Goal: Task Accomplishment & Management: Manage account settings

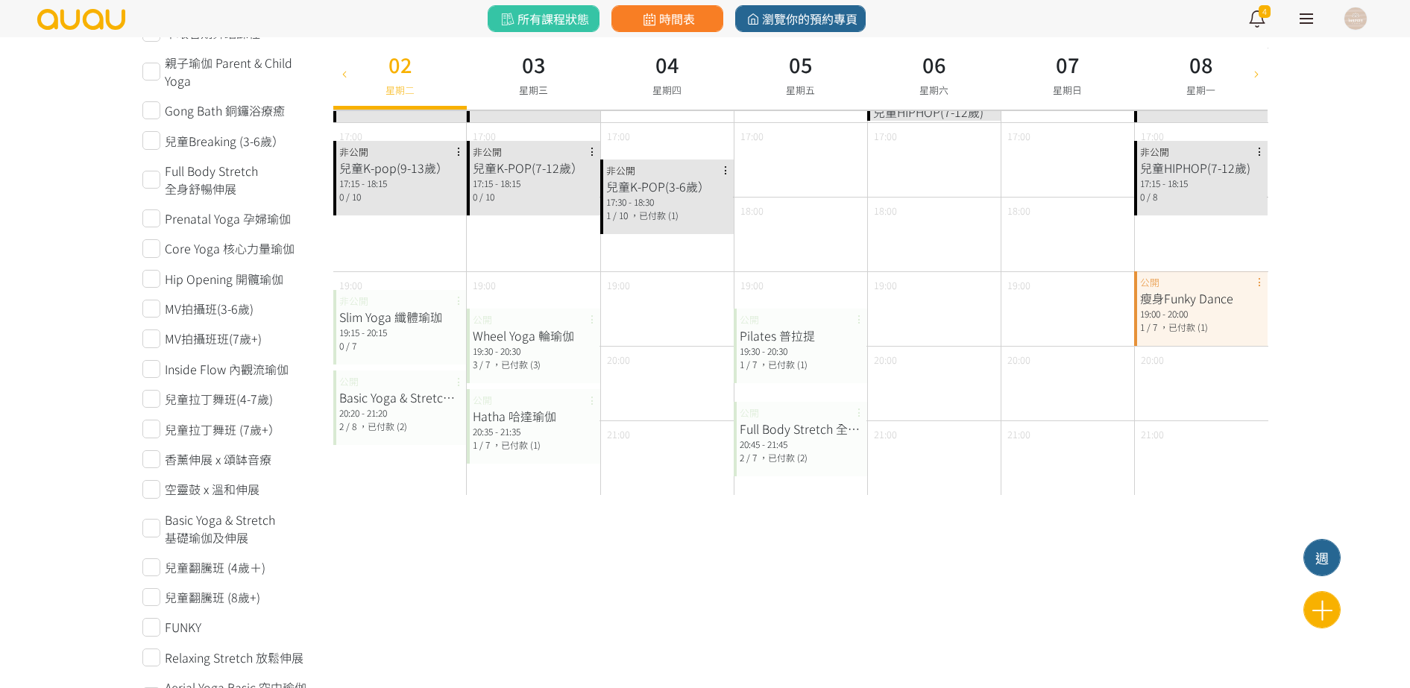
scroll to position [280, 0]
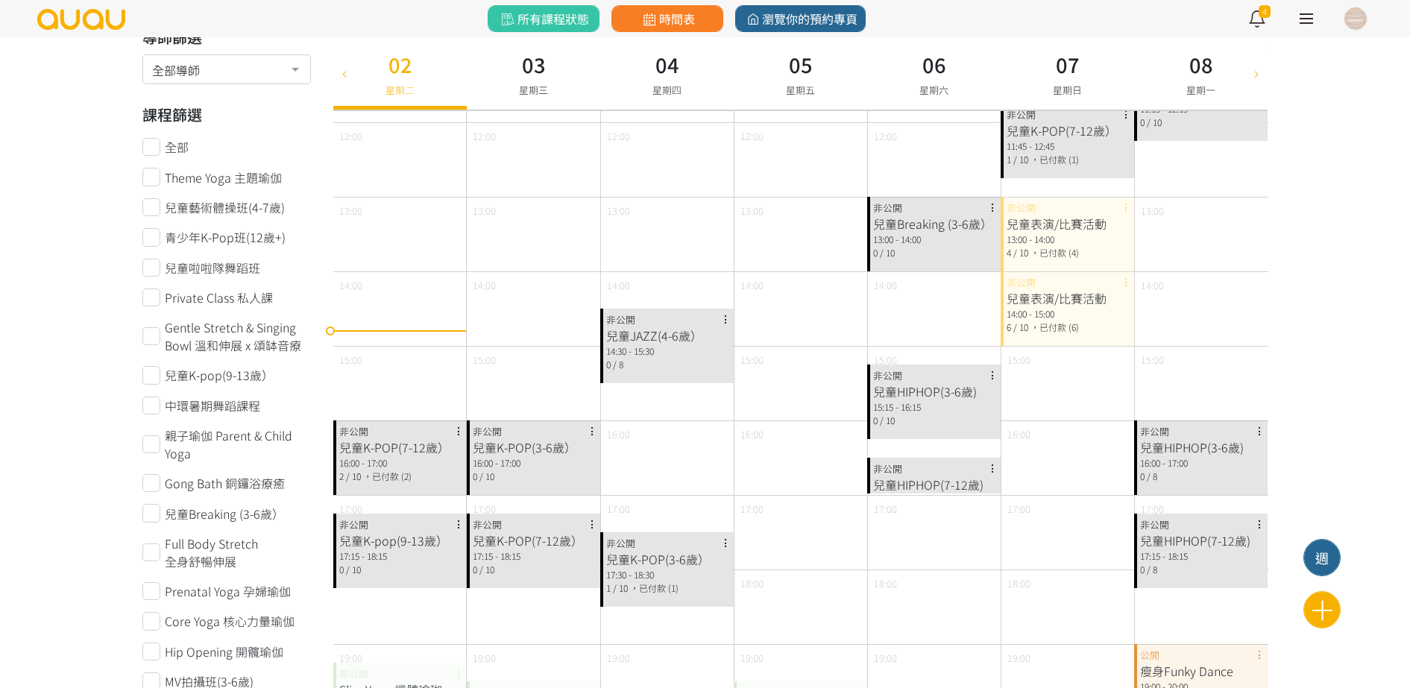
click at [418, 446] on div "兒童K-POP(7-12歲）" at bounding box center [400, 447] width 122 height 18
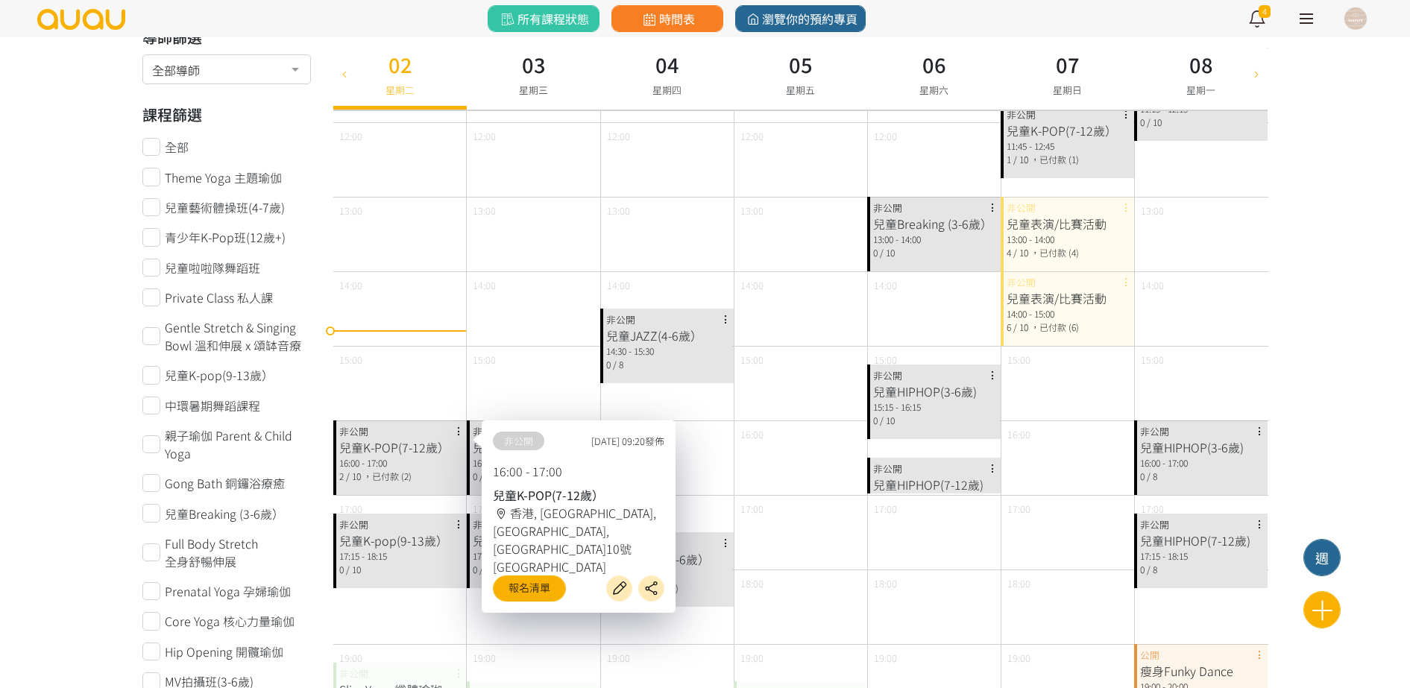
click at [400, 561] on div "17:15 - 18:15" at bounding box center [400, 556] width 122 height 13
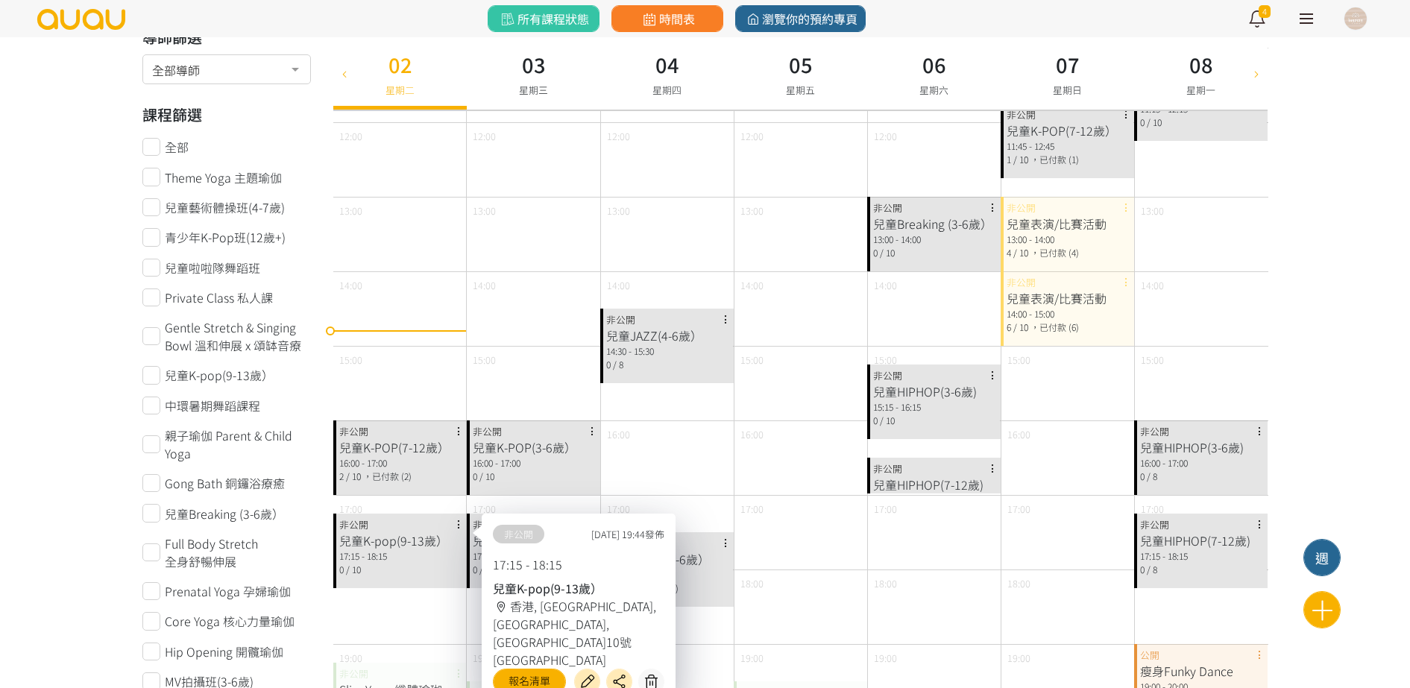
click at [398, 479] on span "，已付款 (2)" at bounding box center [387, 476] width 48 height 13
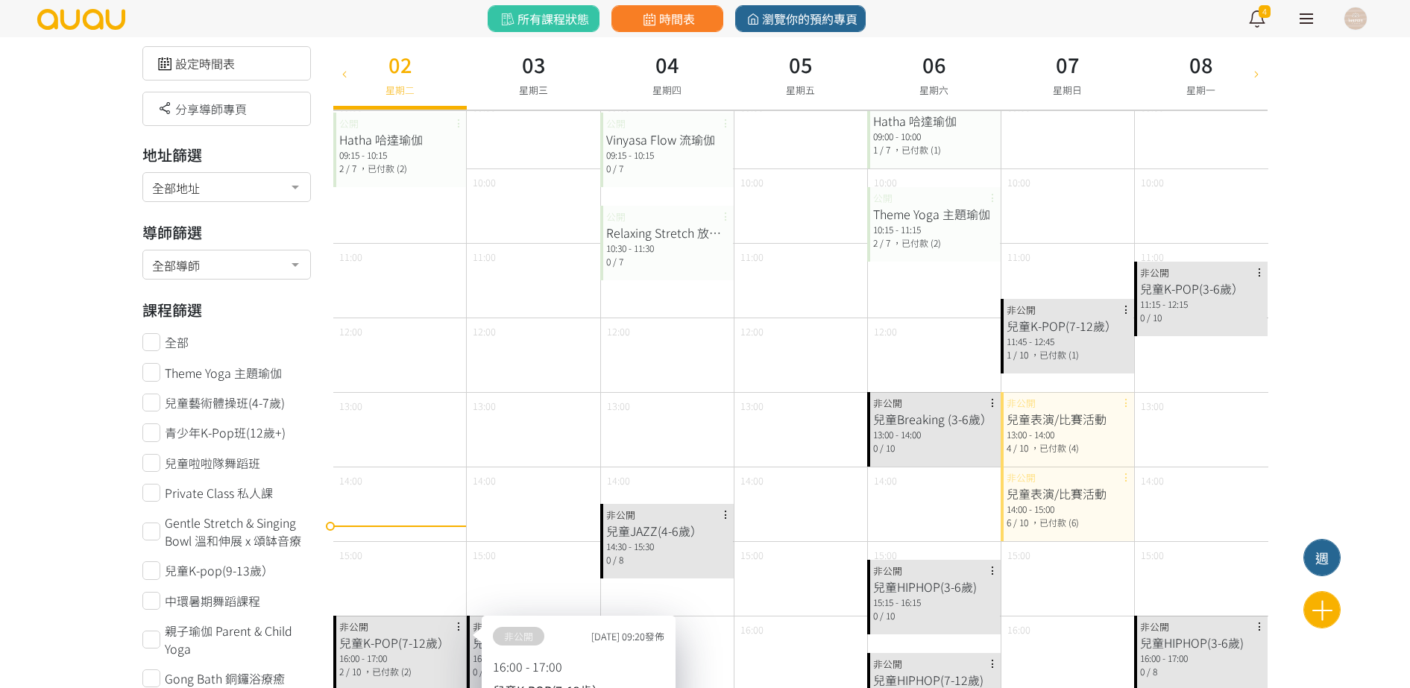
scroll to position [0, 0]
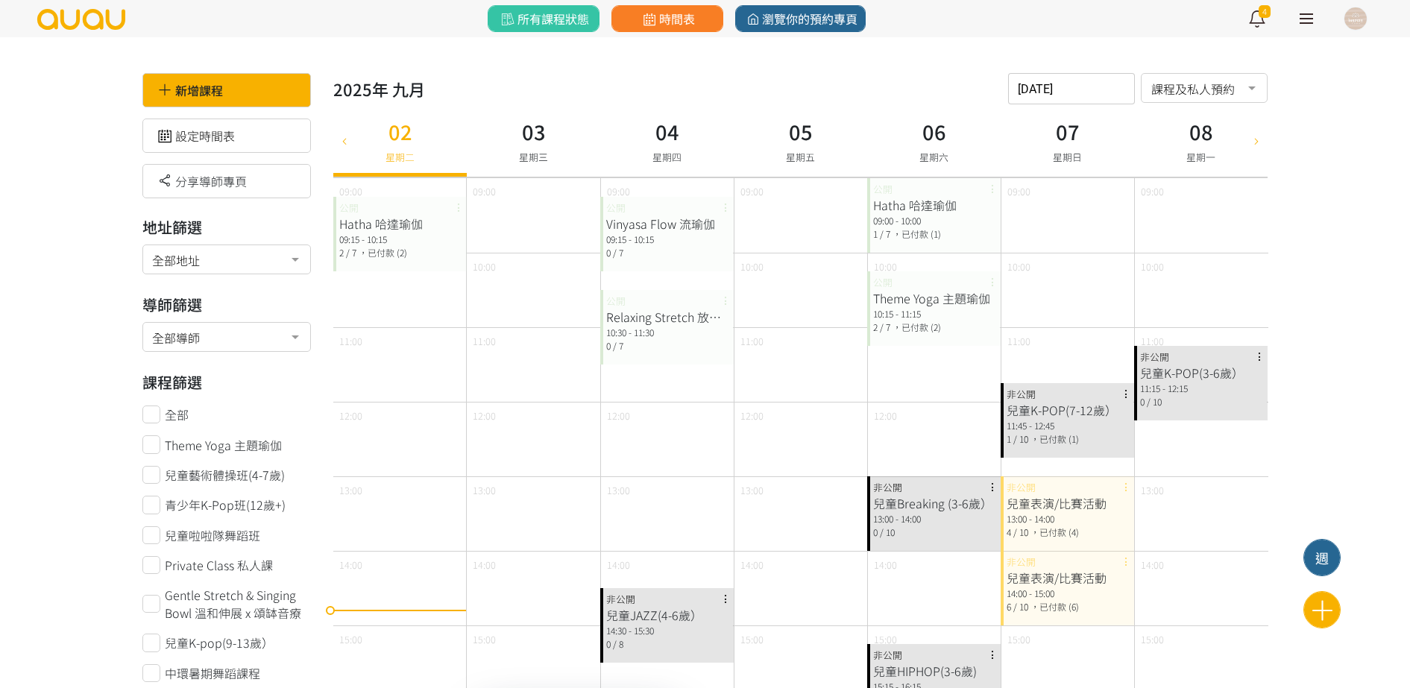
click at [525, 141] on h3 "03" at bounding box center [533, 131] width 29 height 31
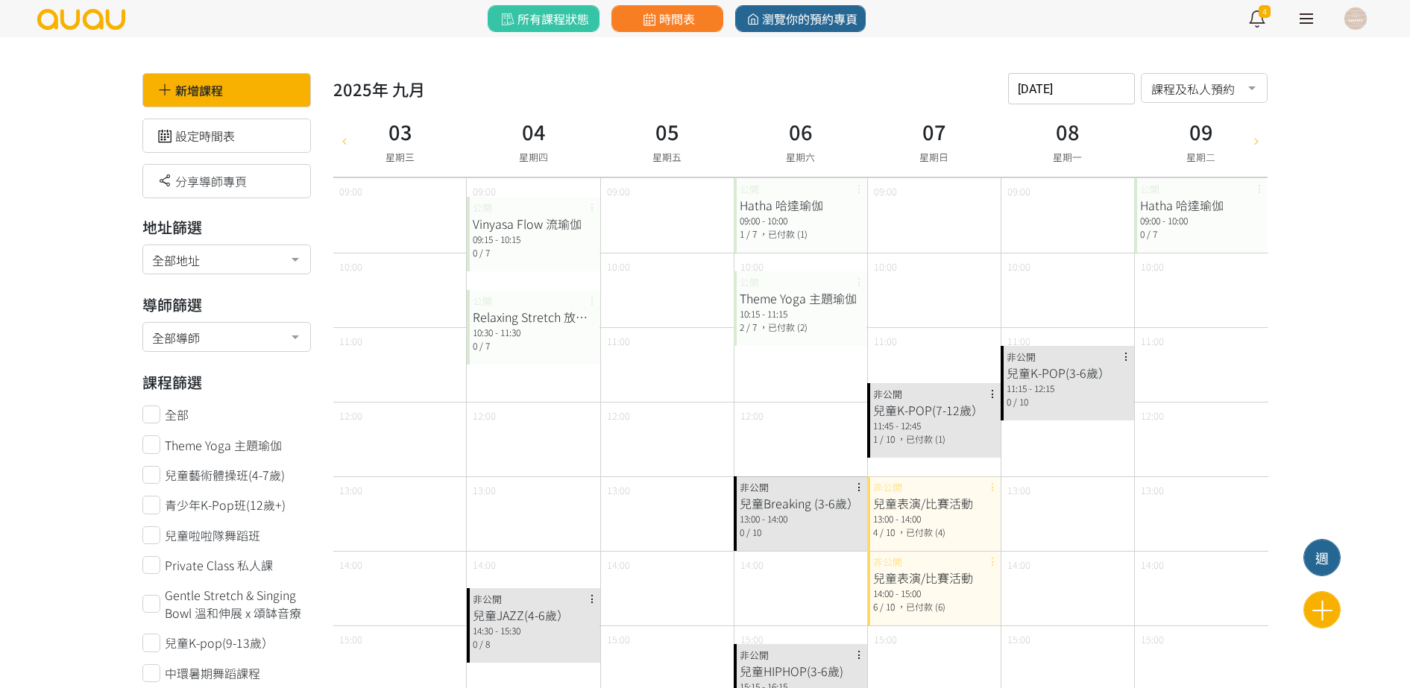
click at [638, 131] on div "05 星期五" at bounding box center [666, 140] width 133 height 72
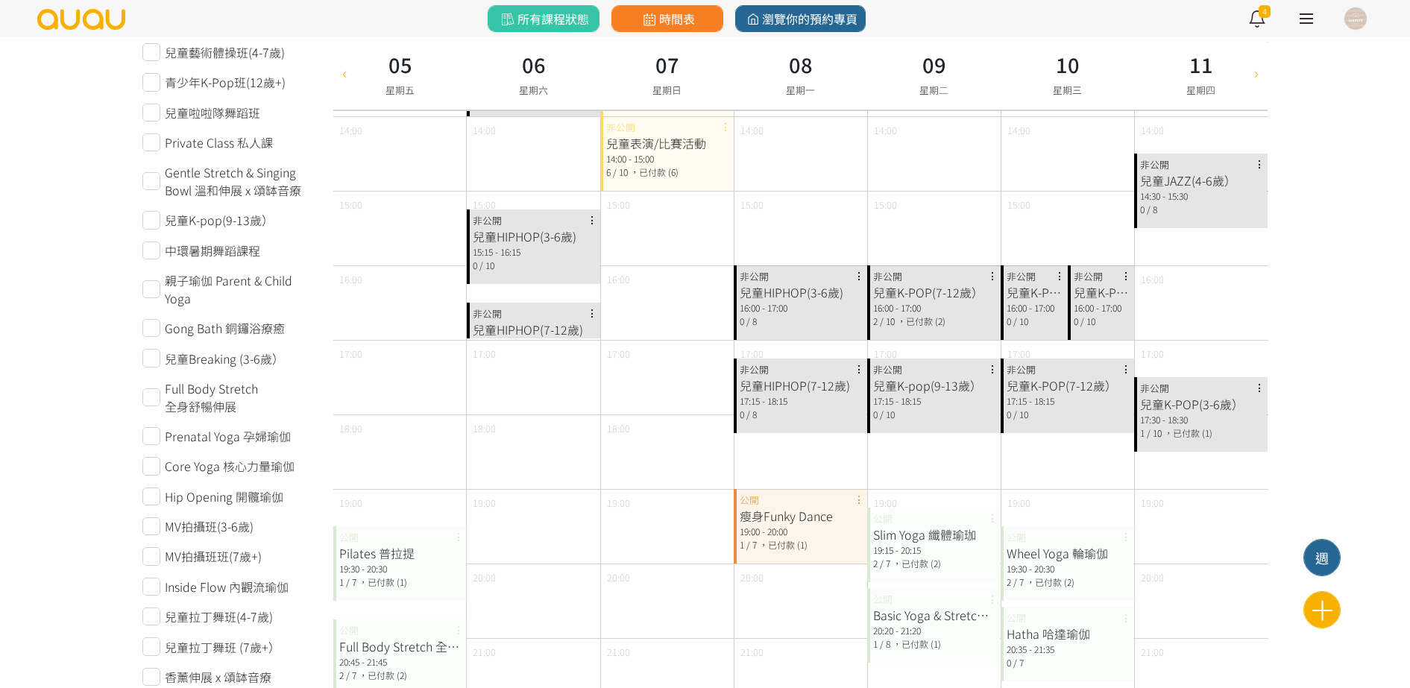
scroll to position [466, 0]
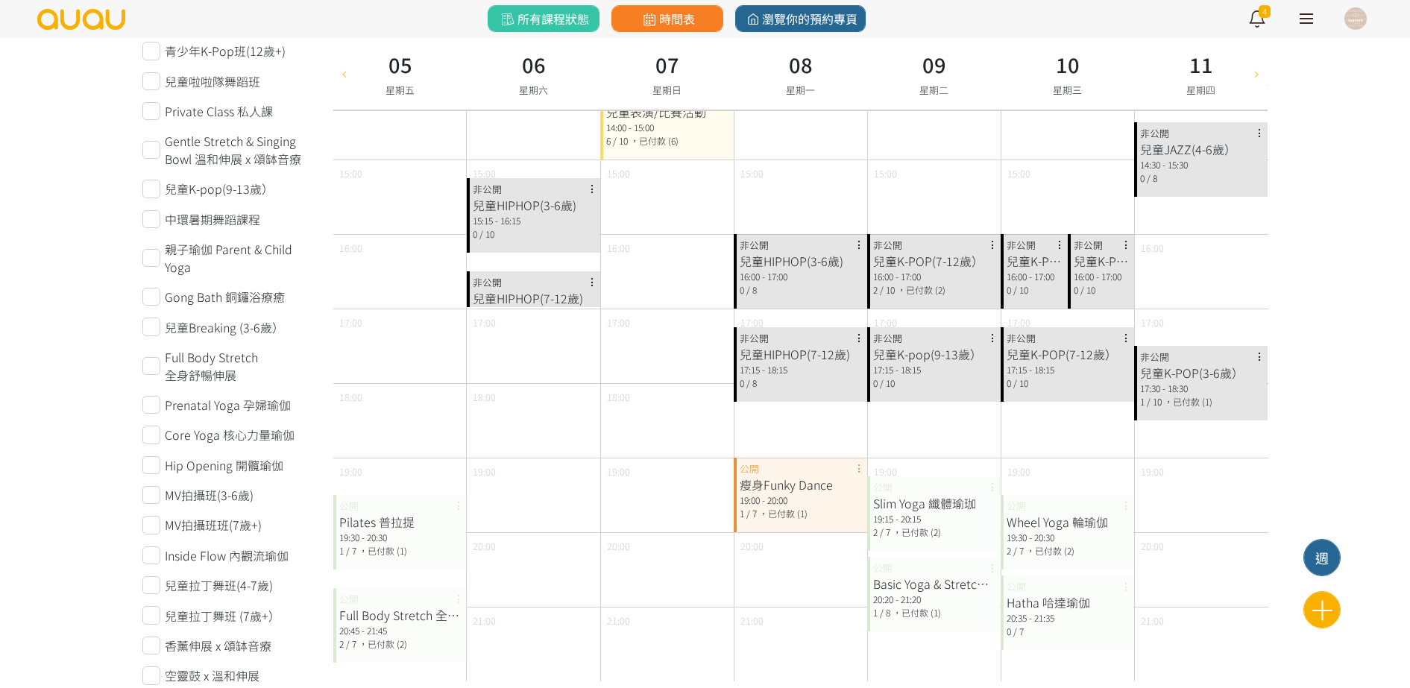
click at [916, 72] on div "09 星期二" at bounding box center [933, 73] width 133 height 72
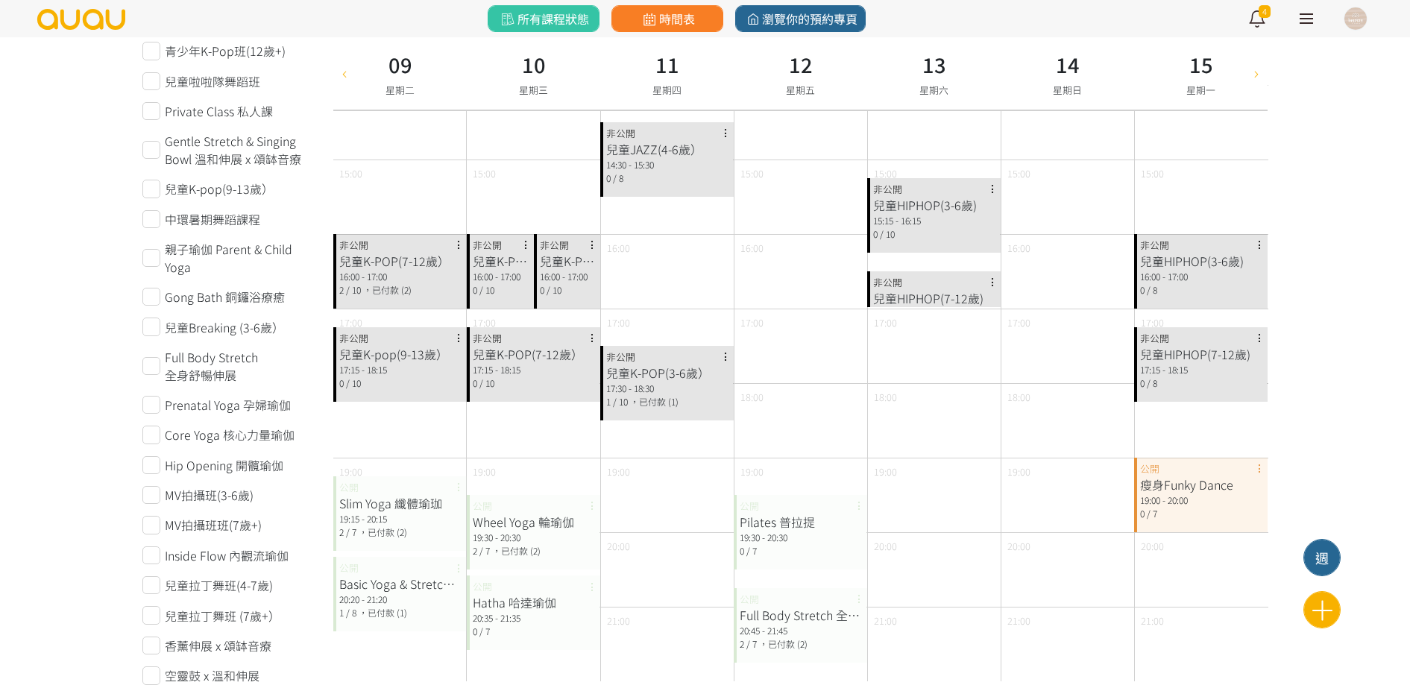
click at [1033, 57] on div "14 星期日" at bounding box center [1067, 73] width 133 height 72
type input "2025-09-14"
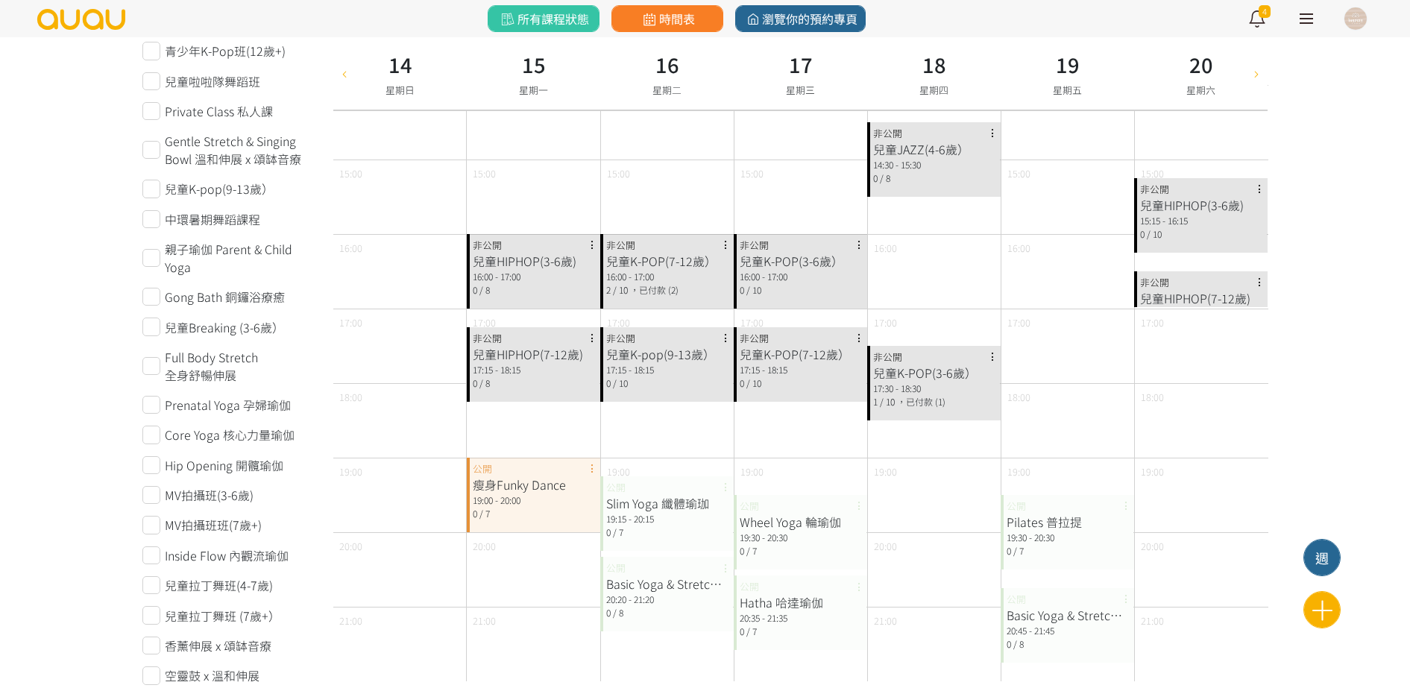
click at [1345, 14] on div at bounding box center [1355, 18] width 22 height 22
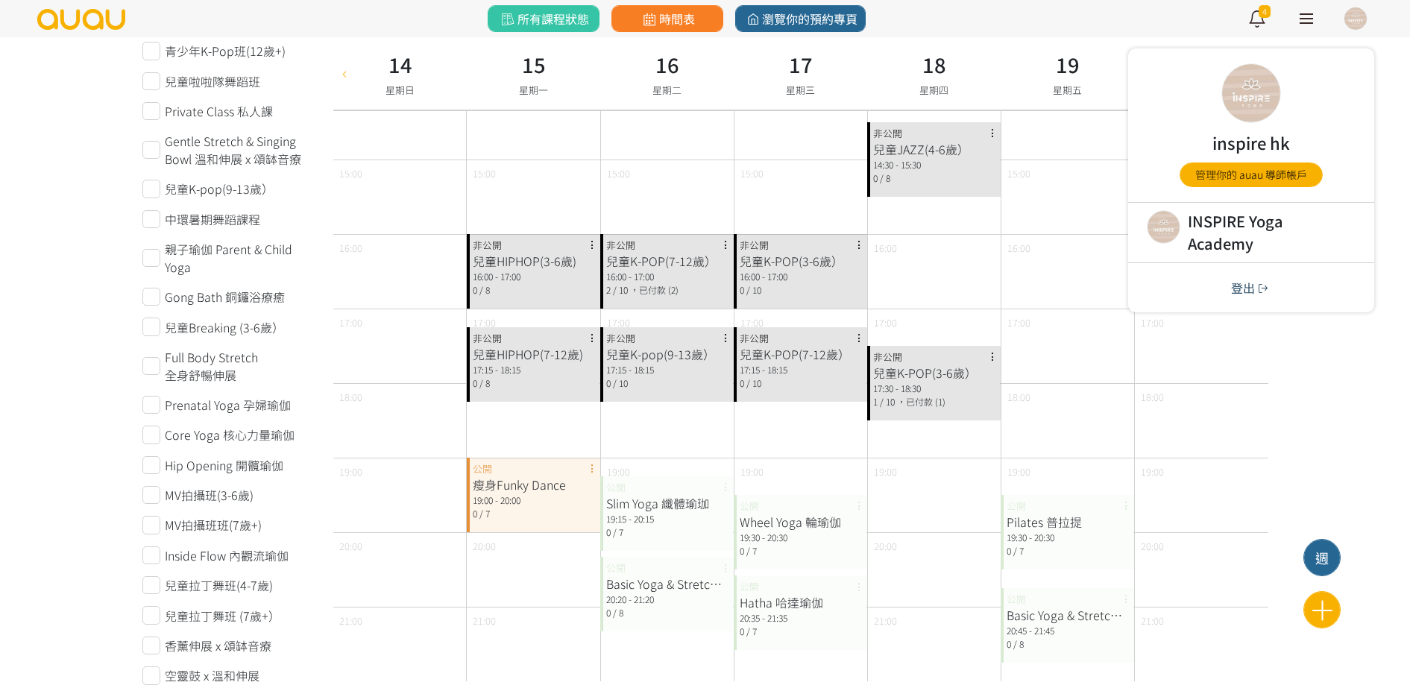
click at [1233, 294] on button "登出" at bounding box center [1251, 287] width 49 height 19
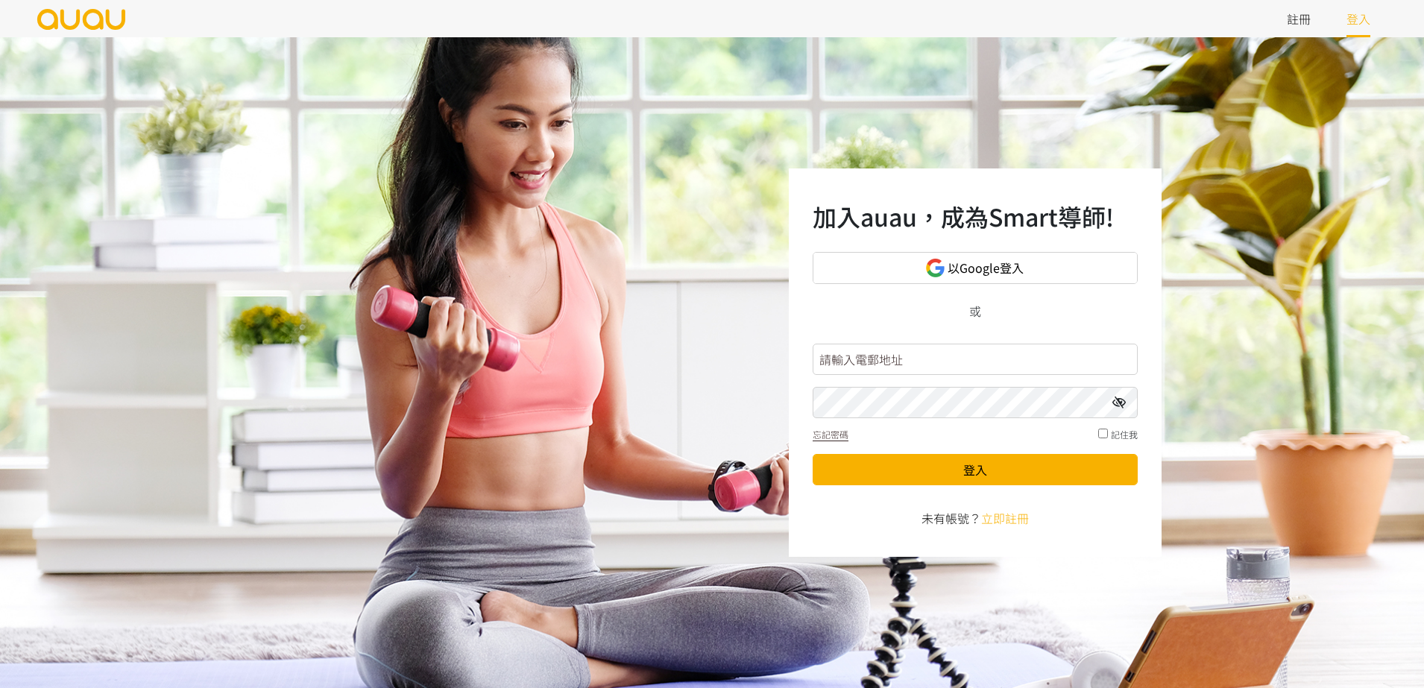
type input "inspirehk@outlook.com"
drag, startPoint x: 990, startPoint y: 367, endPoint x: 711, endPoint y: 381, distance: 279.2
click at [711, 381] on div "加入auau，成為Smart導師! 以Google登入 或 inspirehk@outlook.com 忘記密碼 記住我 登入 未有帳號？ 立即註冊" at bounding box center [712, 362] width 1424 height 651
type input "inspireyogahk.admin.auau.io"
click at [646, 424] on div "加入auau，成為Smart導師! 以Google登入 或 inspireyogahk.admin.auau.io 忘記密碼 記住我 登入 未有帳號？ 立即註冊" at bounding box center [712, 362] width 1424 height 651
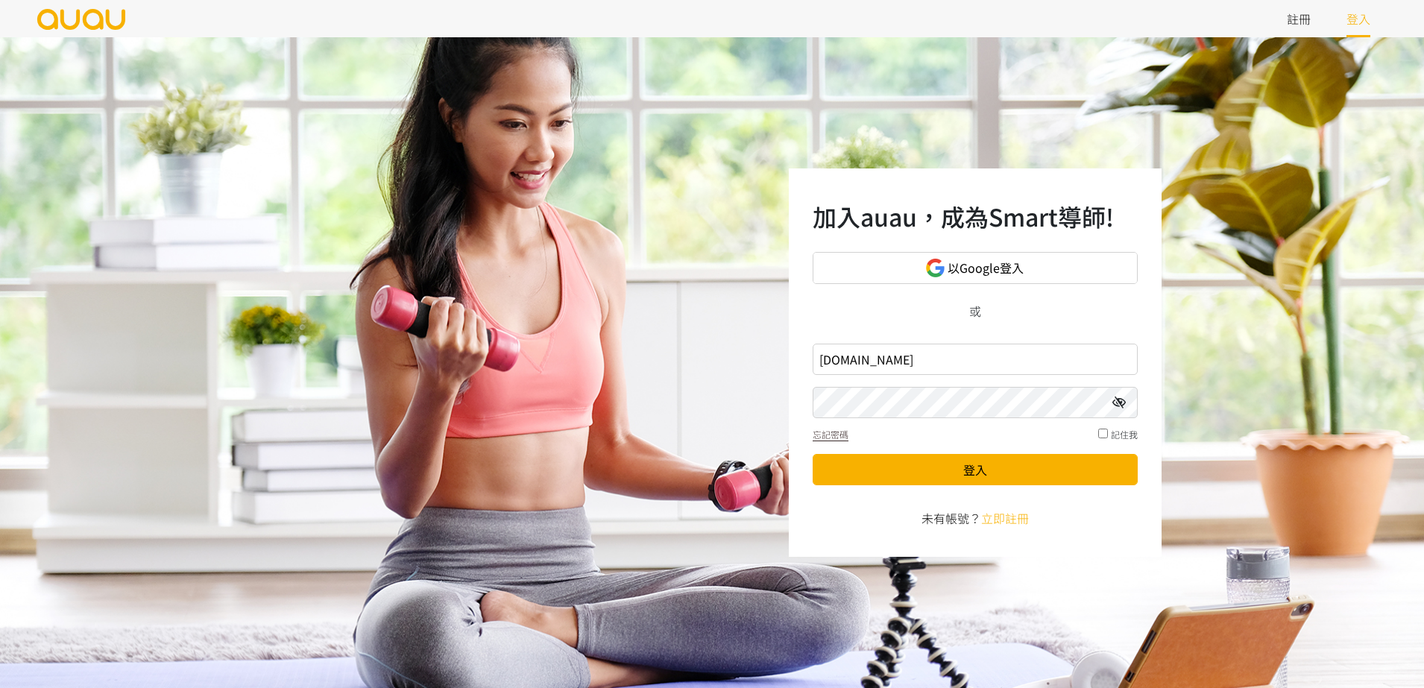
click at [813, 454] on button "登入" at bounding box center [975, 469] width 325 height 31
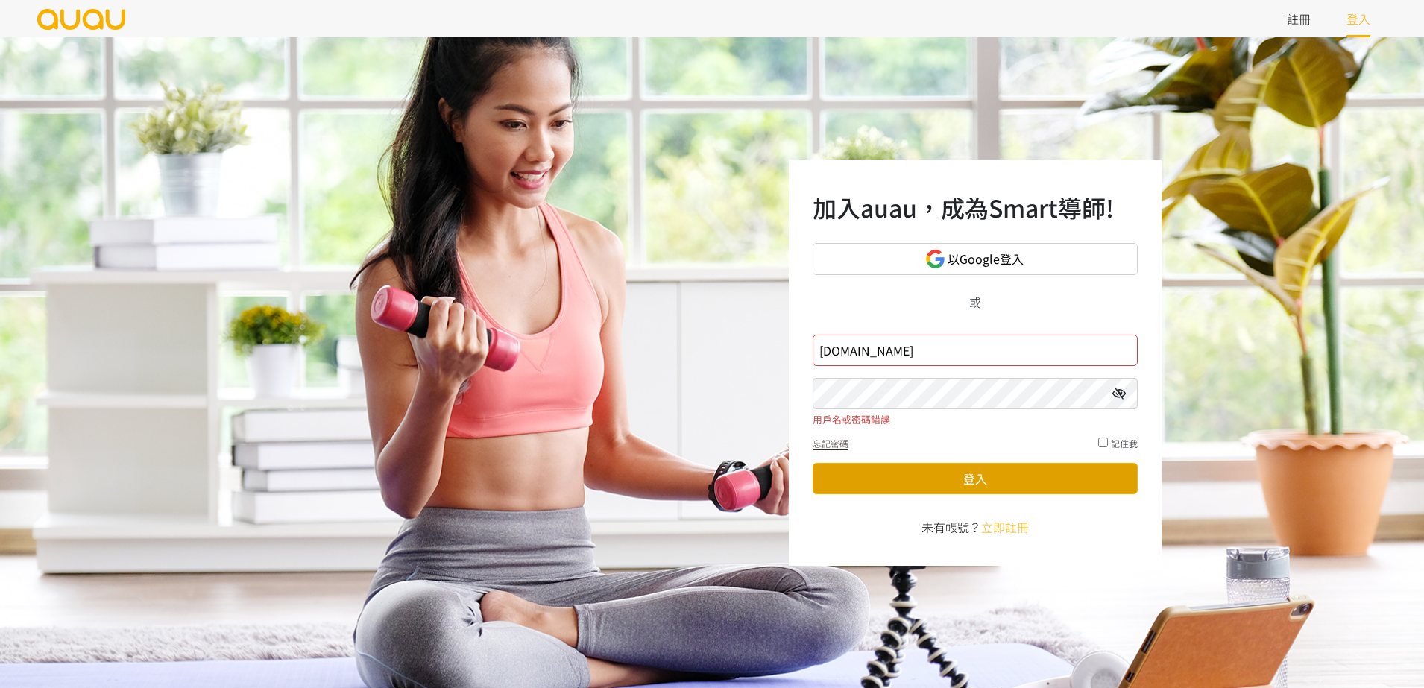
click at [907, 473] on button "登入" at bounding box center [975, 478] width 325 height 31
drag, startPoint x: 998, startPoint y: 359, endPoint x: 779, endPoint y: 405, distance: 223.3
click at [779, 405] on div "加入auau，成為Smart導師! 以Google登入 或 inspireyogahk.admin.auau.io 密碼 不能留空。 忘記密碼 記住我 登入 …" at bounding box center [712, 362] width 1424 height 651
type input "\"
type input "i"
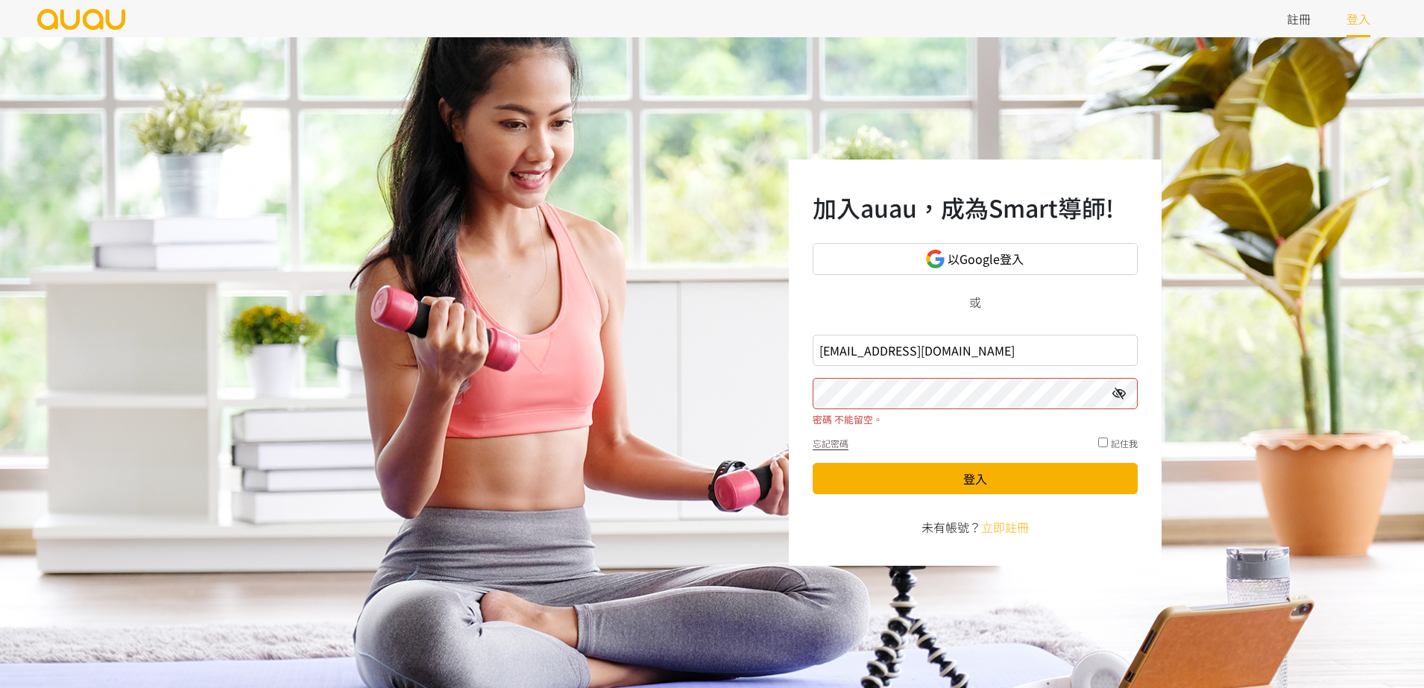
type input "inspirehk@outlook.com"
click at [813, 463] on button "登入" at bounding box center [975, 478] width 325 height 31
click at [572, 476] on div "加入auau，成為Smart導師! 以Google登入 或 inspirehk@outlook.com 密碼 不能留空。 忘記密碼 記住我 登入 未有帳號？ …" at bounding box center [712, 362] width 1424 height 651
click at [813, 463] on button "登入" at bounding box center [975, 478] width 325 height 31
click at [920, 473] on button "登入" at bounding box center [975, 478] width 325 height 31
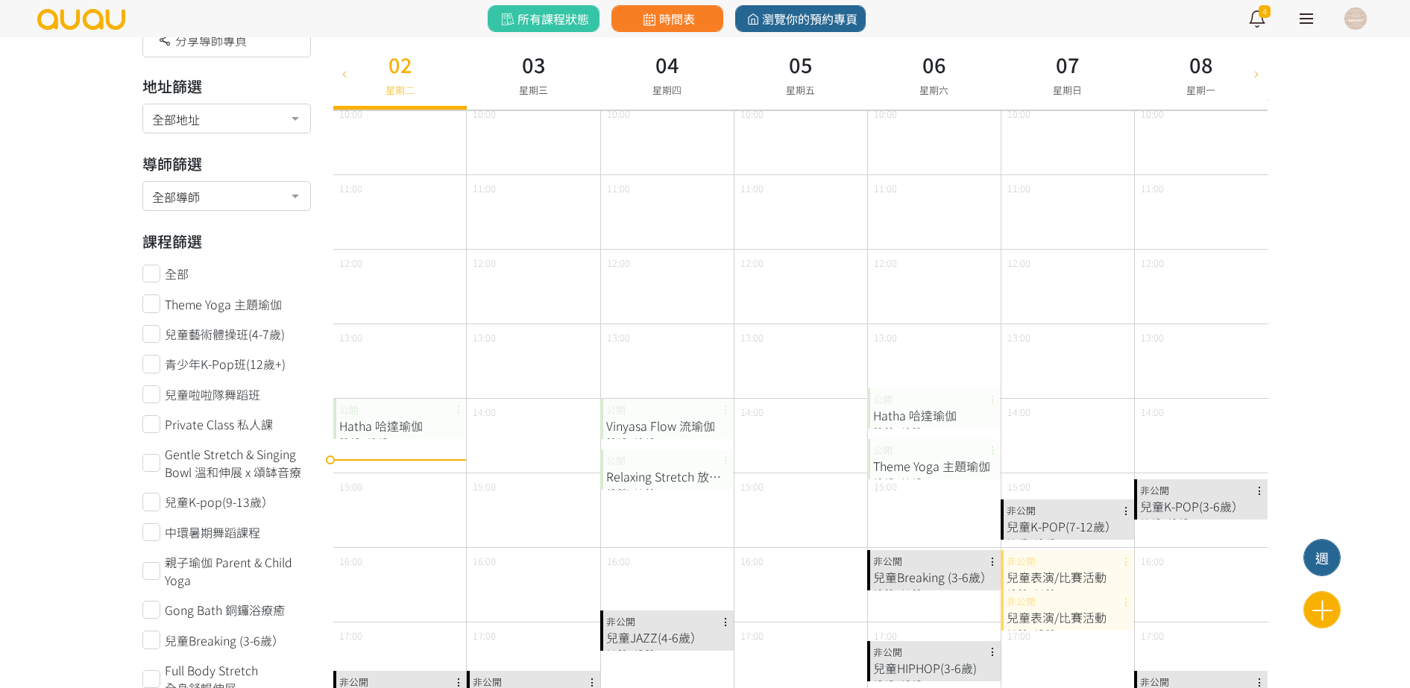
scroll to position [186, 0]
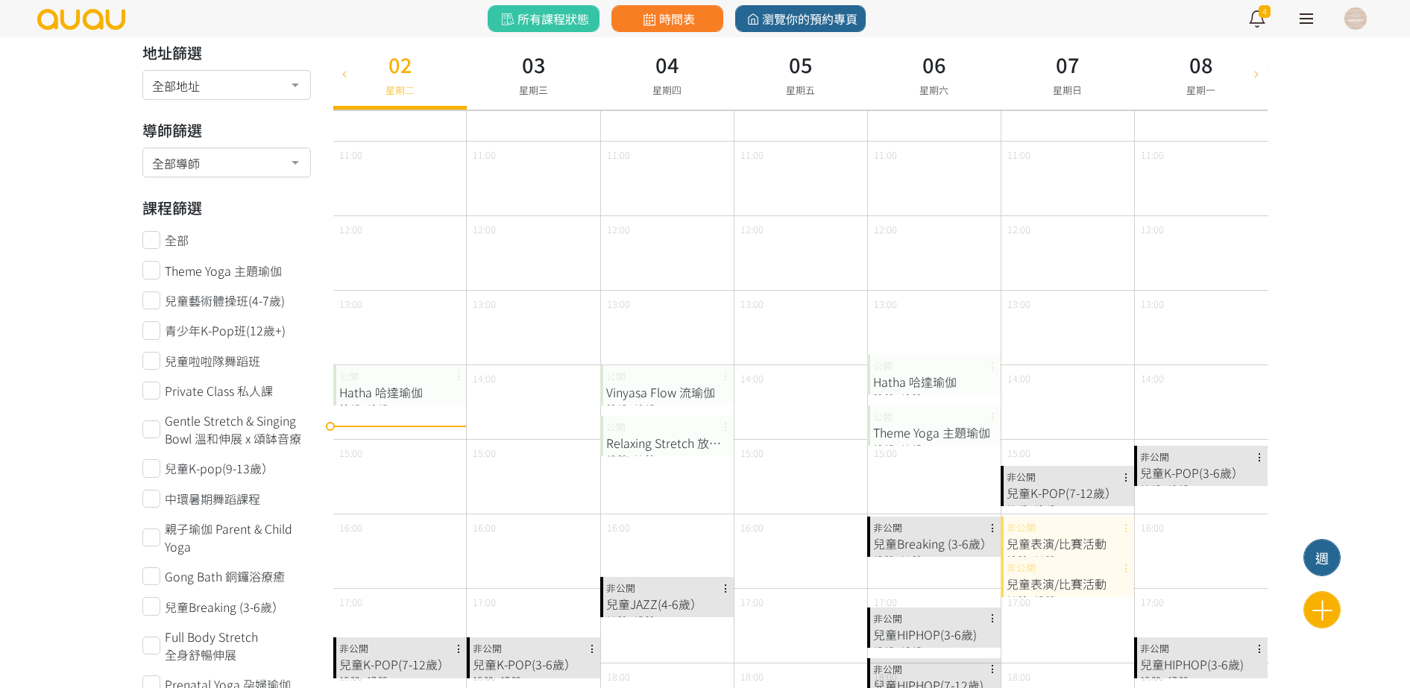
click at [367, 381] on div "Hatha 哈達瑜伽 09:15 - 10:15 2 / 7 ，已付款 (2) 公開" at bounding box center [399, 385] width 133 height 40
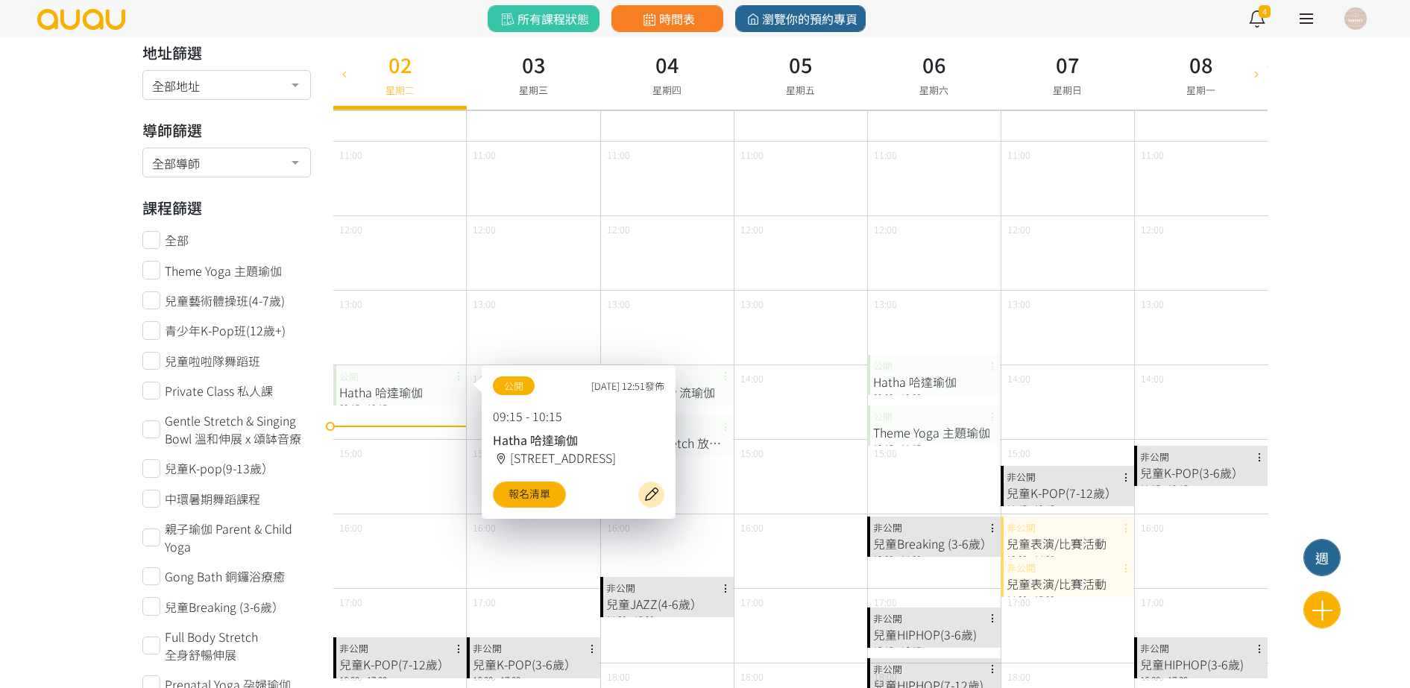
scroll to position [280, 0]
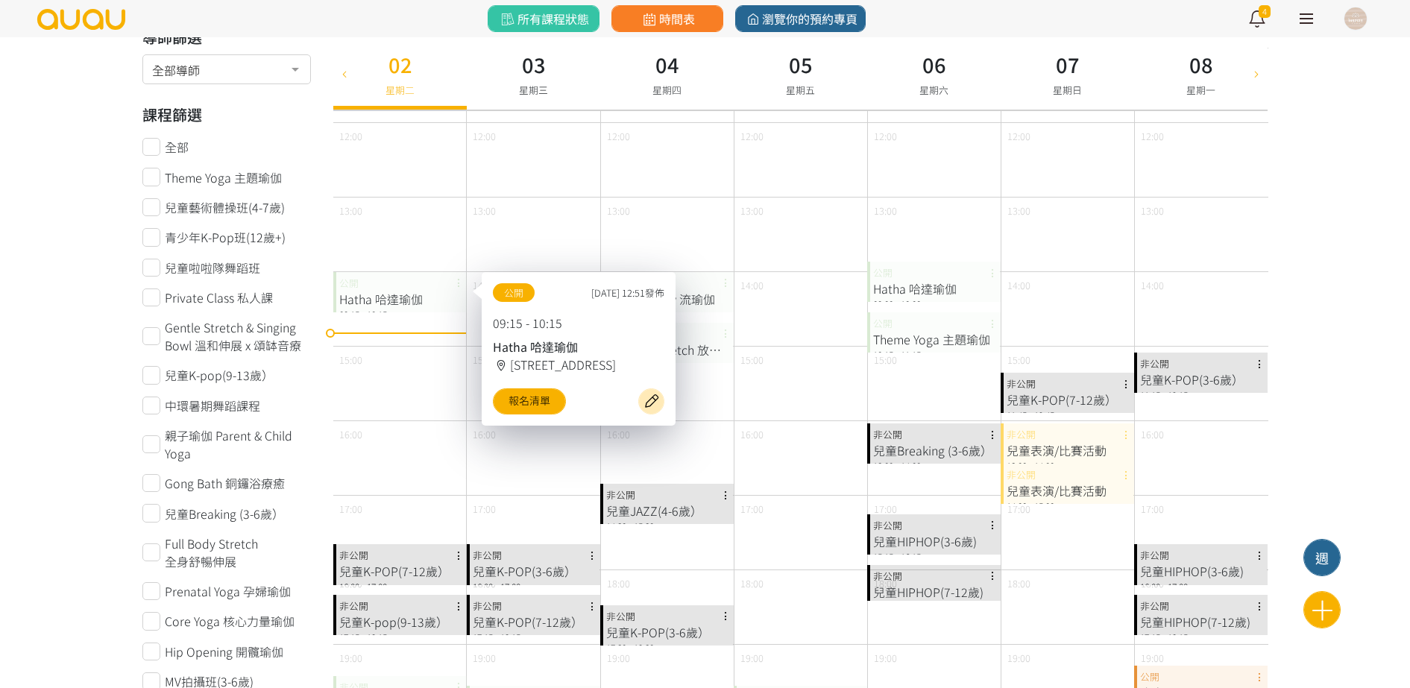
click at [390, 577] on div "兒童K-POP(7-12歲）" at bounding box center [400, 571] width 122 height 18
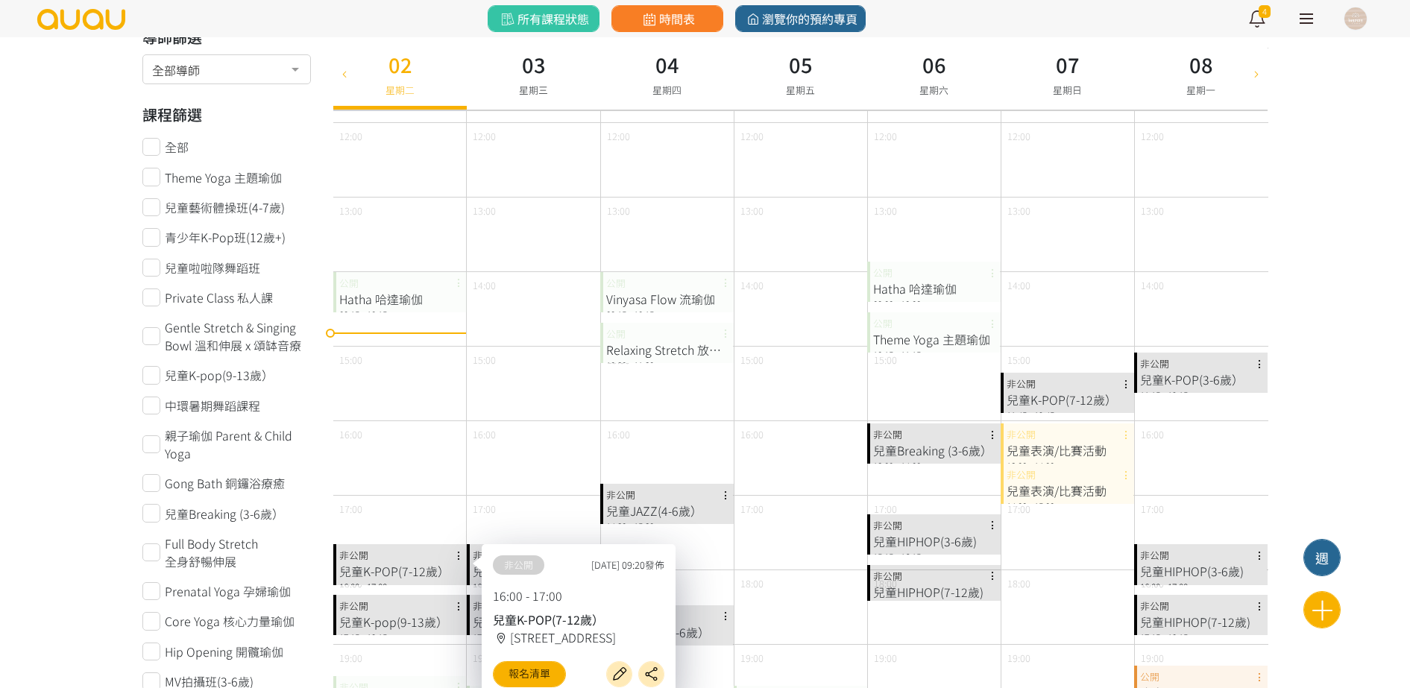
click at [394, 591] on div "18:00" at bounding box center [399, 607] width 133 height 75
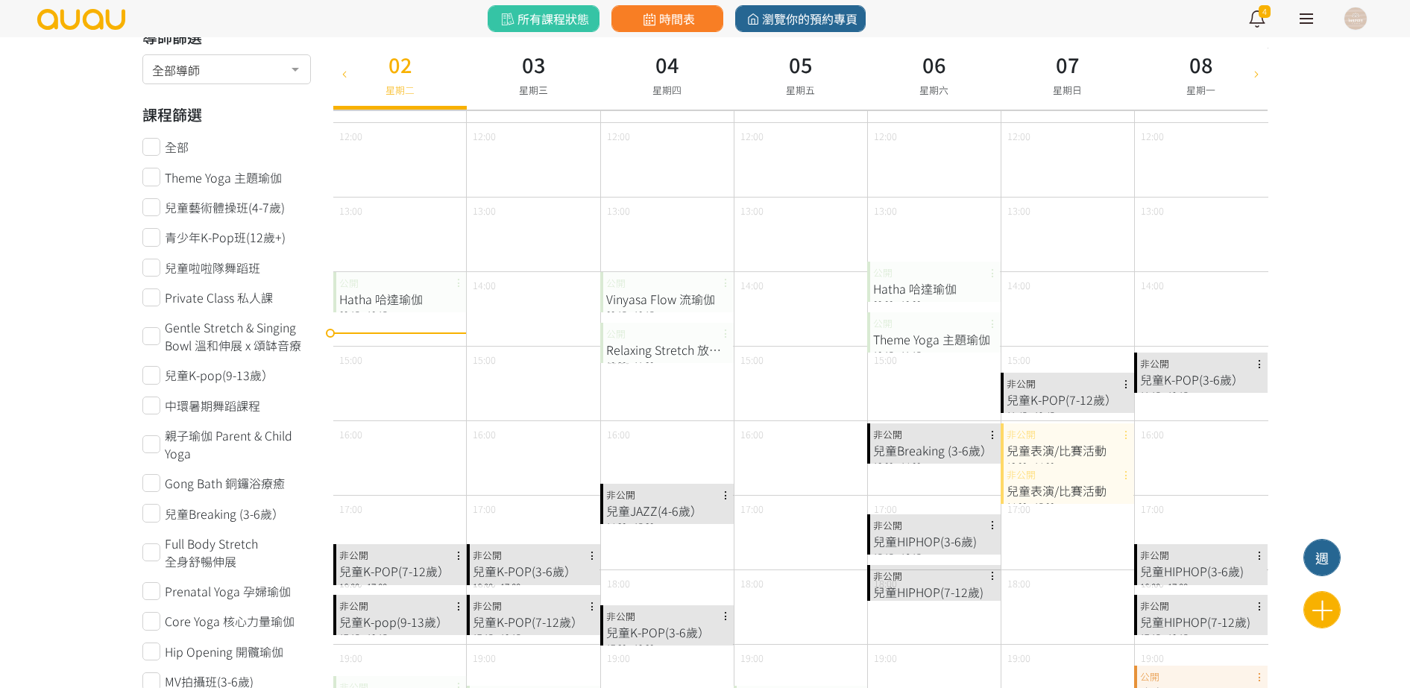
scroll to position [0, 0]
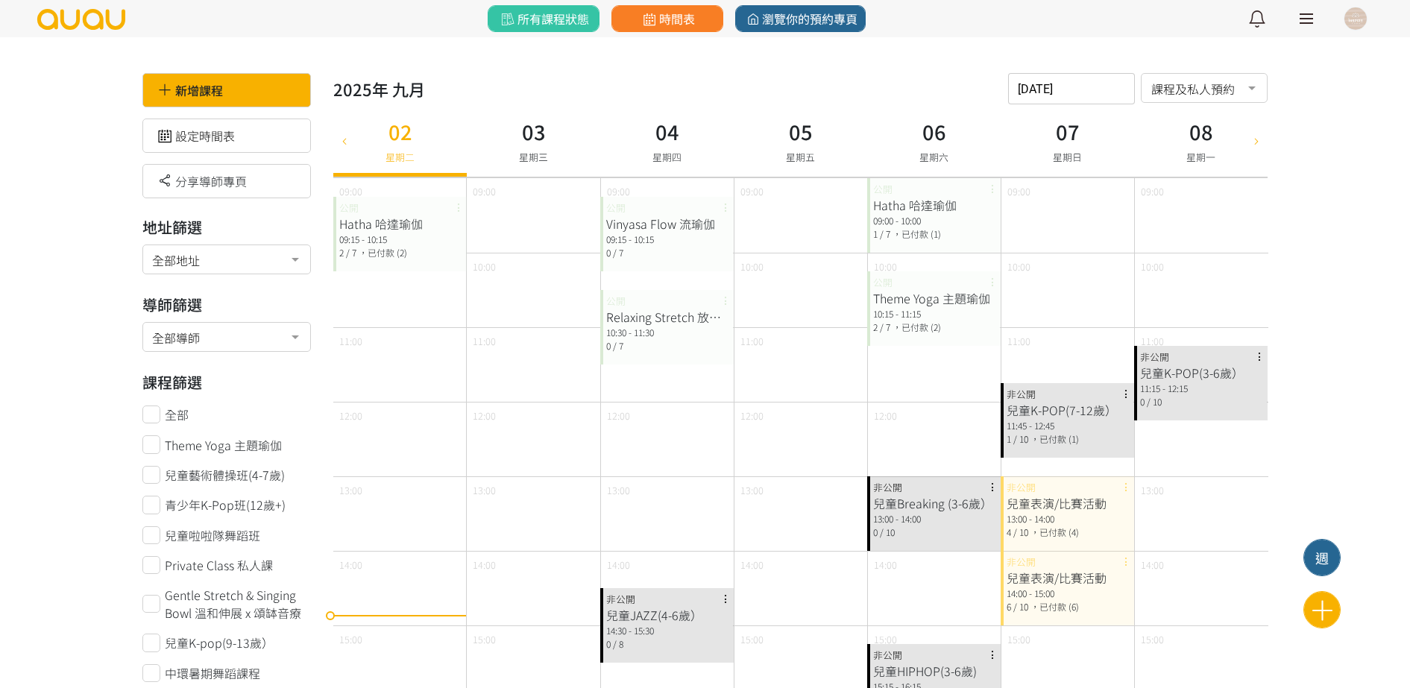
click at [1303, 32] on link at bounding box center [1306, 18] width 37 height 37
click at [1359, 13] on div at bounding box center [1355, 18] width 22 height 22
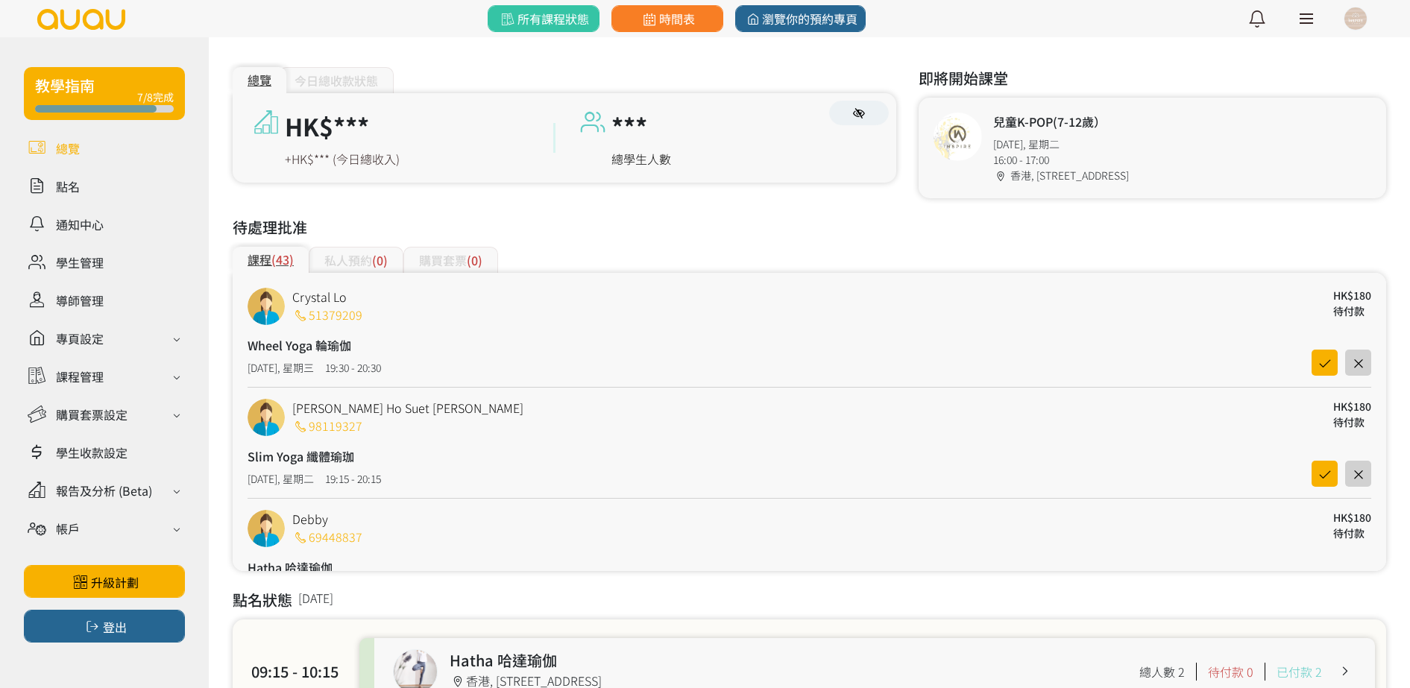
click at [1373, 22] on button at bounding box center [1355, 18] width 37 height 37
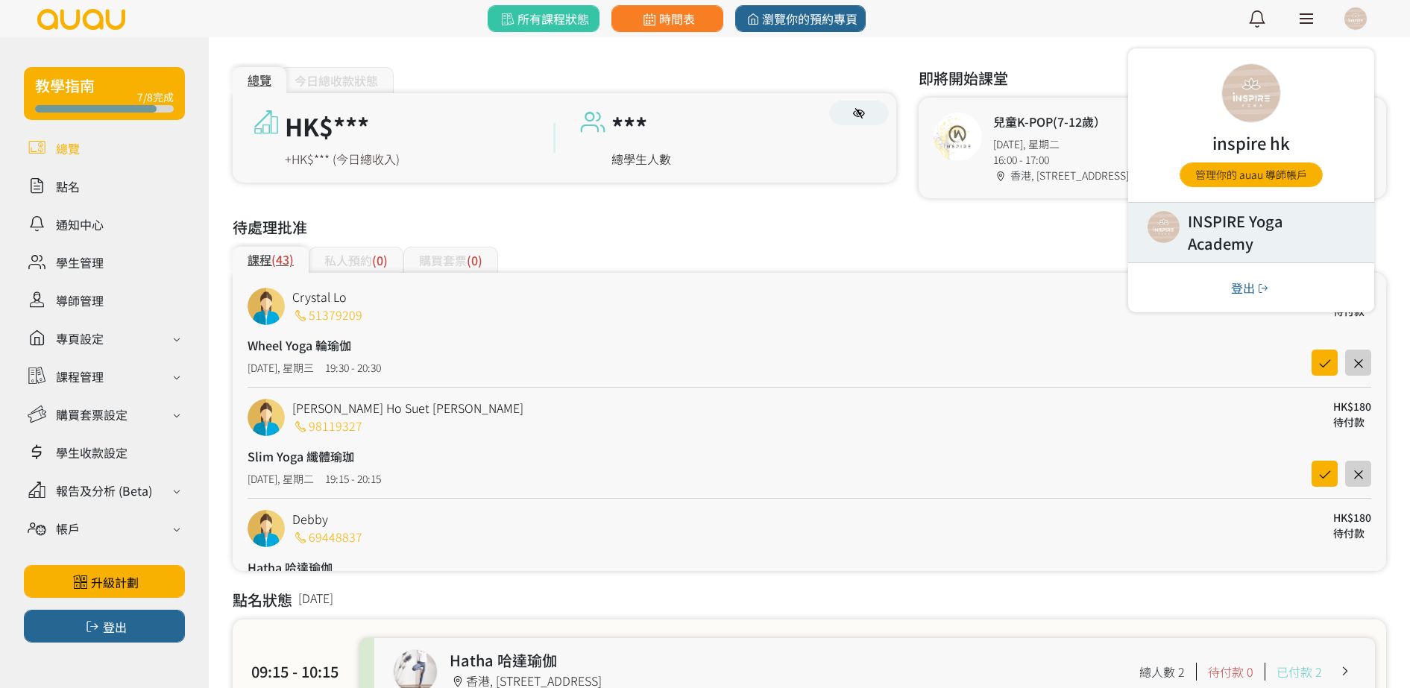
click at [1247, 242] on link at bounding box center [1251, 233] width 246 height 60
click at [1274, 238] on link at bounding box center [1251, 233] width 246 height 60
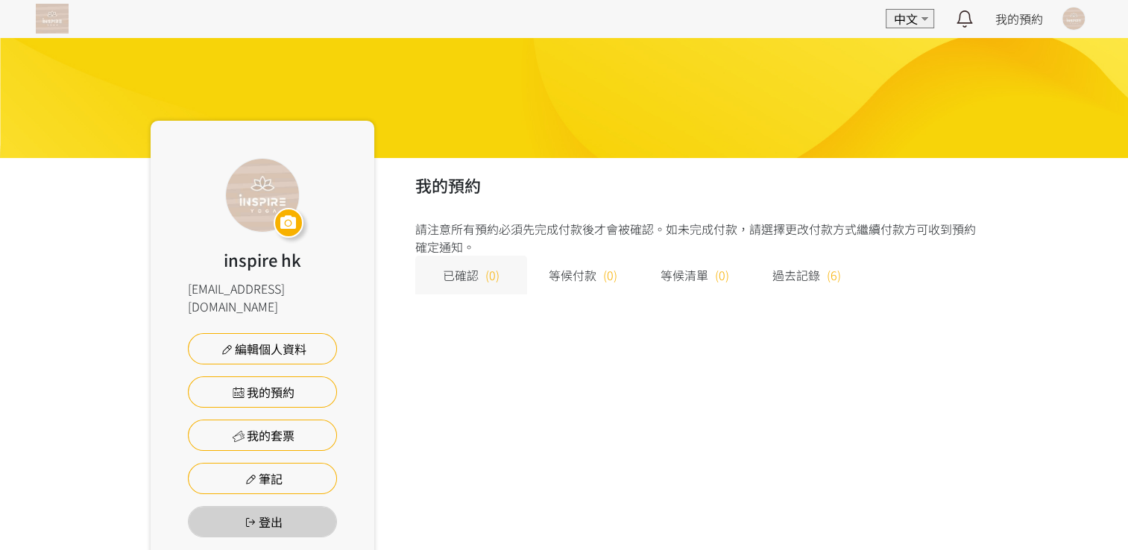
scroll to position [20, 0]
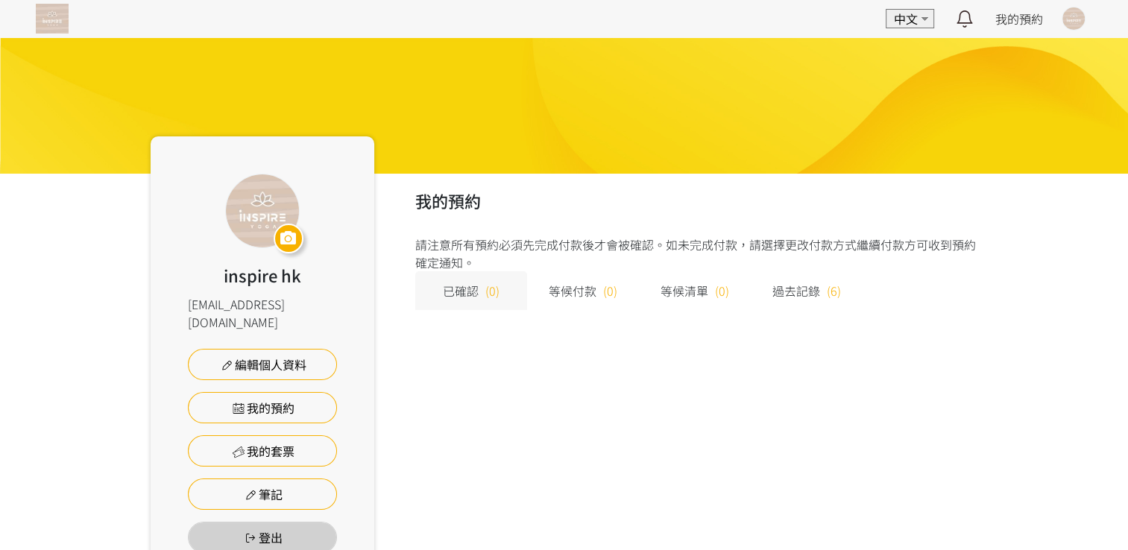
scroll to position [20, 0]
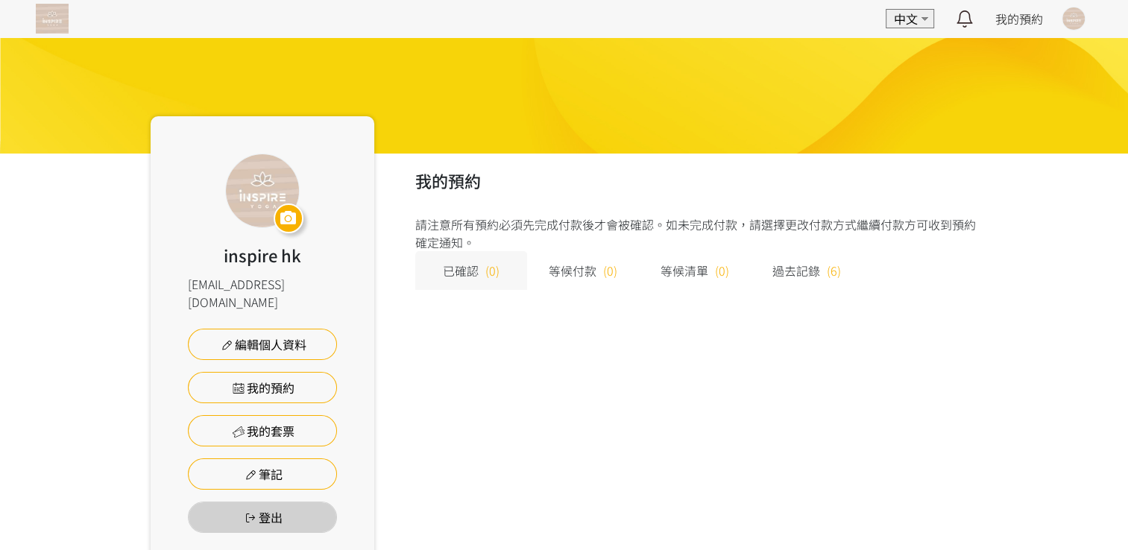
click at [1063, 20] on div at bounding box center [1074, 18] width 22 height 22
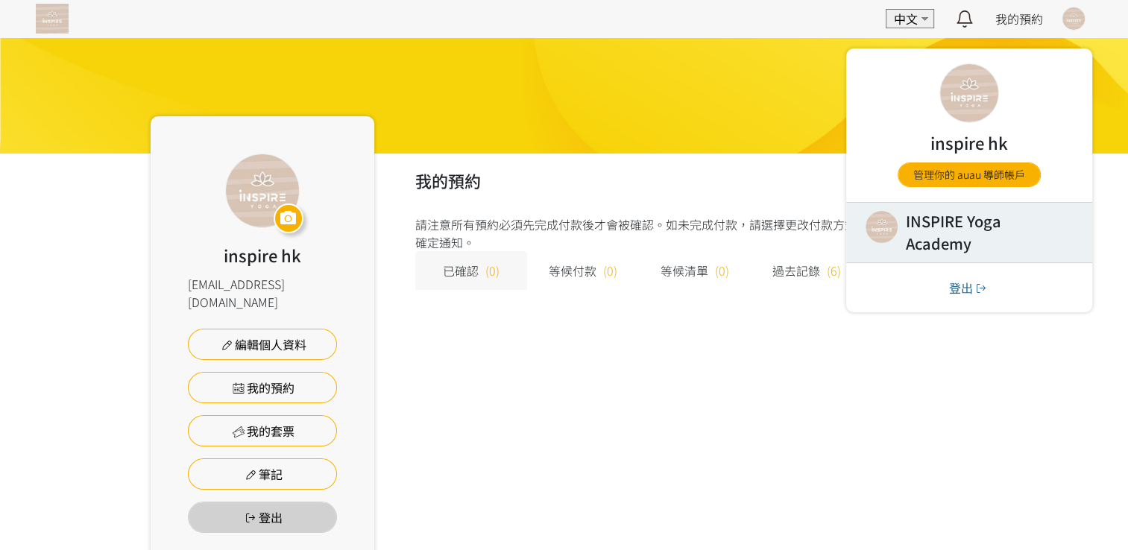
click at [939, 225] on link at bounding box center [969, 233] width 246 height 60
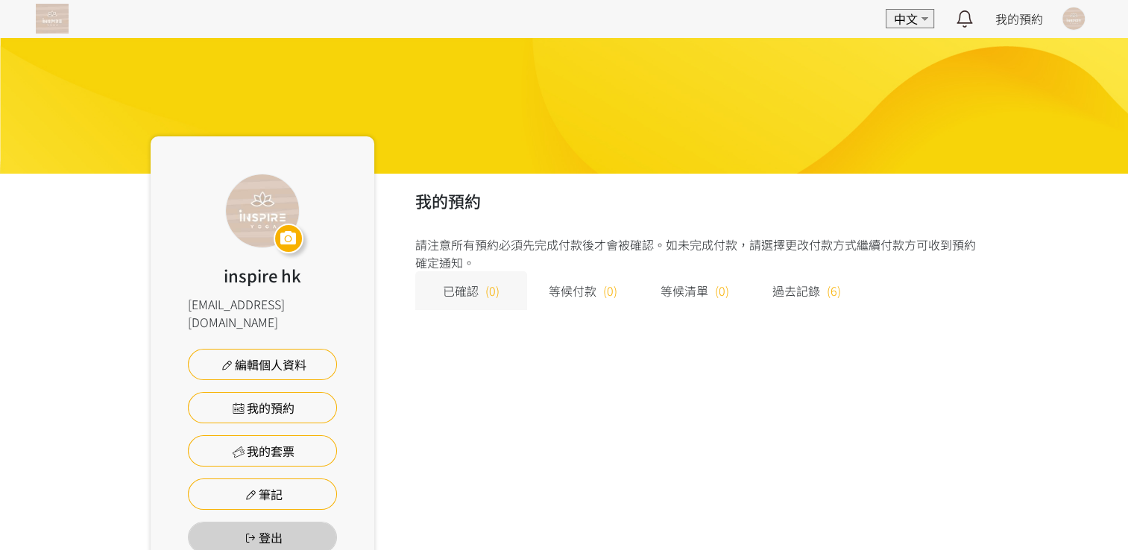
click at [617, 295] on div "等候付款 (0)" at bounding box center [583, 290] width 112 height 39
click at [813, 288] on span "過去記錄" at bounding box center [796, 291] width 48 height 18
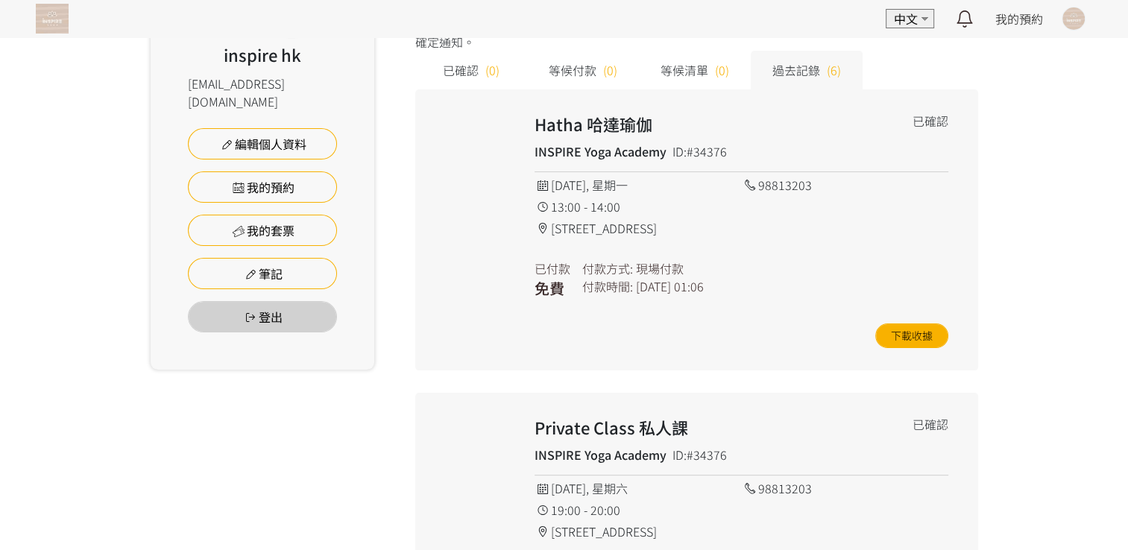
scroll to position [224, 0]
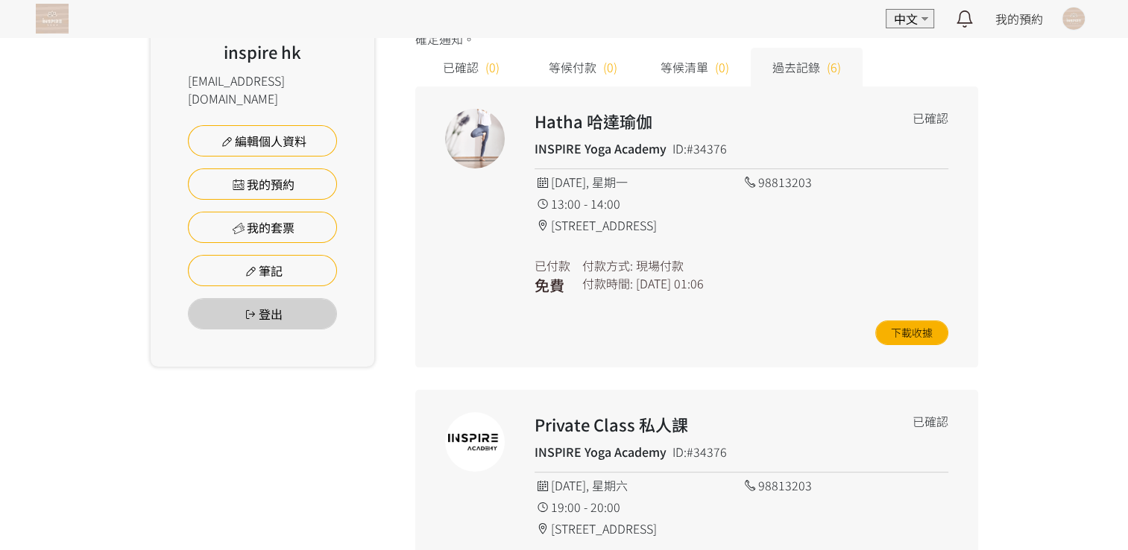
click at [1078, 13] on div at bounding box center [1074, 18] width 22 height 22
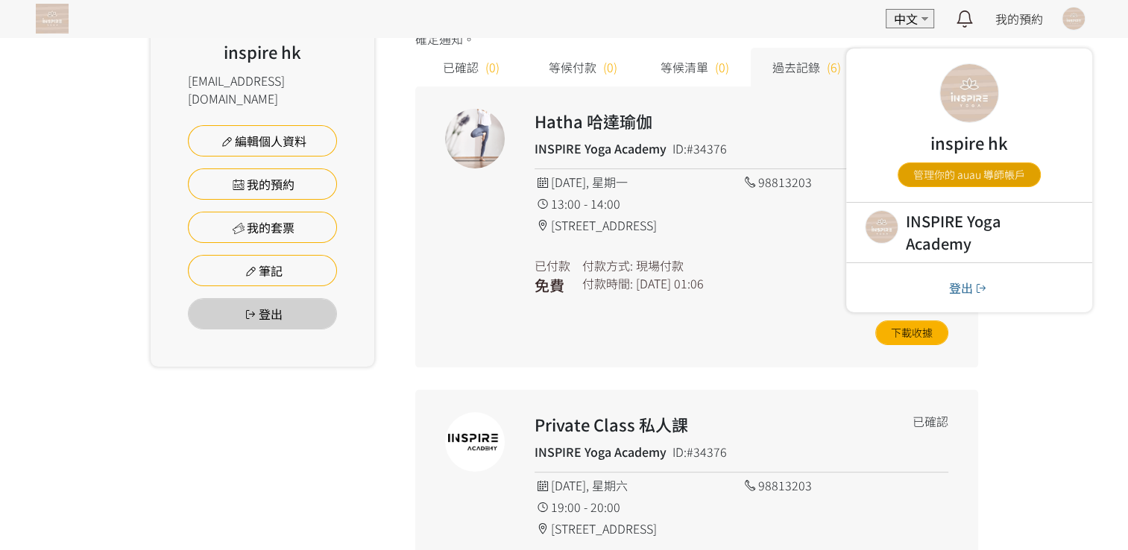
click at [954, 173] on link "管理你的 auau 導師帳戶" at bounding box center [969, 175] width 143 height 25
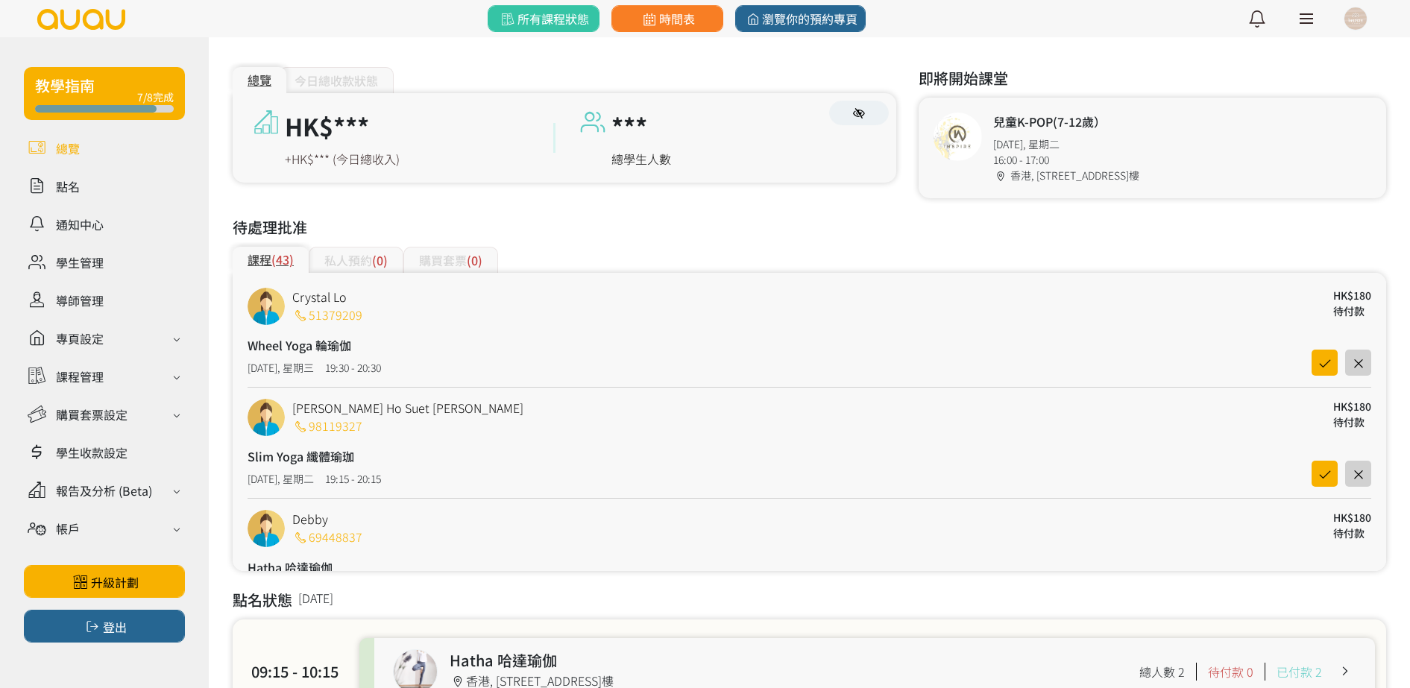
click at [376, 259] on span "(0)" at bounding box center [380, 260] width 16 height 18
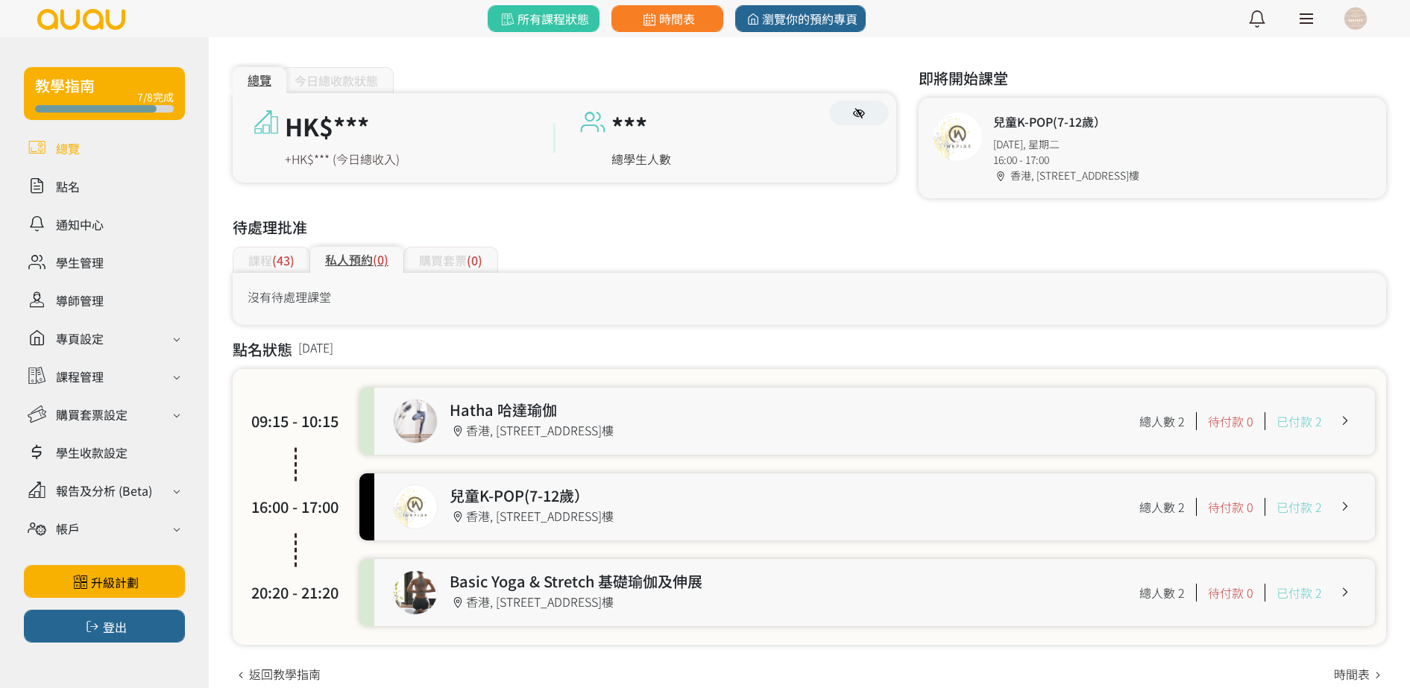
click at [273, 258] on span "(43)" at bounding box center [283, 260] width 22 height 18
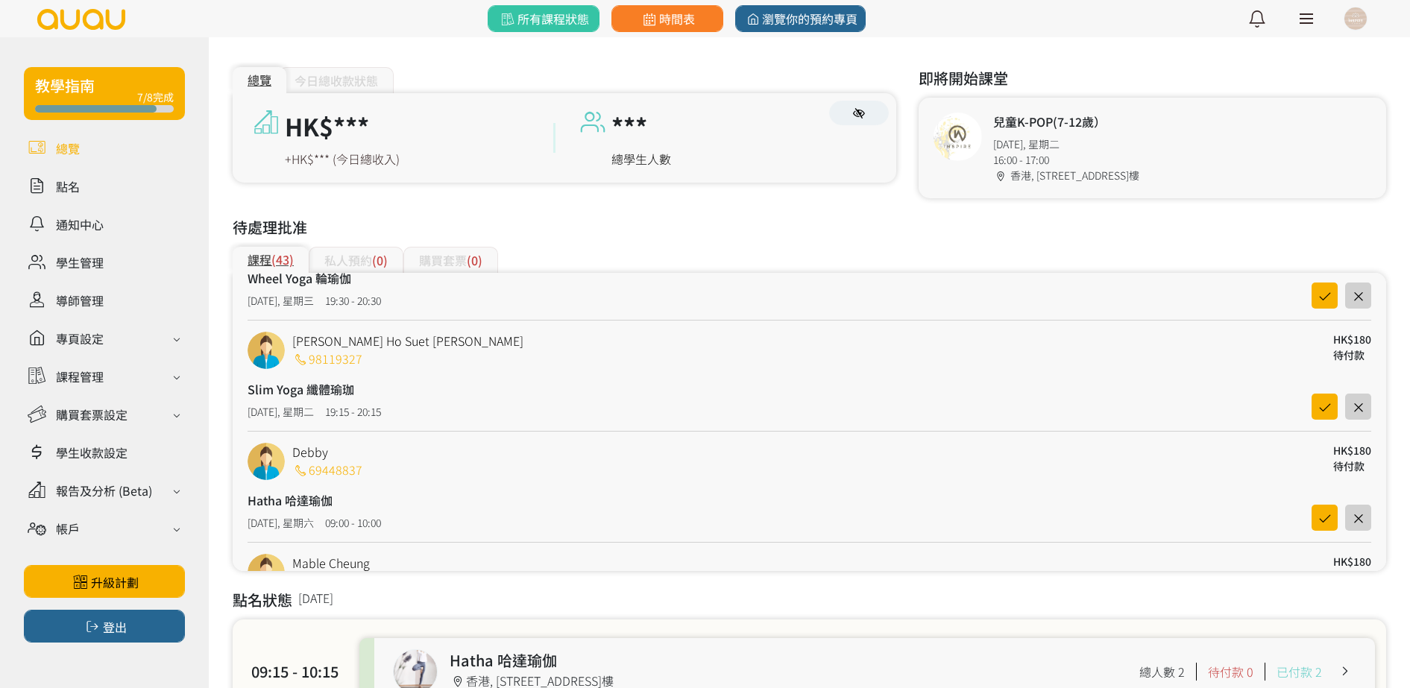
scroll to position [466, 0]
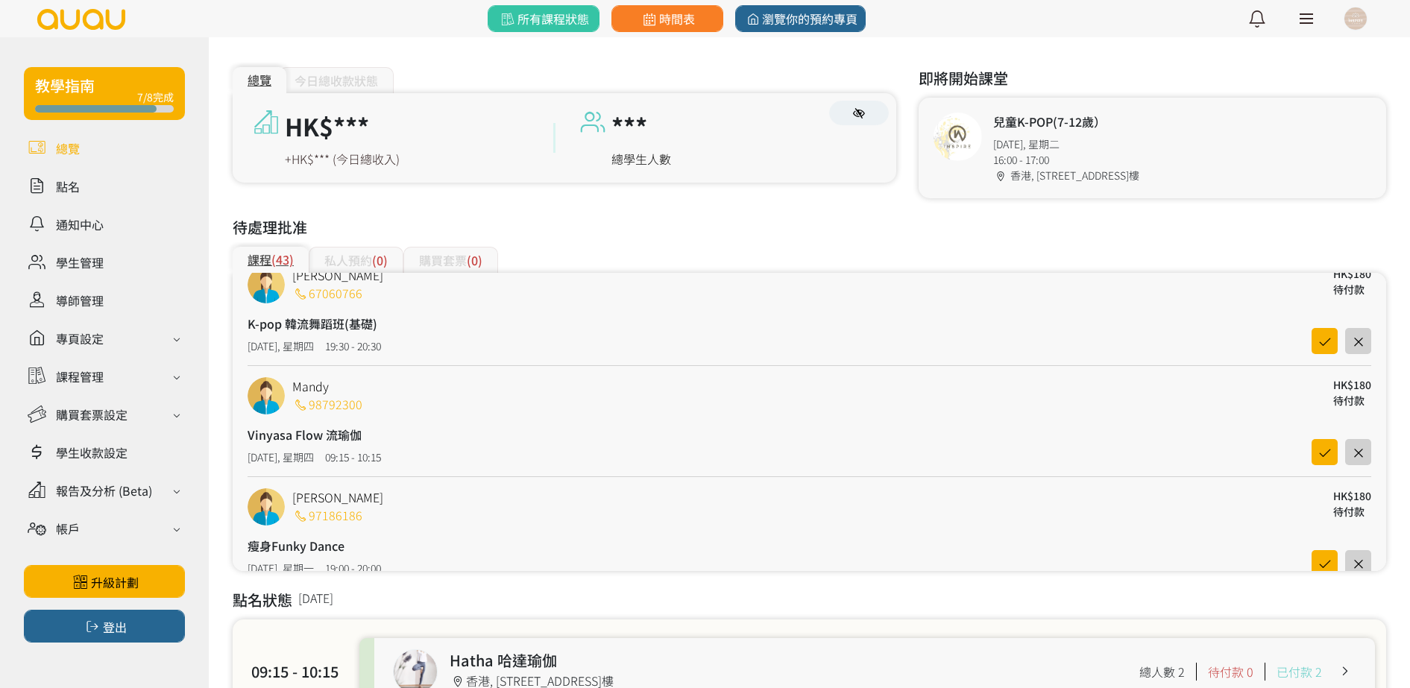
click at [86, 90] on link at bounding box center [104, 93] width 161 height 53
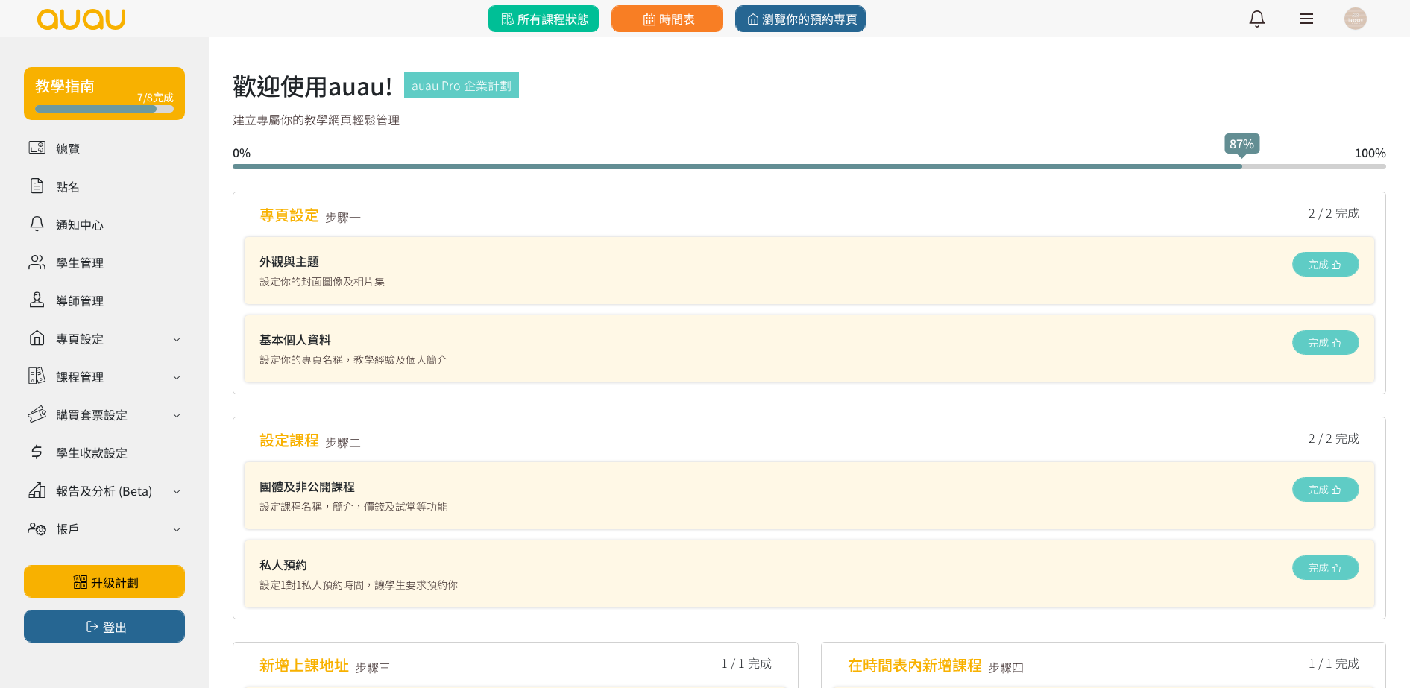
click at [569, 11] on span "所有課程狀態" at bounding box center [543, 19] width 90 height 18
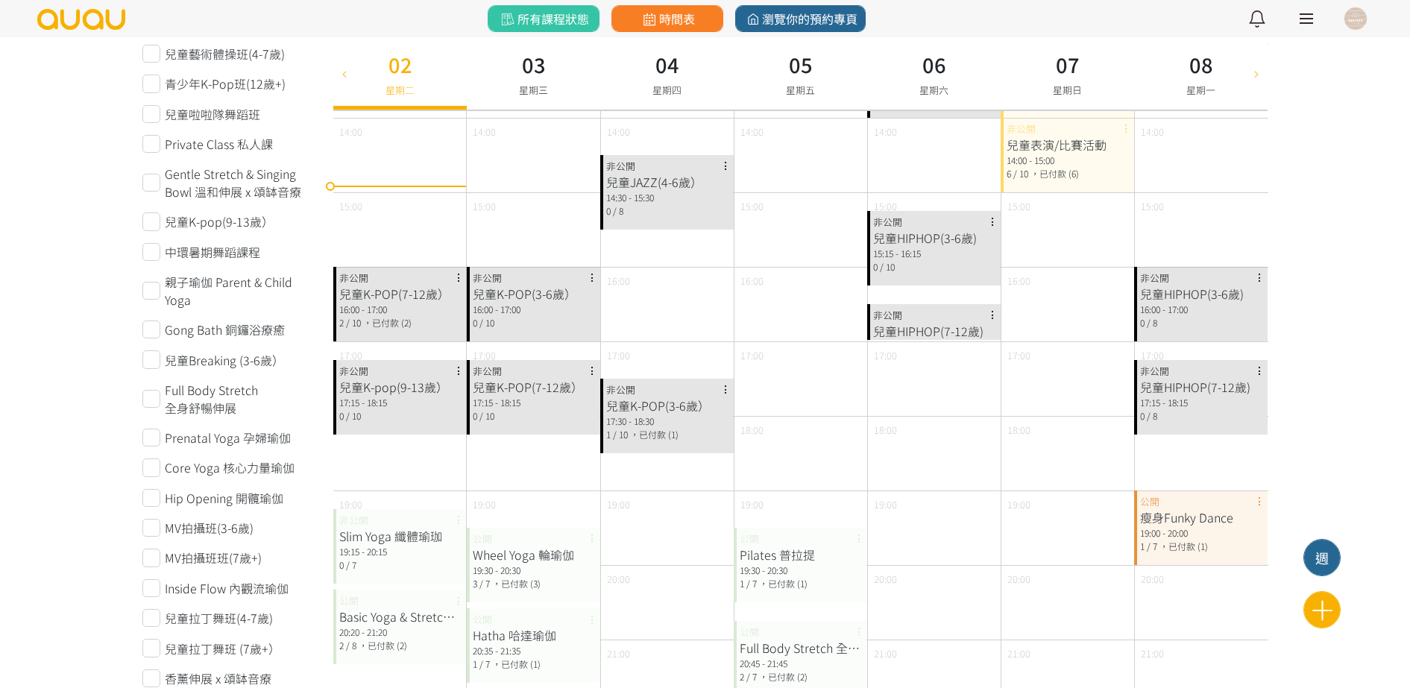
scroll to position [746, 0]
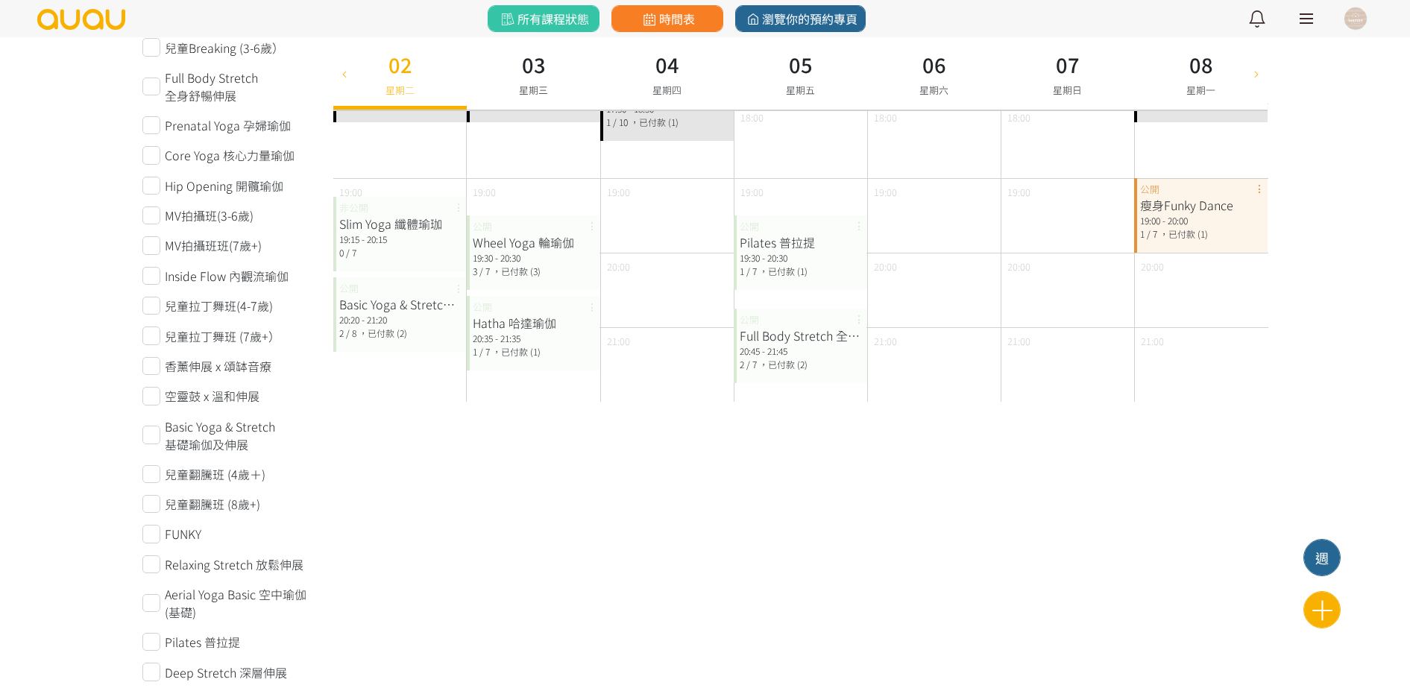
click at [413, 307] on div "Basic Yoga & Stretch 基礎瑜伽及伸展" at bounding box center [400, 304] width 122 height 18
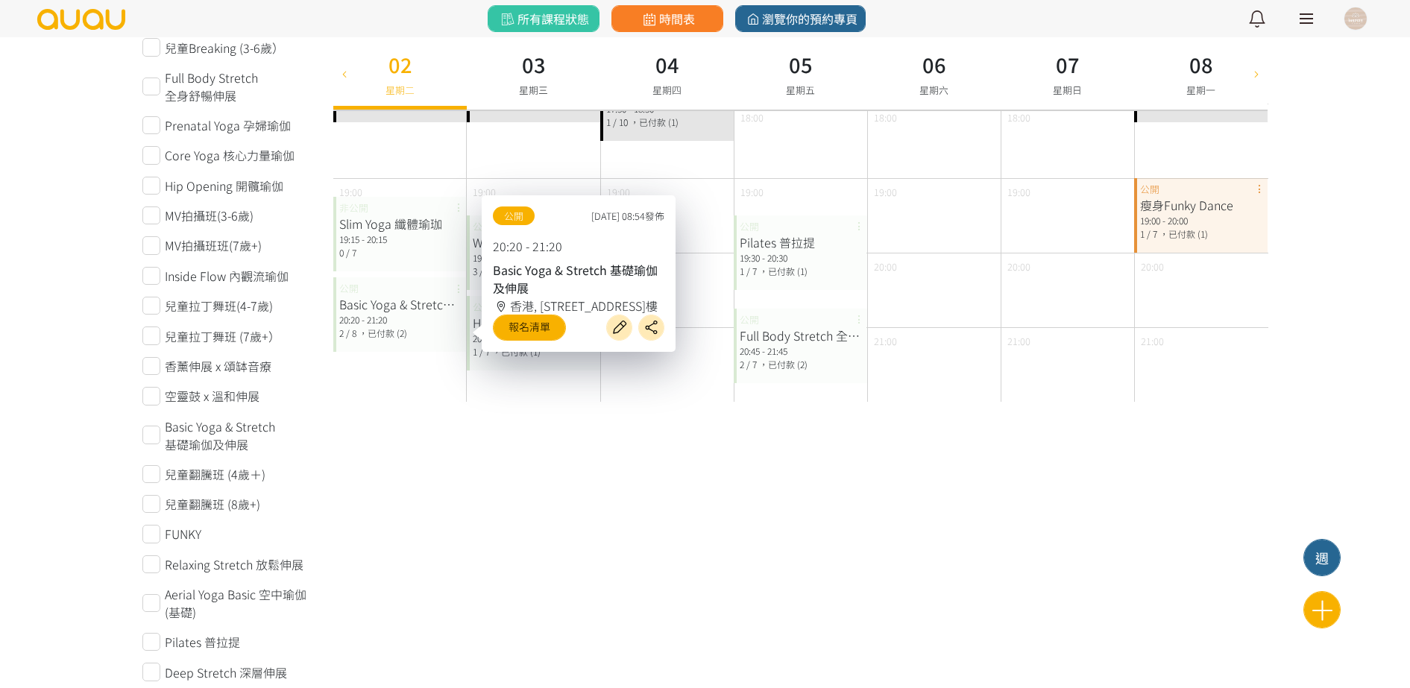
click at [392, 246] on div "0 / 7" at bounding box center [400, 252] width 122 height 13
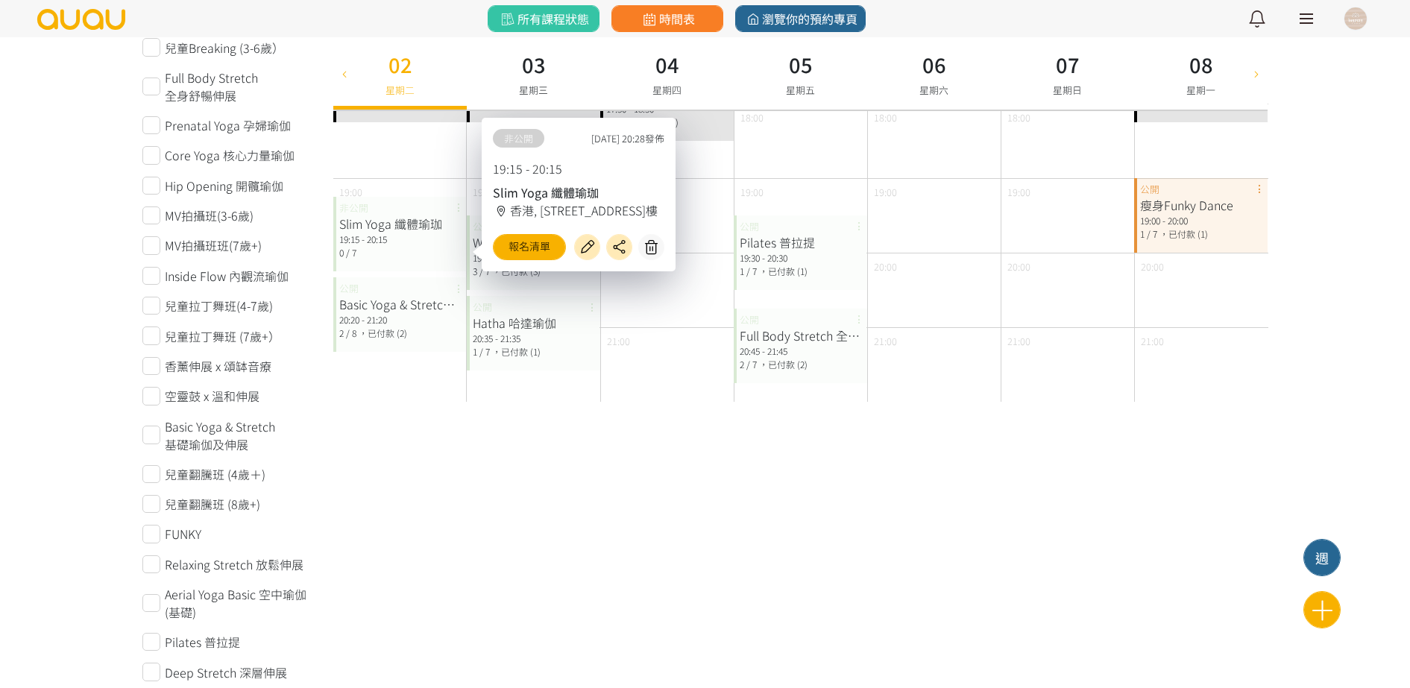
scroll to position [466, 0]
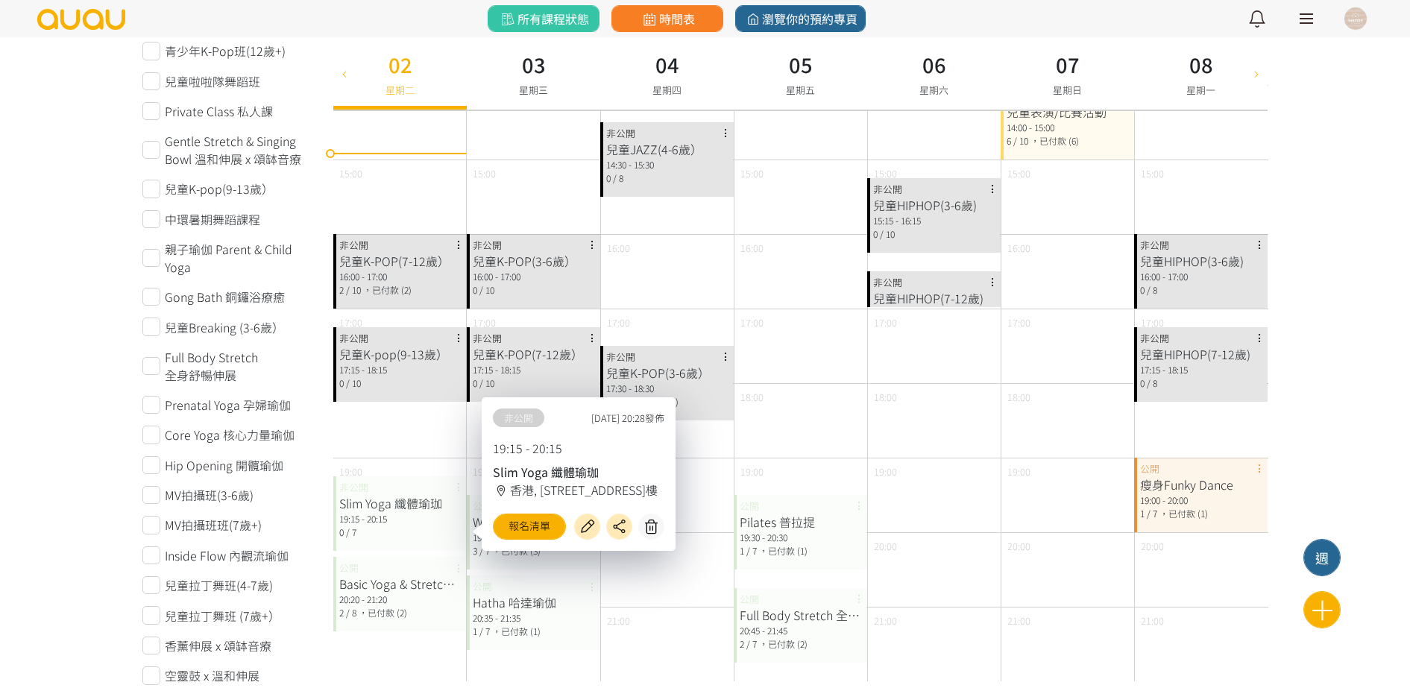
drag, startPoint x: 403, startPoint y: 318, endPoint x: 403, endPoint y: 304, distance: 14.2
click at [403, 320] on div "17:00" at bounding box center [399, 346] width 133 height 75
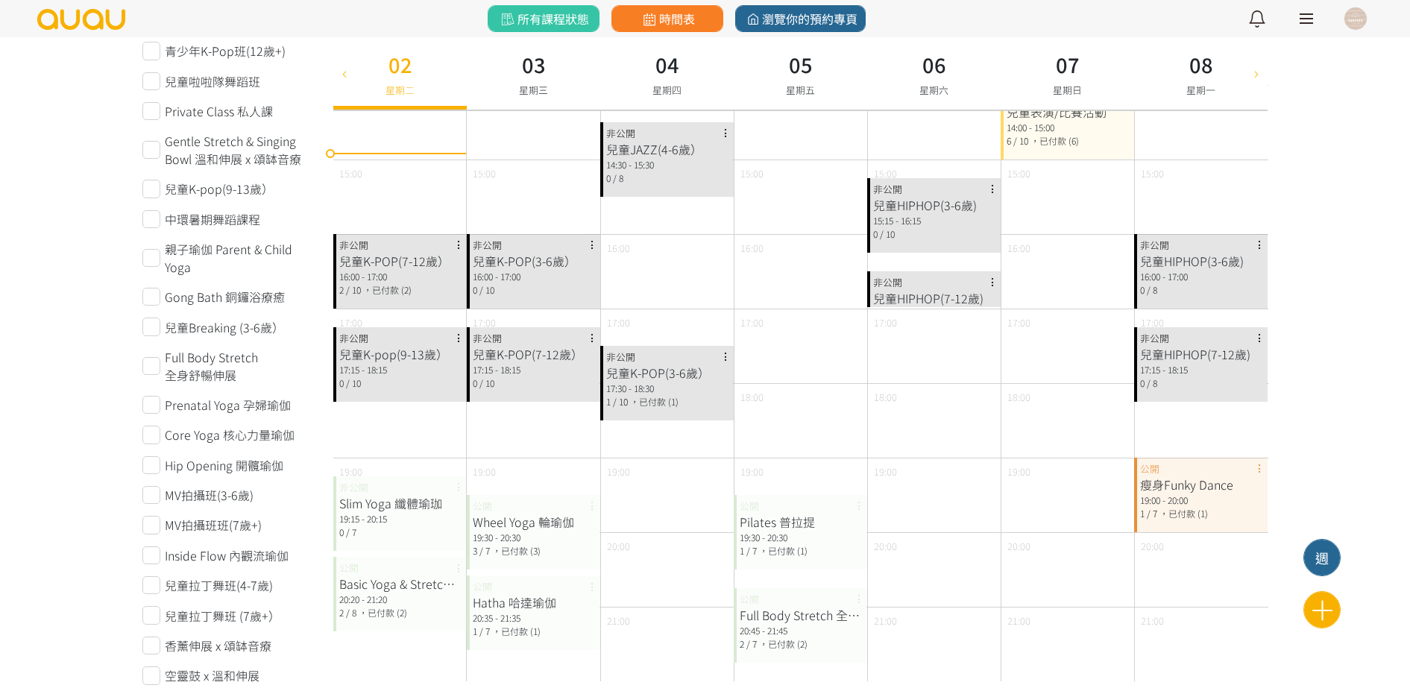
click at [401, 277] on div "16:00 - 17:00" at bounding box center [400, 276] width 122 height 13
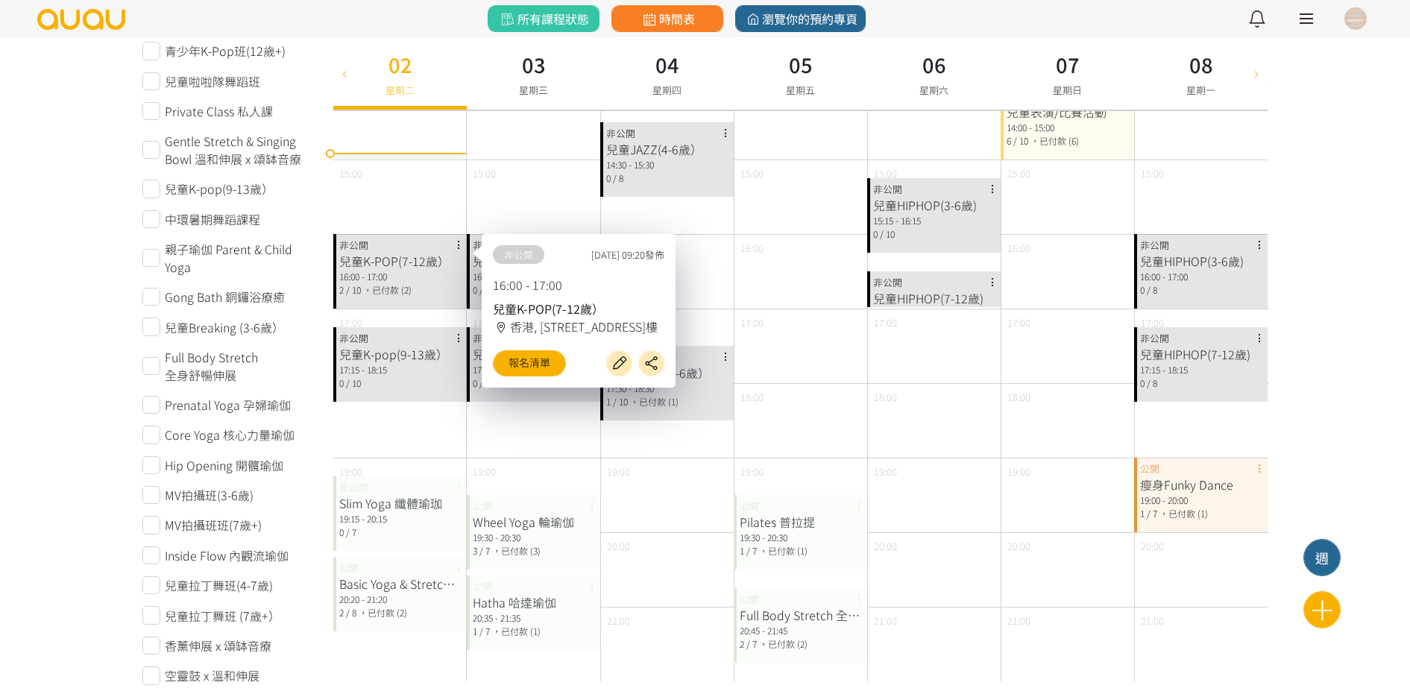
click at [409, 371] on div "17:15 - 18:15" at bounding box center [400, 369] width 122 height 13
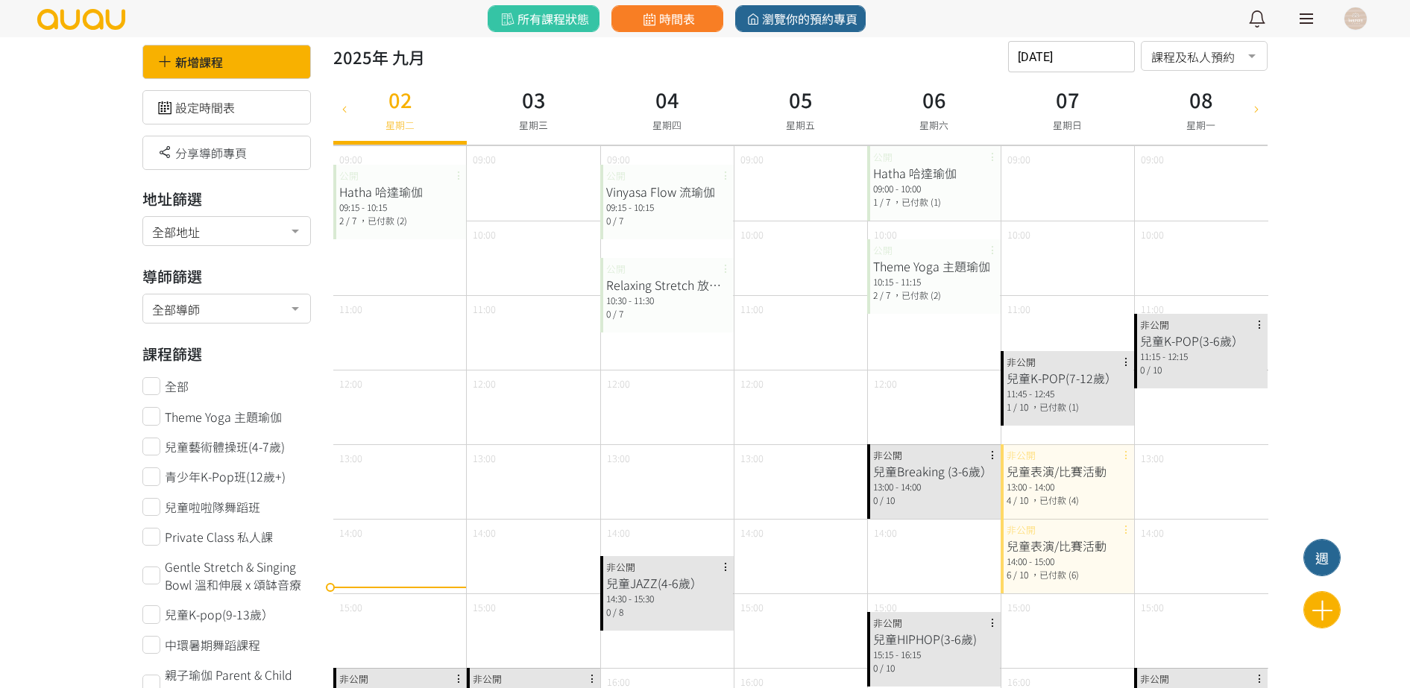
scroll to position [0, 0]
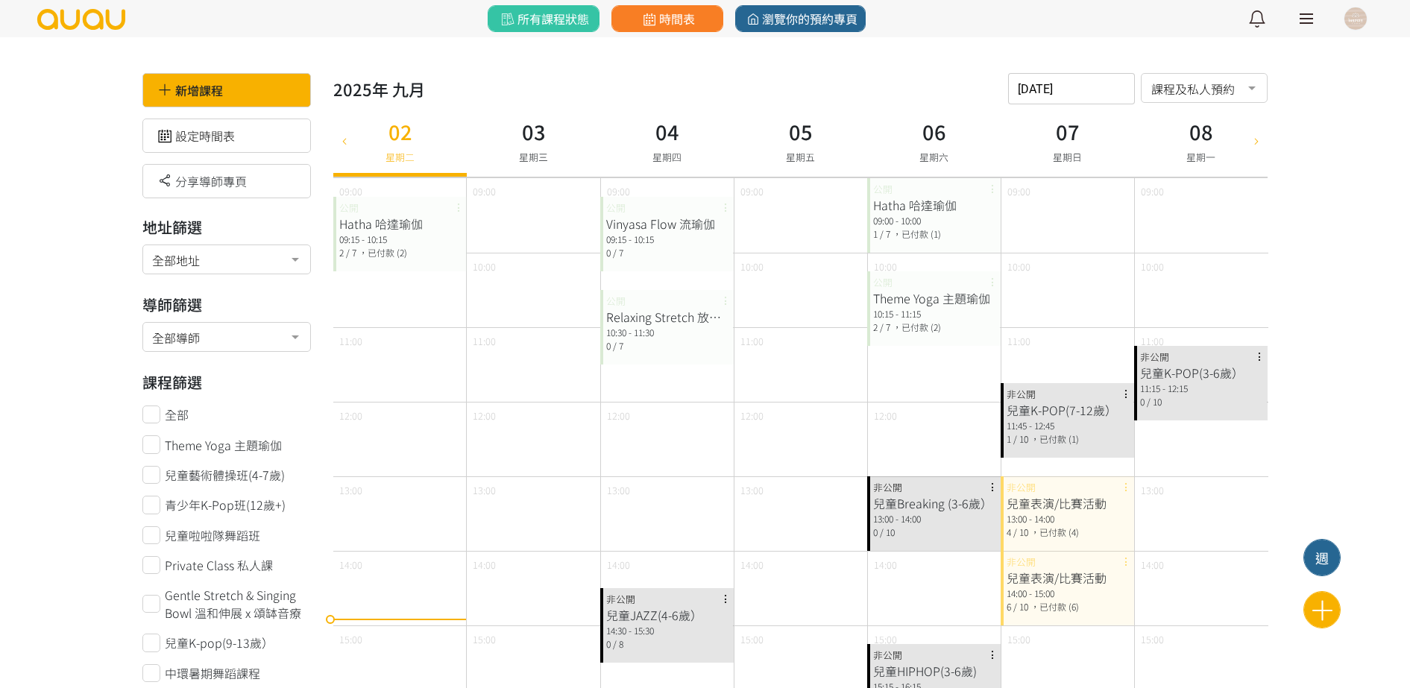
click at [406, 244] on div "09:15 - 10:15" at bounding box center [400, 239] width 122 height 13
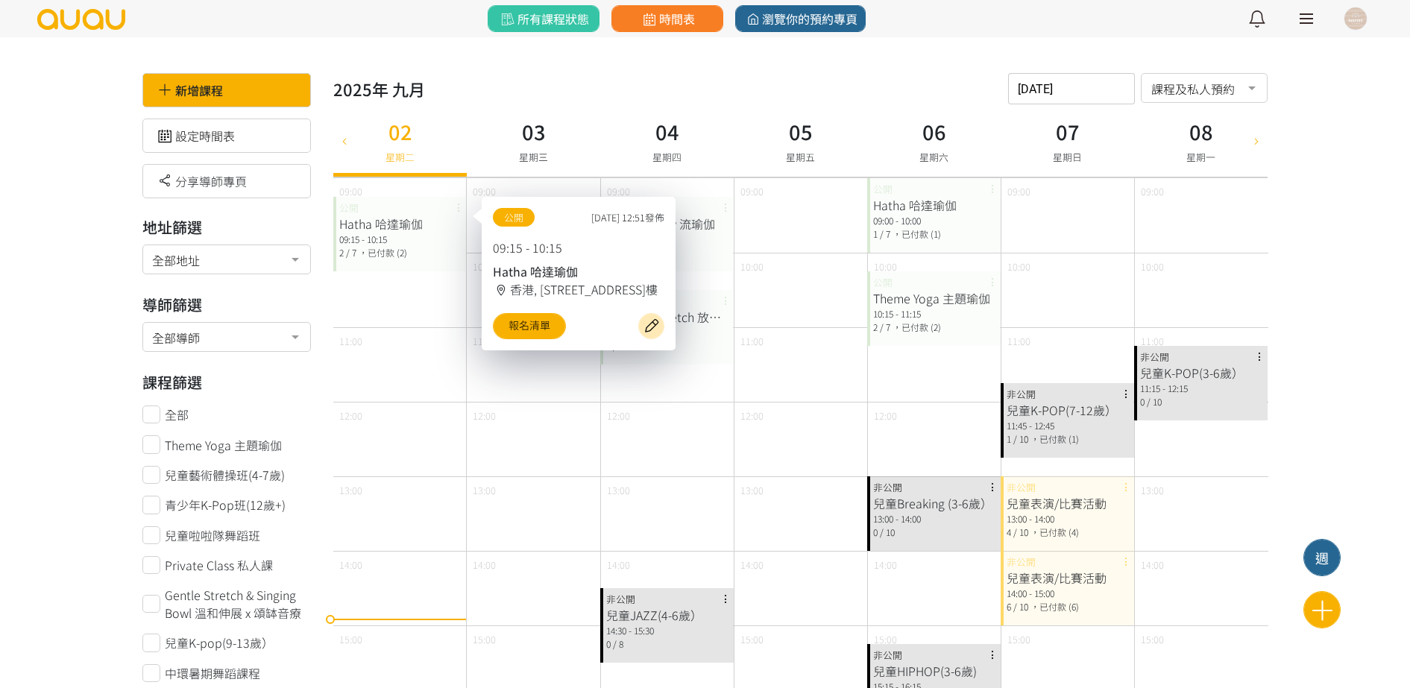
click at [392, 240] on div "09:15 - 10:15" at bounding box center [400, 239] width 122 height 13
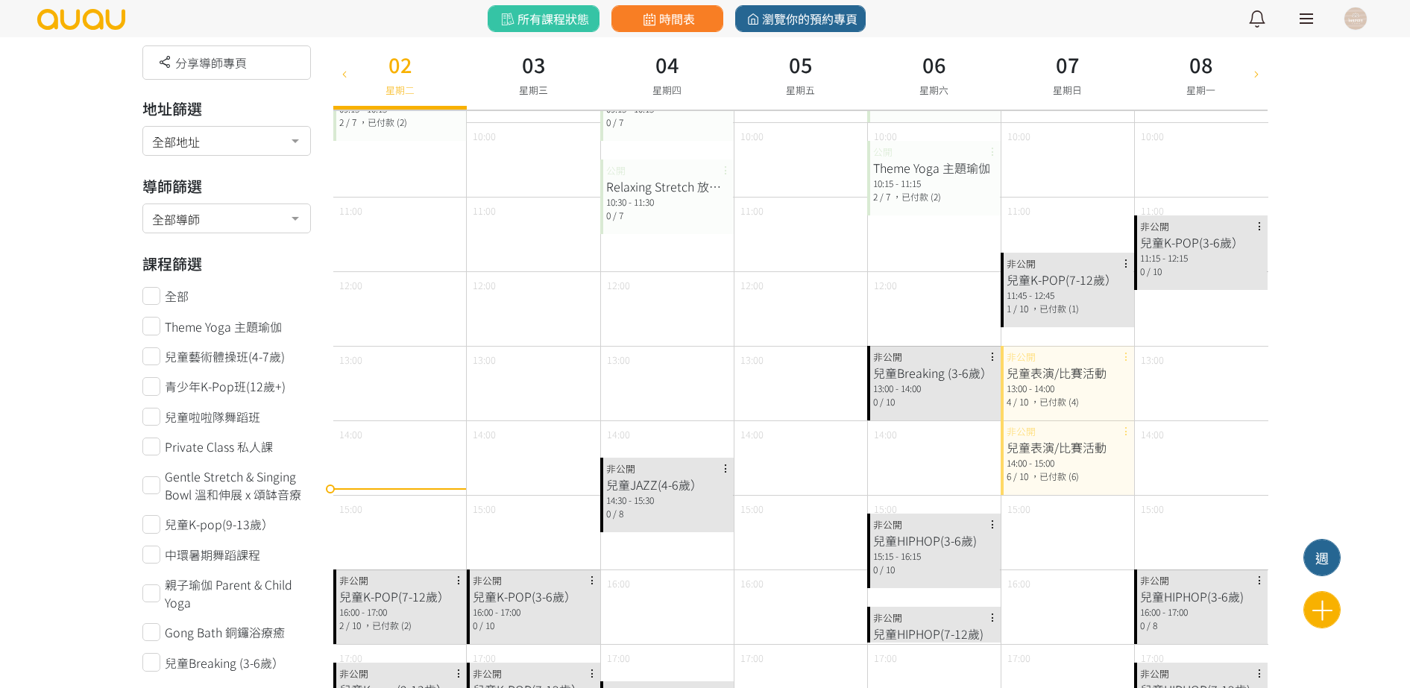
scroll to position [28, 0]
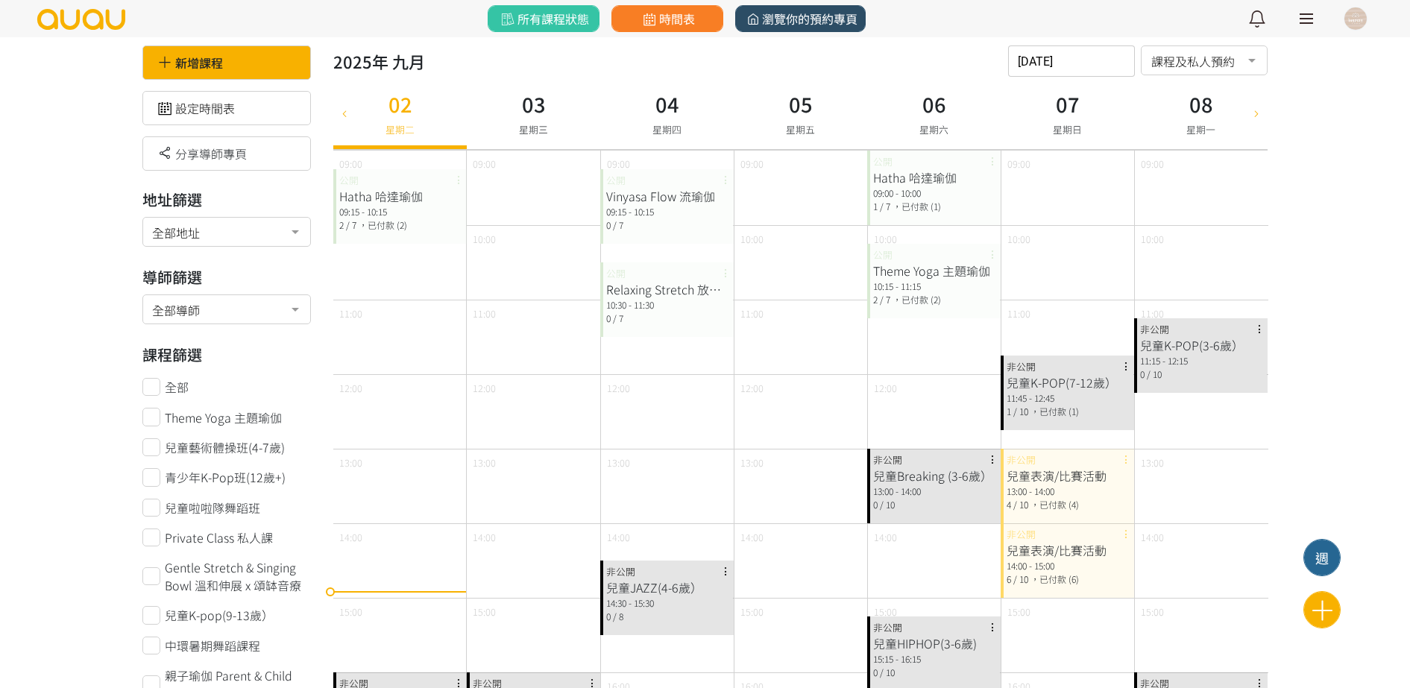
click at [831, 26] on span "瀏覽你的預約專頁" at bounding box center [800, 19] width 114 height 18
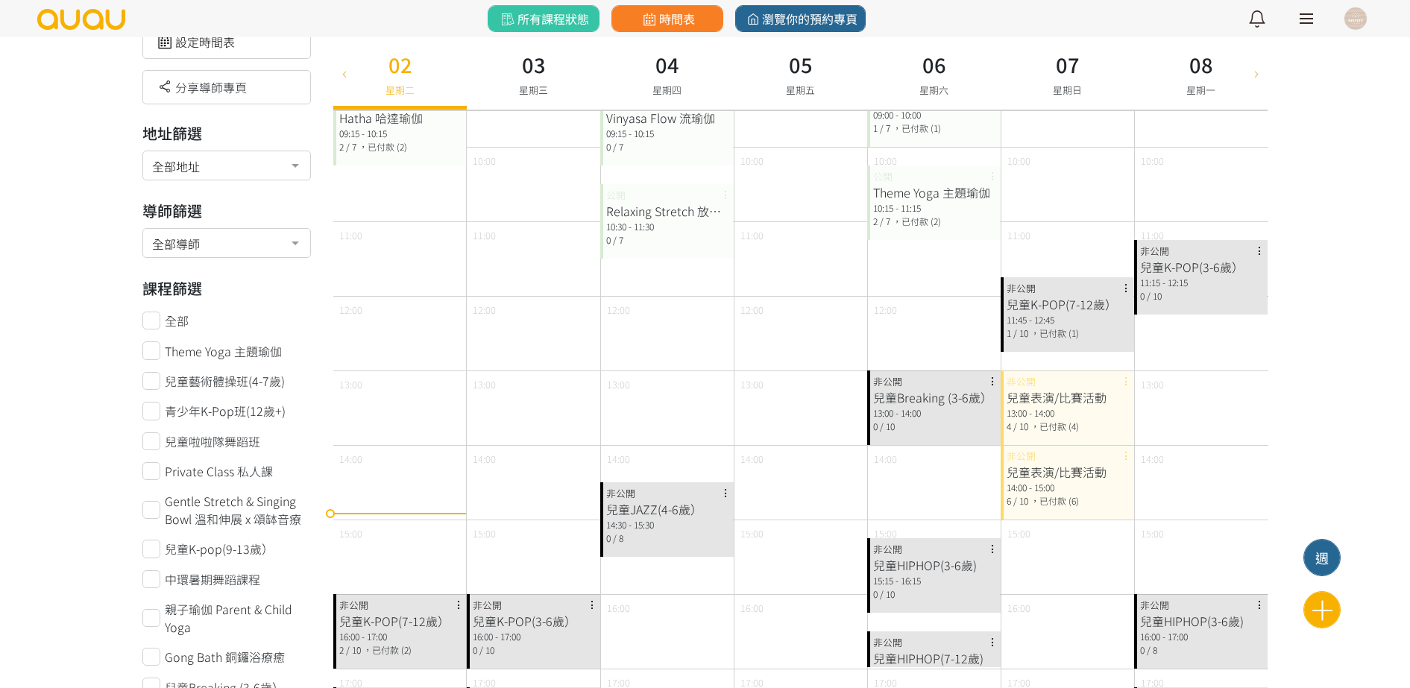
scroll to position [0, 0]
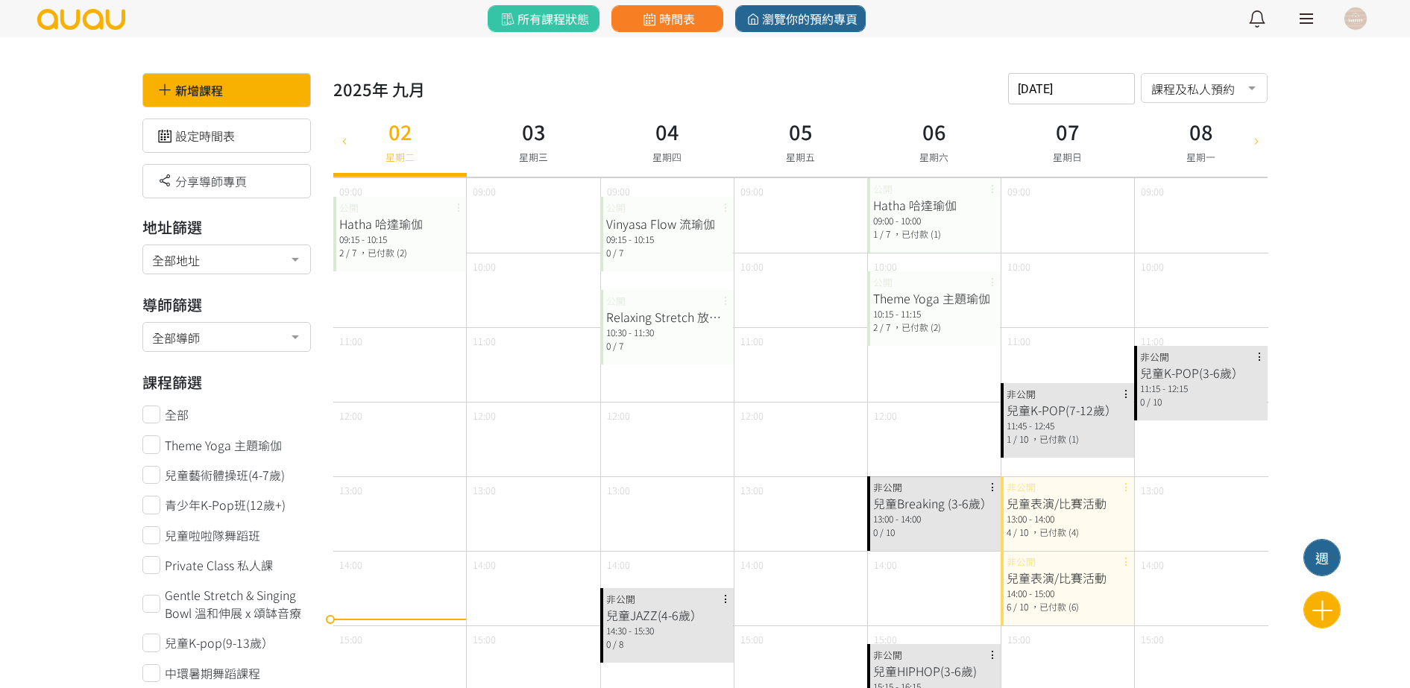
click at [1342, 19] on button at bounding box center [1355, 18] width 37 height 37
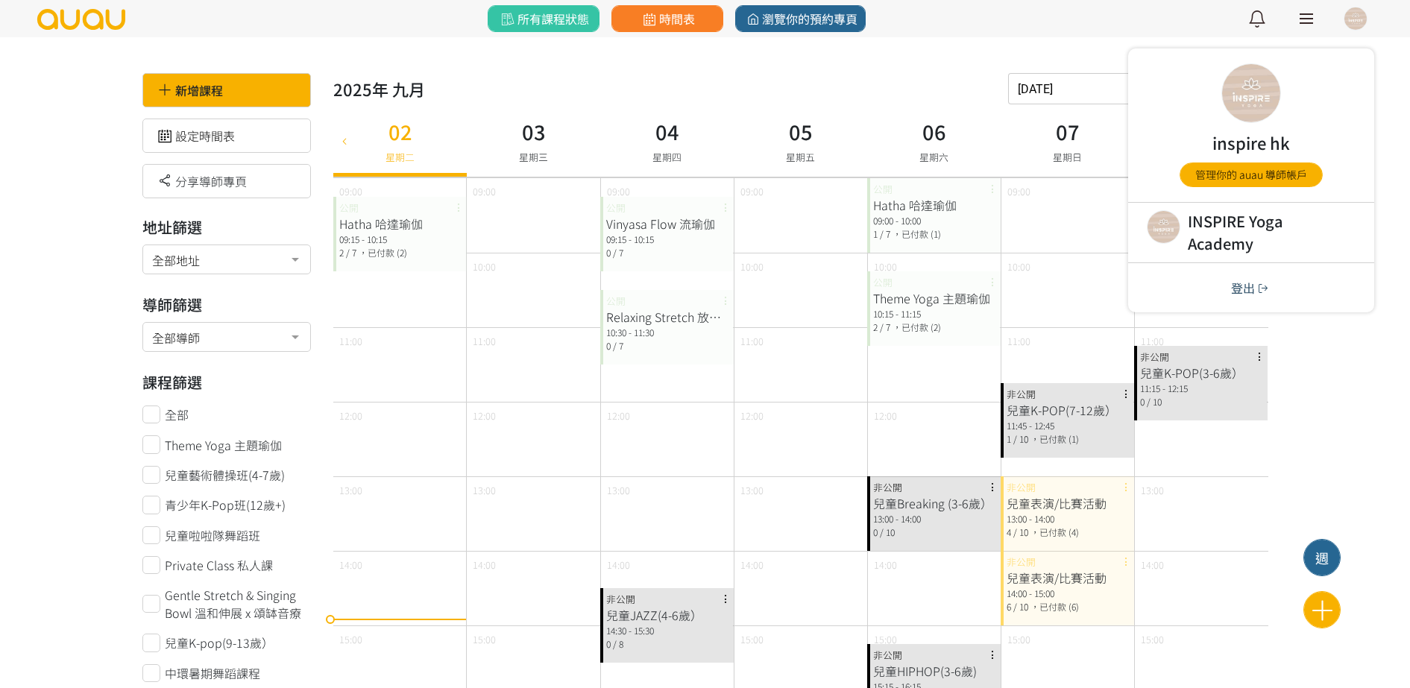
click at [1244, 288] on button "登出" at bounding box center [1251, 287] width 49 height 19
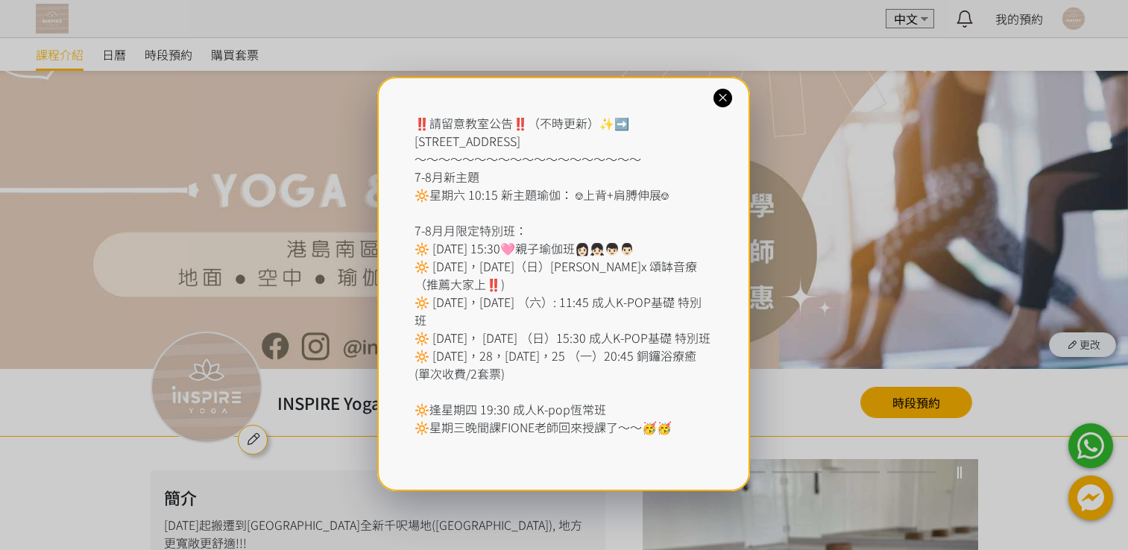
scroll to position [447, 0]
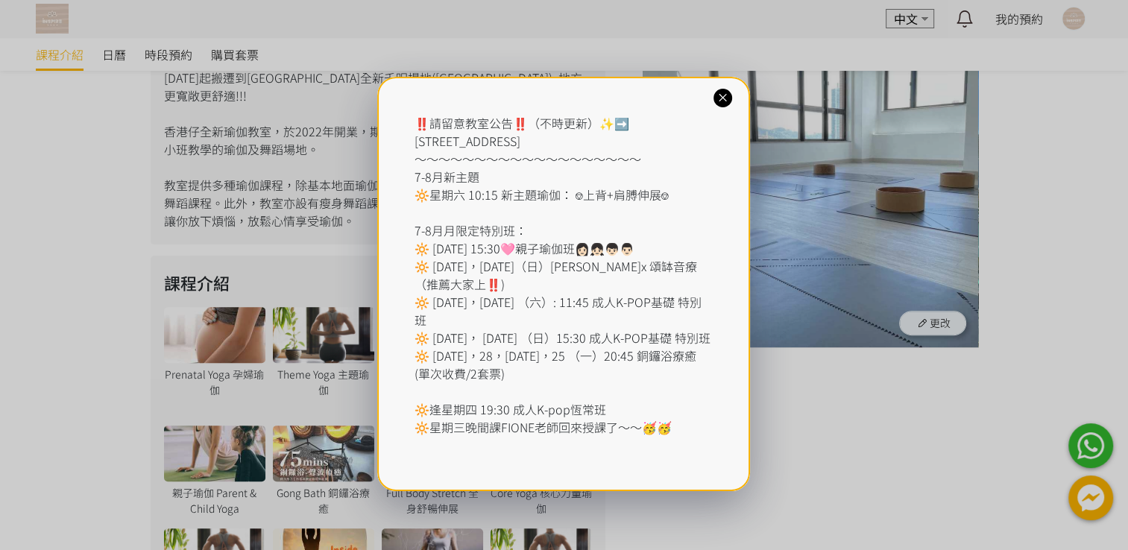
click at [725, 91] on icon at bounding box center [723, 98] width 14 height 14
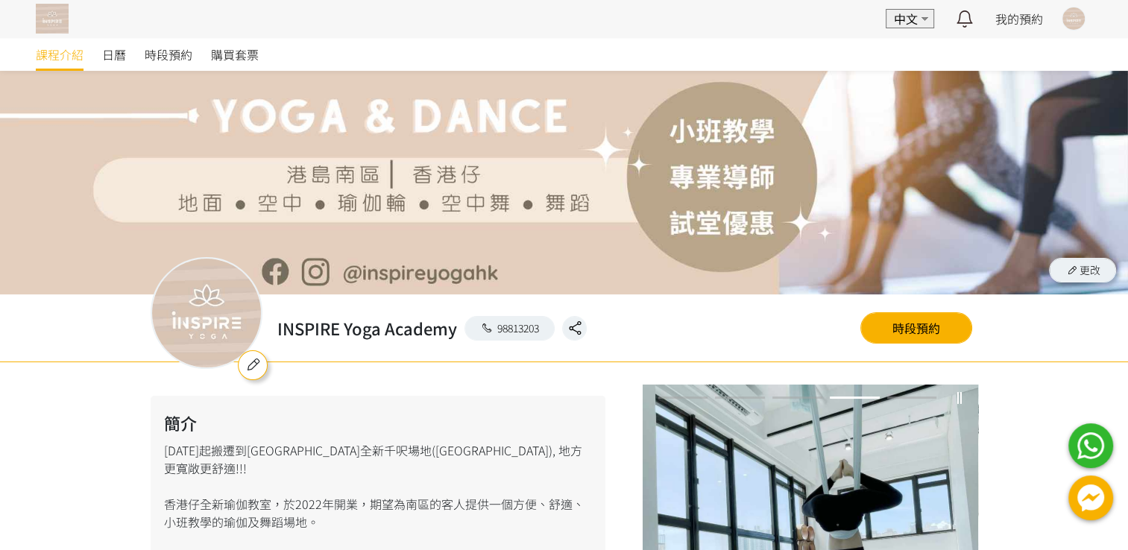
scroll to position [0, 0]
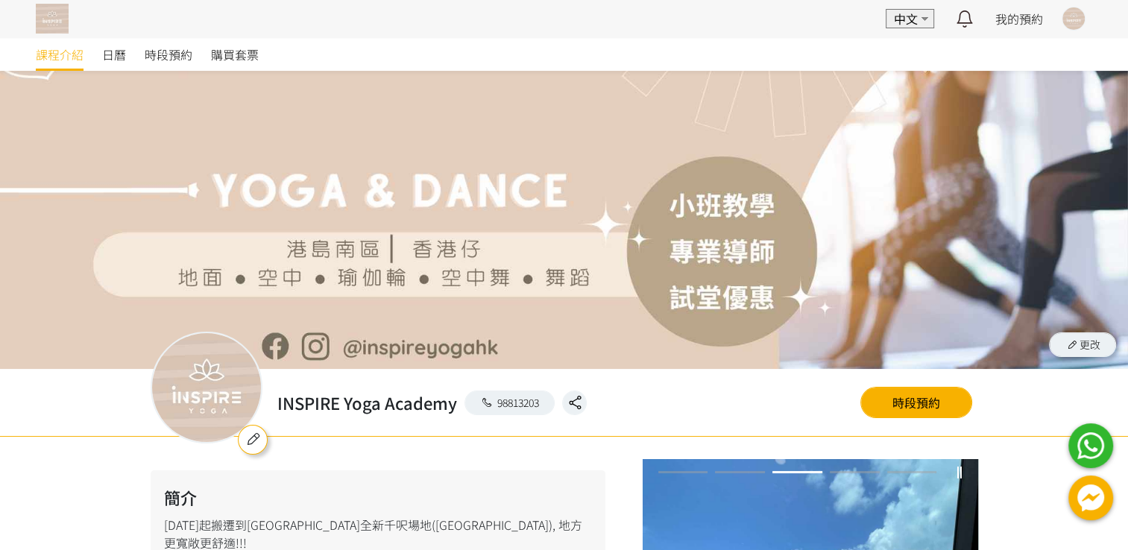
click at [49, 10] on img at bounding box center [52, 19] width 33 height 30
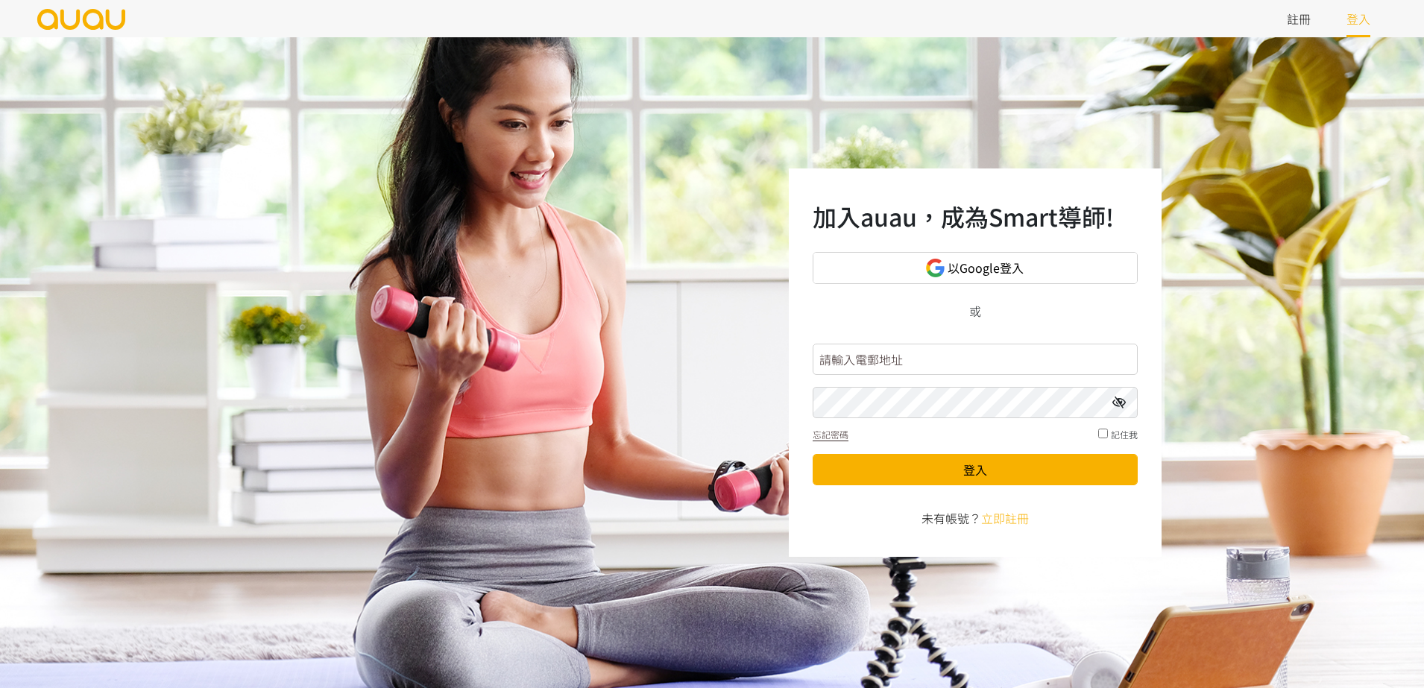
type input "inspirehk@outlook.com"
drag, startPoint x: 1004, startPoint y: 353, endPoint x: 733, endPoint y: 232, distance: 297.1
click at [687, 350] on div "加入auau，成為Smart導師! 以Google登入 或 inspirehk@outlook.com 忘記密碼 記住我 登入 未有帳號？ 立即註冊" at bounding box center [712, 362] width 1424 height 651
type input "[DOMAIN_NAME]"
click at [719, 432] on div "加入auau，成為Smart導師! 以Google登入 或 inspireyogahk.admin.auau.io 忘記密碼 記住我 登入 未有帳號？ 立即註冊" at bounding box center [712, 362] width 1424 height 651
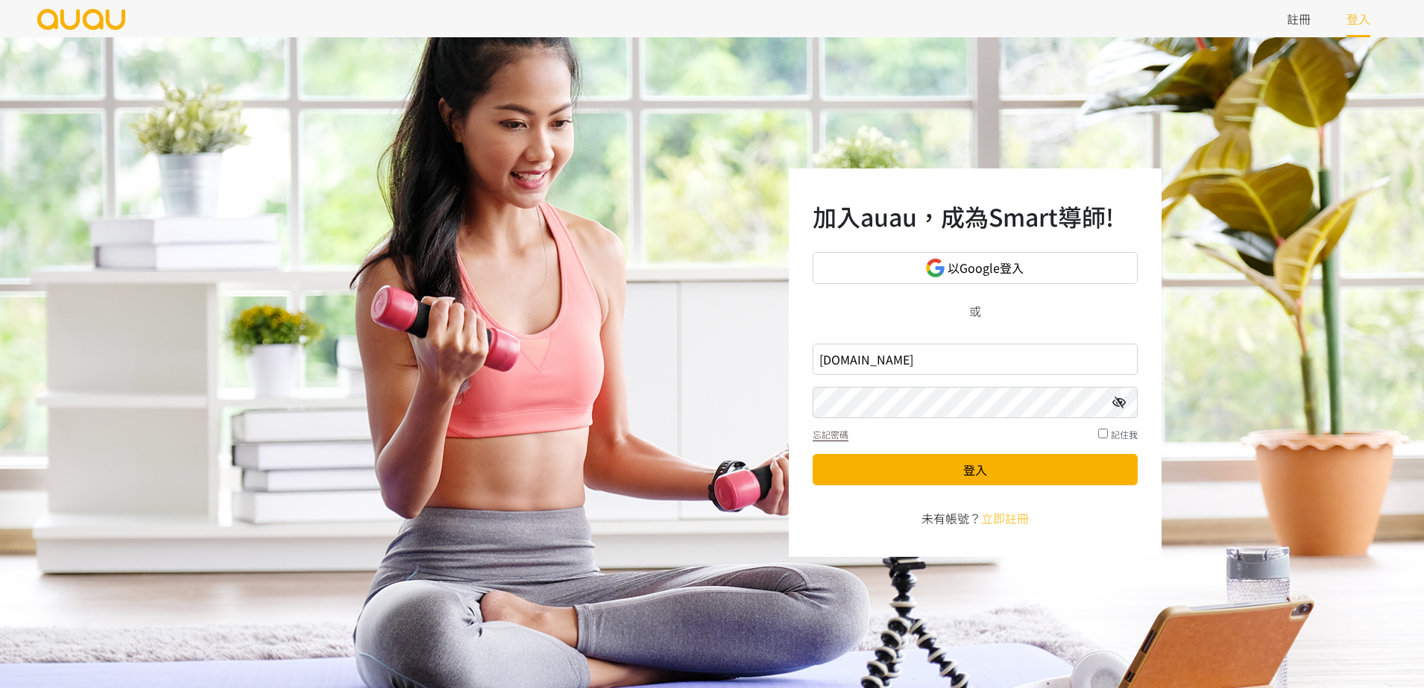
click at [813, 454] on button "登入" at bounding box center [975, 469] width 325 height 31
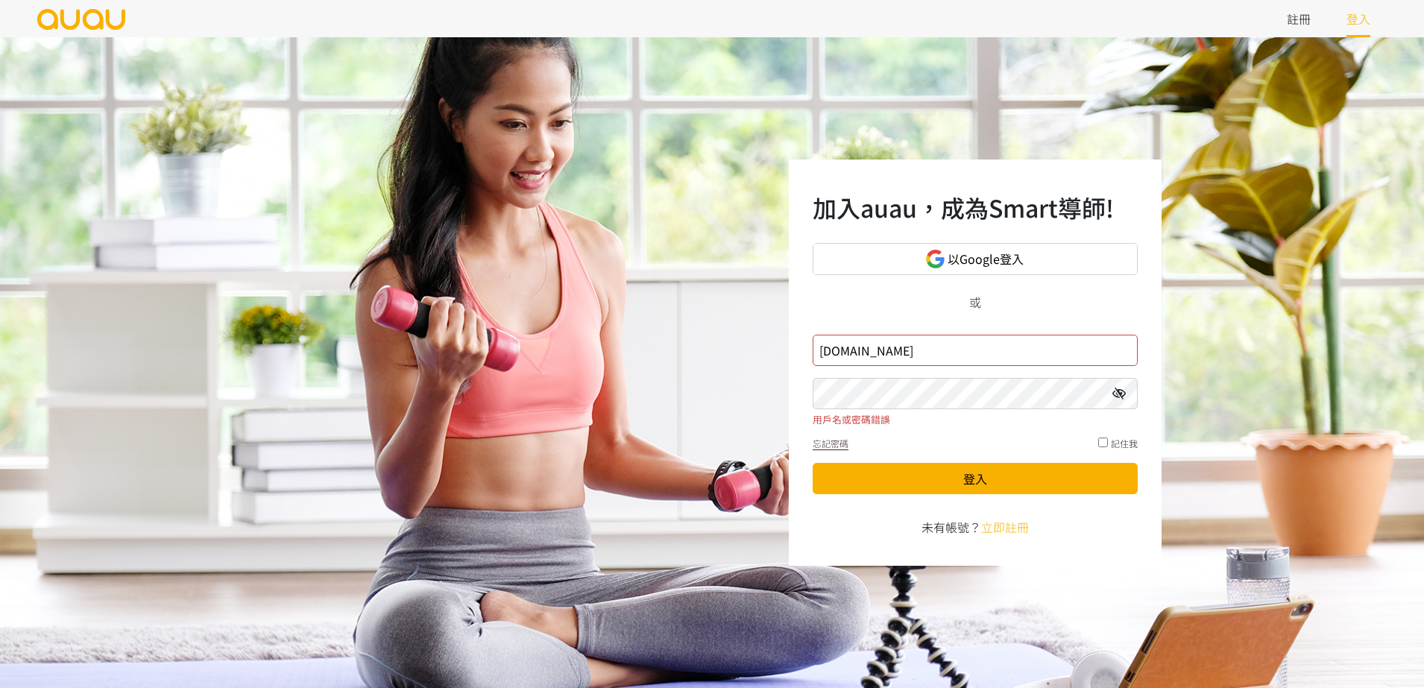
click at [830, 347] on input "[DOMAIN_NAME]" at bounding box center [975, 350] width 325 height 31
click at [813, 463] on button "登入" at bounding box center [975, 478] width 325 height 31
click at [1039, 245] on link "以Google登入" at bounding box center [975, 259] width 325 height 32
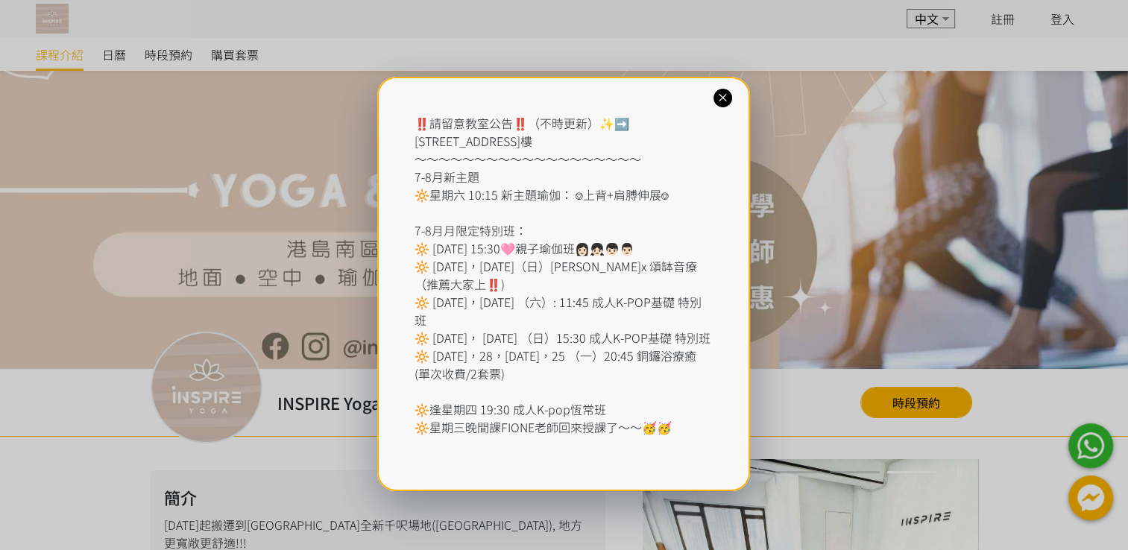
click at [723, 103] on icon at bounding box center [723, 98] width 14 height 14
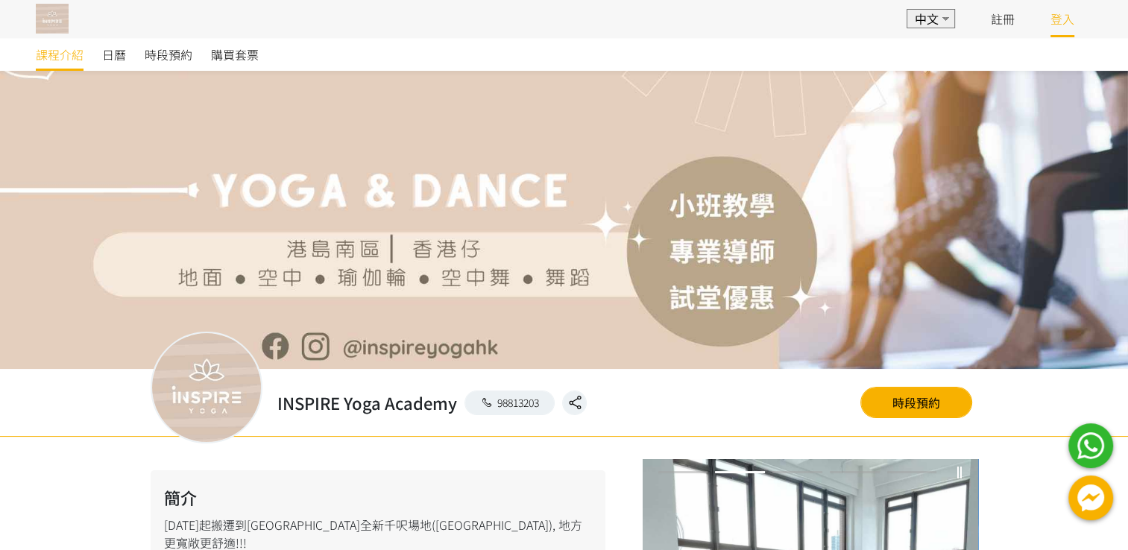
click at [1061, 22] on link "登入" at bounding box center [1063, 19] width 24 height 18
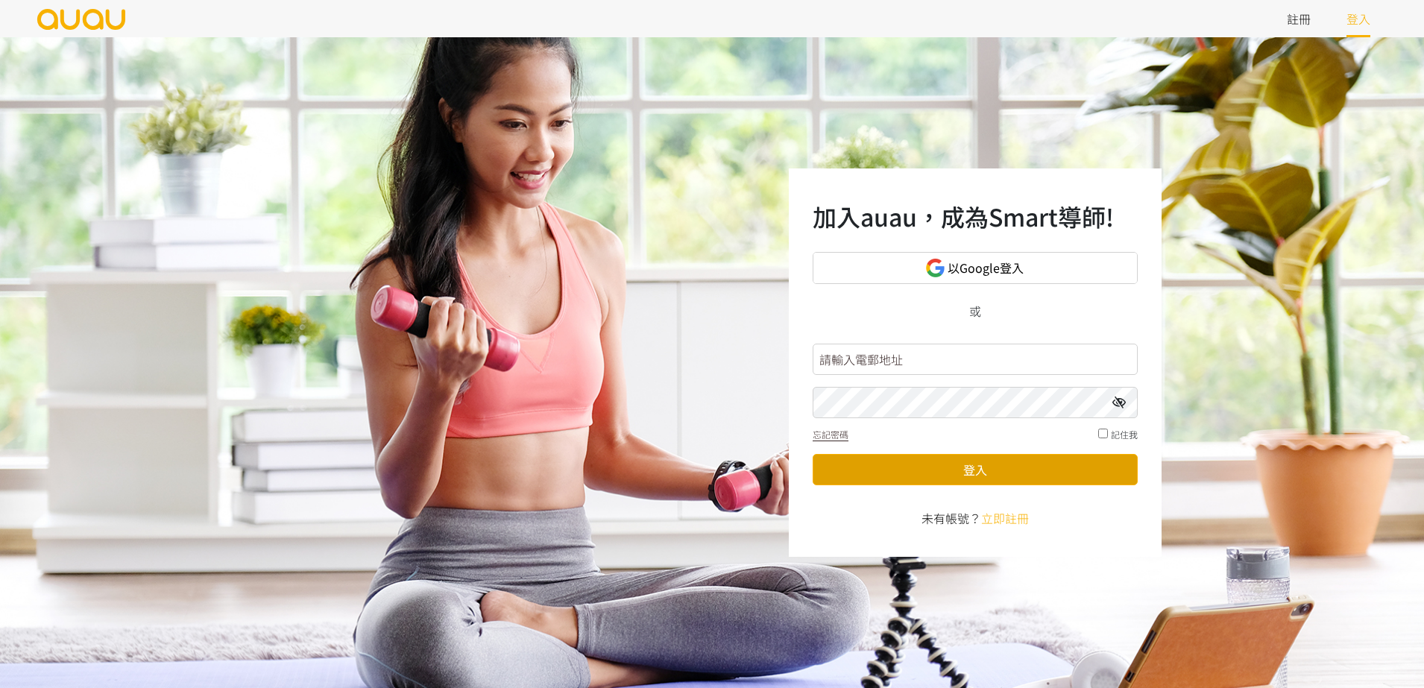
type input "inspirehk@outlook.com"
click at [938, 477] on button "登入" at bounding box center [975, 469] width 325 height 31
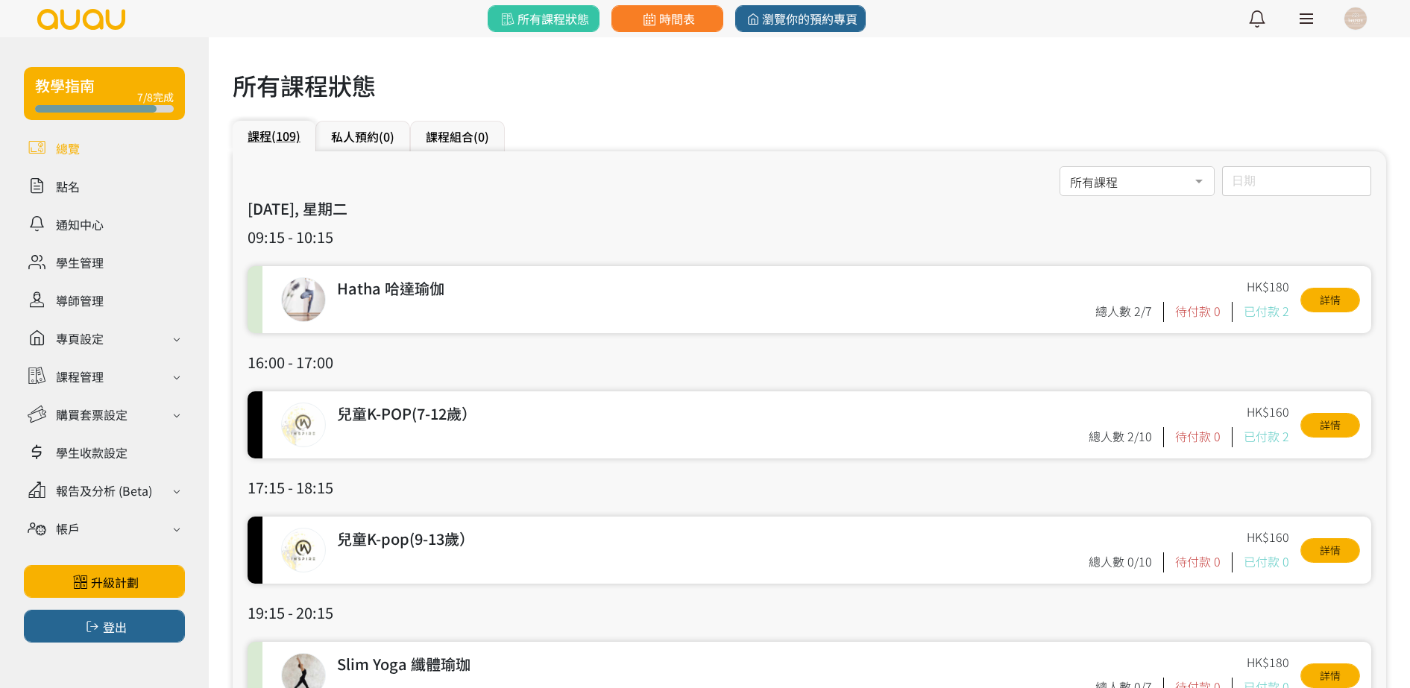
click at [95, 139] on link at bounding box center [104, 148] width 161 height 26
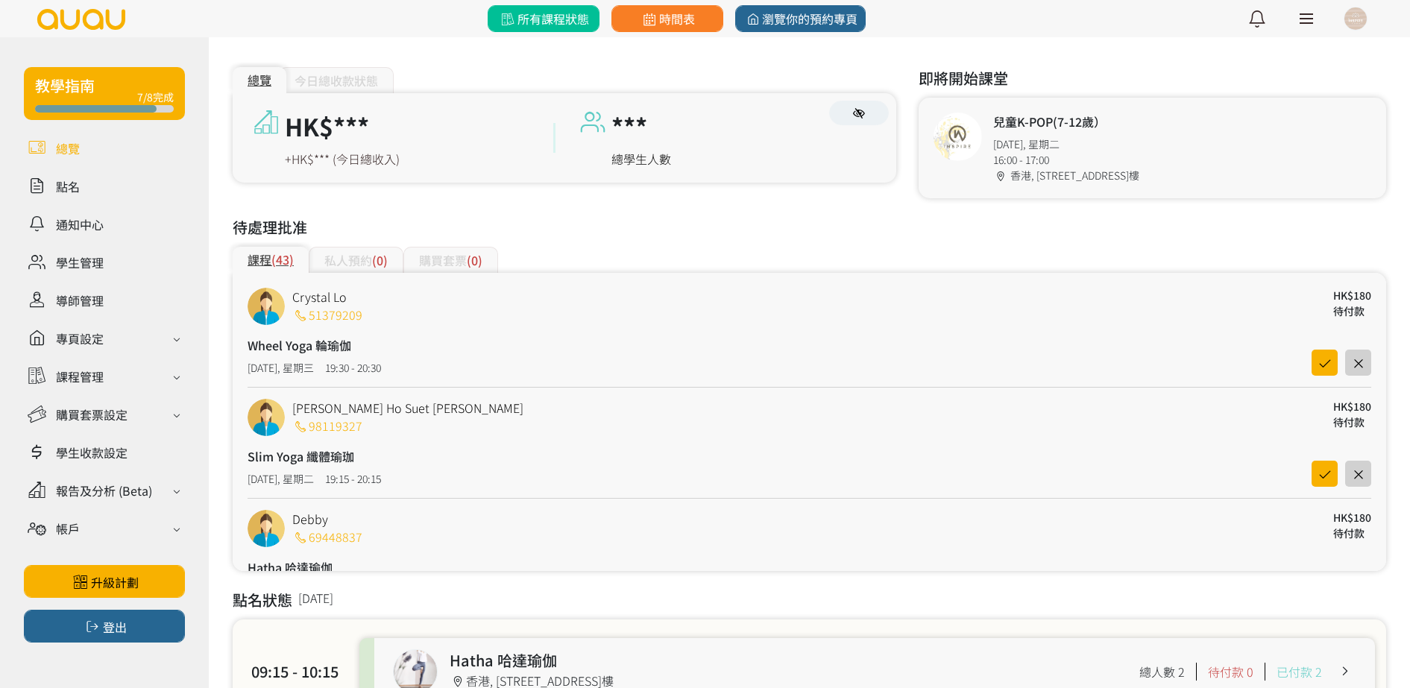
click at [543, 26] on span "所有課程狀態" at bounding box center [543, 19] width 90 height 18
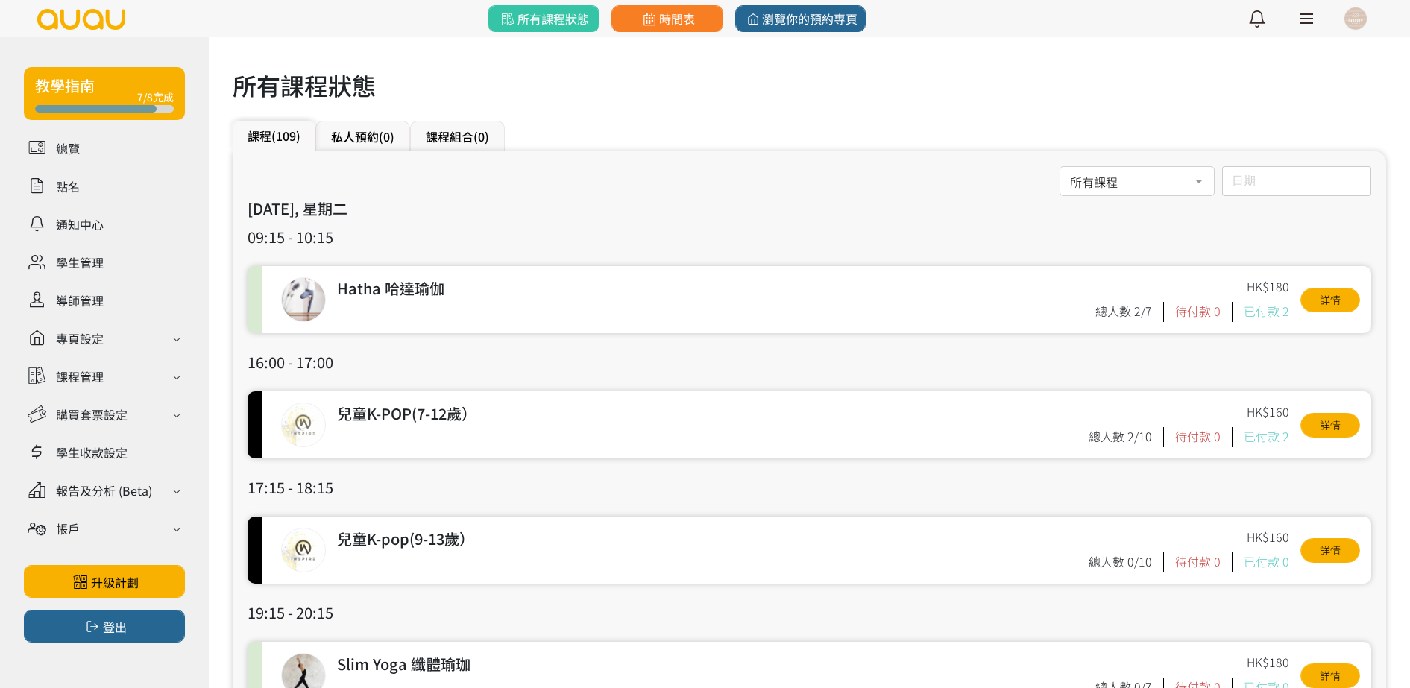
click at [129, 78] on link at bounding box center [104, 93] width 161 height 53
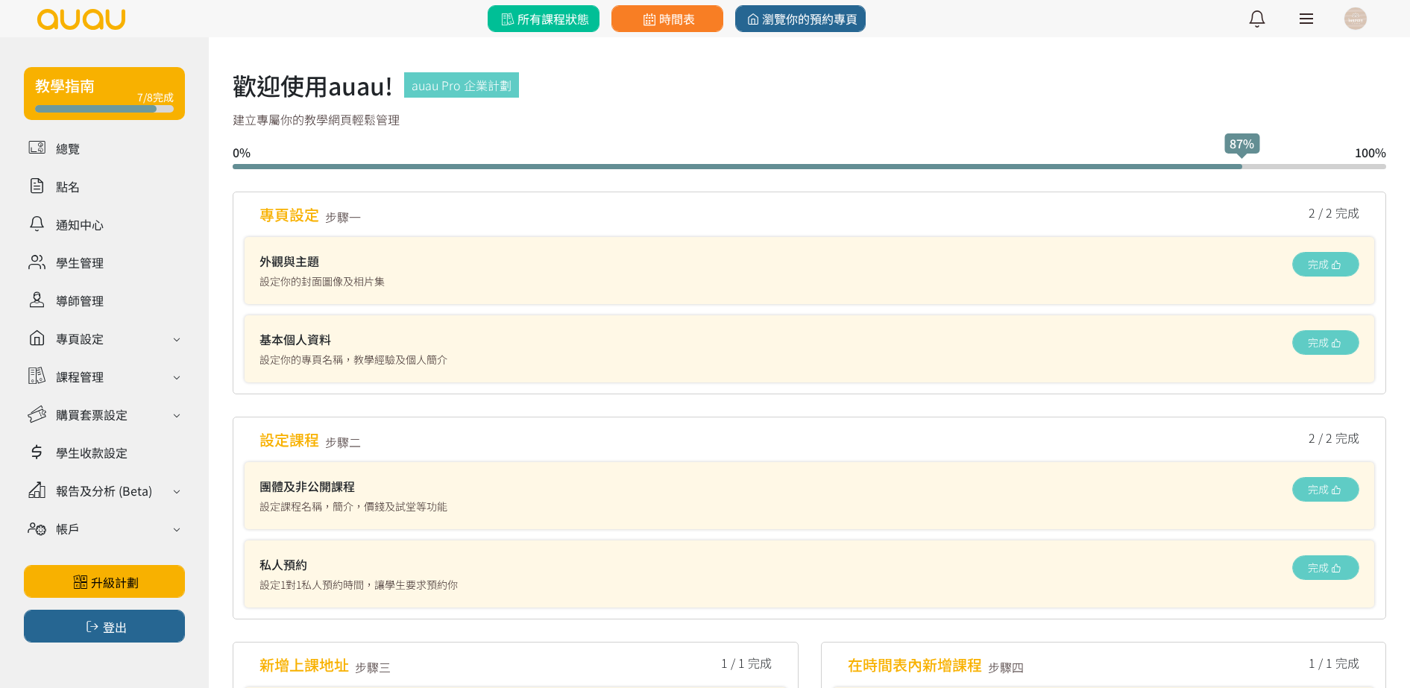
click at [536, 14] on span "所有課程狀態" at bounding box center [543, 19] width 90 height 18
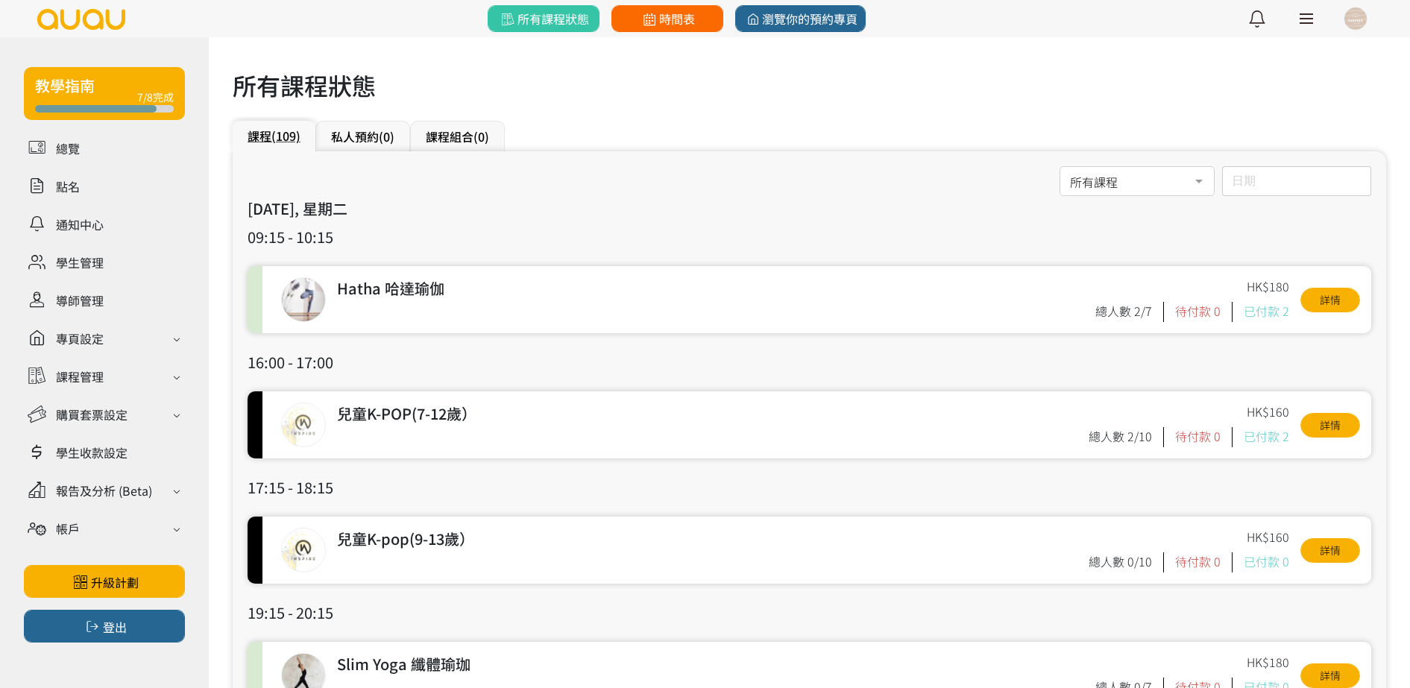
click at [692, 16] on span "時間表" at bounding box center [667, 19] width 54 height 18
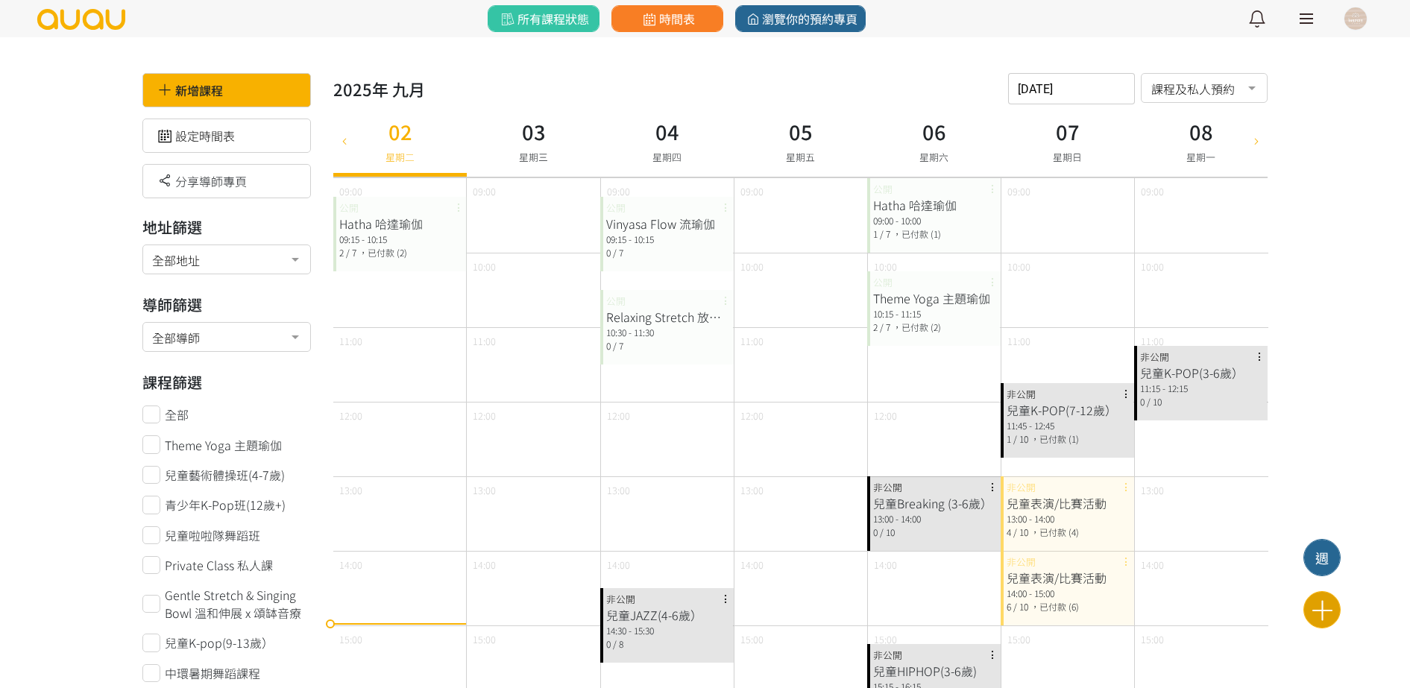
click at [1320, 604] on icon at bounding box center [1322, 610] width 37 height 26
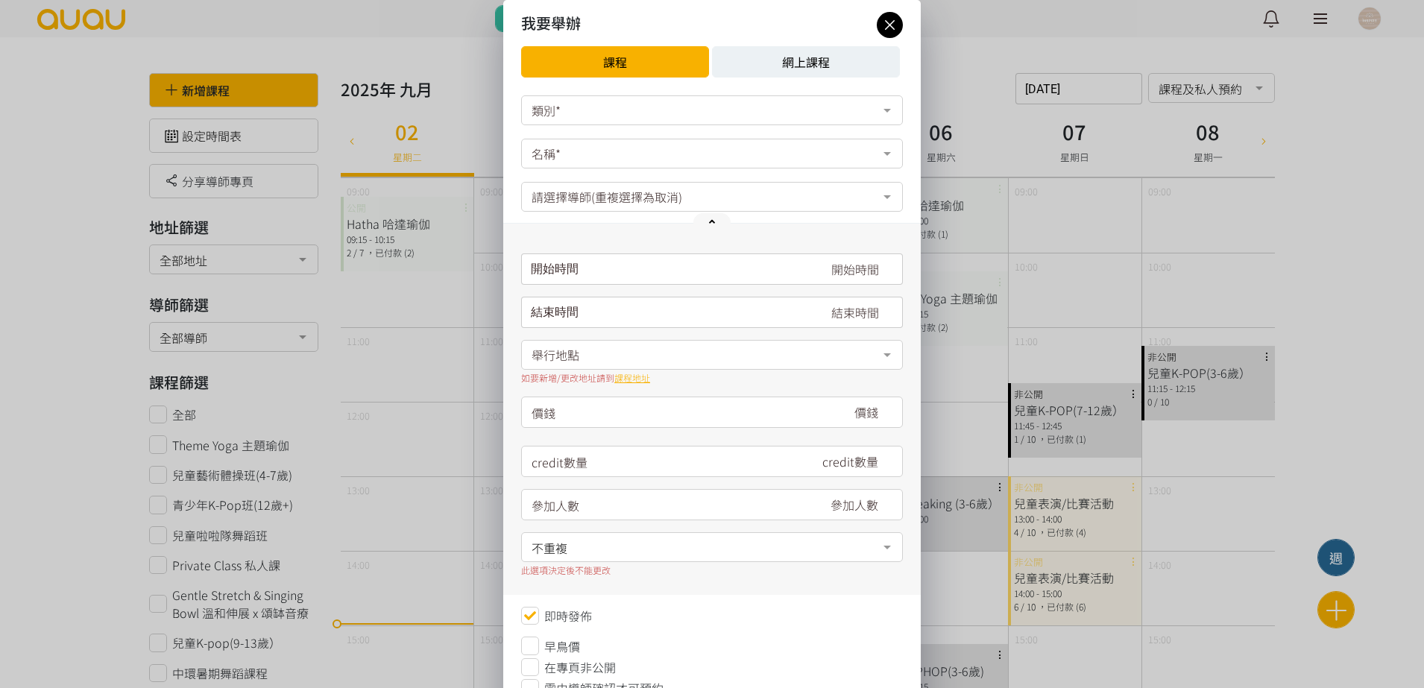
click at [837, 72] on button "網上課程" at bounding box center [806, 61] width 188 height 31
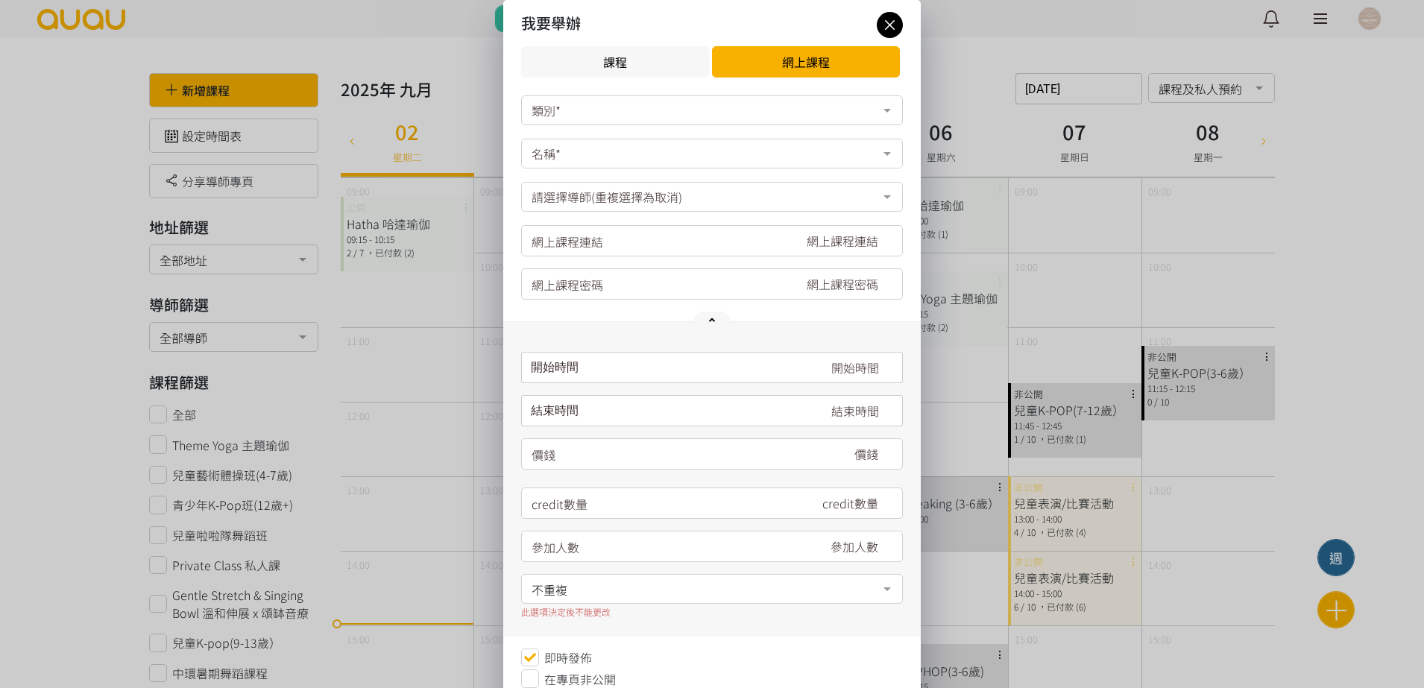
click at [884, 22] on icon at bounding box center [890, 25] width 26 height 19
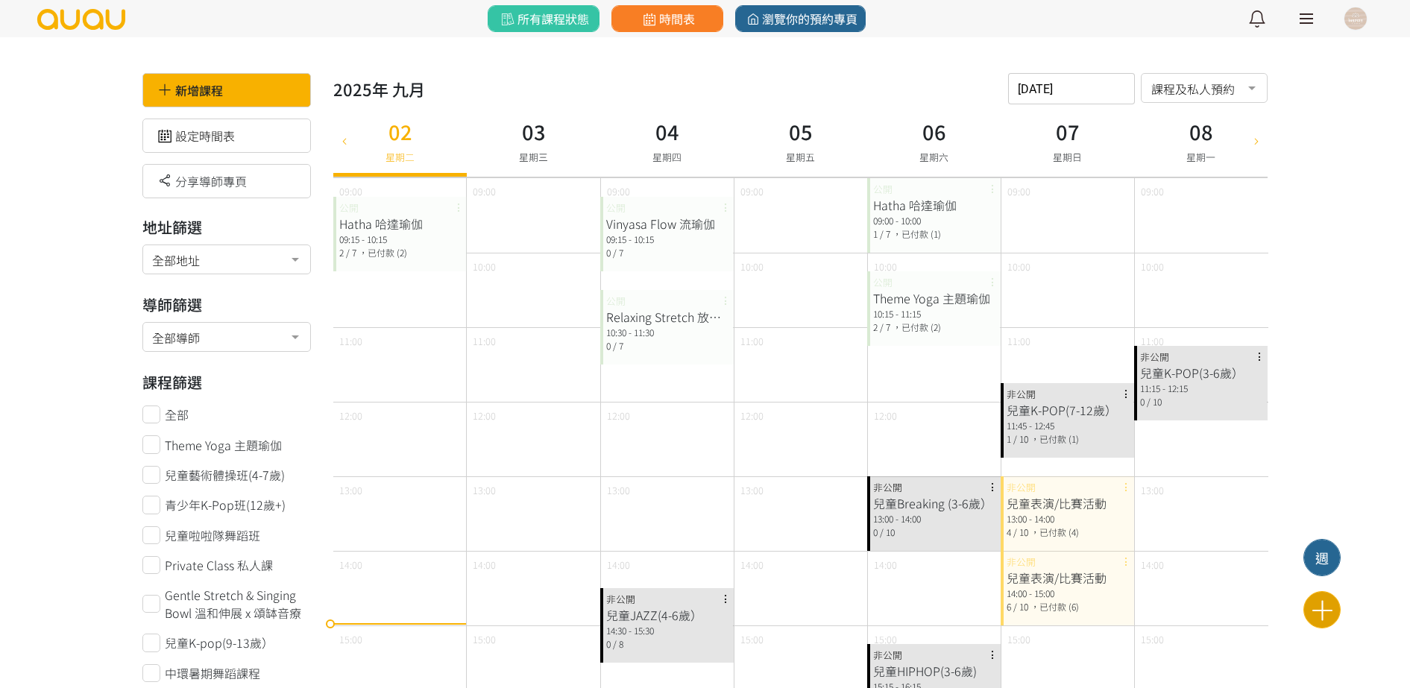
click at [1320, 614] on icon at bounding box center [1322, 610] width 37 height 26
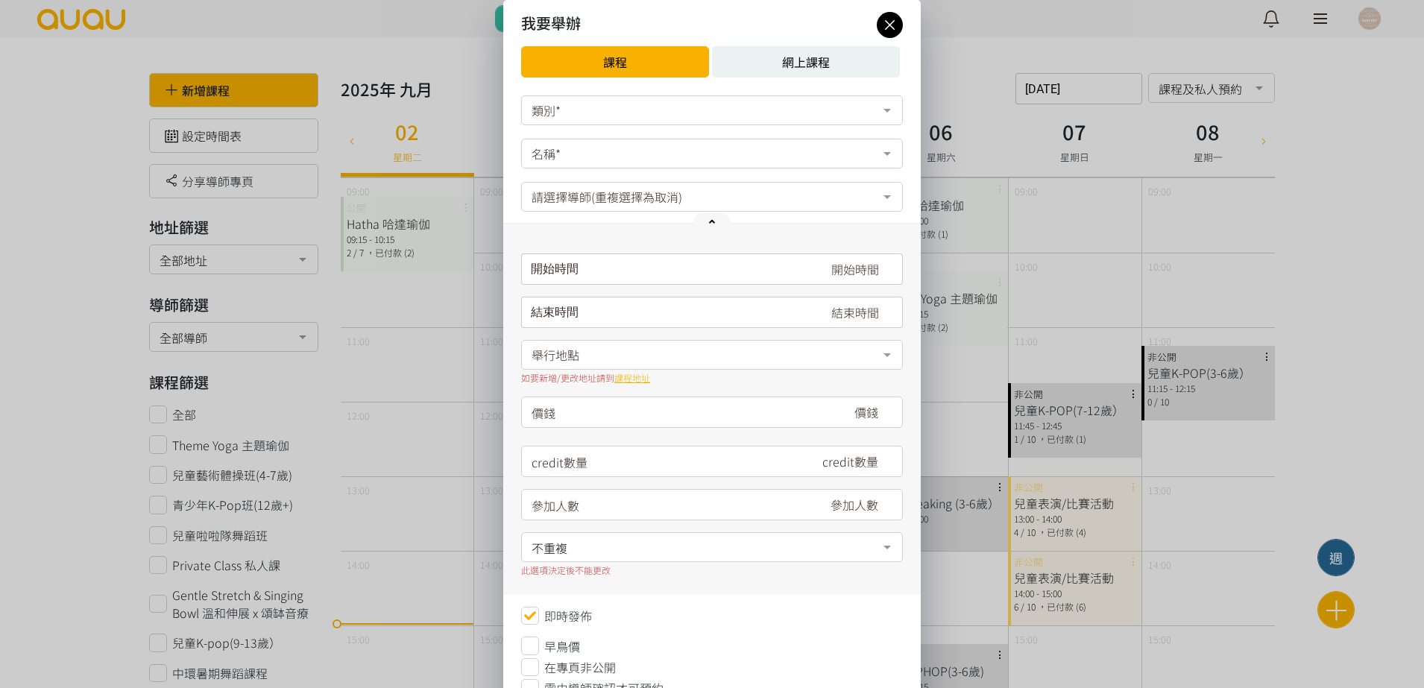
click at [791, 54] on button "網上課程" at bounding box center [806, 61] width 188 height 31
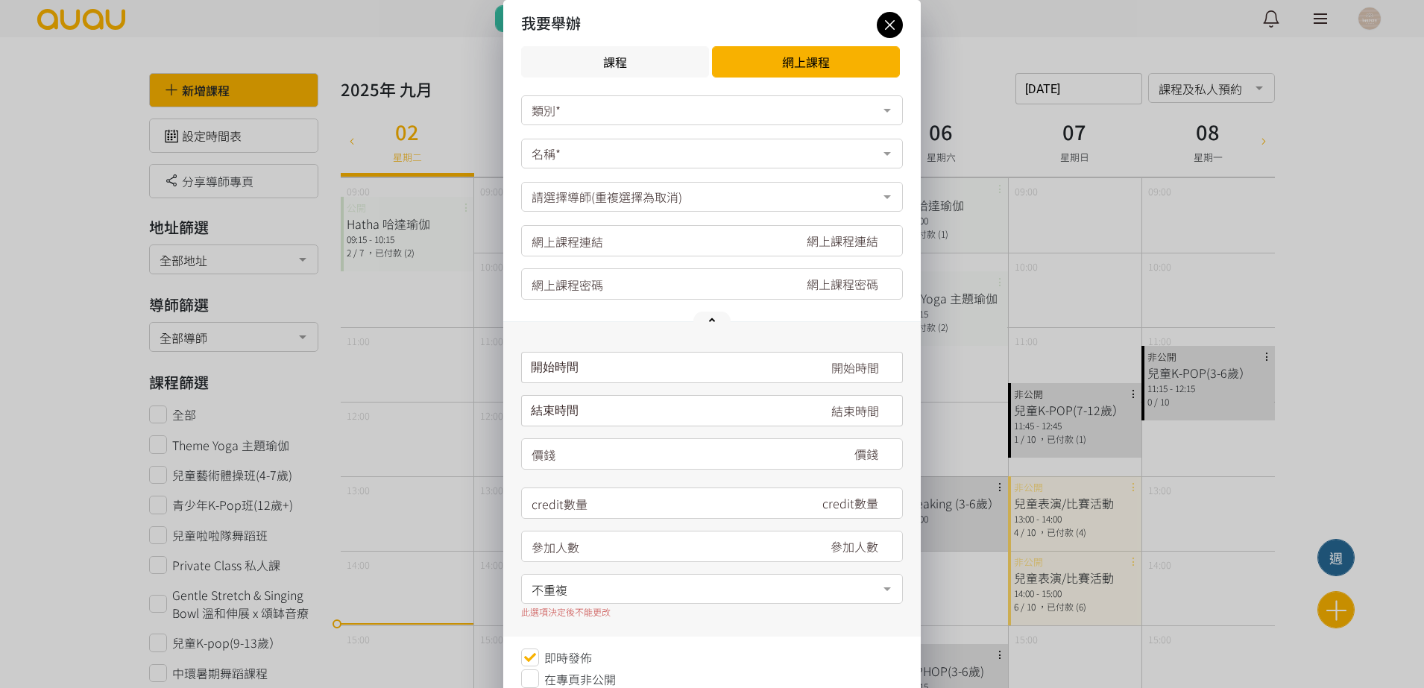
click at [871, 27] on div "我要舉辦" at bounding box center [712, 23] width 382 height 22
click at [903, 22] on div "我要舉辦 課程 網上課程" at bounding box center [712, 44] width 418 height 89
click at [887, 25] on icon at bounding box center [890, 25] width 26 height 19
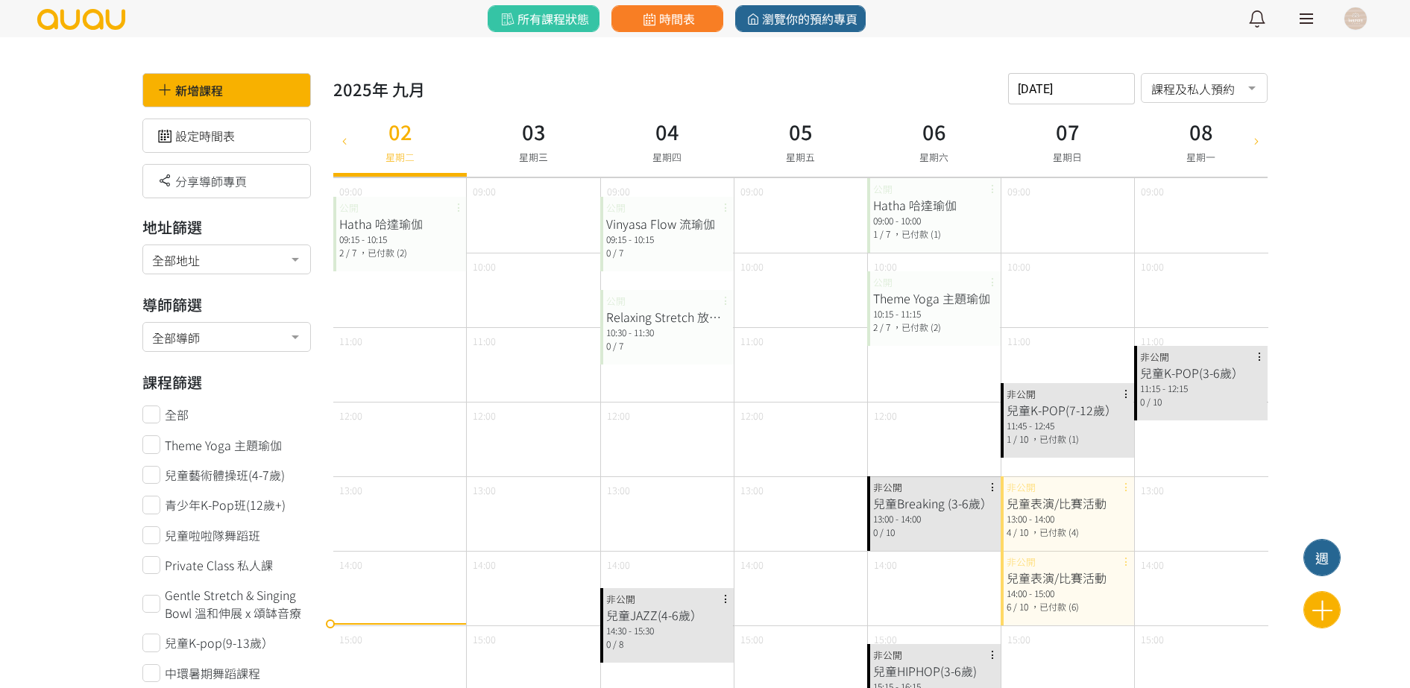
click at [1356, 31] on button at bounding box center [1355, 18] width 37 height 37
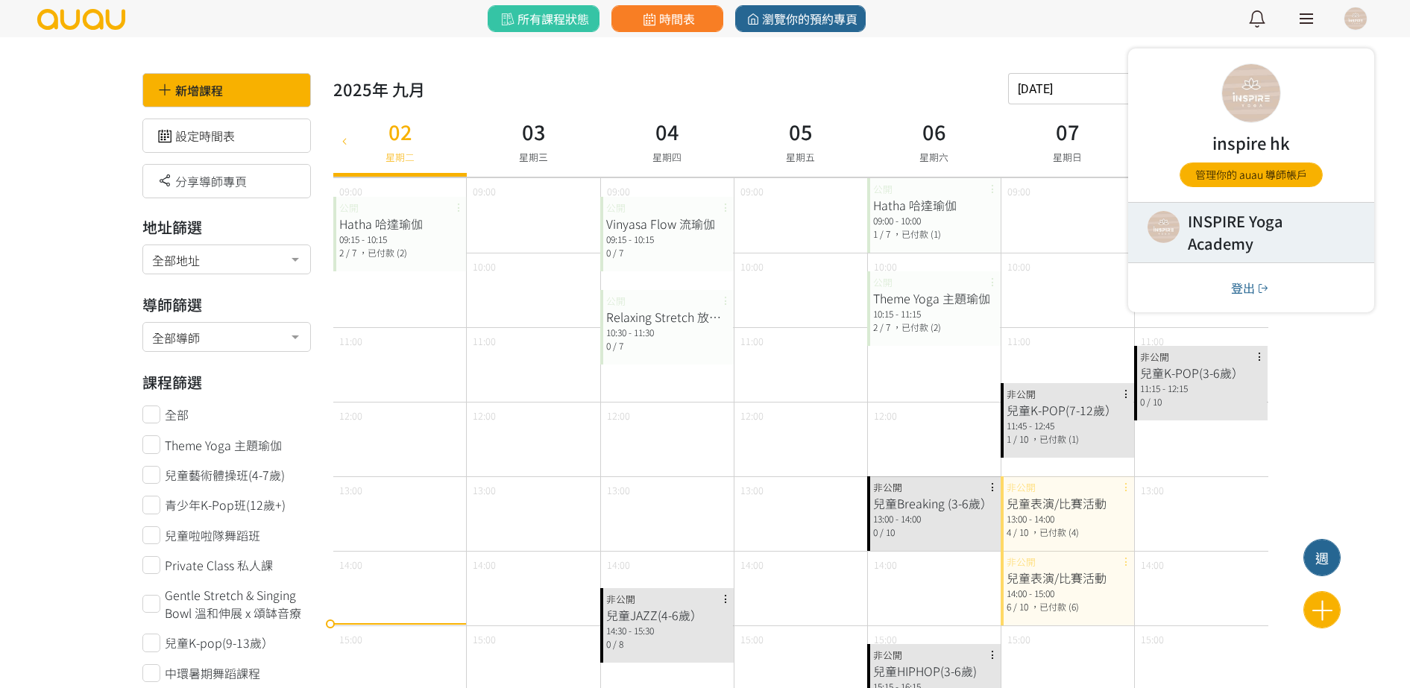
click at [1257, 248] on link at bounding box center [1251, 233] width 246 height 60
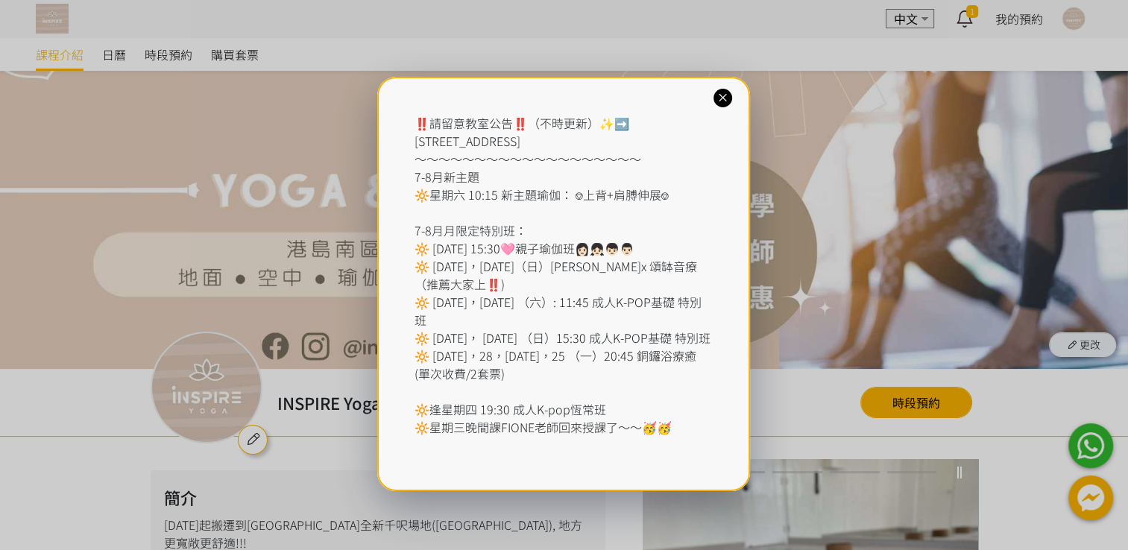
click at [727, 97] on icon at bounding box center [723, 98] width 14 height 14
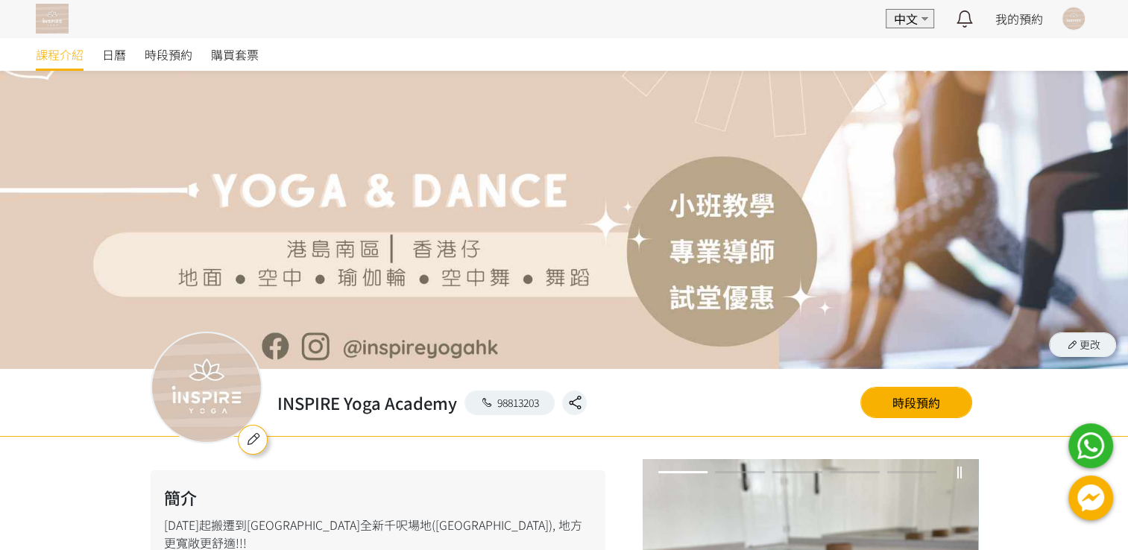
click at [1080, 19] on div at bounding box center [1074, 18] width 22 height 22
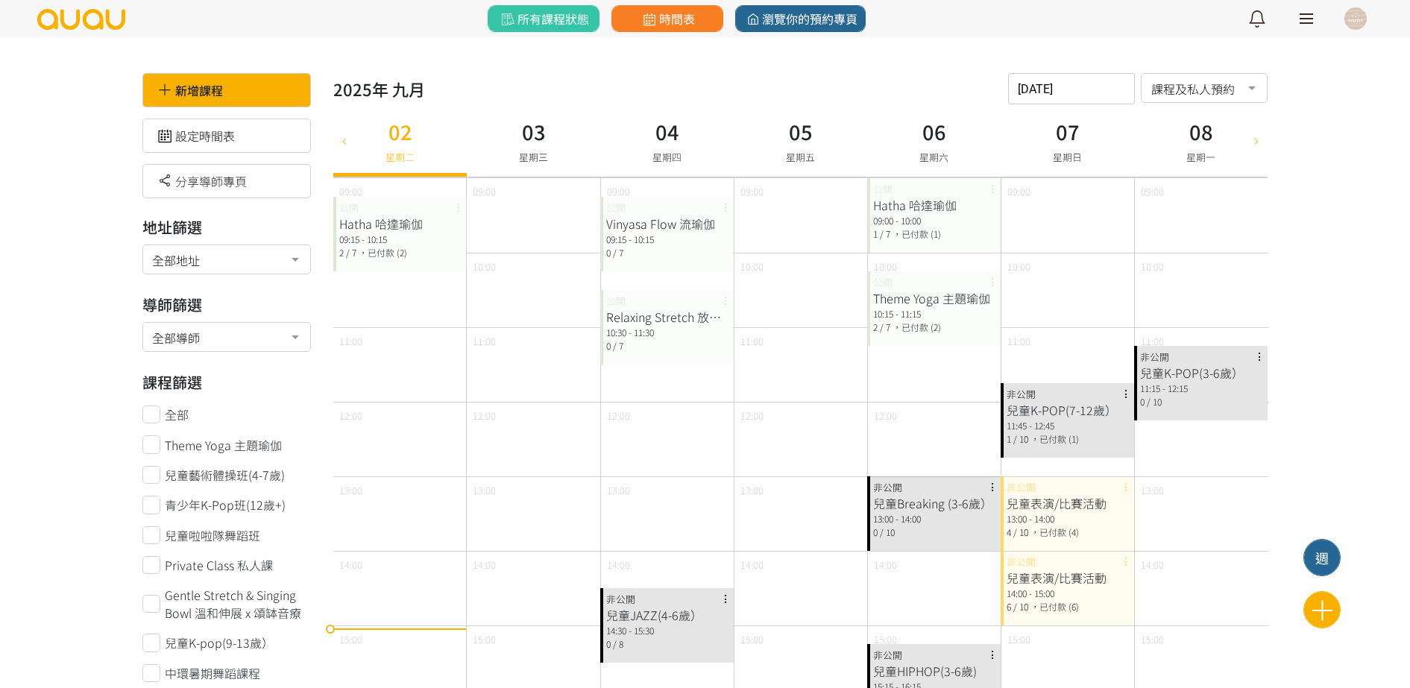
click at [1262, 140] on icon at bounding box center [1256, 140] width 16 height 12
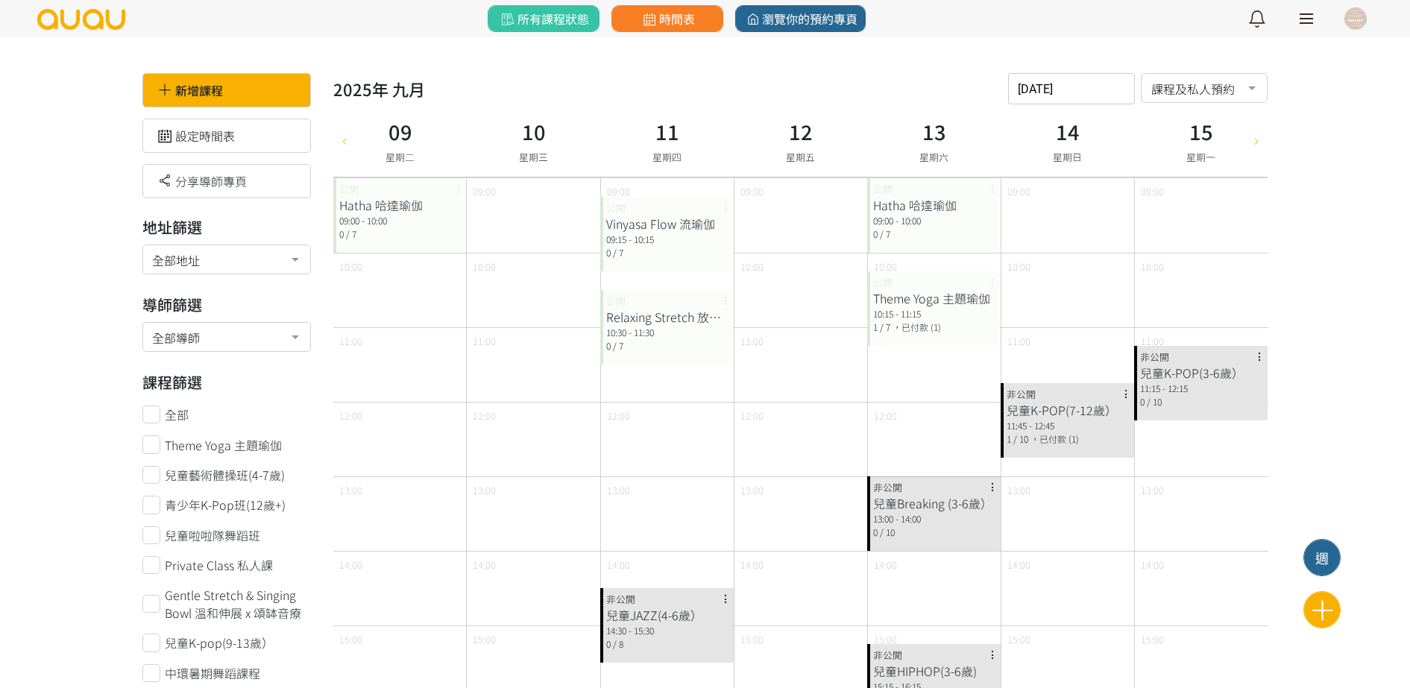
click at [1262, 140] on icon at bounding box center [1256, 140] width 16 height 12
click at [344, 143] on icon at bounding box center [344, 140] width 16 height 12
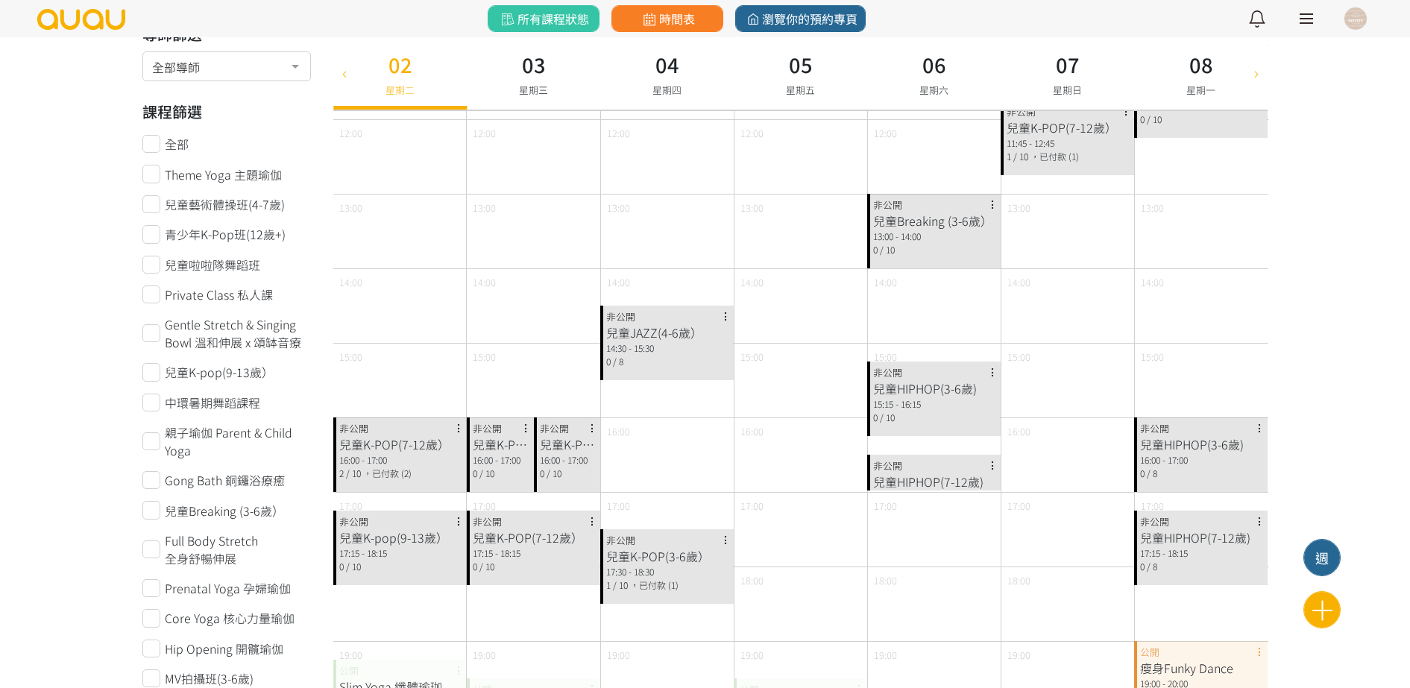
type input "2025-09-02"
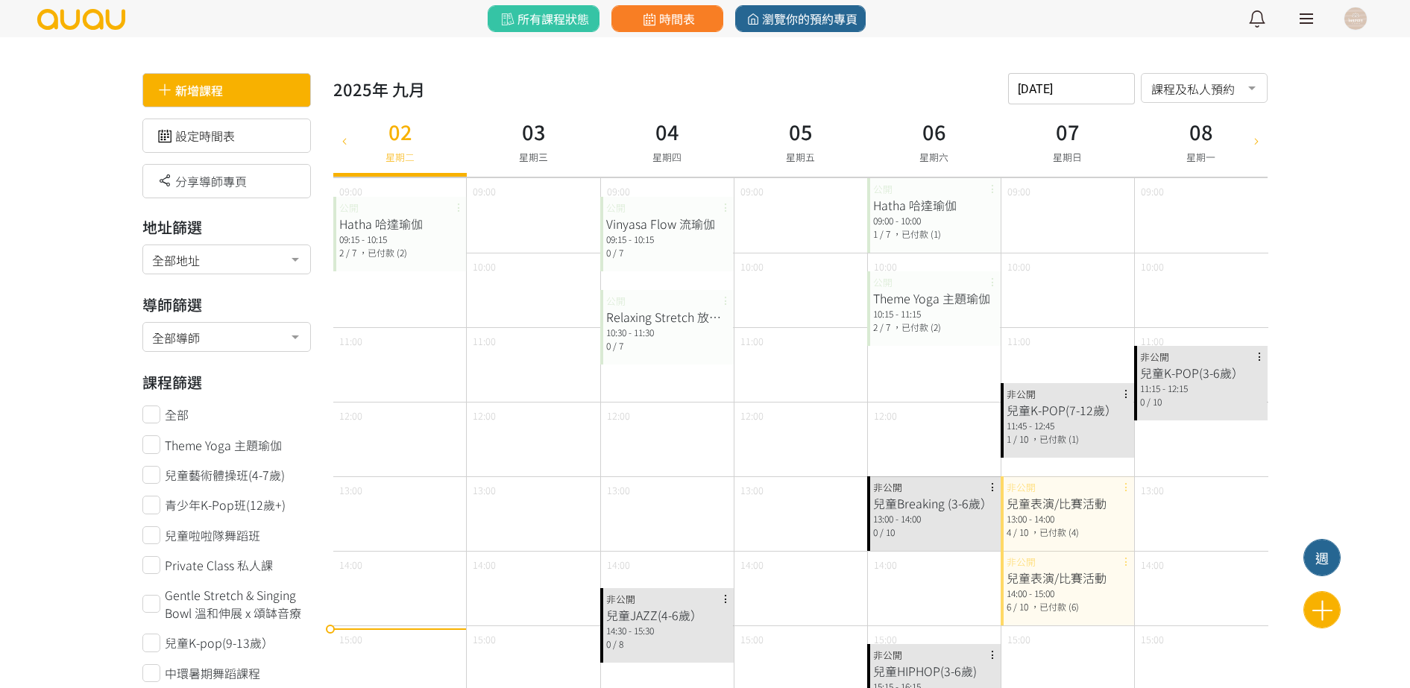
click at [247, 92] on div "新增課程" at bounding box center [226, 90] width 169 height 34
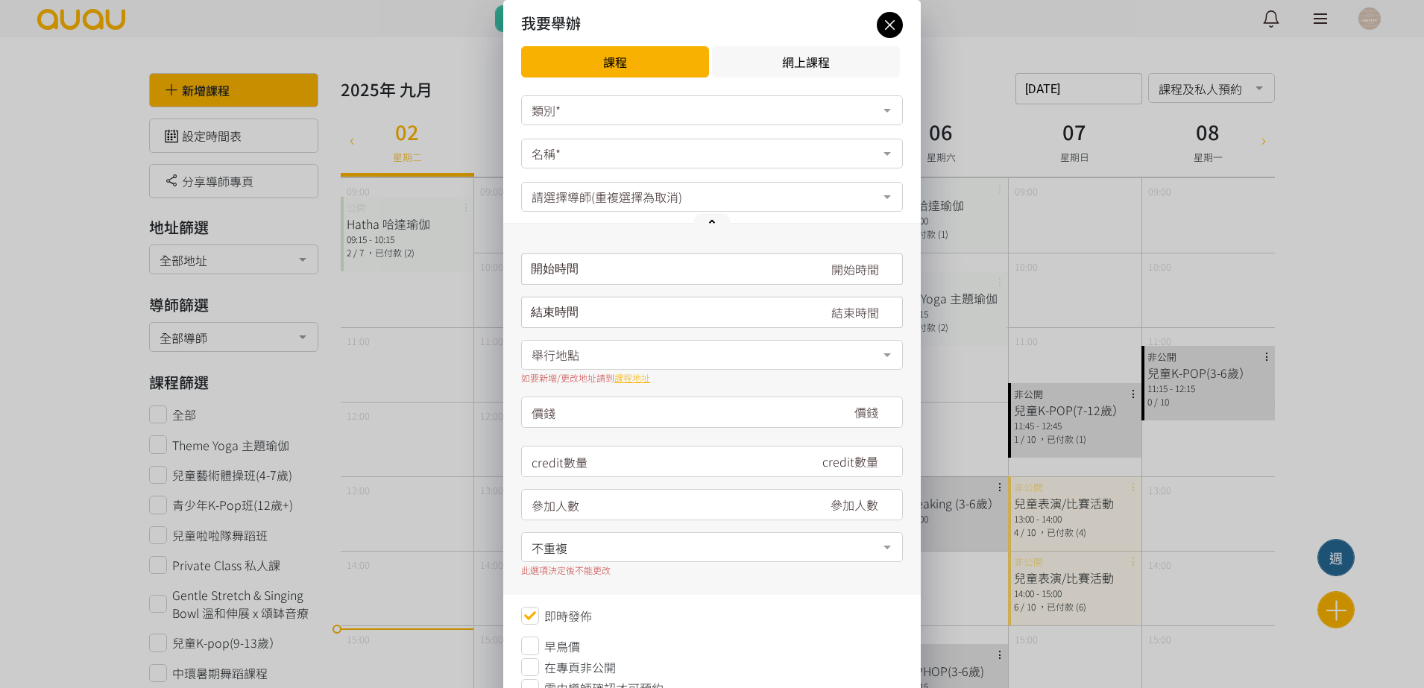
click at [707, 110] on div "類別*" at bounding box center [712, 110] width 382 height 30
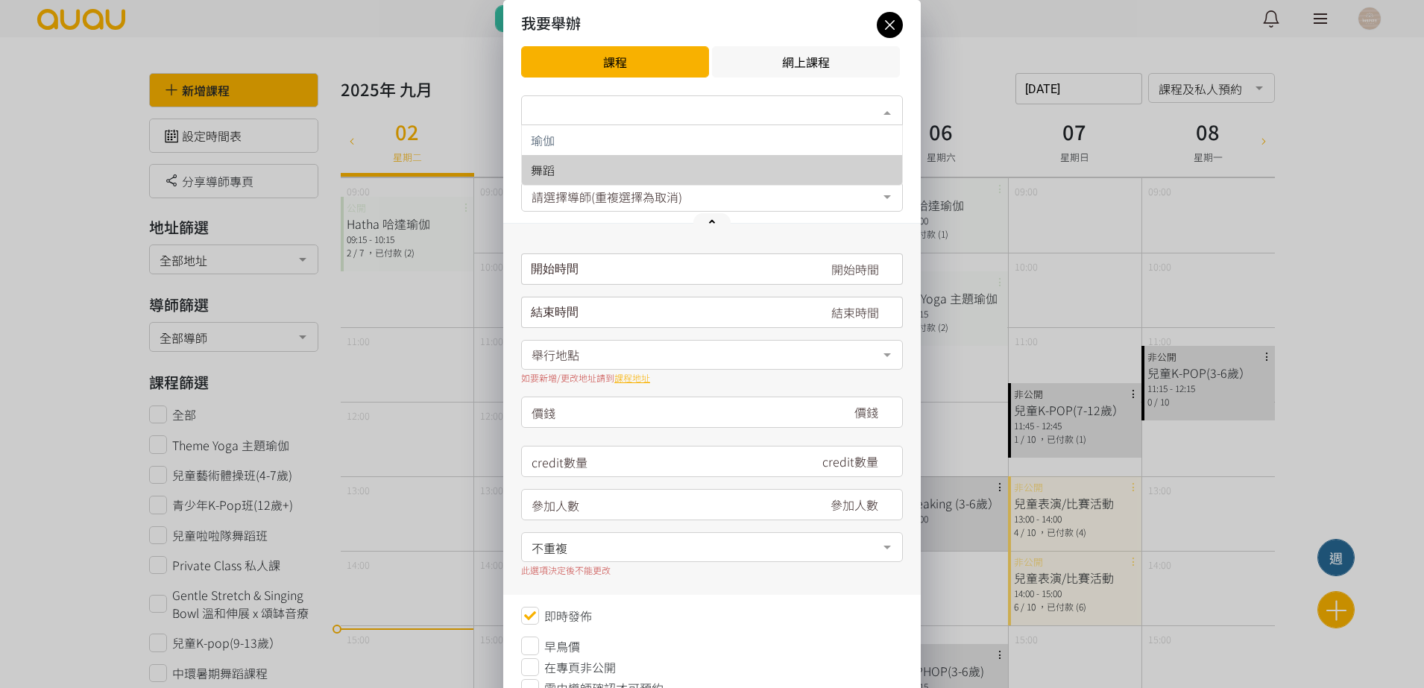
click at [717, 155] on span "舞蹈" at bounding box center [712, 170] width 380 height 30
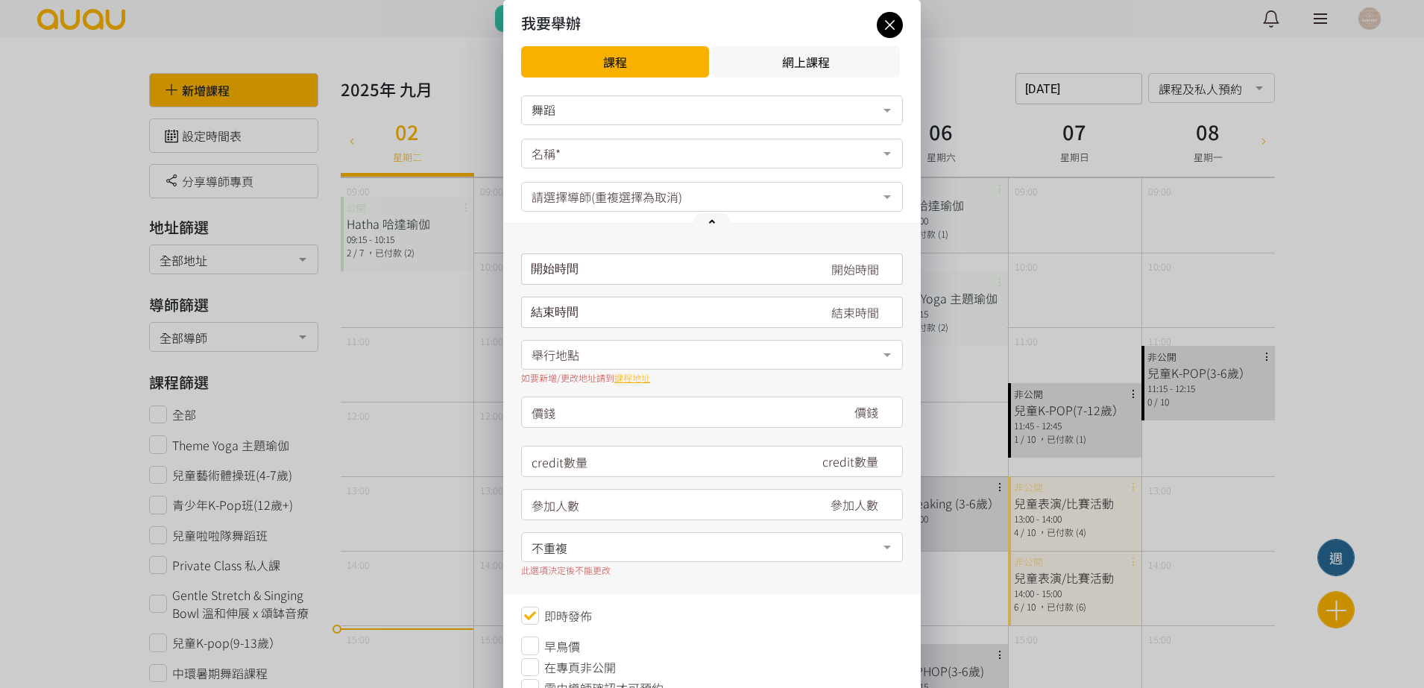
click at [621, 151] on div "名稱*" at bounding box center [712, 154] width 382 height 30
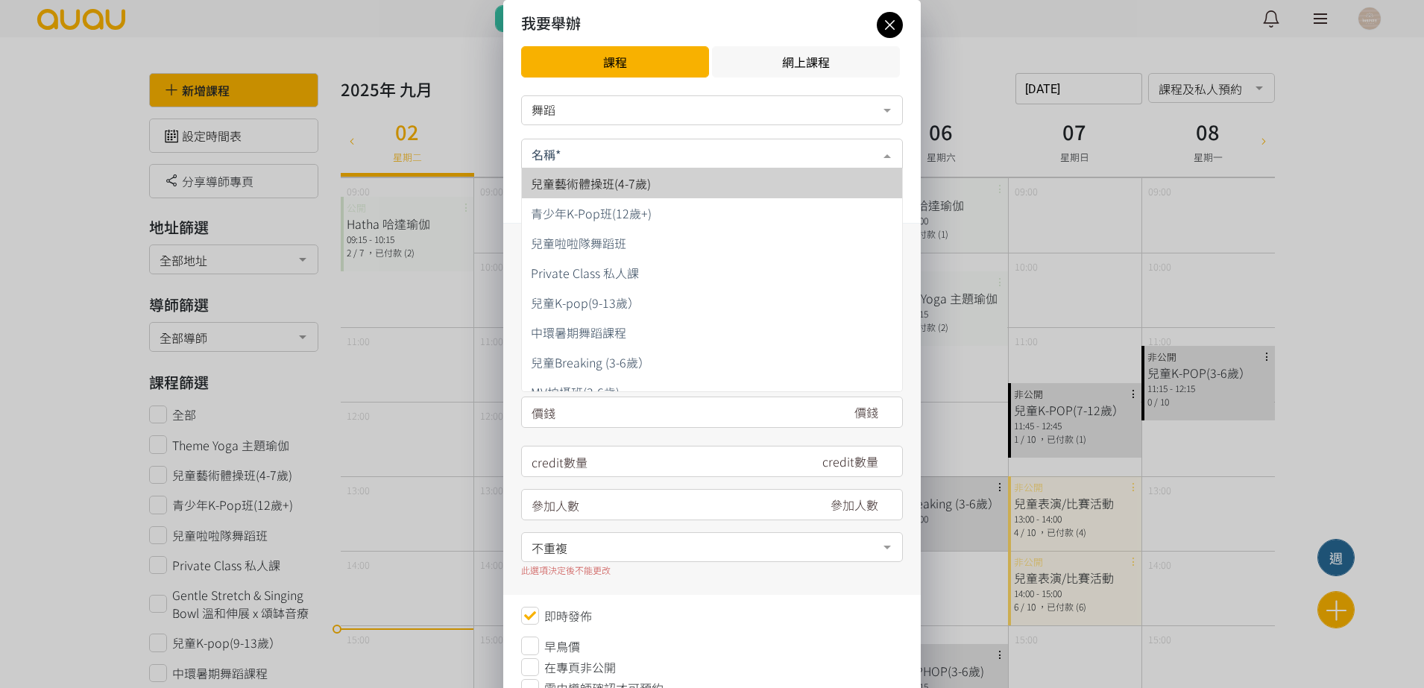
click at [613, 151] on input "text" at bounding box center [712, 152] width 361 height 19
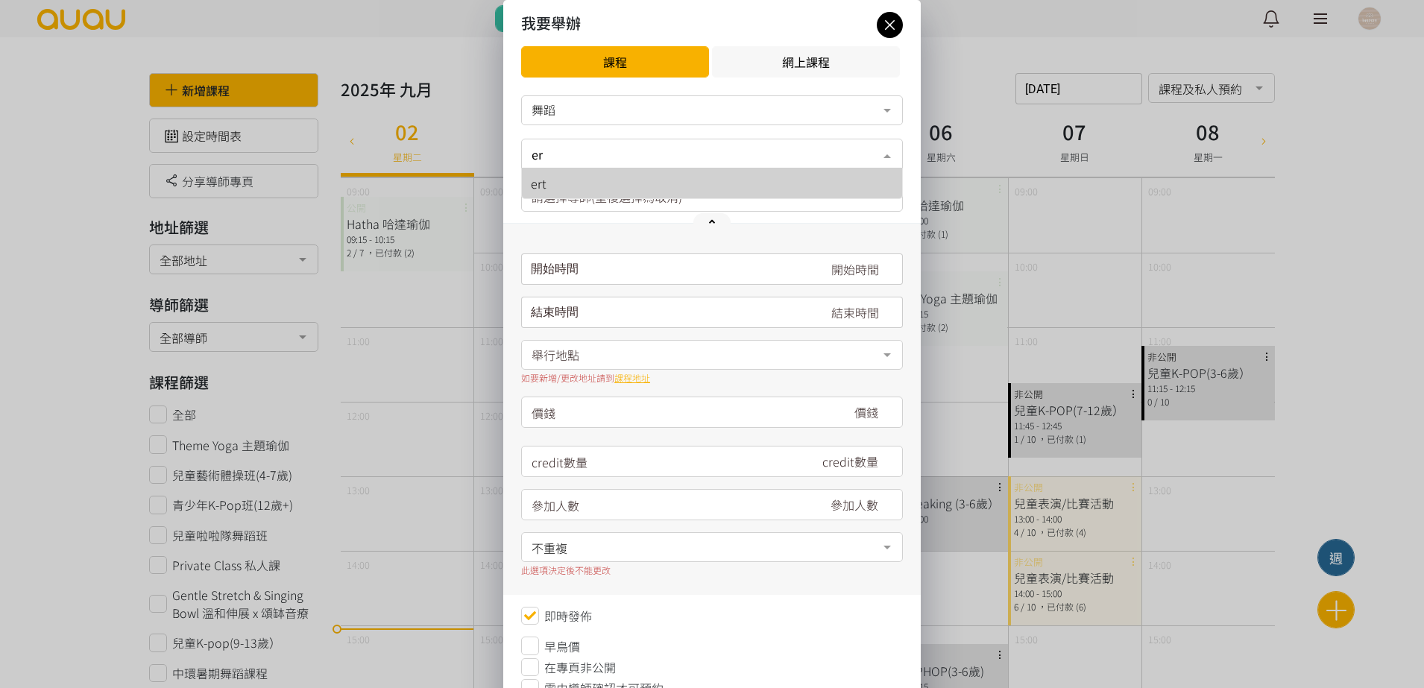
type input "e"
type input "E"
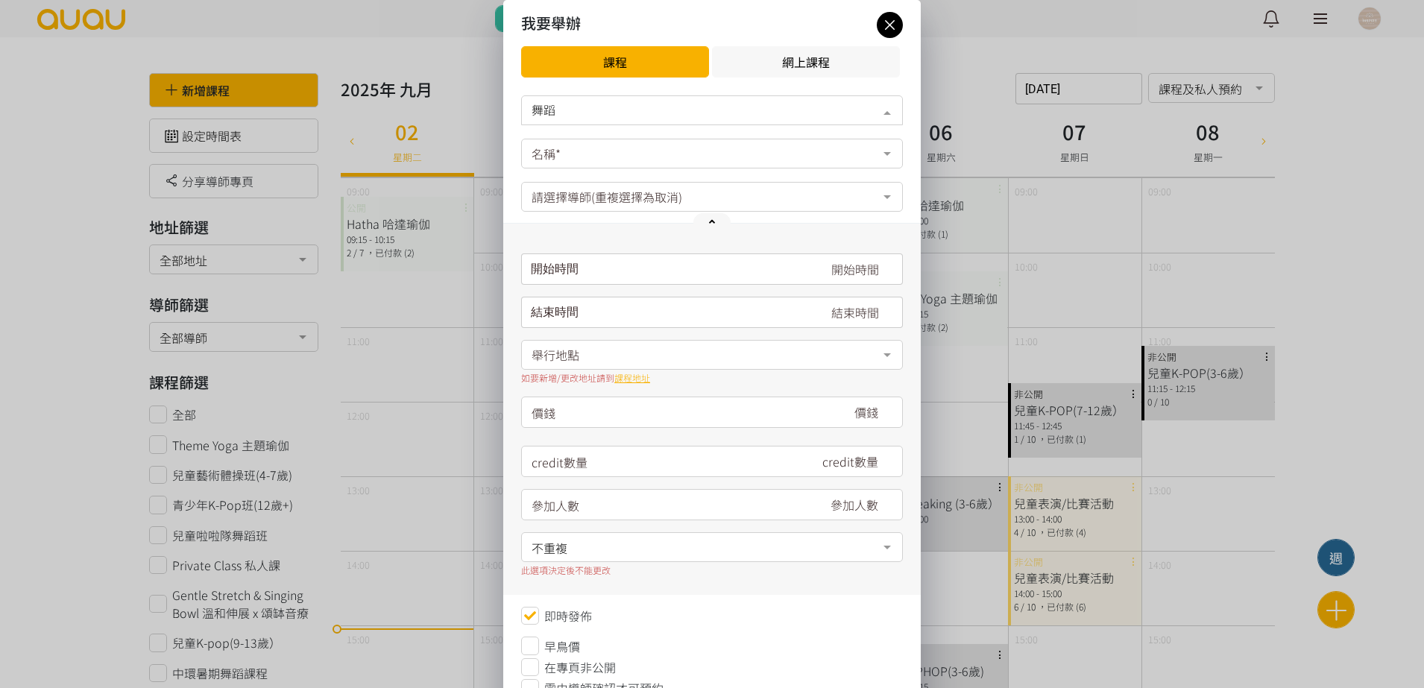
click at [579, 119] on div "舞蹈" at bounding box center [712, 110] width 382 height 30
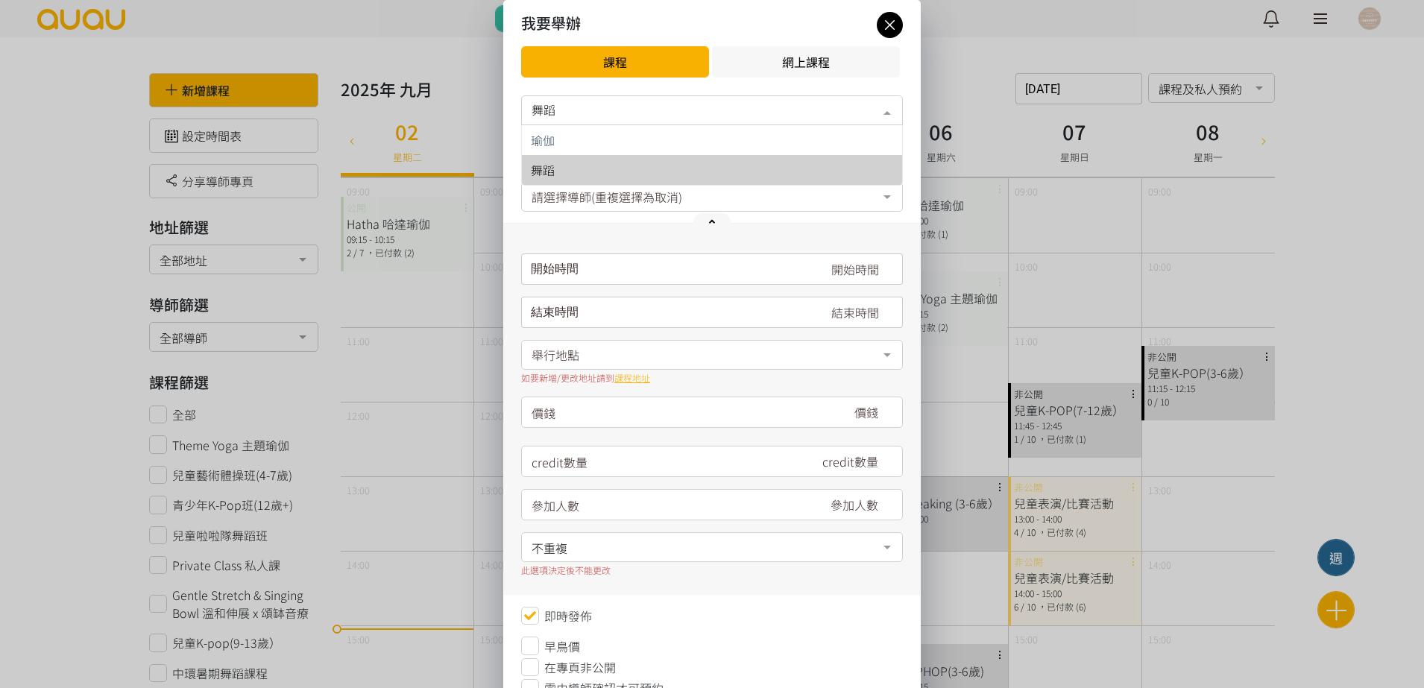
click at [586, 164] on div "舞蹈" at bounding box center [712, 170] width 362 height 12
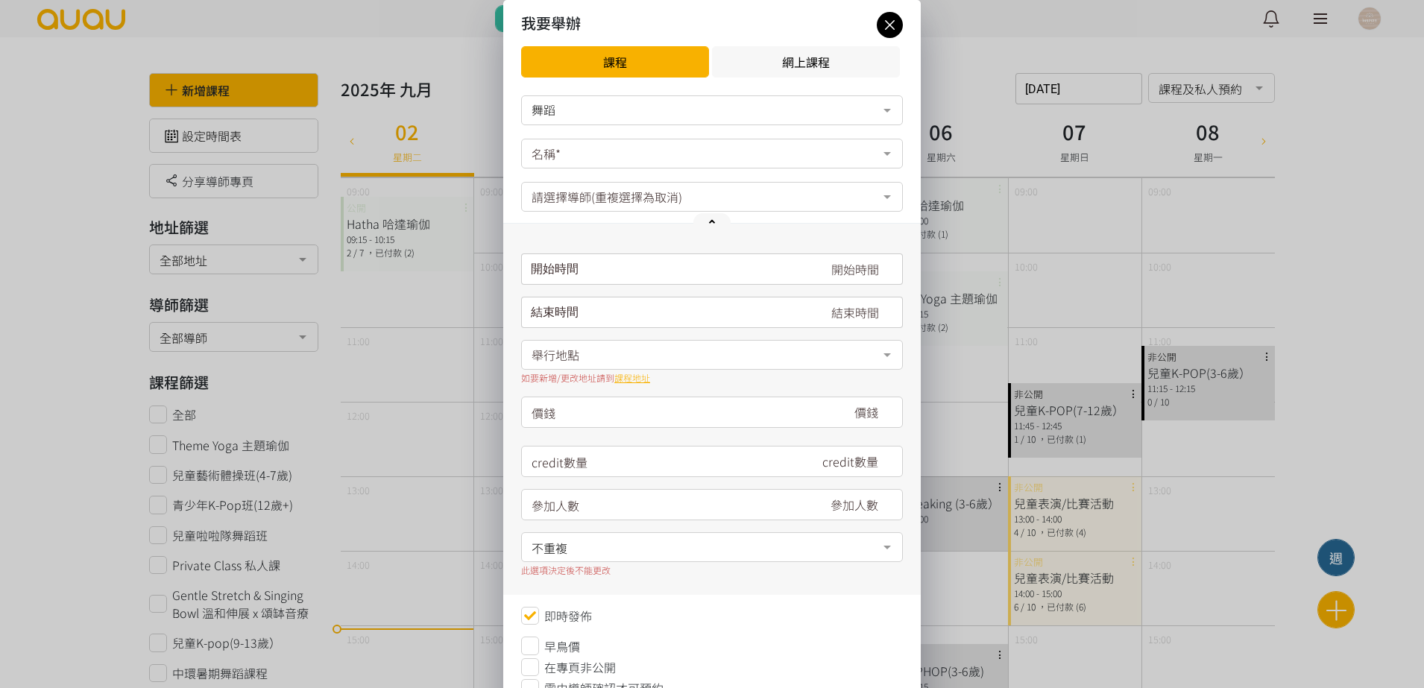
click at [605, 152] on div "名稱*" at bounding box center [712, 154] width 382 height 30
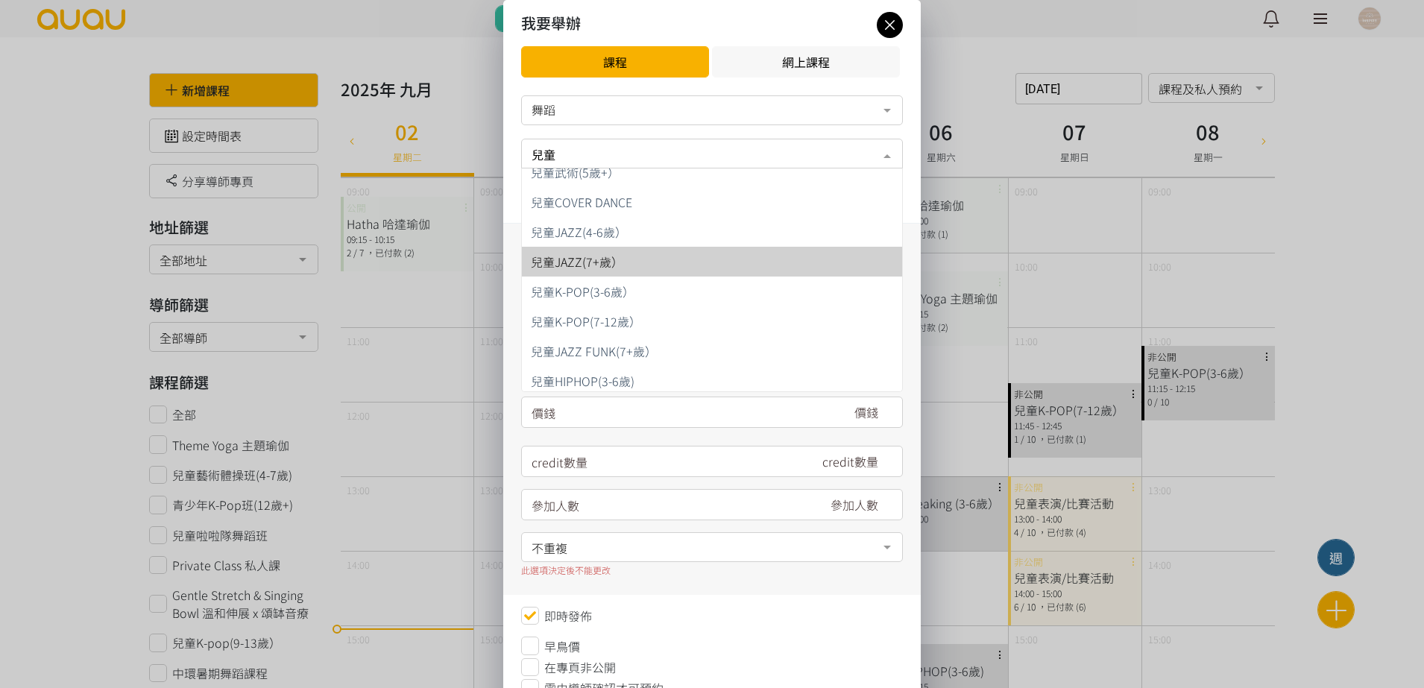
scroll to position [374, 0]
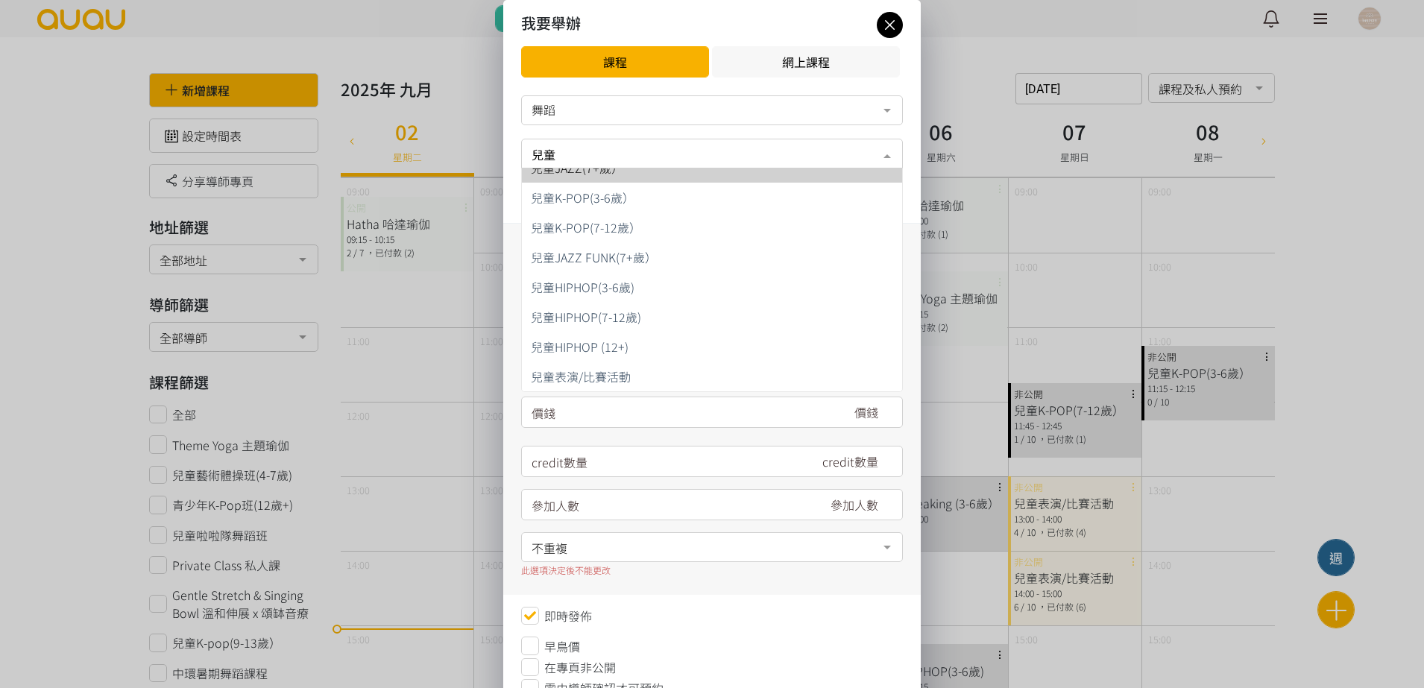
type input "兒"
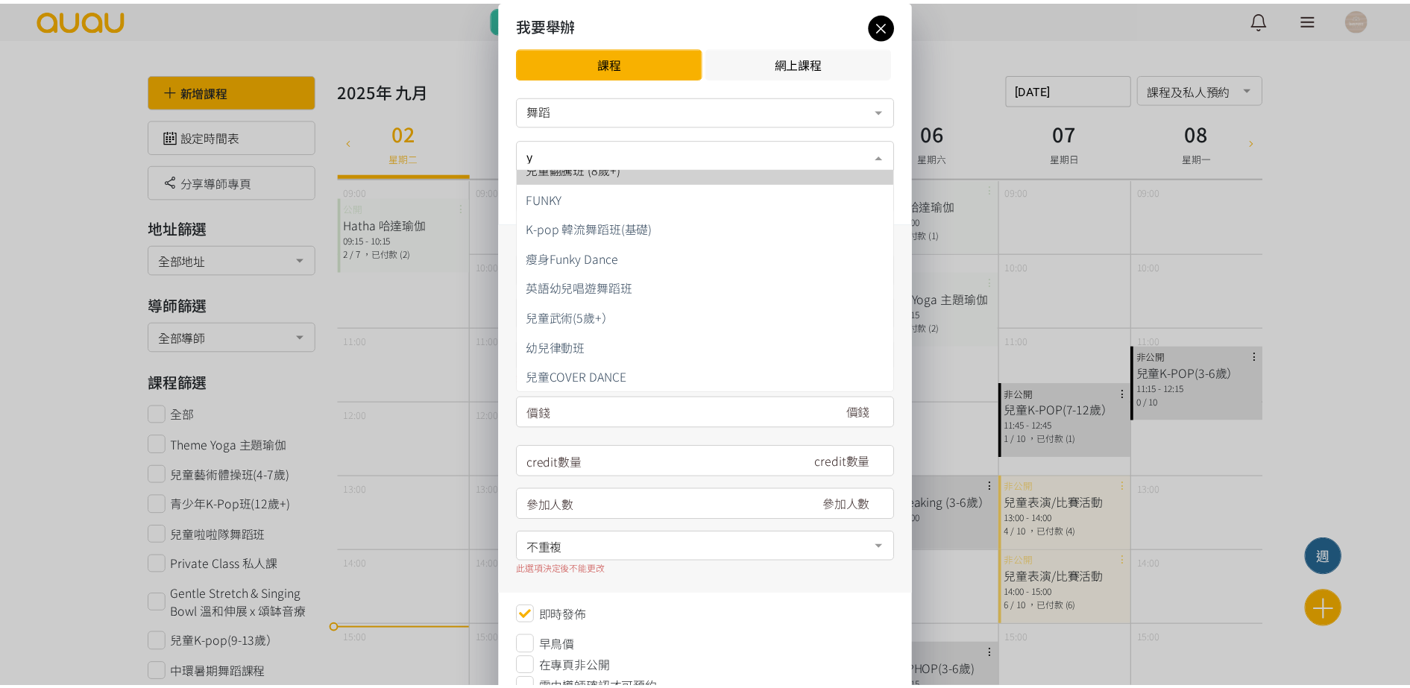
scroll to position [0, 0]
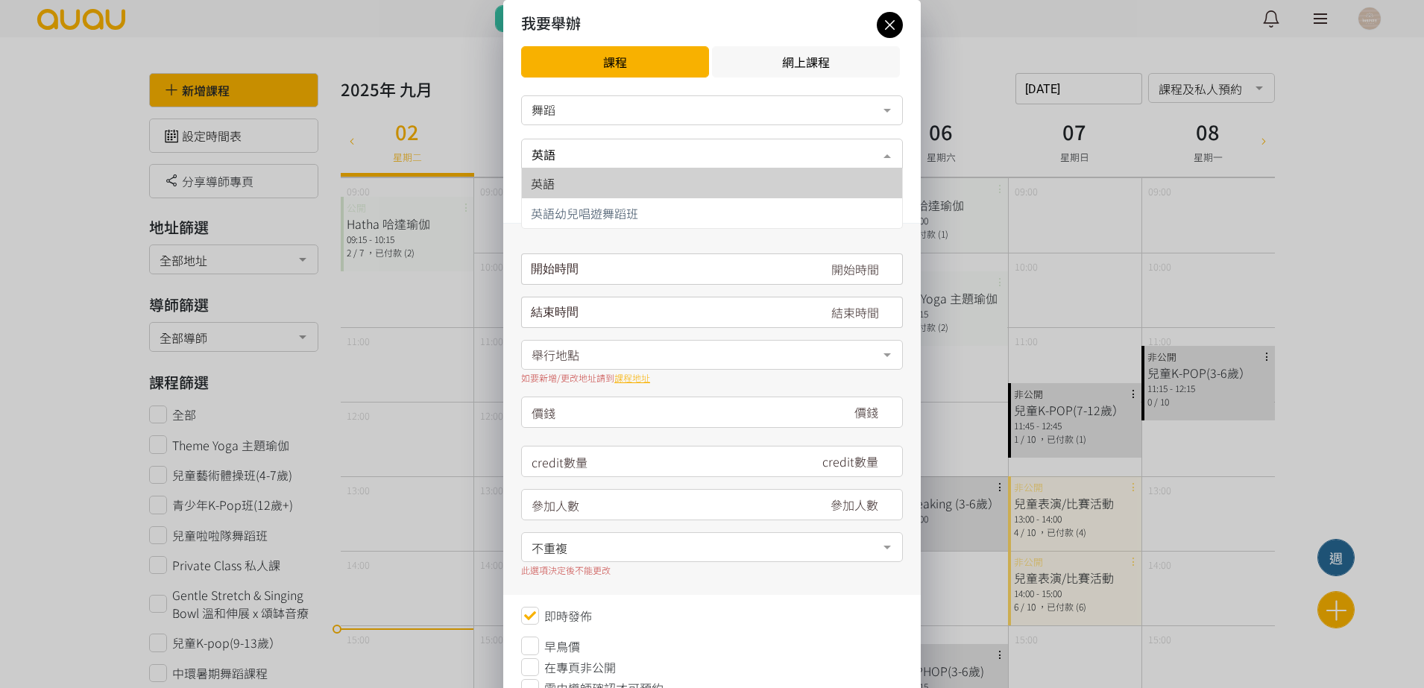
type input "英"
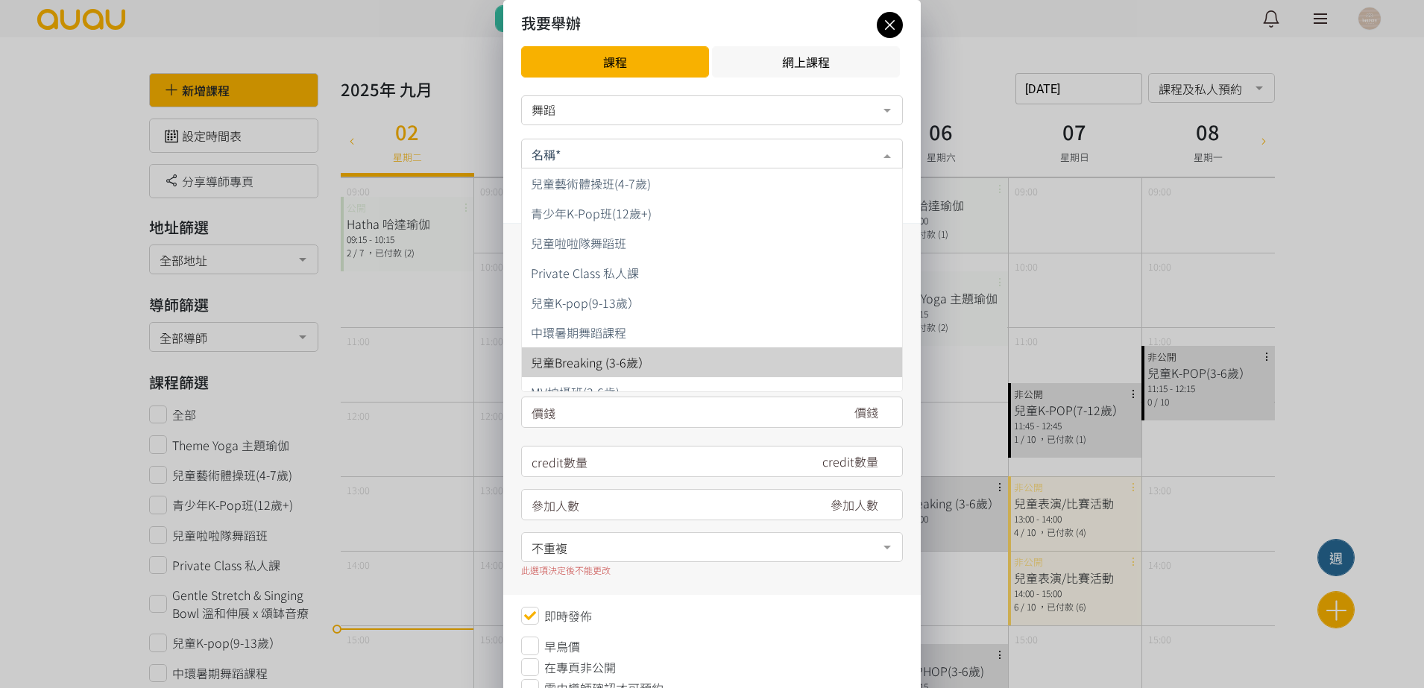
click at [896, 21] on icon at bounding box center [890, 25] width 26 height 19
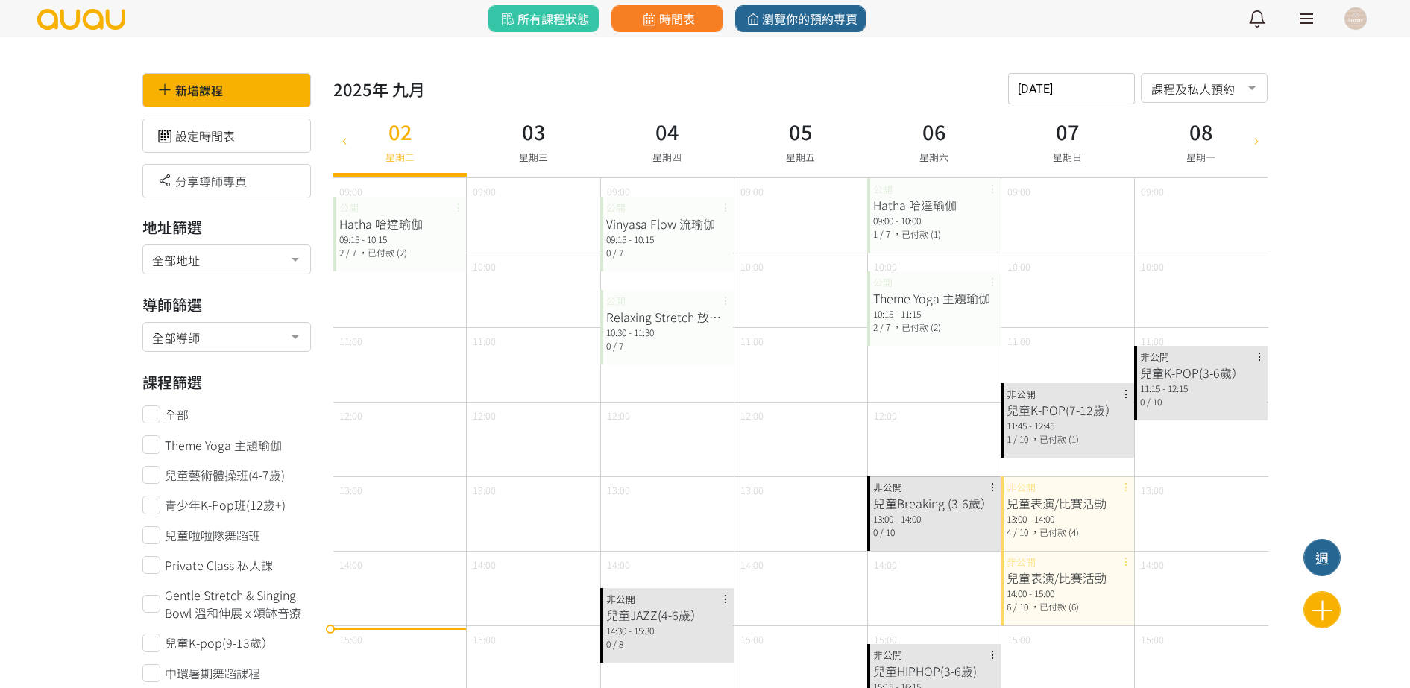
click at [388, 213] on div "Hatha 哈達瑜伽 09:15 - 10:15 2 / 7 ，已付款 (2) 公開" at bounding box center [399, 234] width 133 height 75
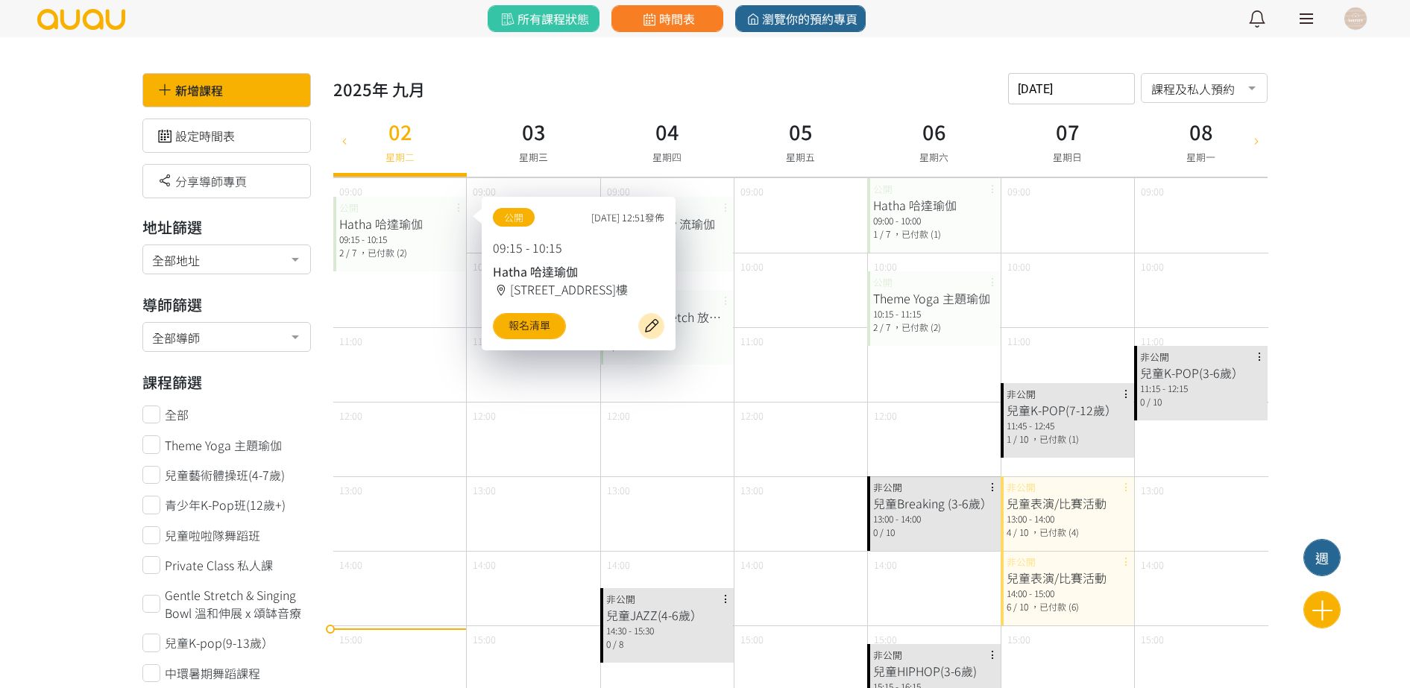
click at [423, 390] on div "11:00" at bounding box center [399, 364] width 133 height 75
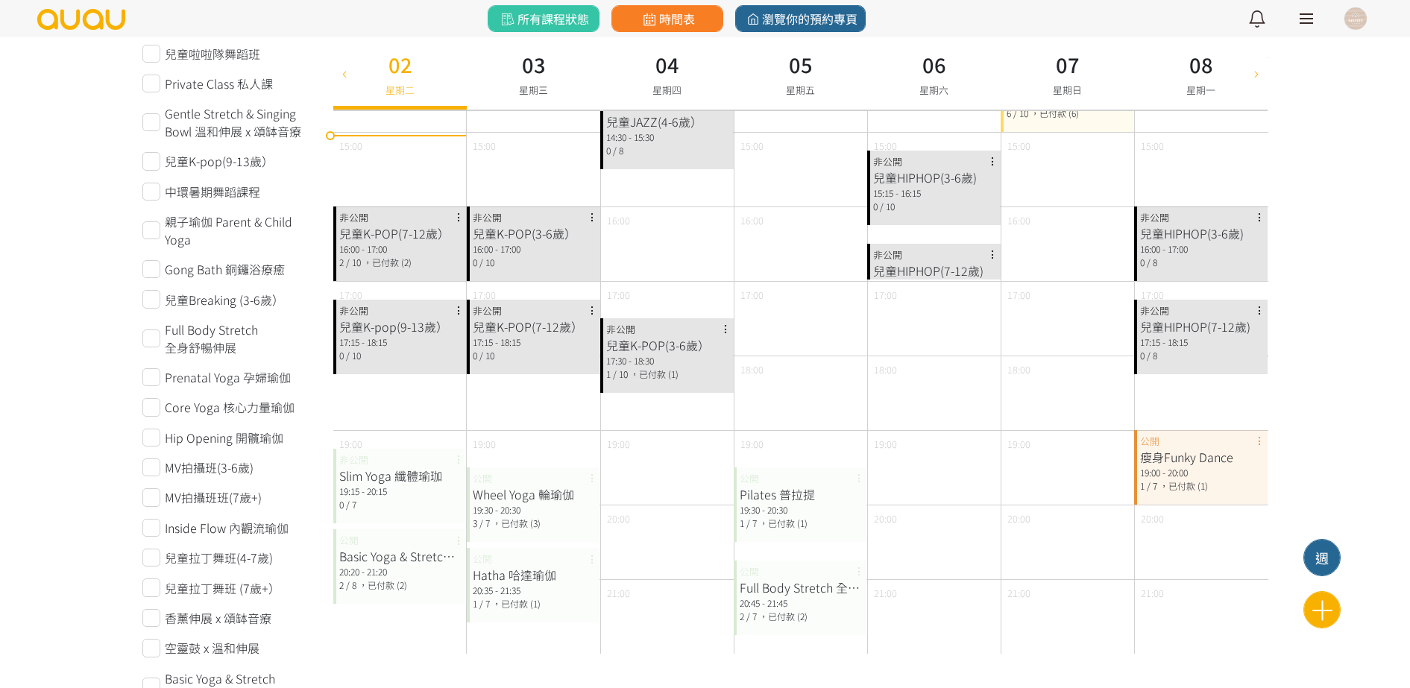
scroll to position [746, 0]
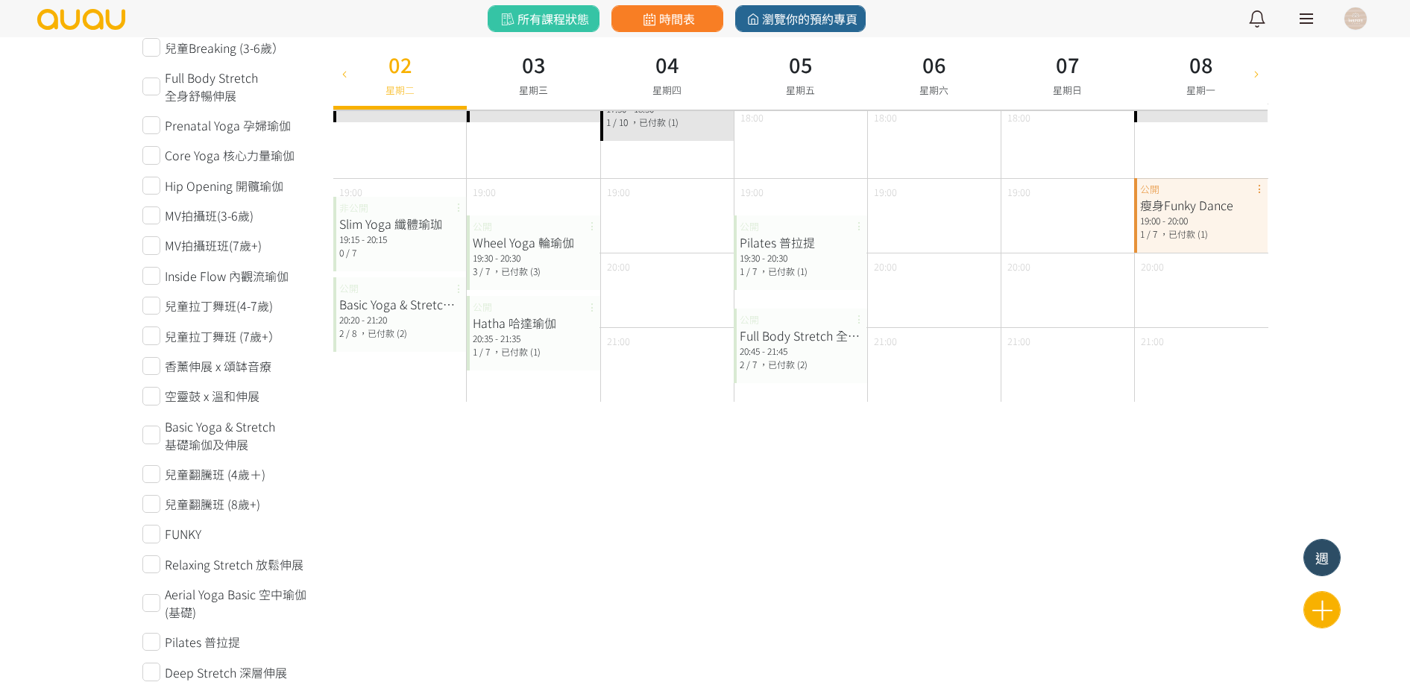
click at [1313, 561] on div "週" at bounding box center [1322, 558] width 36 height 20
click at [1326, 517] on div "月" at bounding box center [1322, 515] width 36 height 20
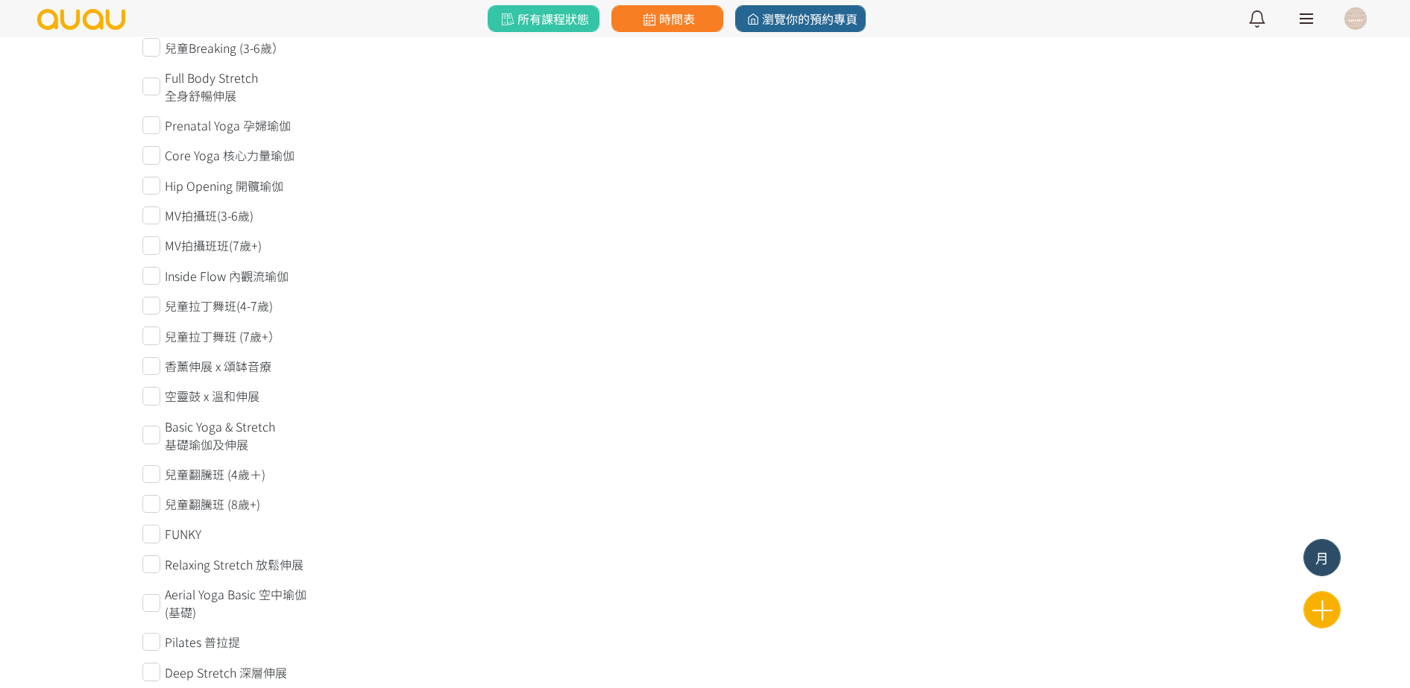
click at [1333, 558] on div "月" at bounding box center [1322, 558] width 36 height 20
click at [1335, 511] on div "週" at bounding box center [1322, 515] width 36 height 20
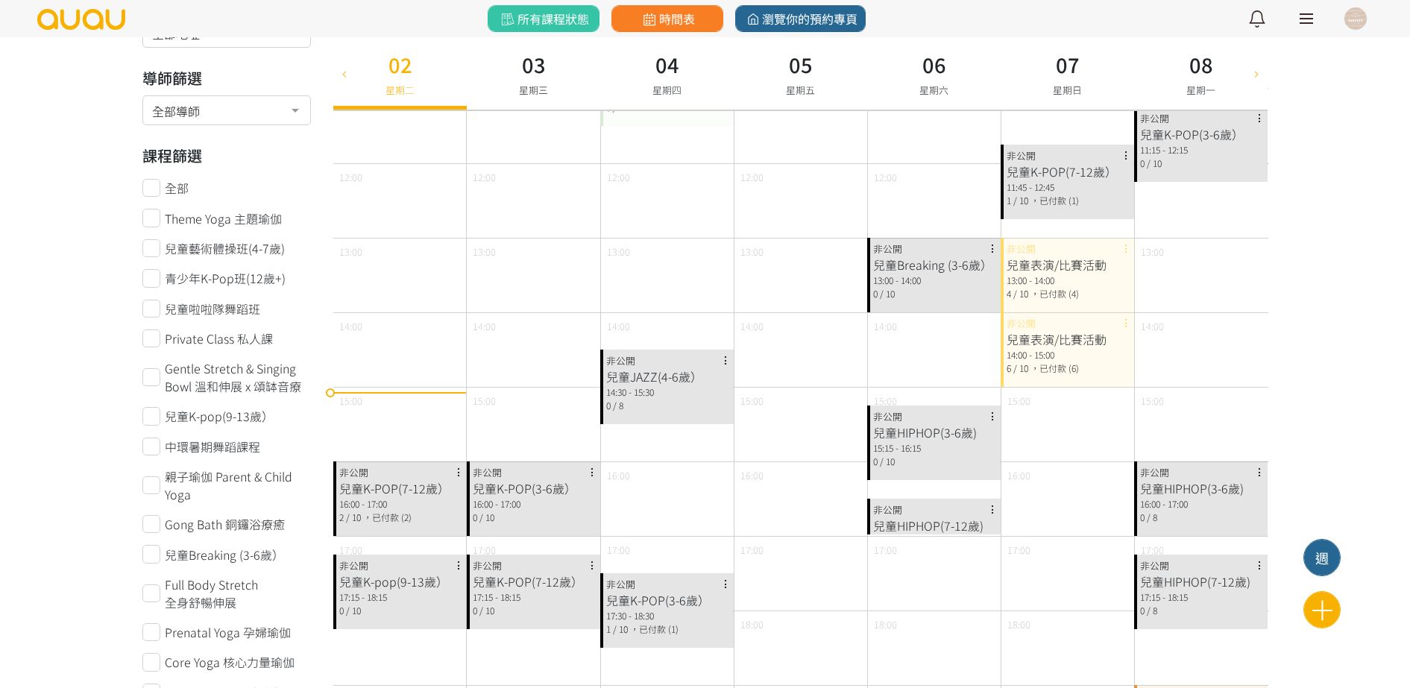
scroll to position [0, 0]
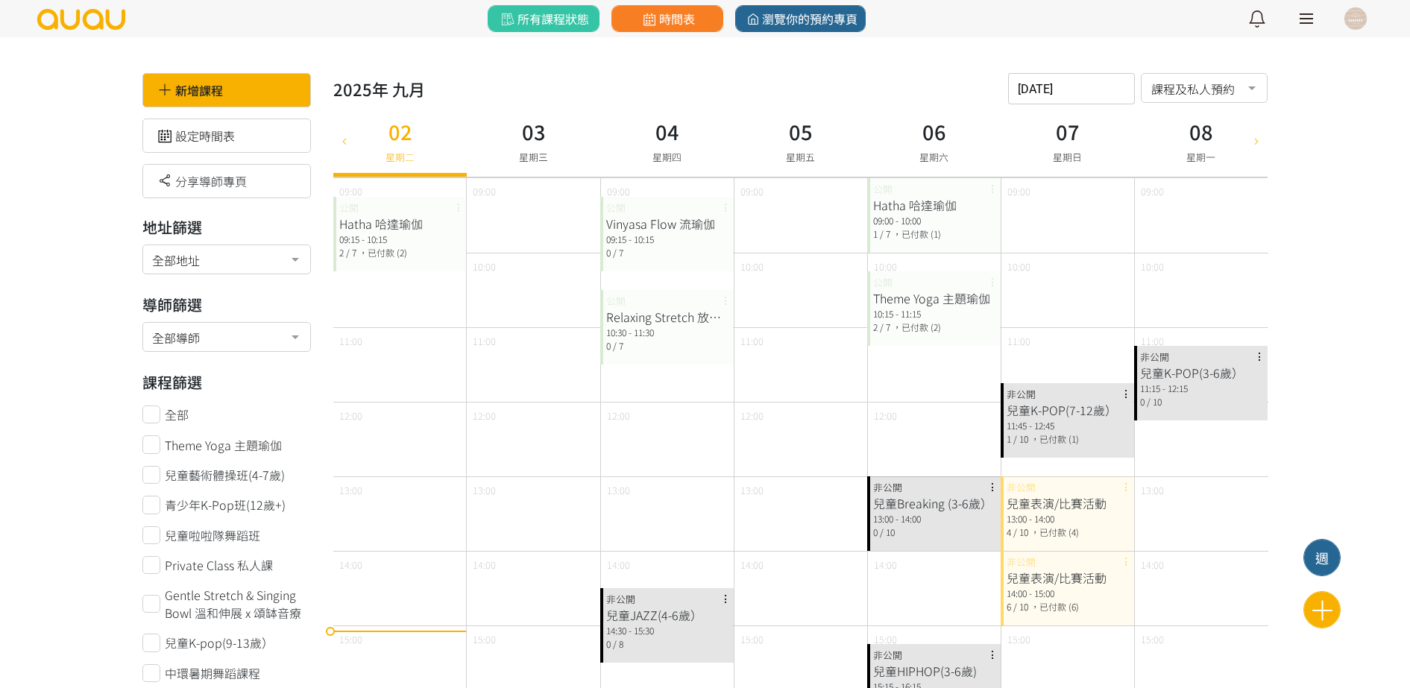
click at [1252, 147] on div at bounding box center [1256, 140] width 22 height 72
type input "2025-09-09"
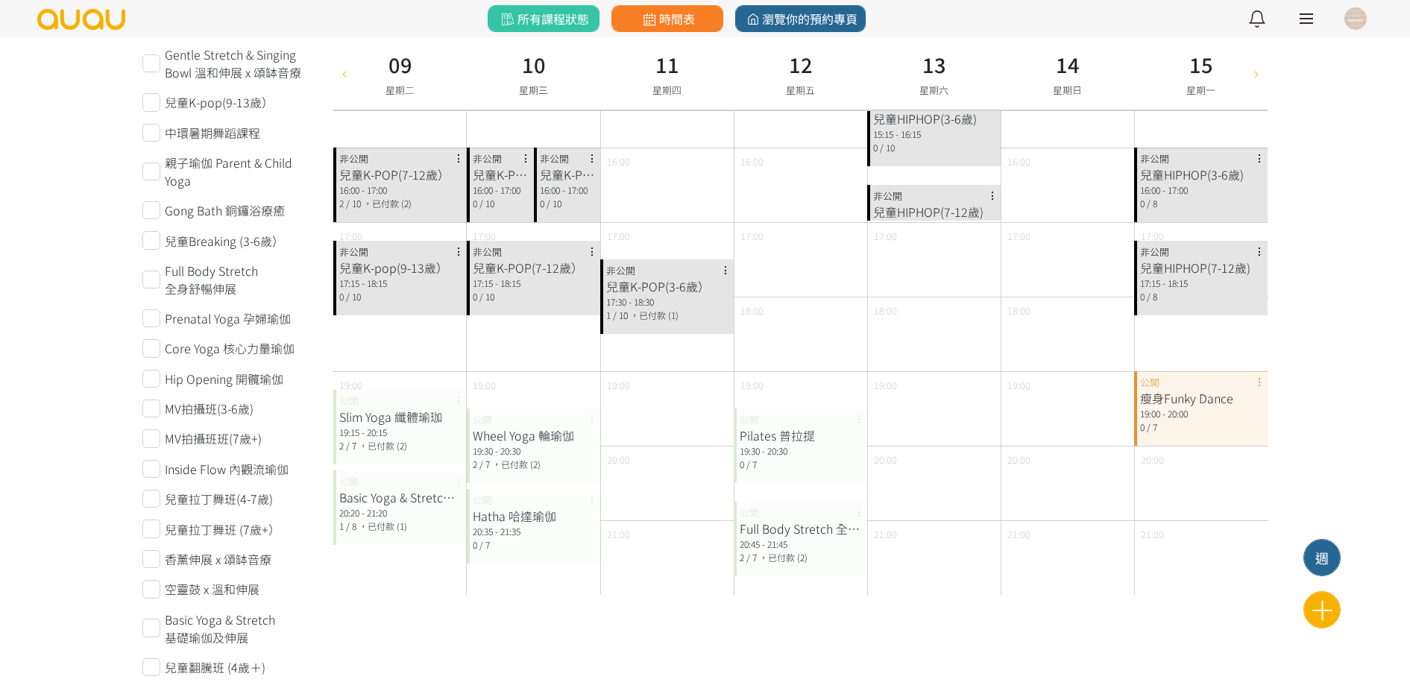
scroll to position [559, 0]
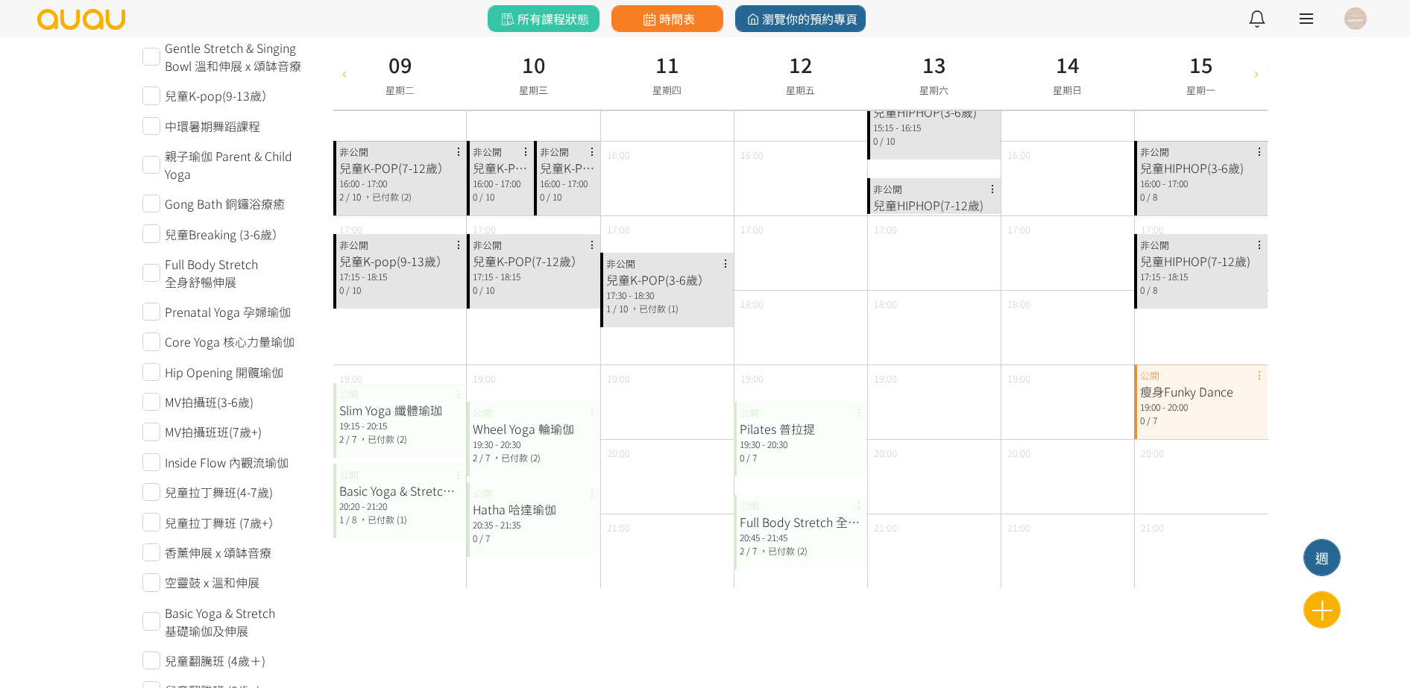
click at [395, 214] on div "兒童K-POP(7-12歲） 16:00 - 17:00 2 / 10 ，已付款 (2) 非公開" at bounding box center [399, 178] width 133 height 75
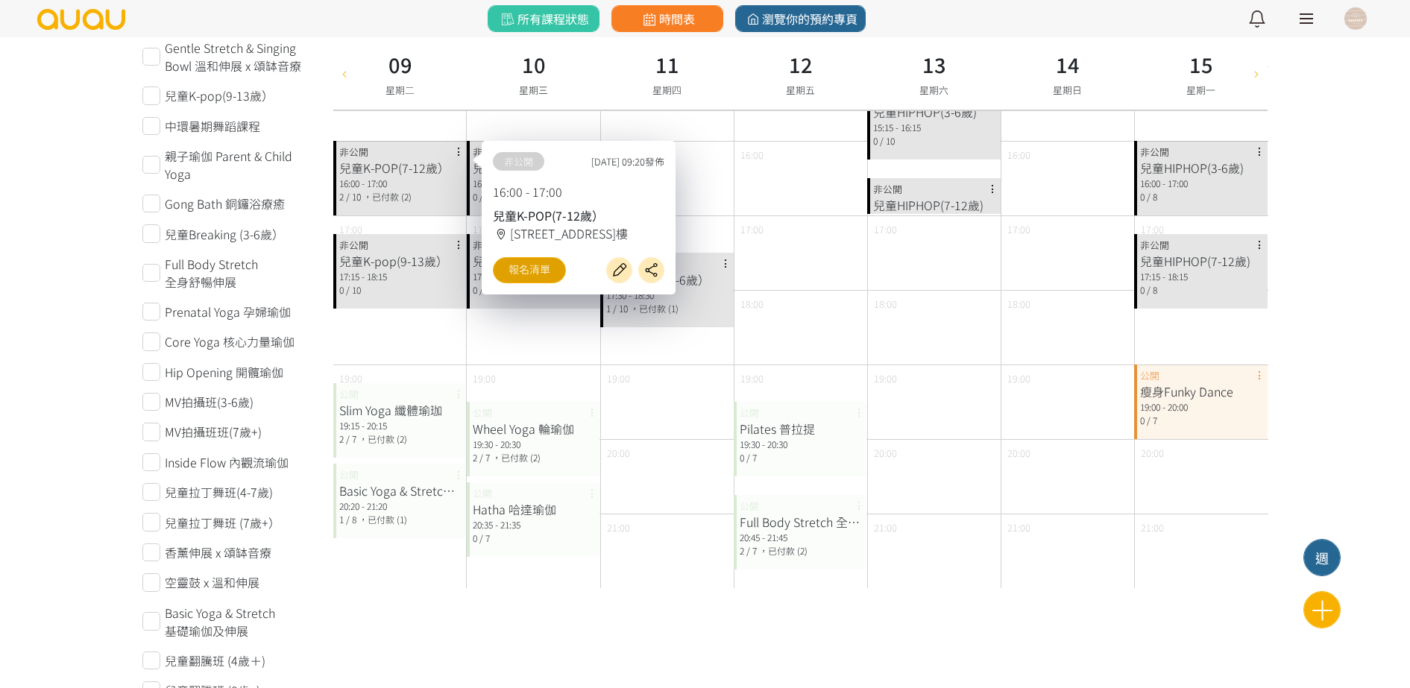
click at [537, 269] on link "報名清單" at bounding box center [529, 270] width 73 height 26
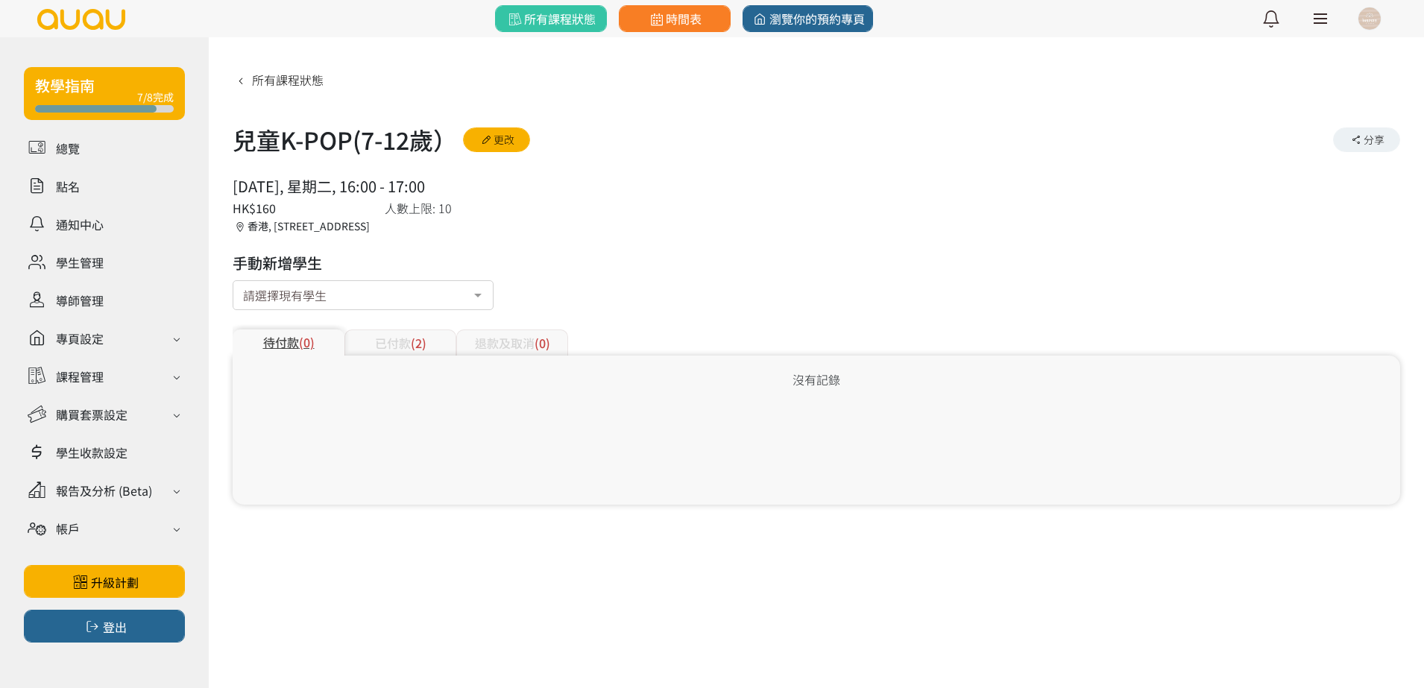
click at [426, 336] on div "已付款 (2)" at bounding box center [400, 343] width 112 height 26
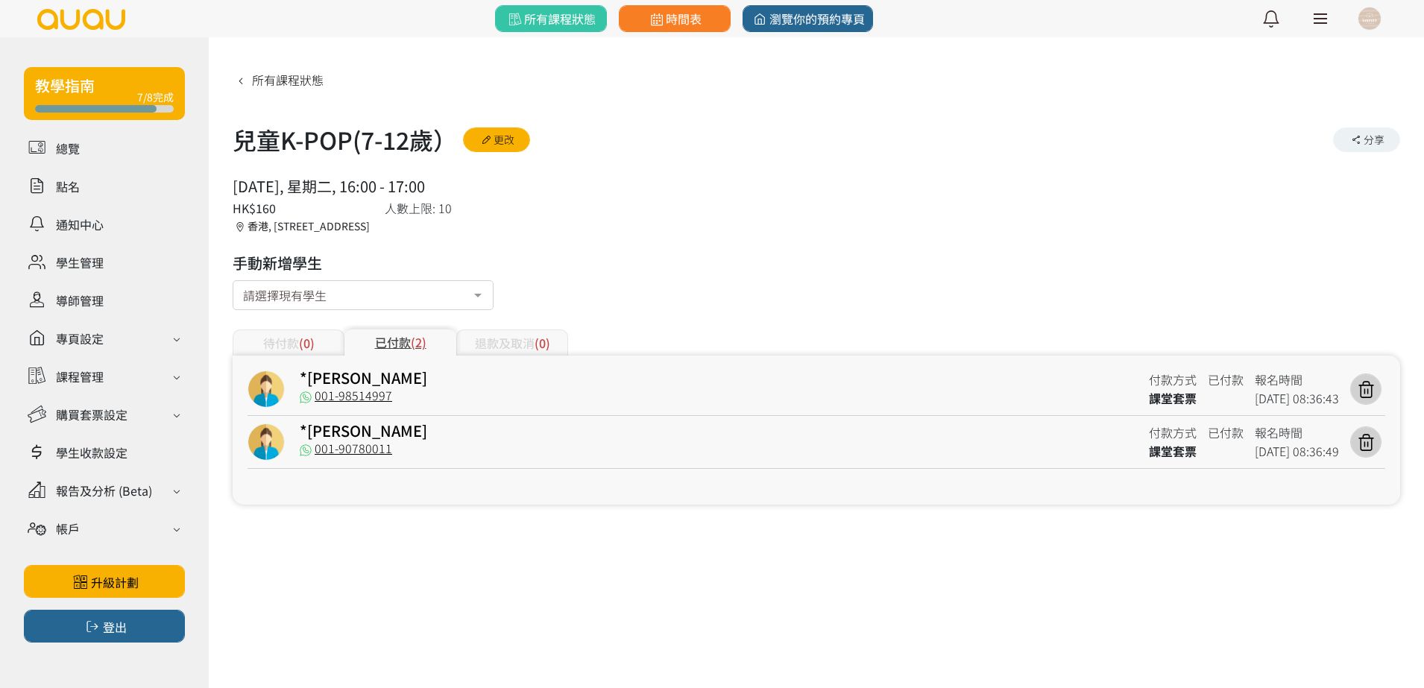
click at [528, 343] on div "退款及取消 (0)" at bounding box center [512, 343] width 112 height 26
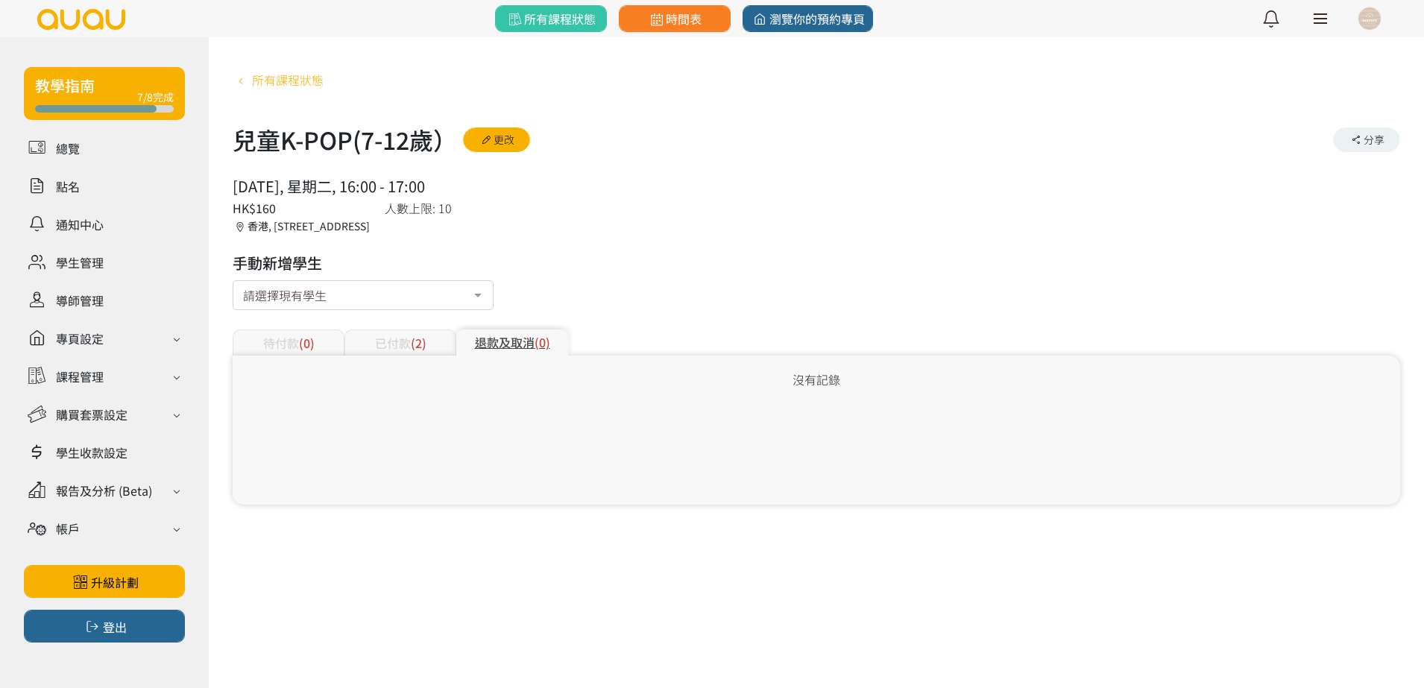
click at [236, 76] on icon at bounding box center [241, 81] width 16 height 12
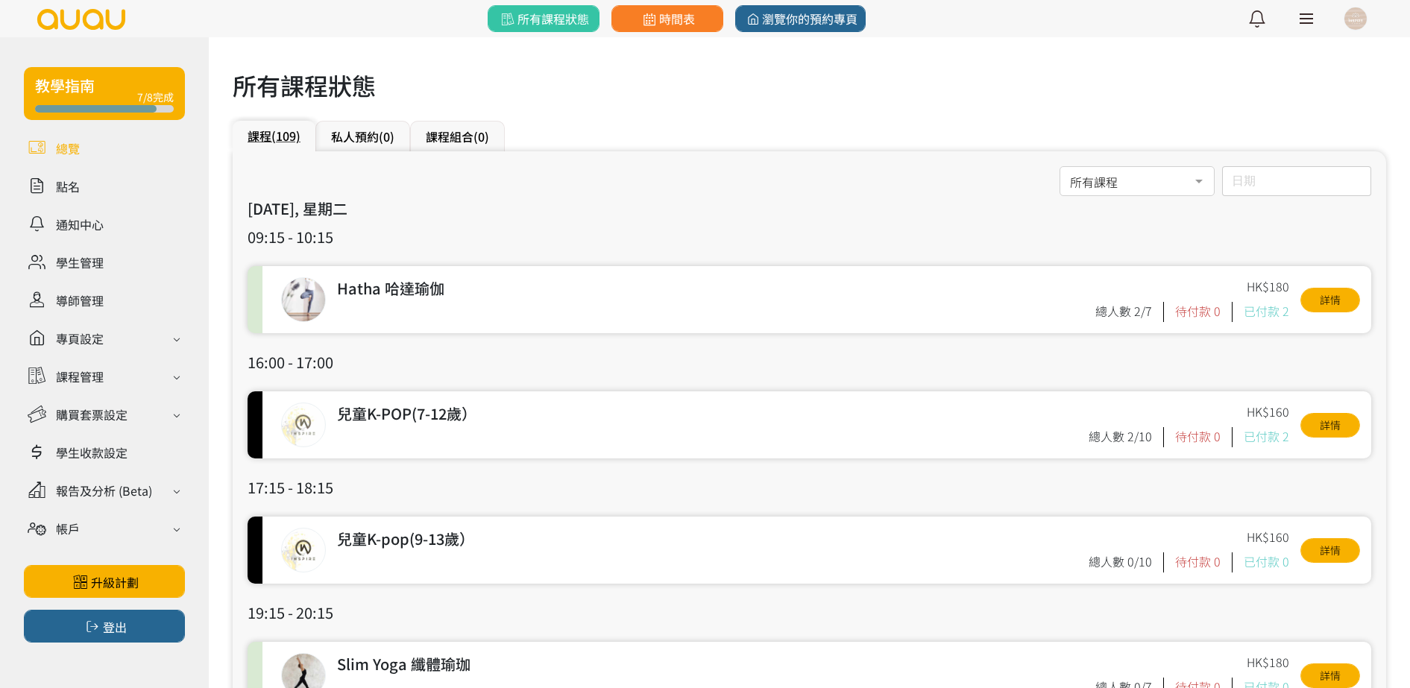
click at [110, 153] on link at bounding box center [104, 148] width 161 height 26
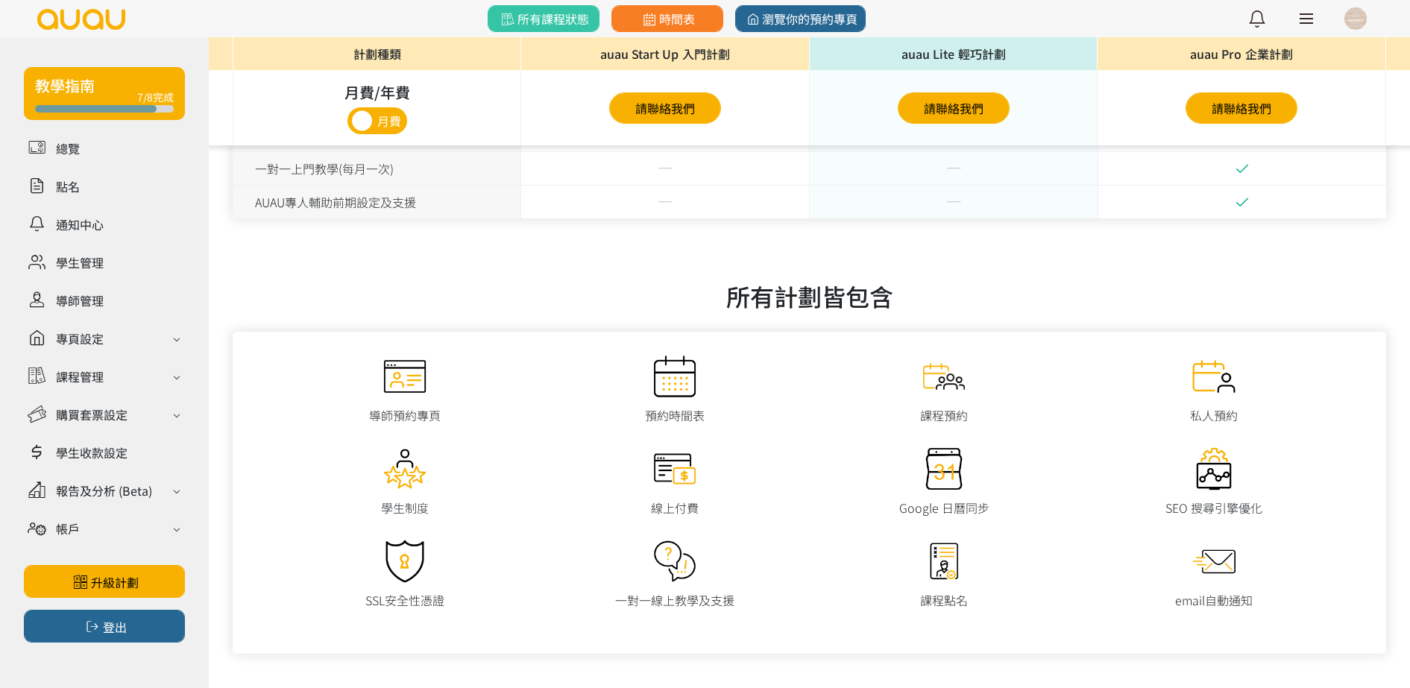
scroll to position [2379, 0]
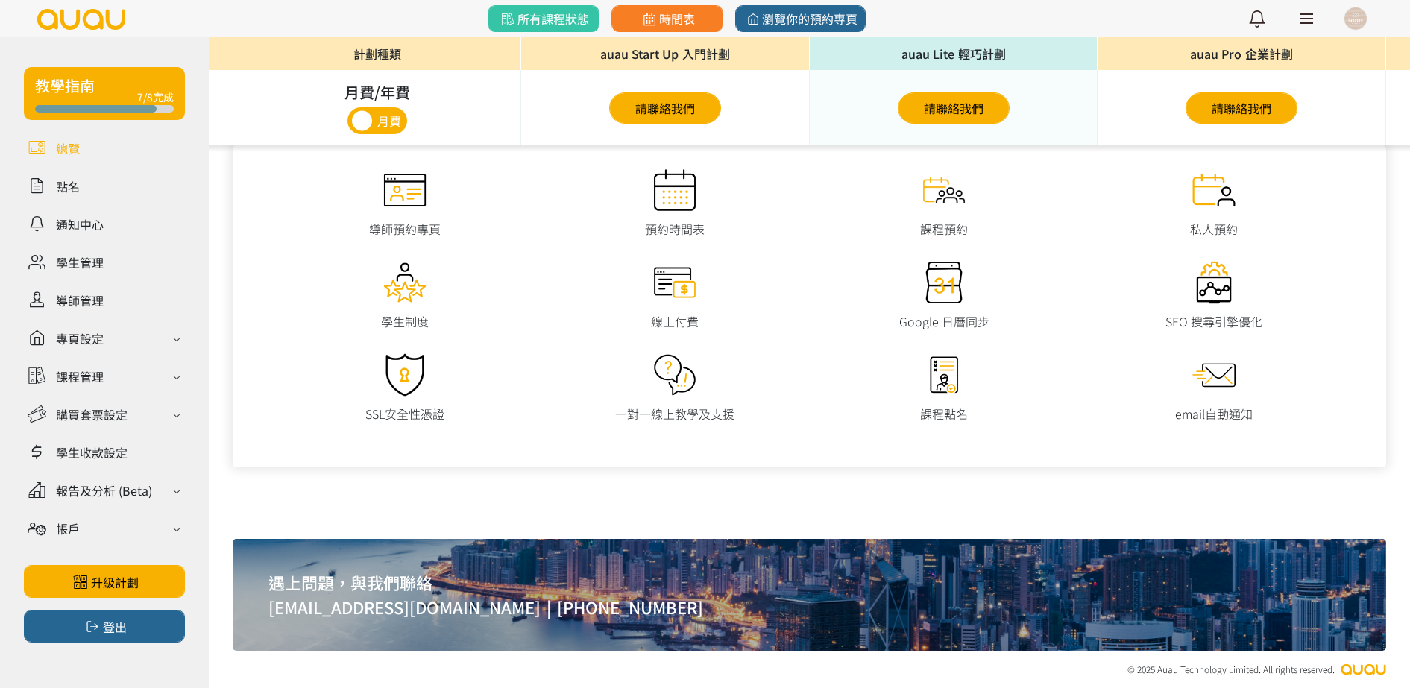
click at [84, 143] on link at bounding box center [104, 148] width 161 height 26
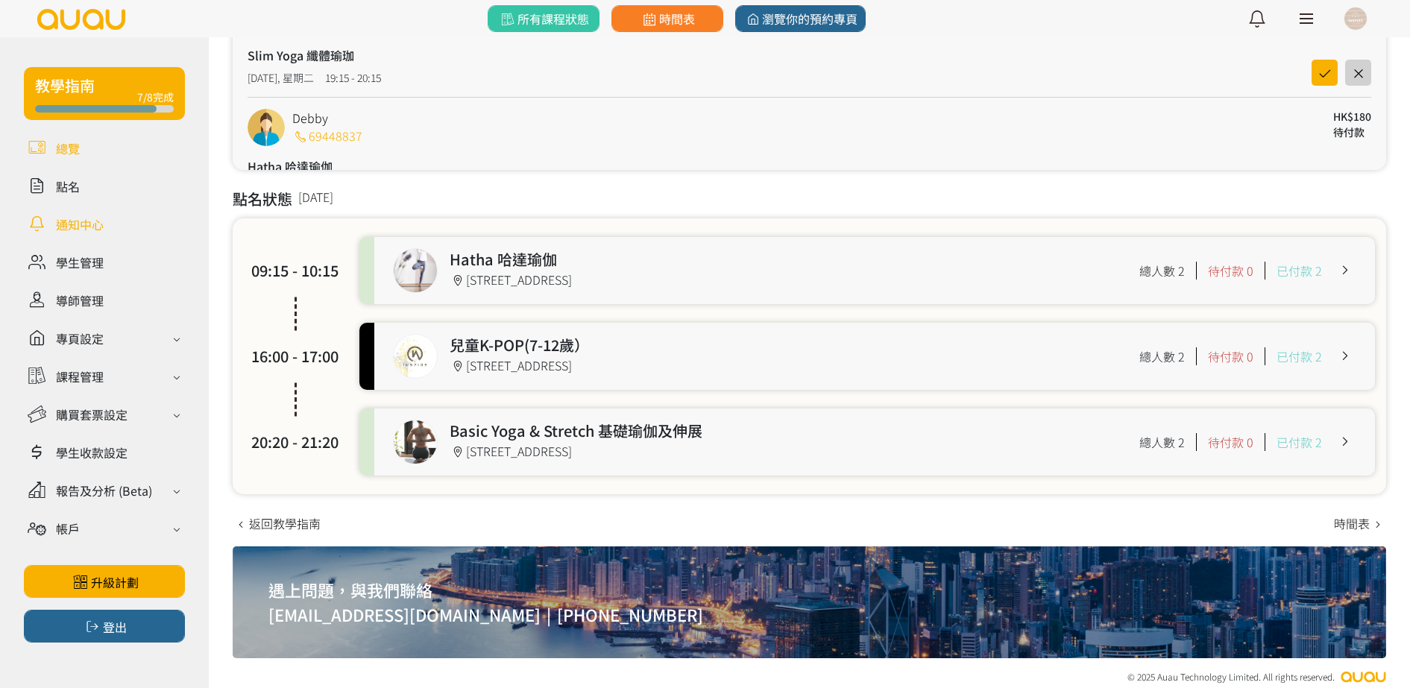
scroll to position [409, 0]
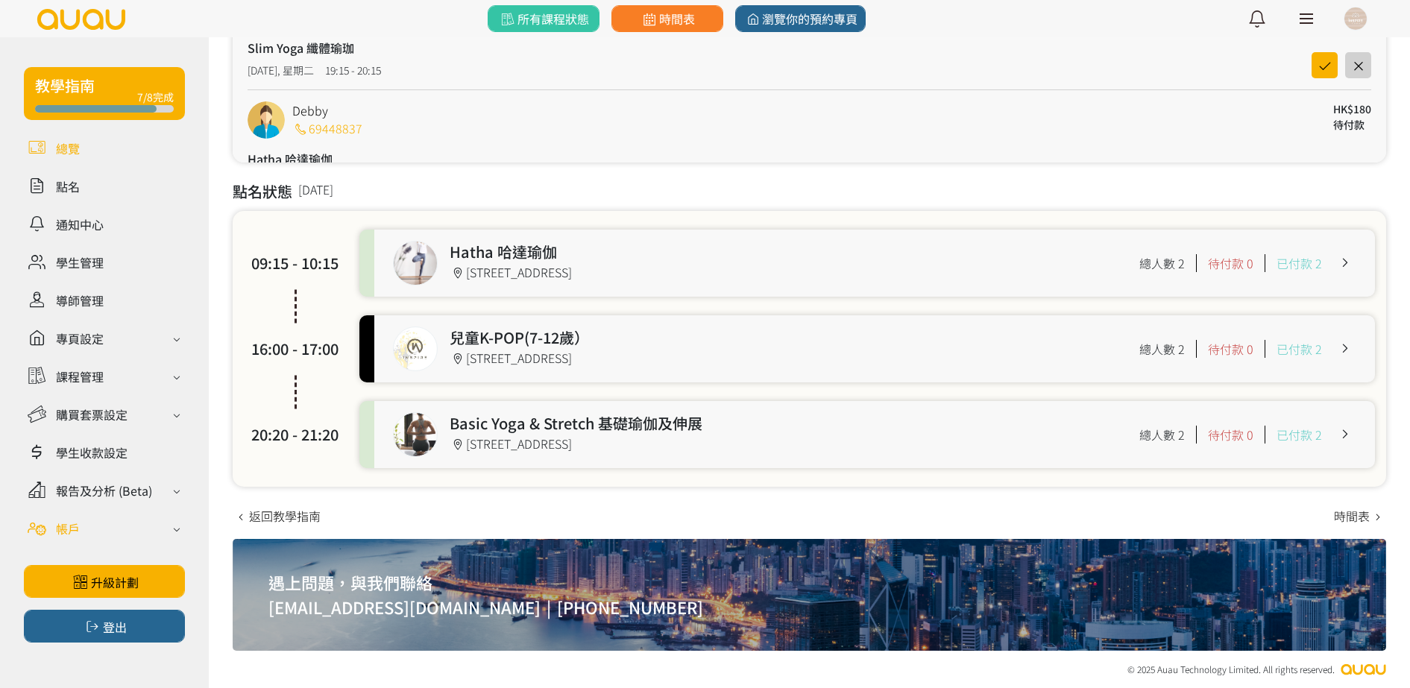
click at [117, 527] on div "帳戶" at bounding box center [104, 528] width 161 height 26
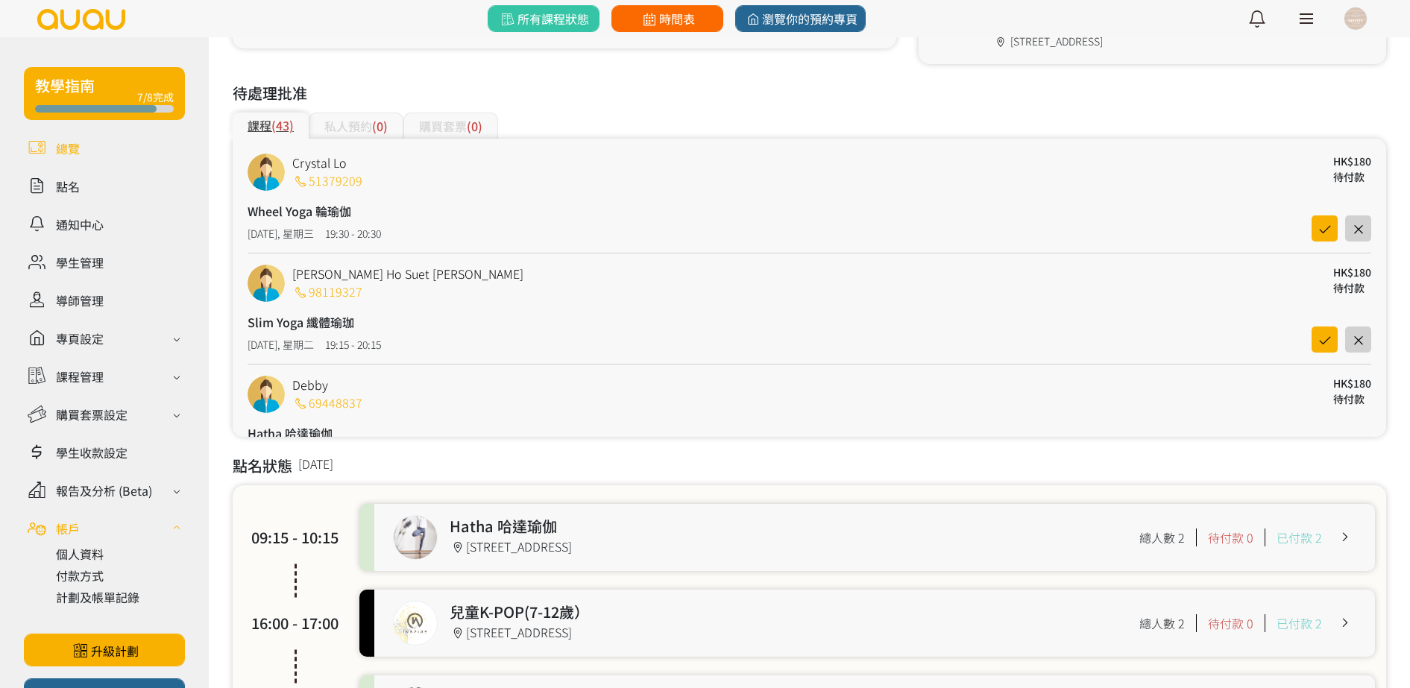
scroll to position [129, 0]
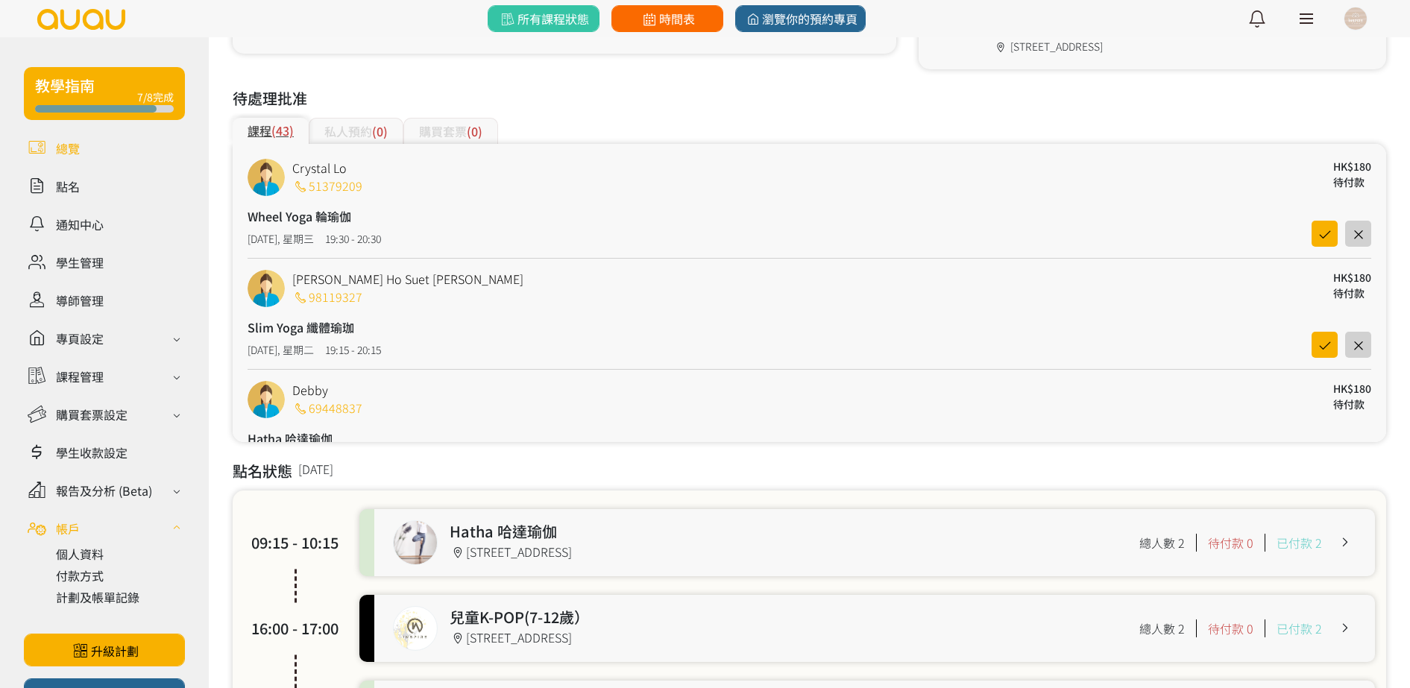
click at [684, 10] on span "時間表" at bounding box center [667, 19] width 54 height 18
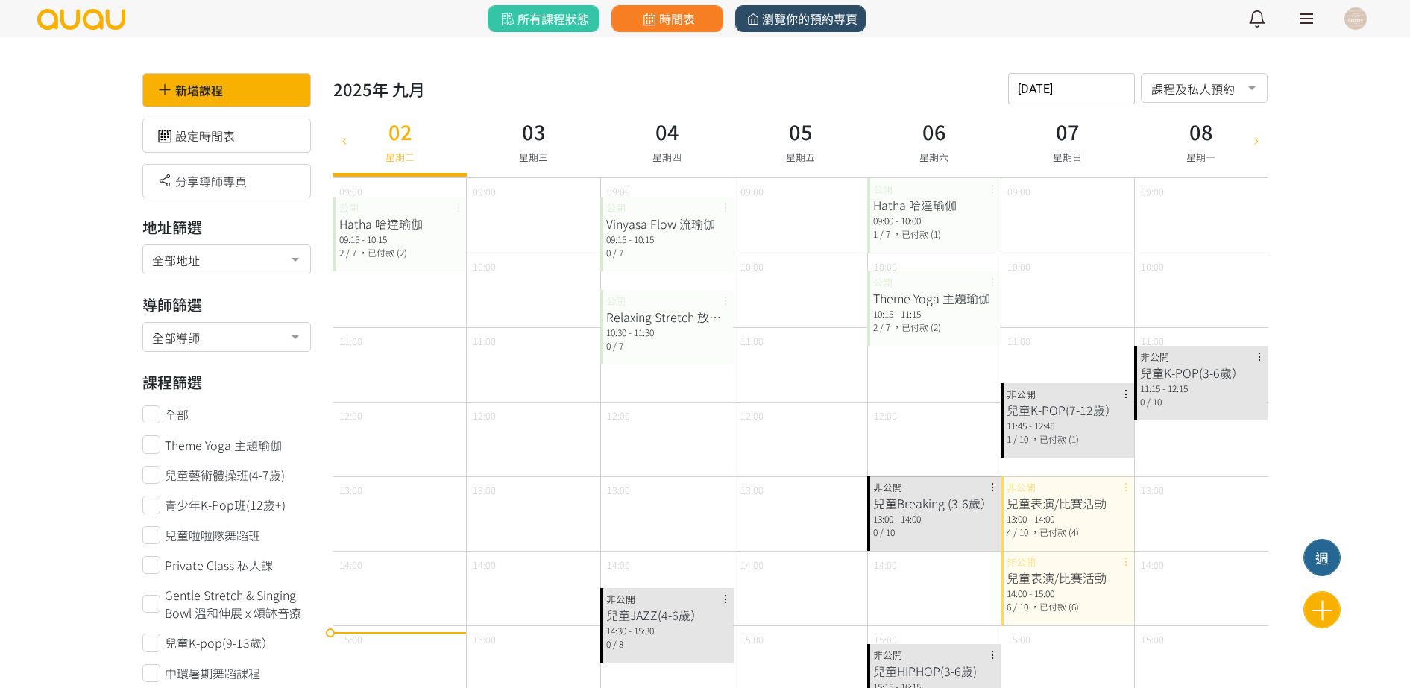
click at [775, 25] on span "瀏覽你的預約專頁" at bounding box center [800, 19] width 114 height 18
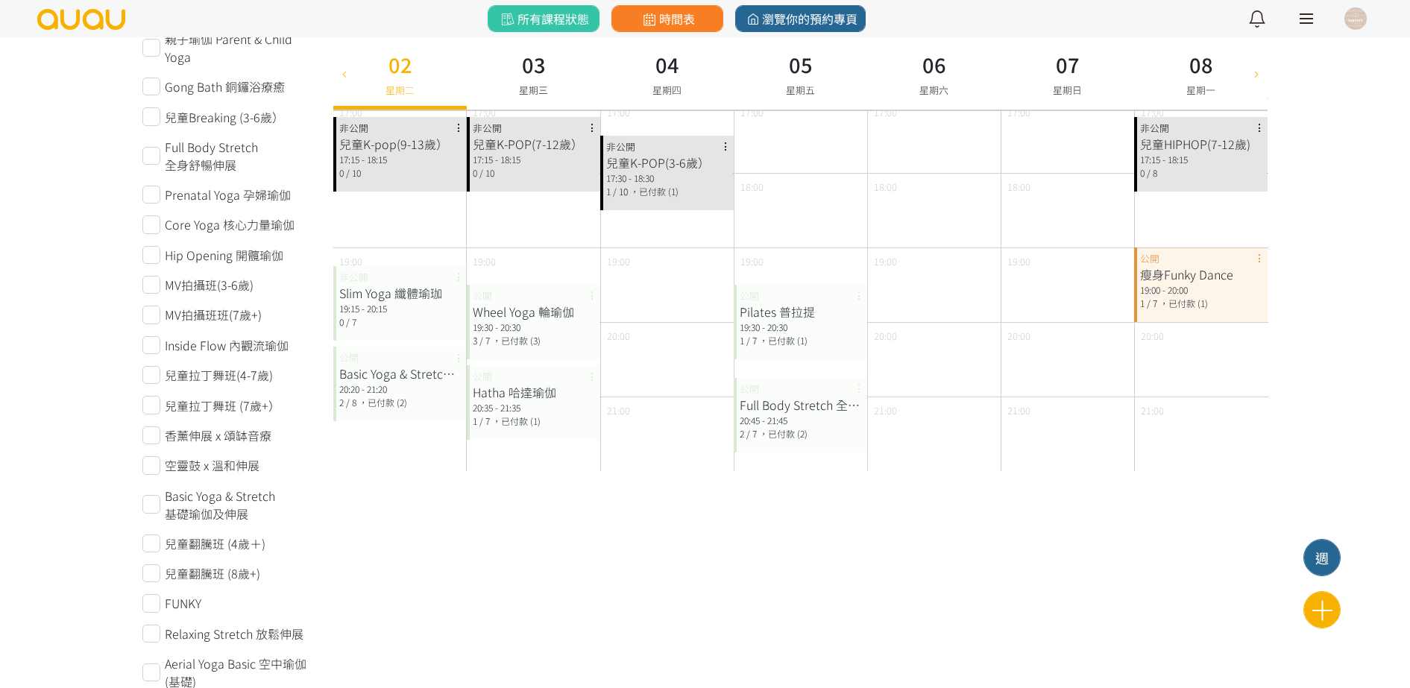
scroll to position [746, 0]
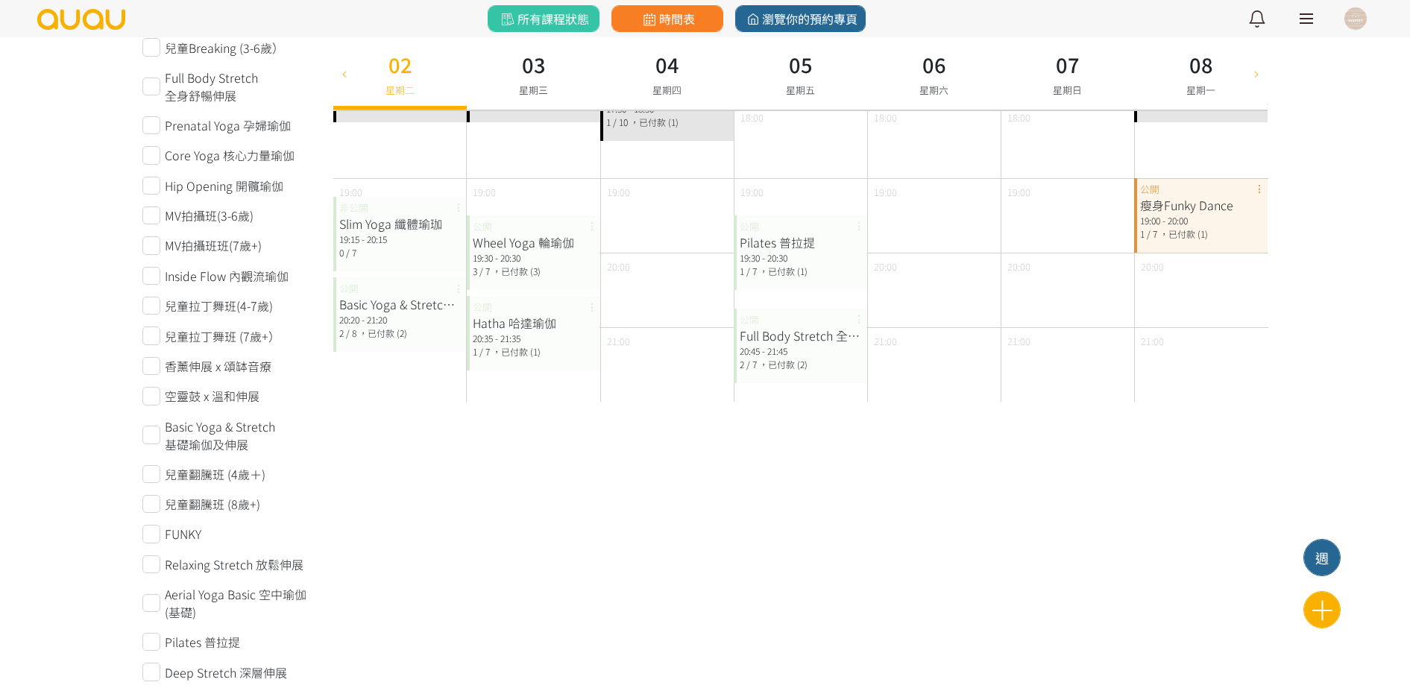
click at [412, 327] on div "2 / 8 ，已付款 (2)" at bounding box center [400, 333] width 122 height 13
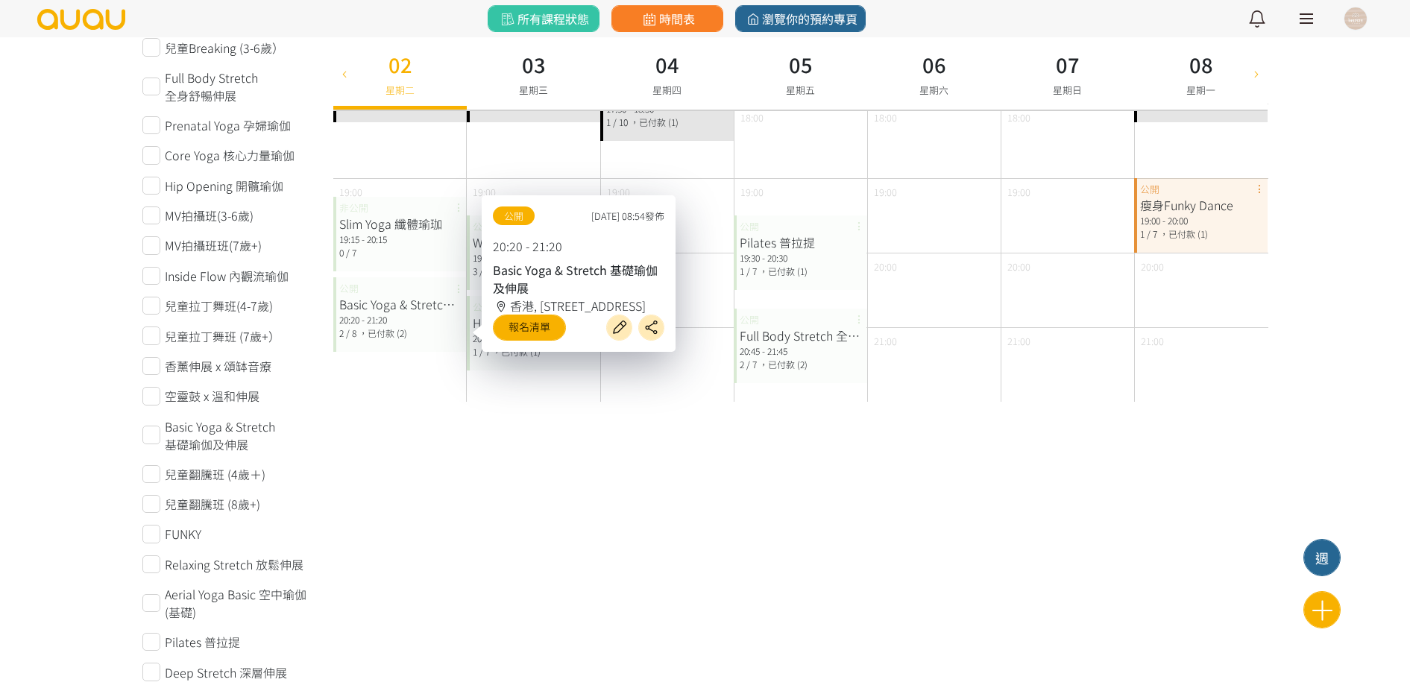
click at [426, 316] on div "20:20 - 21:20" at bounding box center [400, 319] width 122 height 13
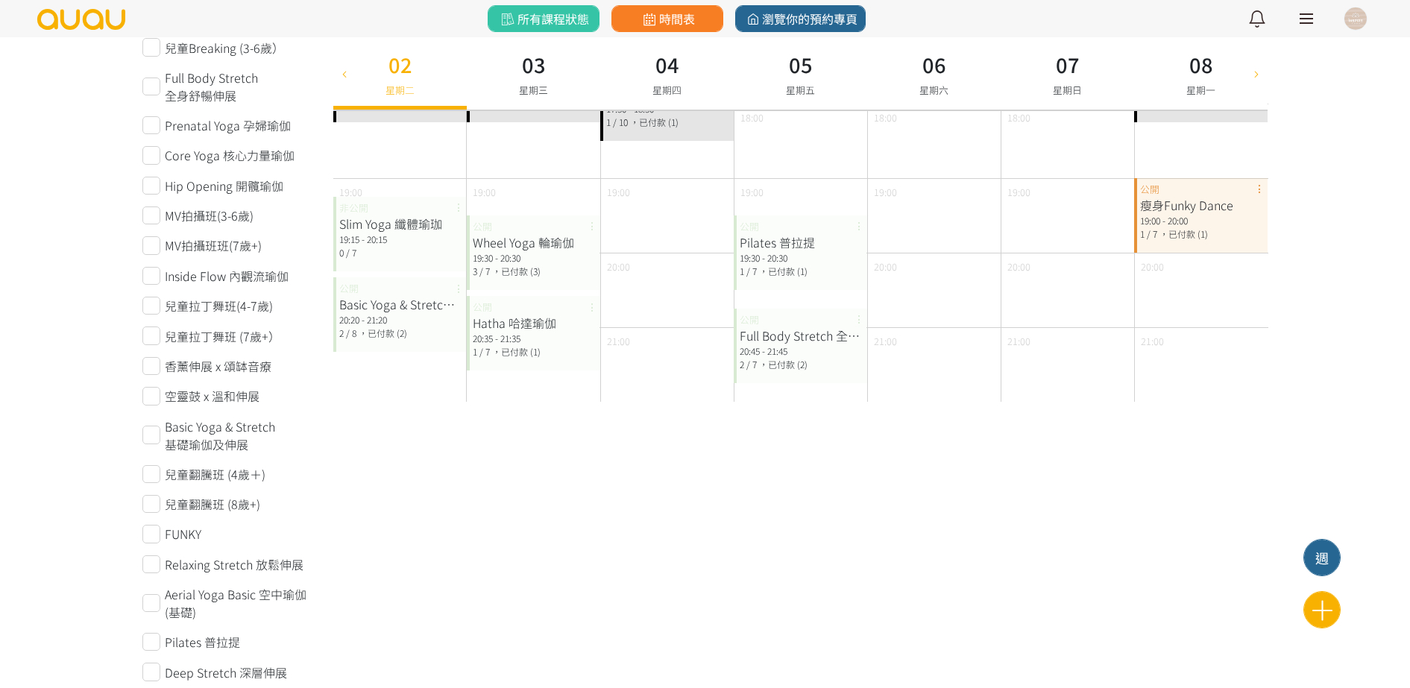
click at [427, 236] on div "19:15 - 20:15" at bounding box center [400, 239] width 122 height 13
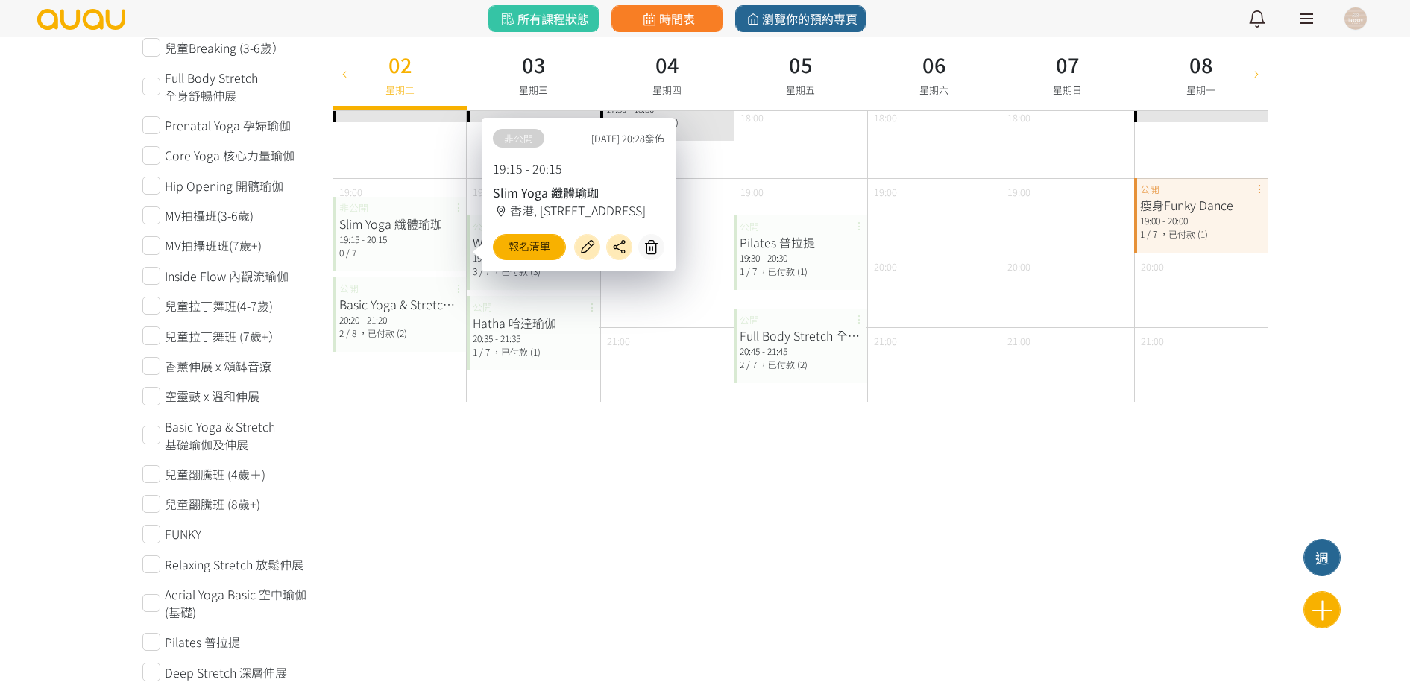
click at [542, 360] on div "Hatha 哈達瑜伽 20:35 - 21:35 [DATE] ，已付款 (1) 公開" at bounding box center [533, 333] width 133 height 75
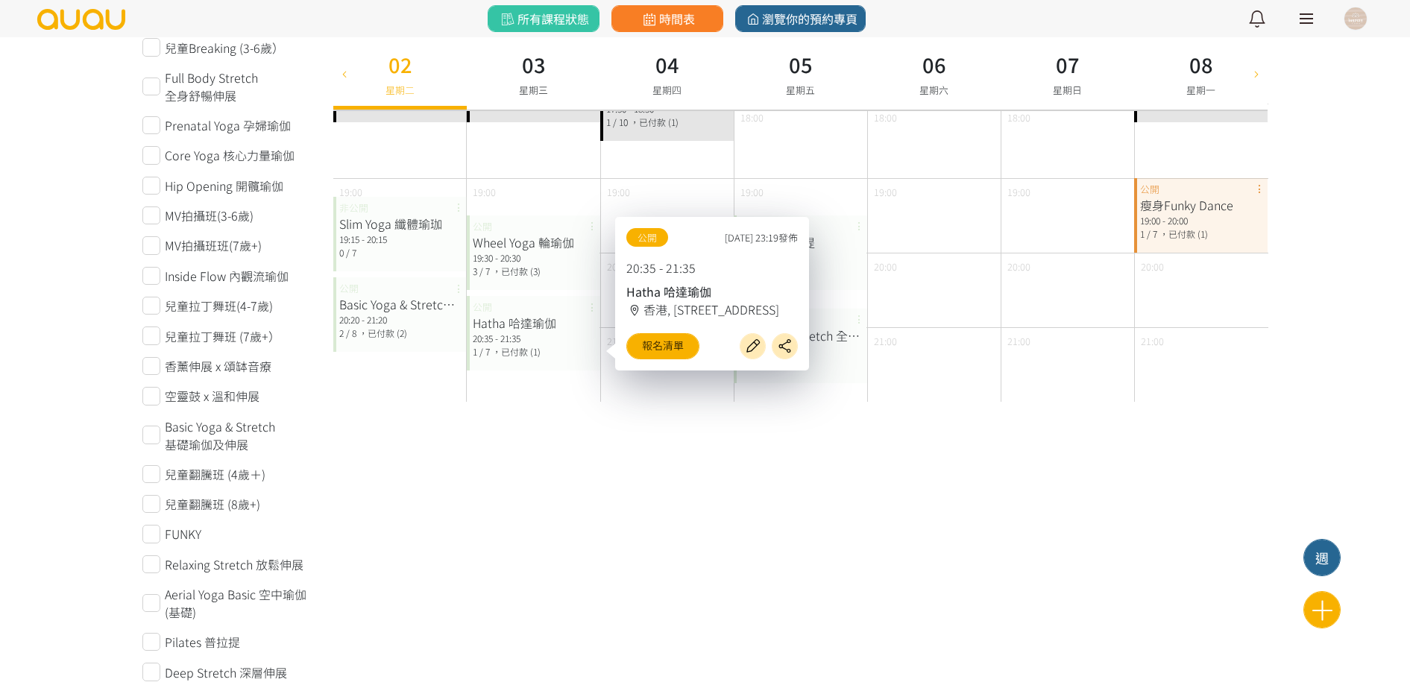
click at [561, 274] on div "3 / 7 ，已付款 (3)" at bounding box center [534, 271] width 122 height 13
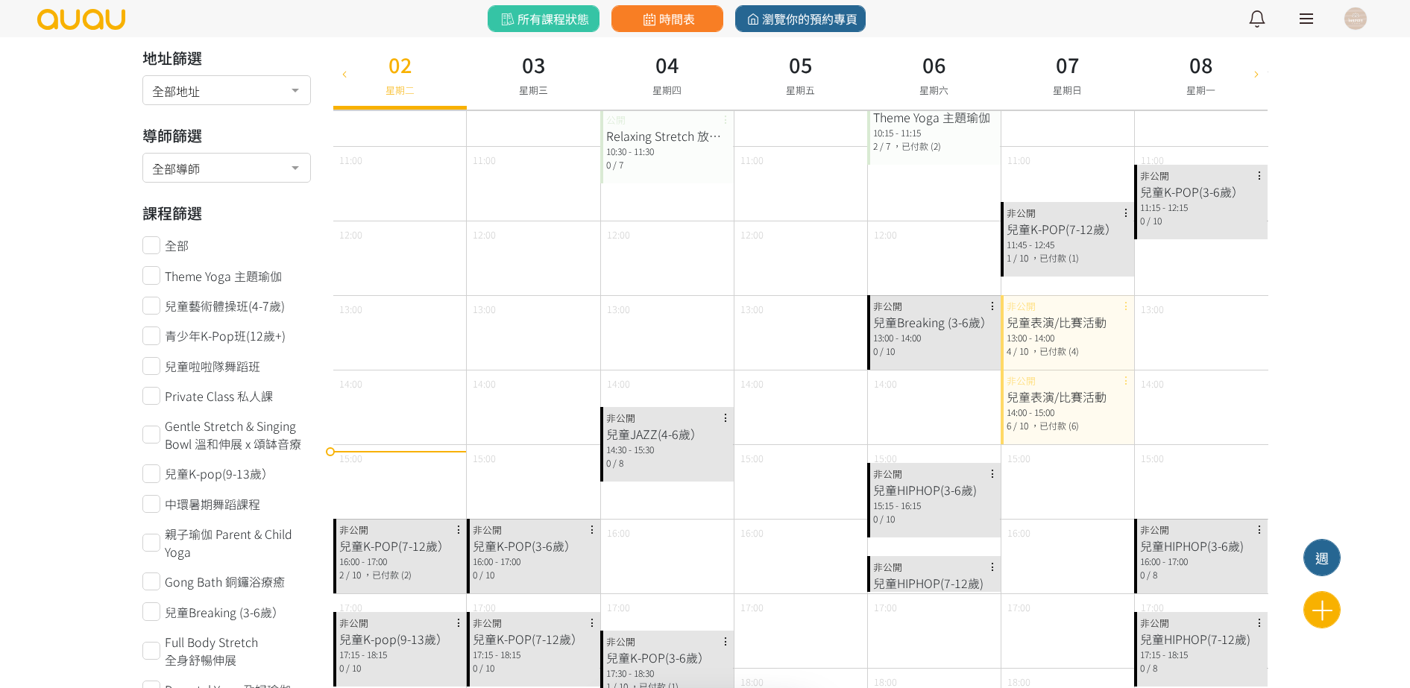
scroll to position [0, 0]
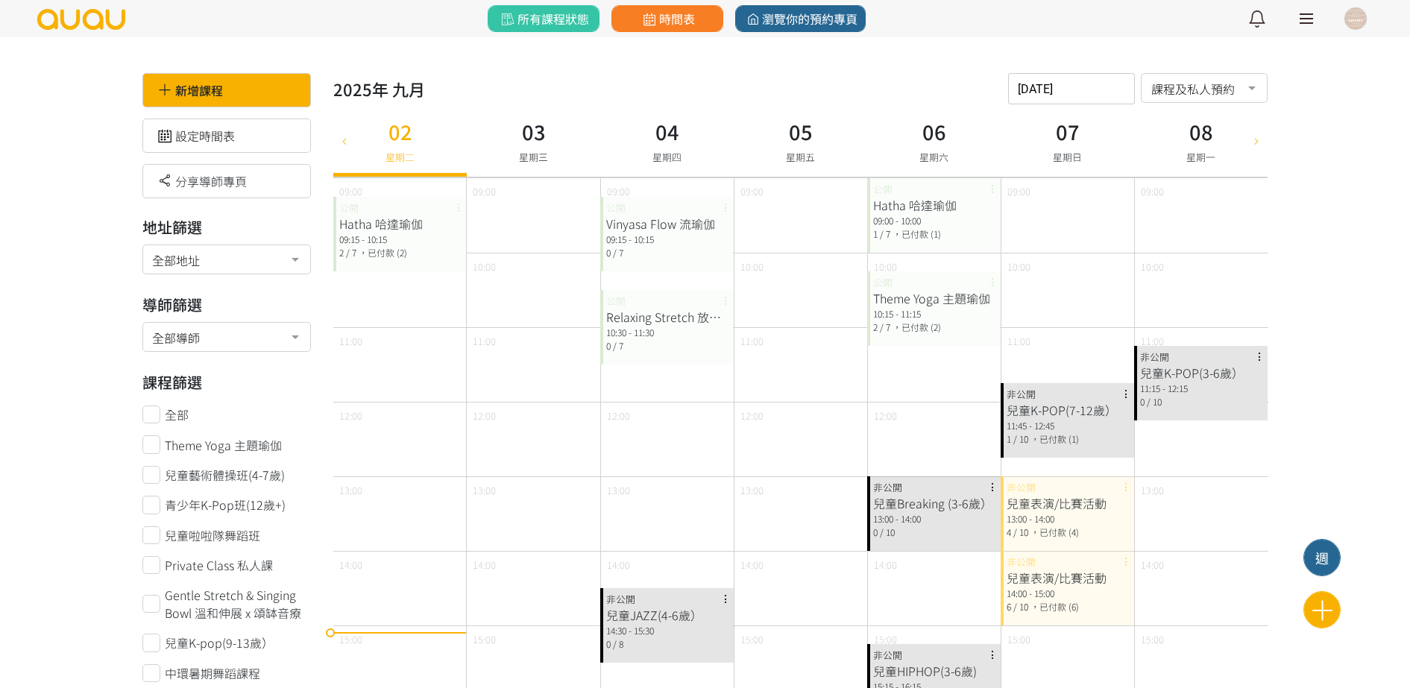
click at [1249, 142] on icon at bounding box center [1256, 140] width 16 height 12
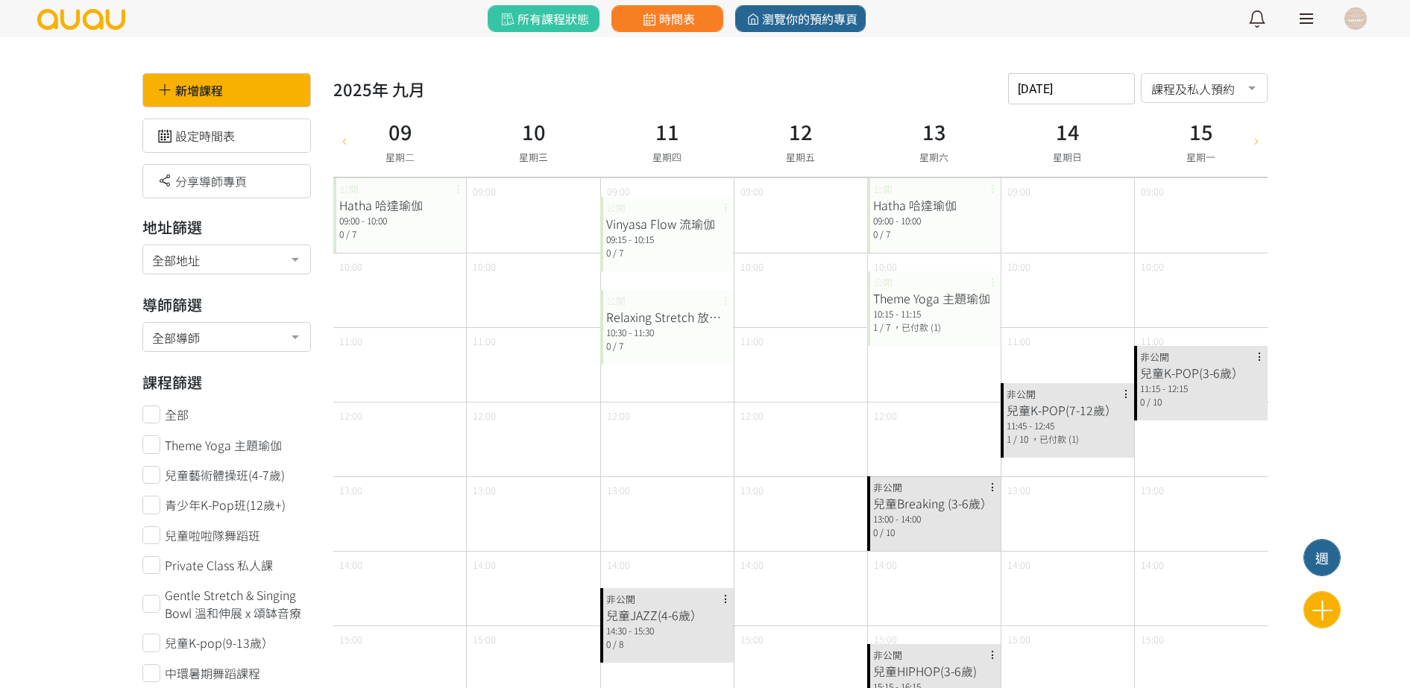
click at [1194, 142] on h3 "15" at bounding box center [1200, 131] width 29 height 31
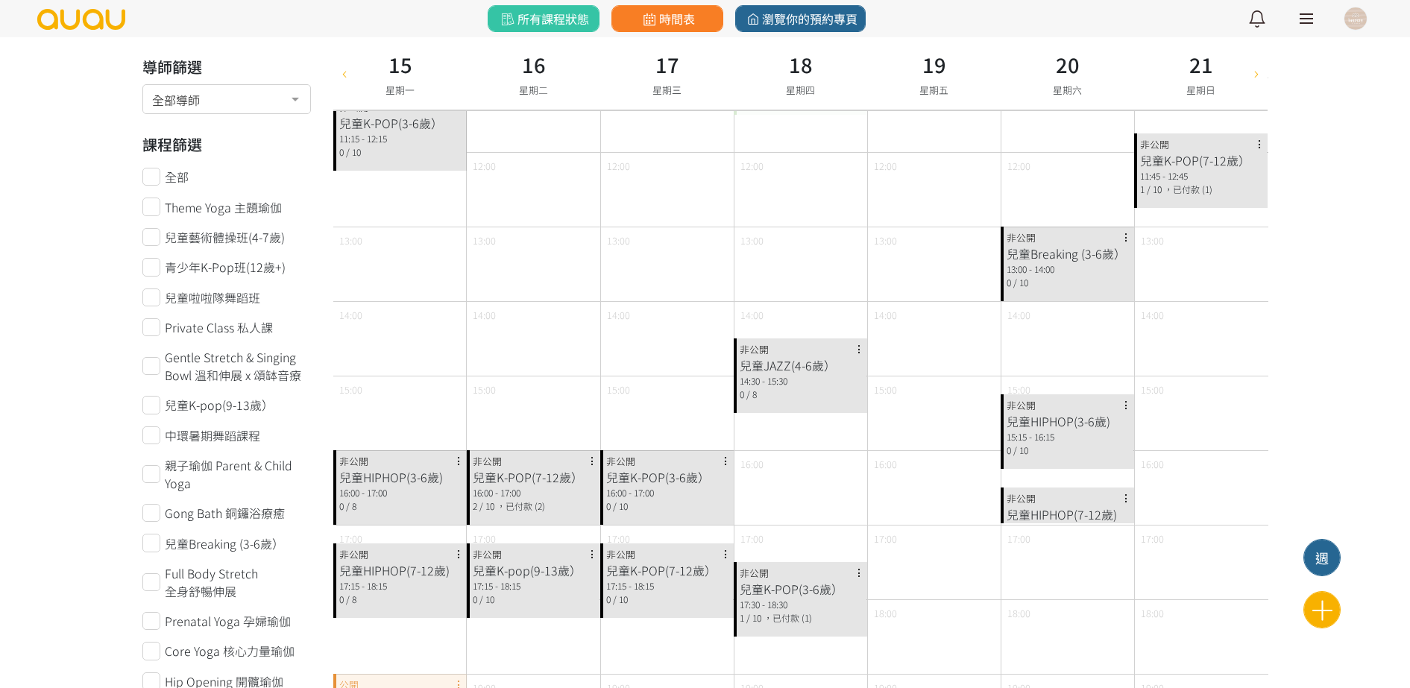
scroll to position [373, 0]
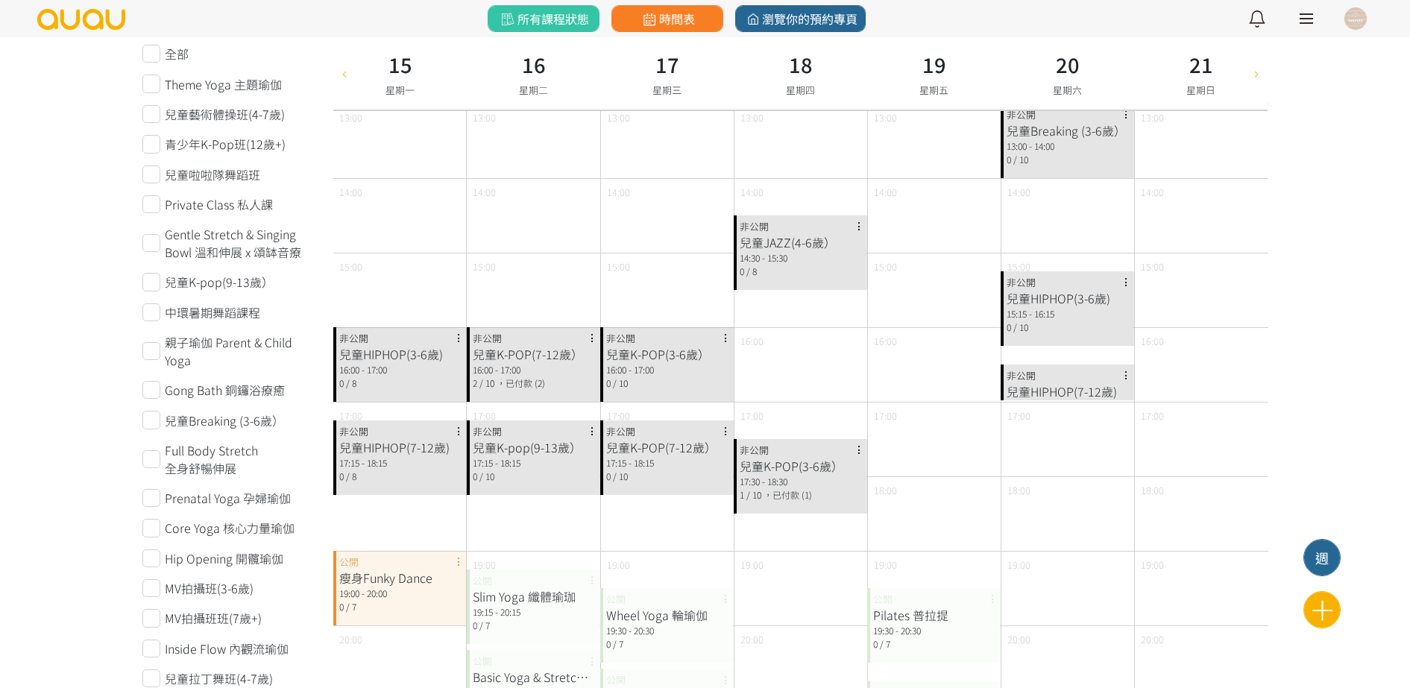
drag, startPoint x: 698, startPoint y: 395, endPoint x: 869, endPoint y: 603, distance: 269.1
click at [869, 603] on div "Pilates 普拉提 19:30 - 20:30 0 / 7 公開" at bounding box center [933, 625] width 133 height 75
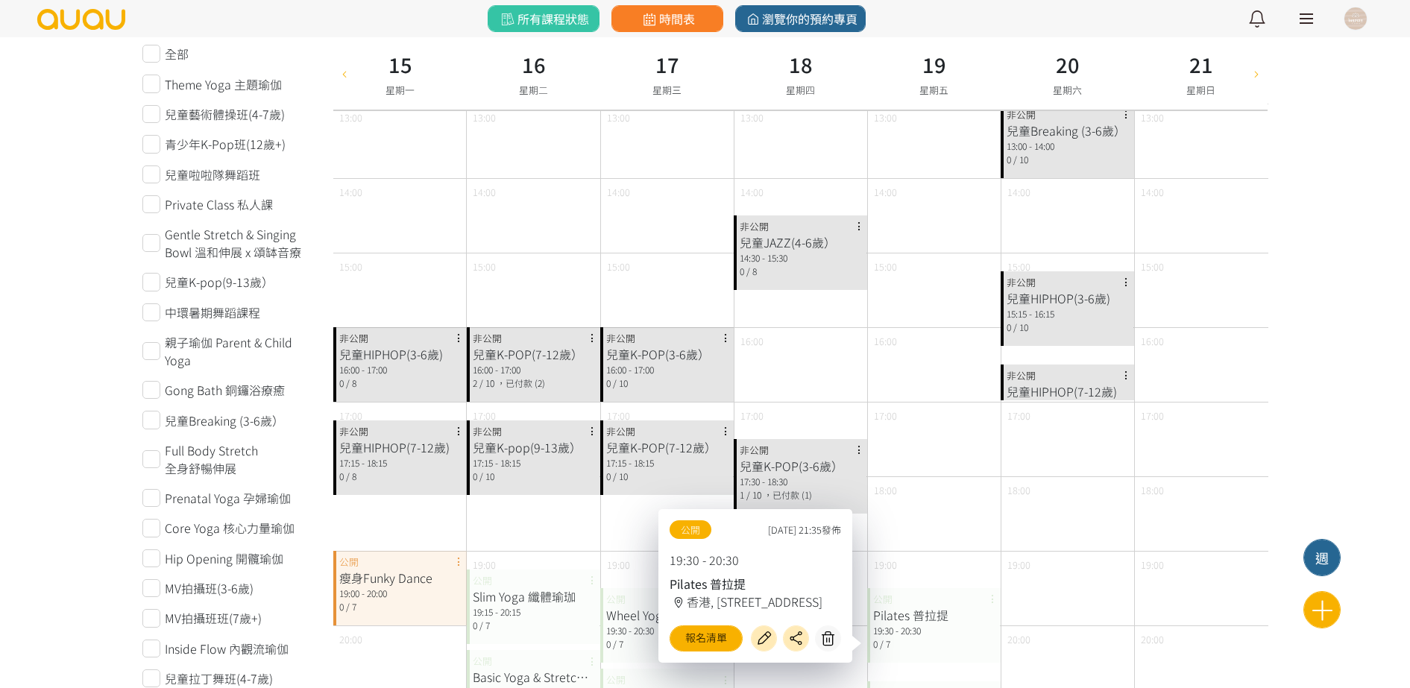
click at [907, 368] on div "16:00" at bounding box center [934, 364] width 133 height 75
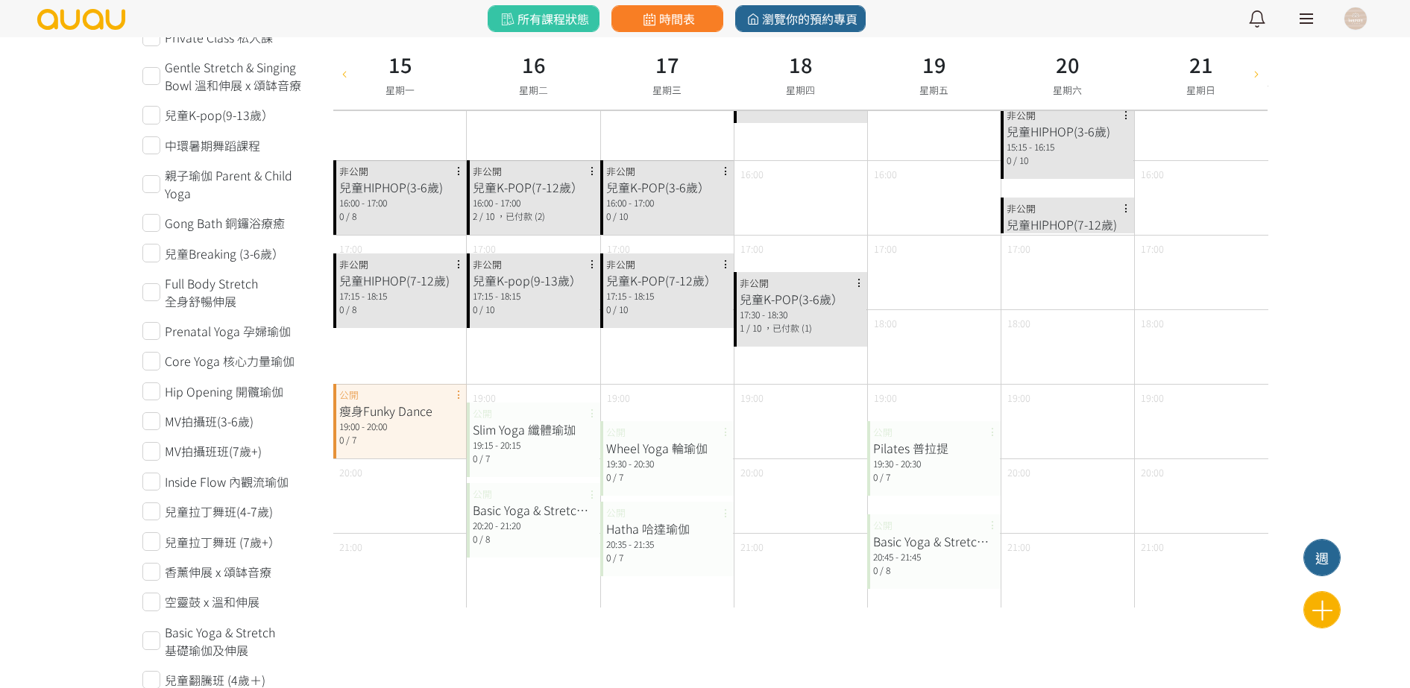
scroll to position [0, 0]
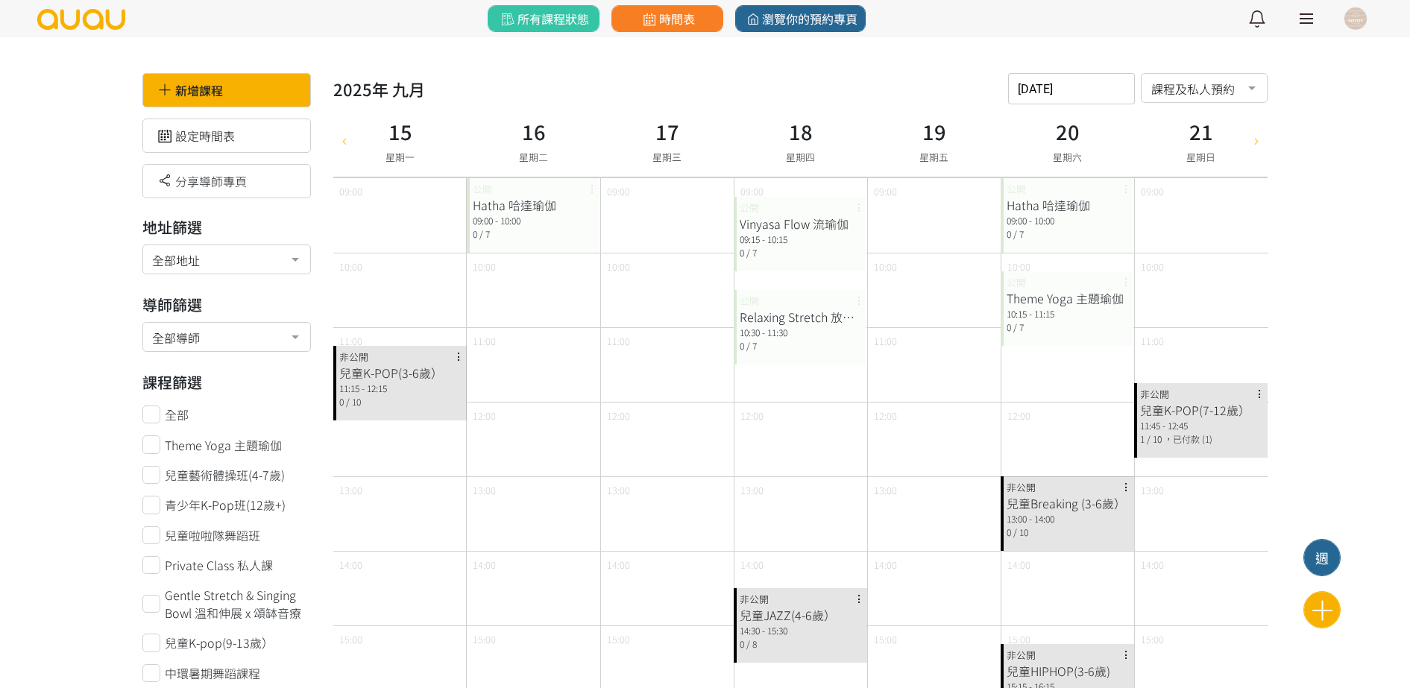
click at [346, 154] on div at bounding box center [344, 140] width 22 height 72
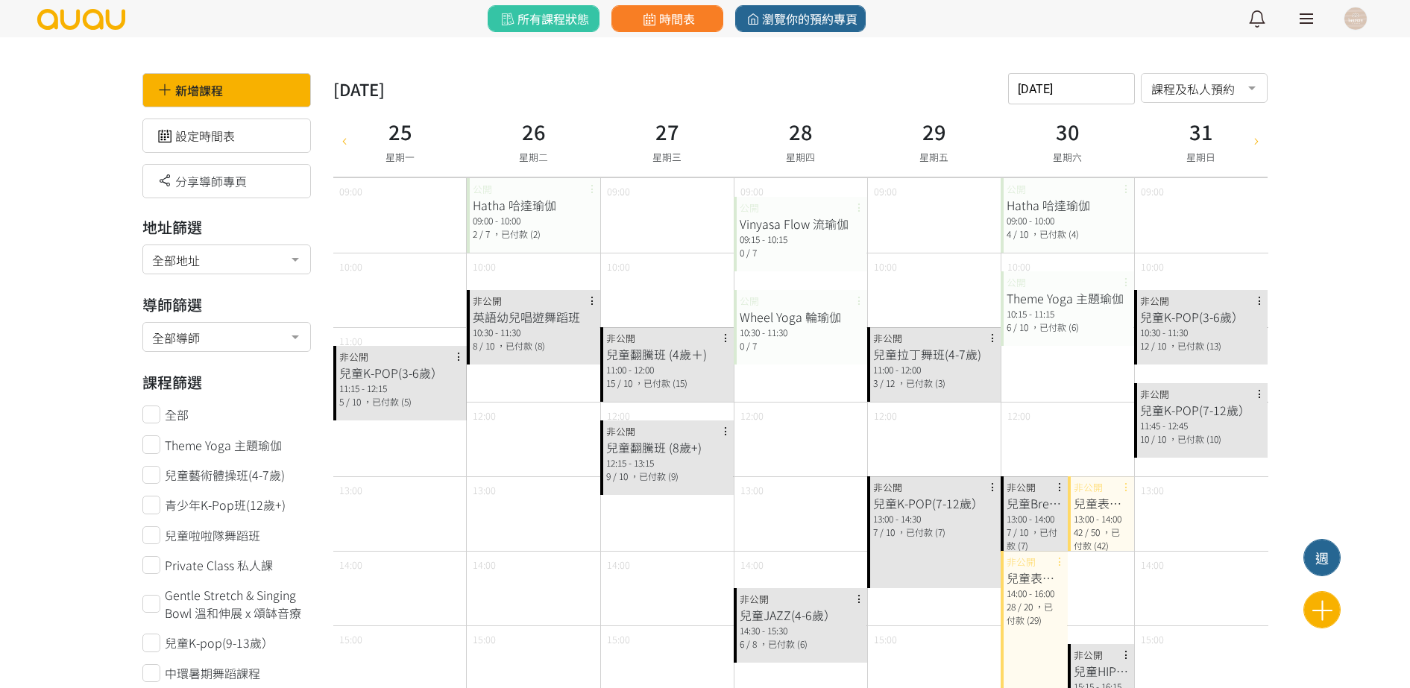
click at [1261, 145] on icon at bounding box center [1256, 140] width 16 height 12
type input "2025-09-01"
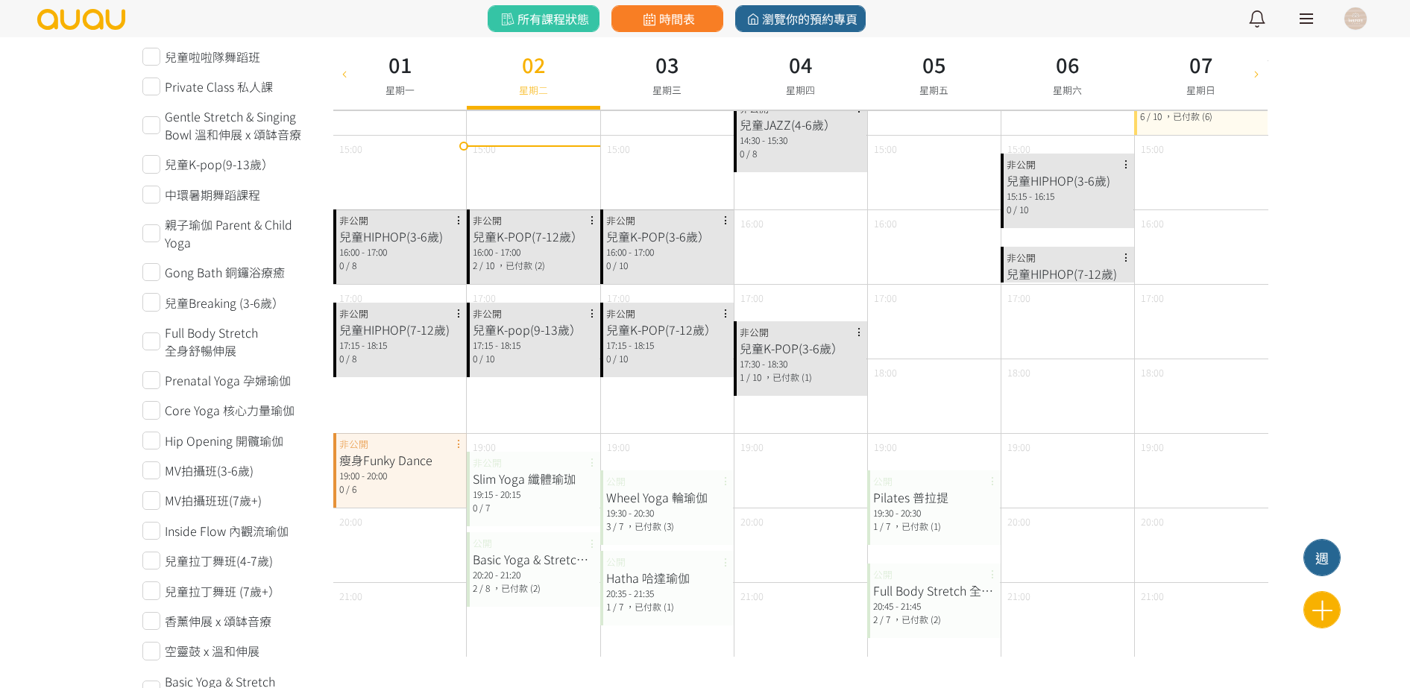
scroll to position [559, 0]
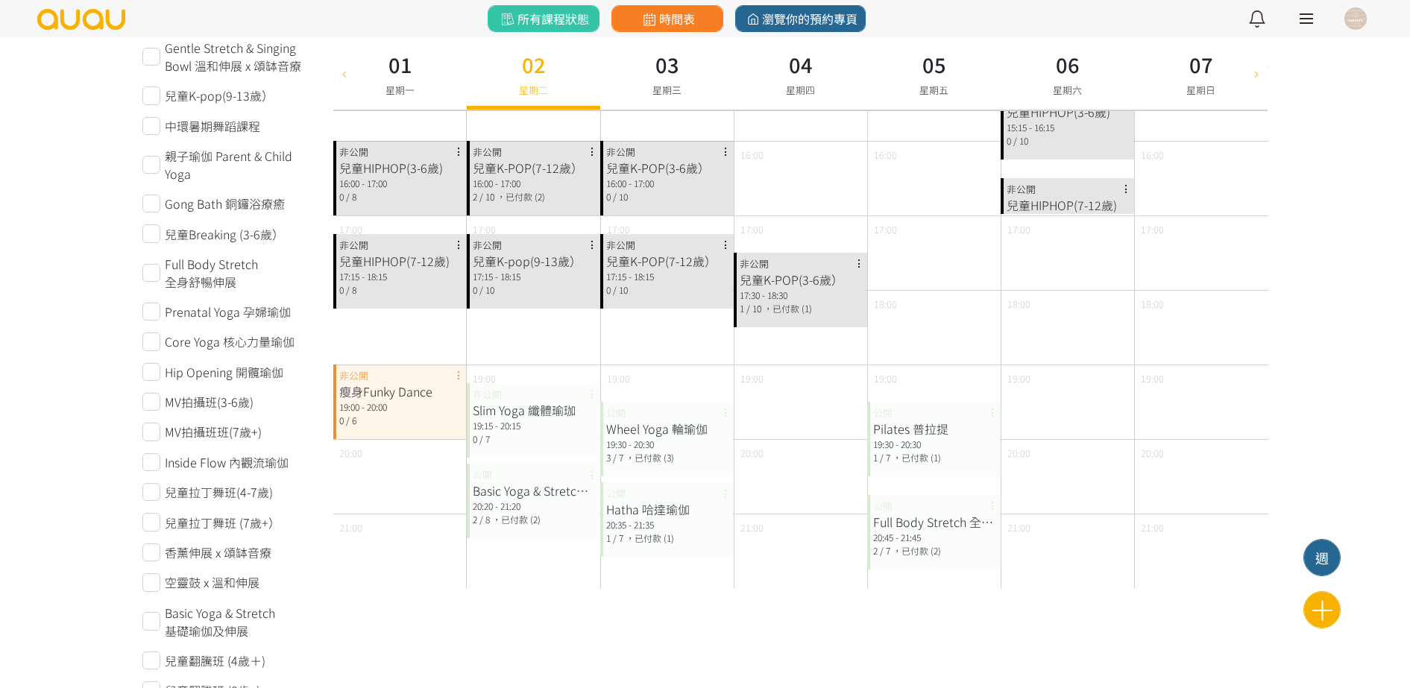
click at [404, 183] on div "16:00 - 17:00" at bounding box center [400, 183] width 122 height 13
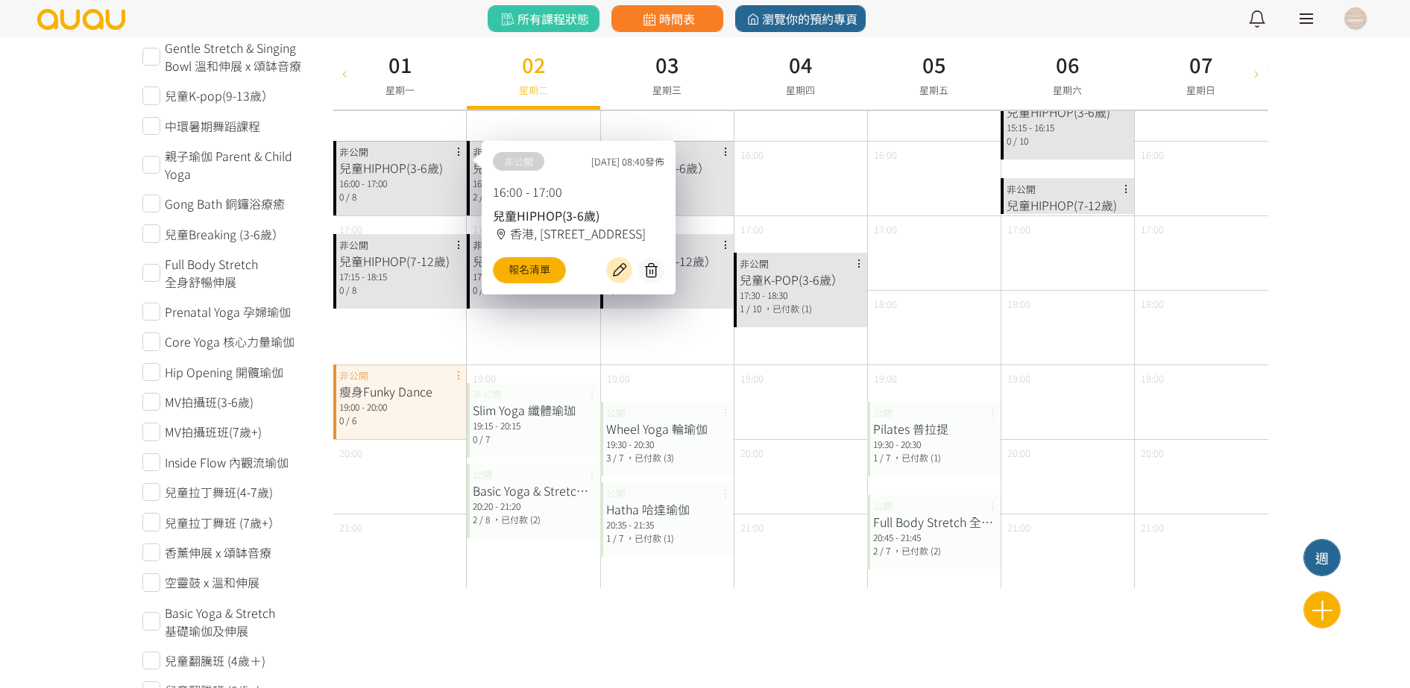
click at [406, 238] on div "兒童HIPHOP(7-12歲) 17:15 - 18:15 0 / 8 非公開" at bounding box center [399, 271] width 133 height 75
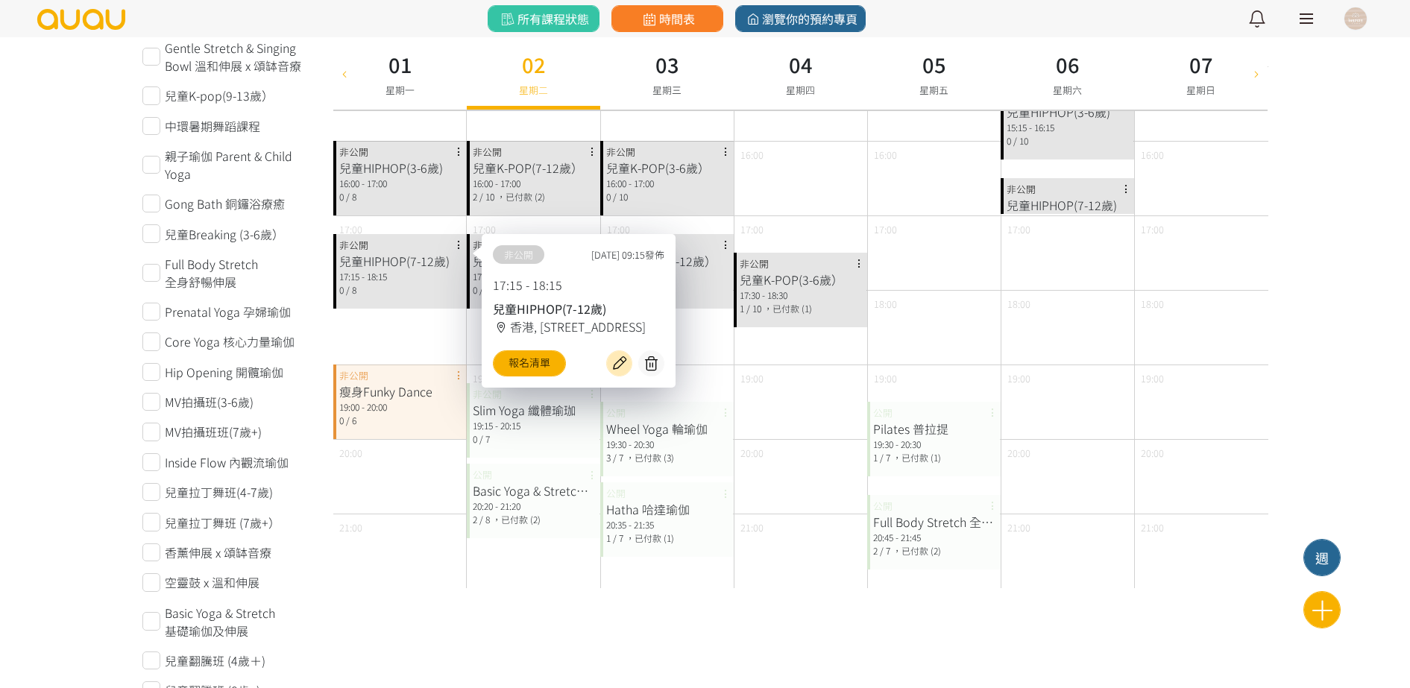
click at [399, 374] on div "瘦身Funky Dance 19:00 - 20:00 0 / 6 非公開" at bounding box center [399, 402] width 133 height 75
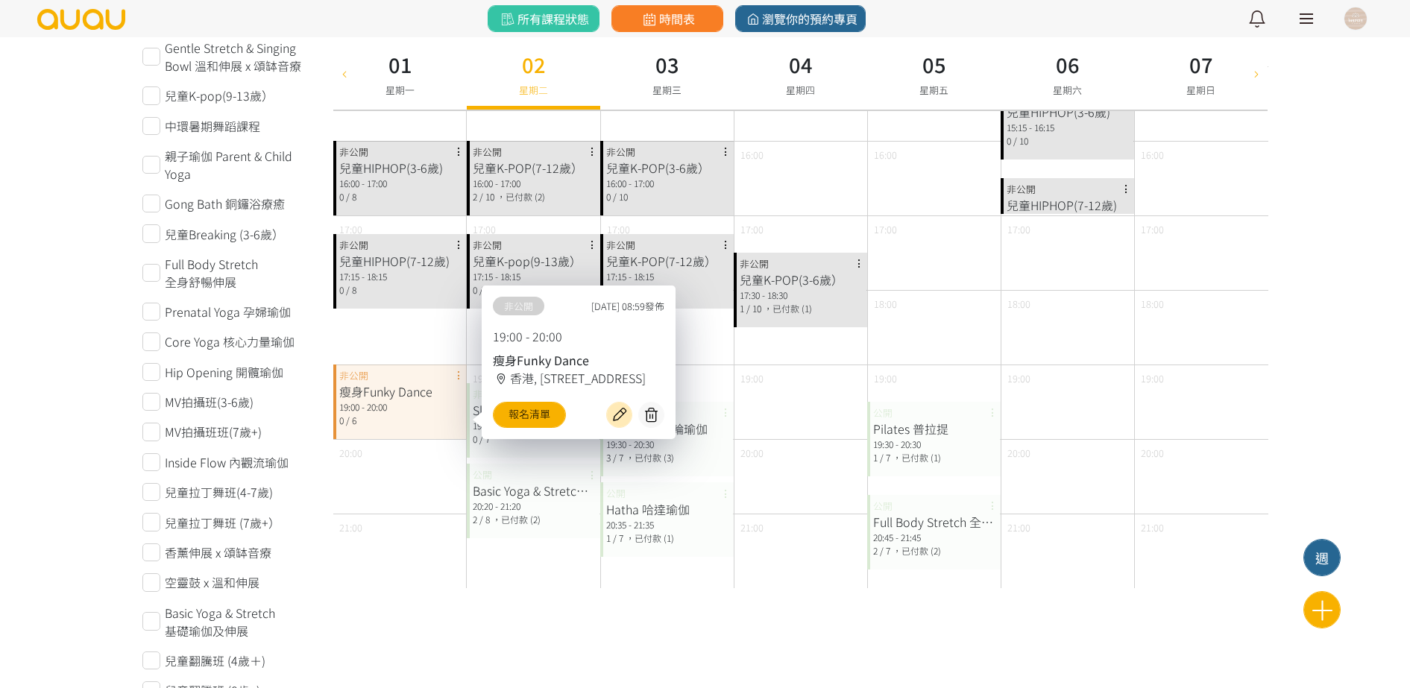
click at [417, 259] on div "兒童HIPHOP(7-12歲)" at bounding box center [400, 261] width 122 height 18
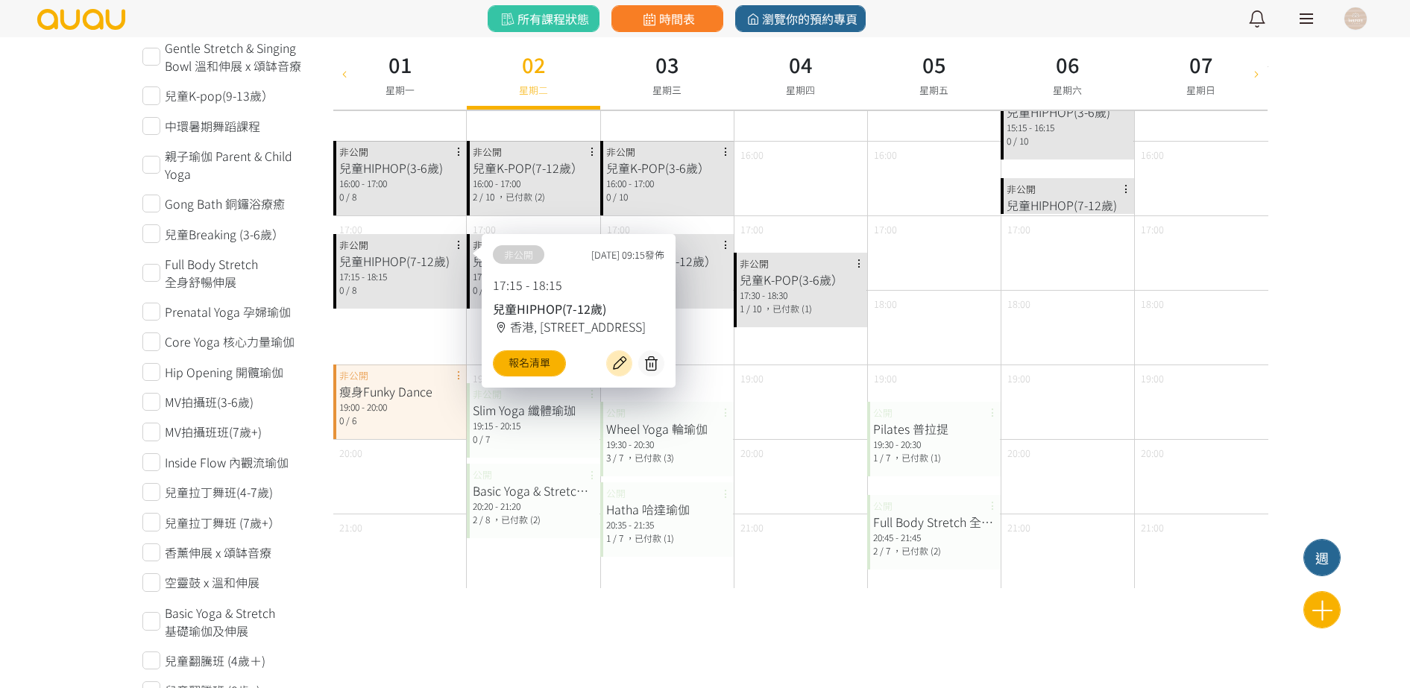
click at [487, 424] on div "19:15 - 20:15" at bounding box center [534, 425] width 122 height 13
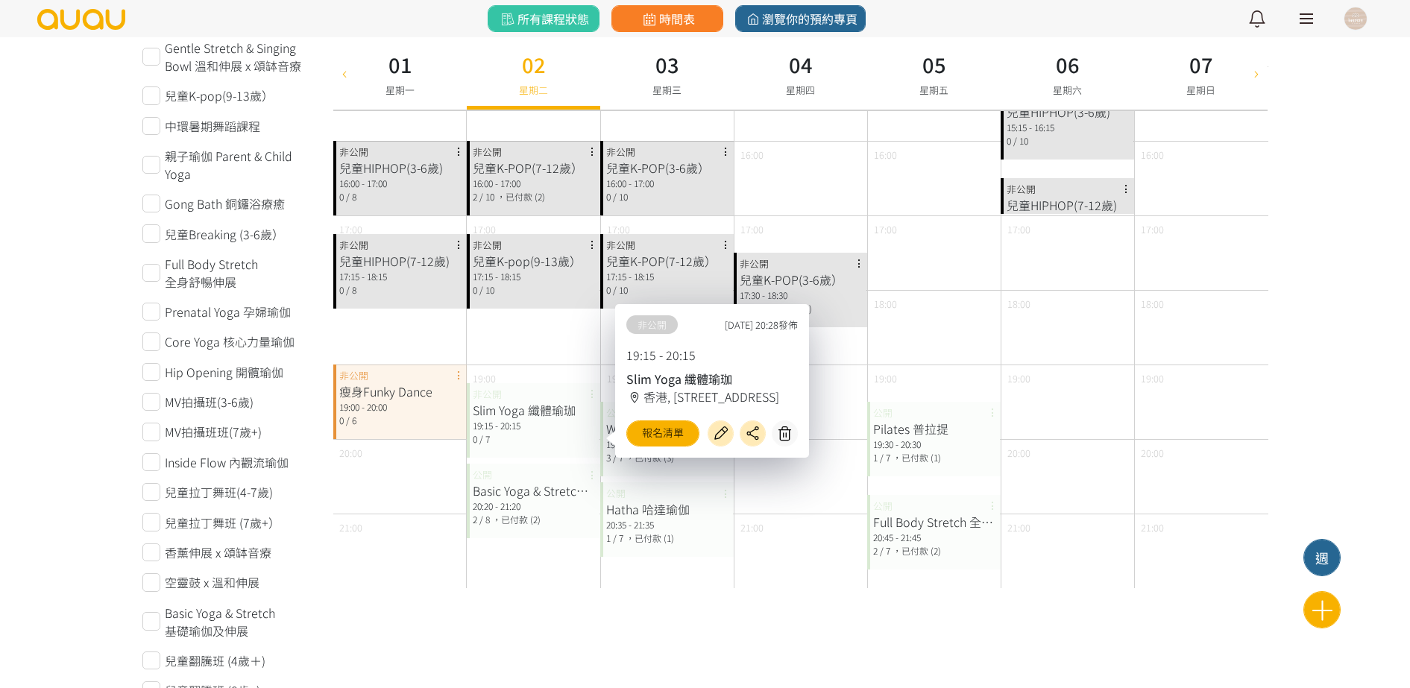
click at [494, 491] on div "Basic Yoga & Stretch 基礎瑜伽及伸展" at bounding box center [534, 491] width 122 height 18
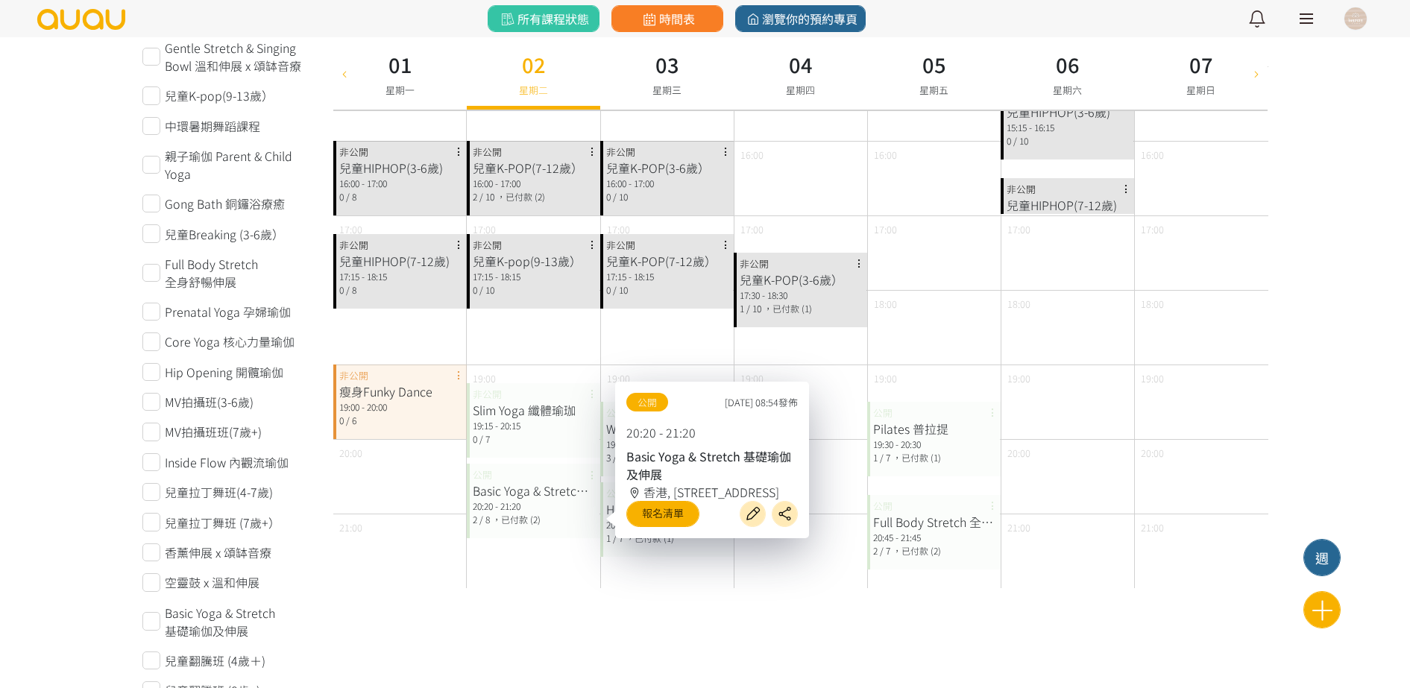
click at [822, 261] on div "兒童K-POP(3-6歲） 17:30 - 18:30 [DATE] ，已付款 (1) 非公開" at bounding box center [800, 290] width 133 height 75
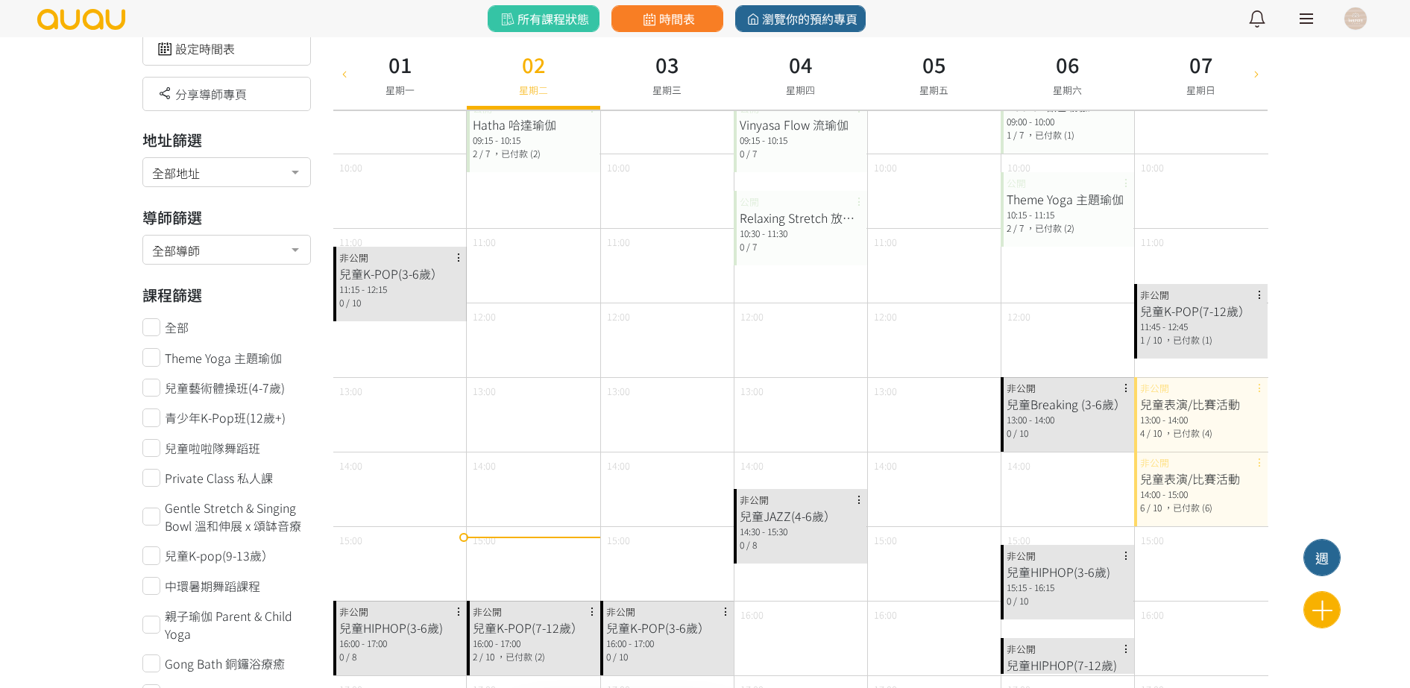
scroll to position [93, 0]
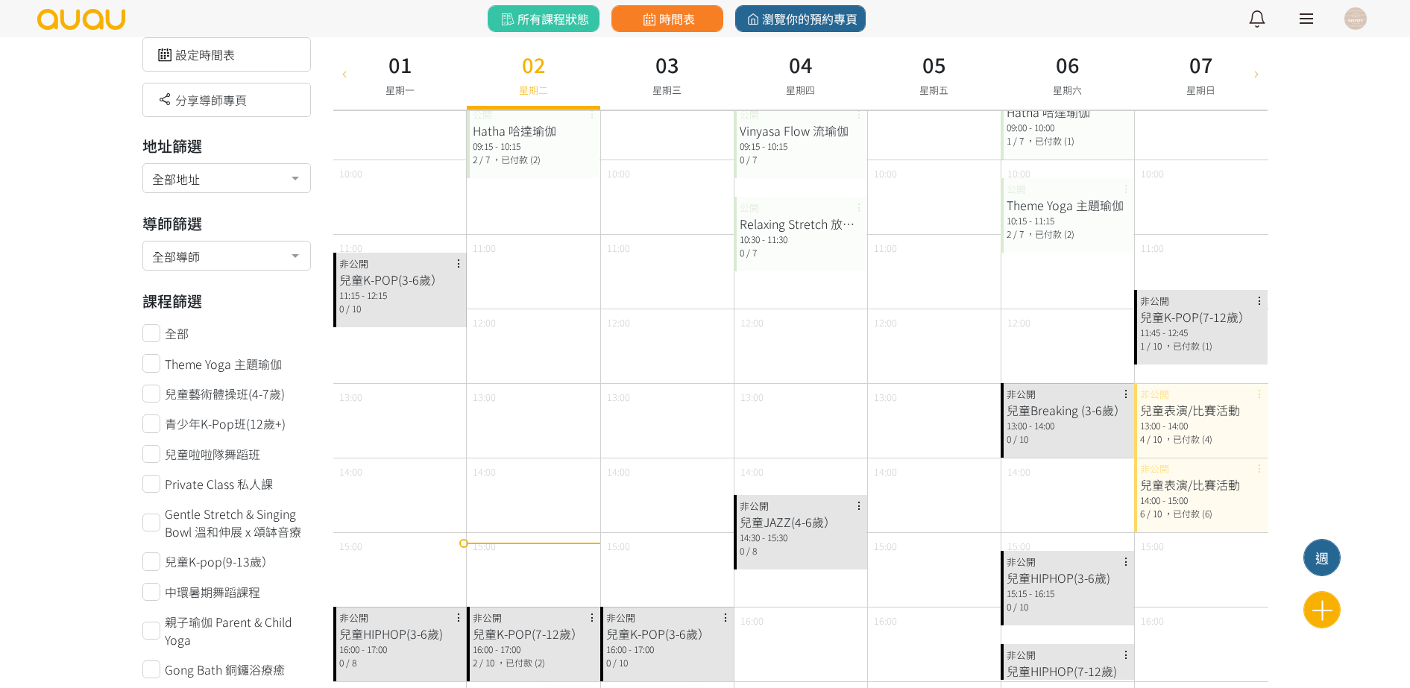
click at [834, 509] on div "兒童JAZZ(4-6歲） 14:30 - 15:30 0 / 8 非公開" at bounding box center [800, 532] width 133 height 75
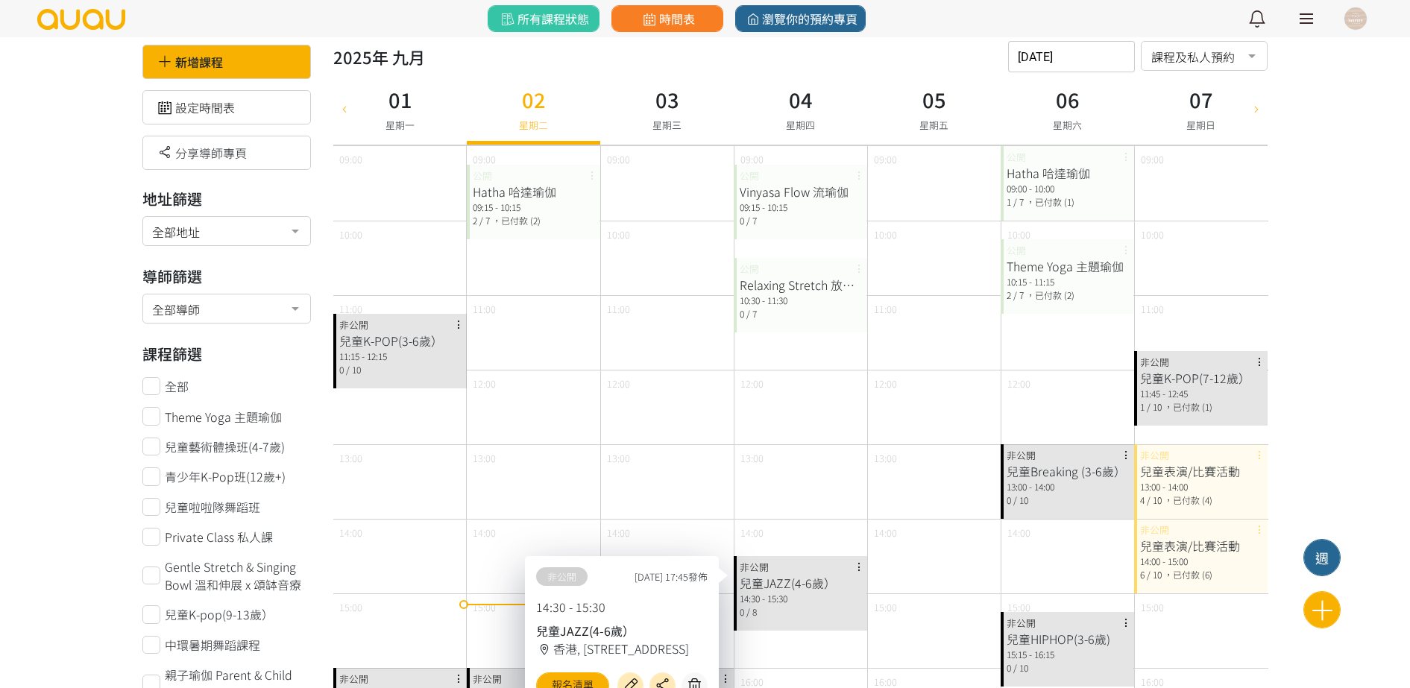
scroll to position [0, 0]
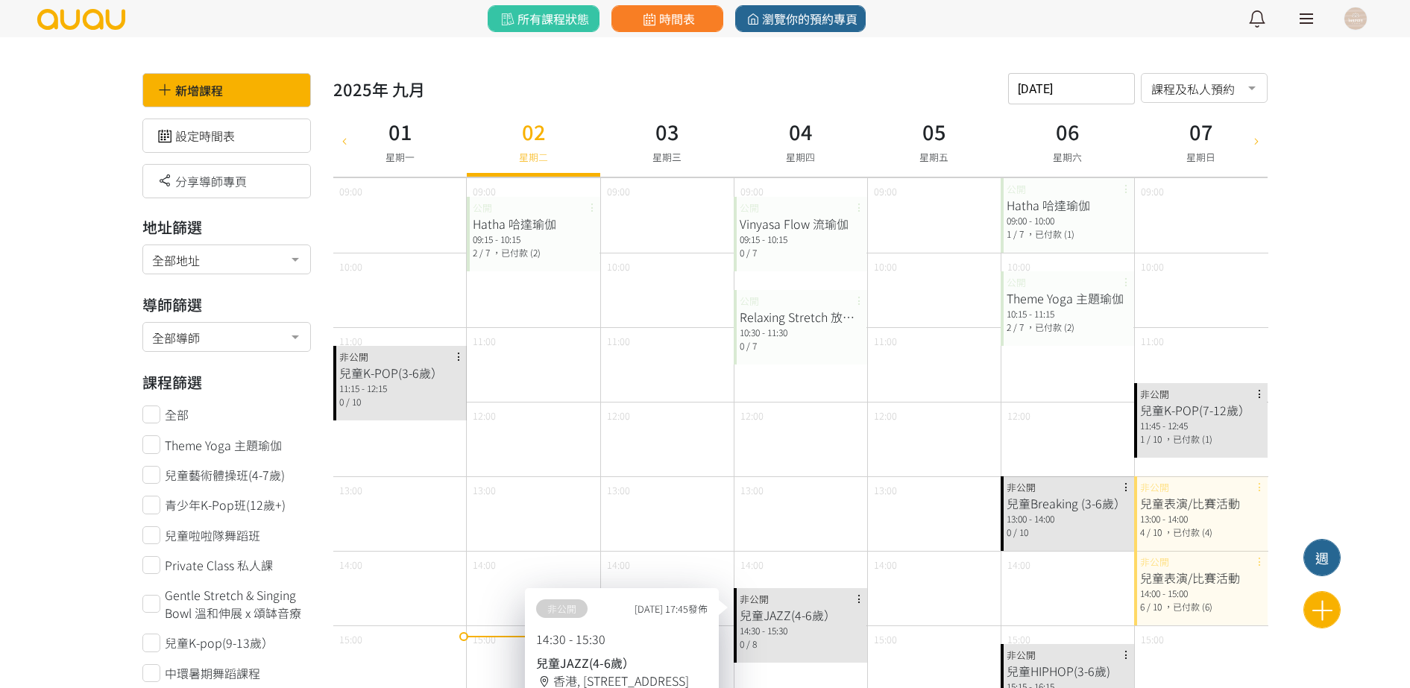
click at [816, 334] on div "10:30 - 11:30" at bounding box center [801, 332] width 122 height 13
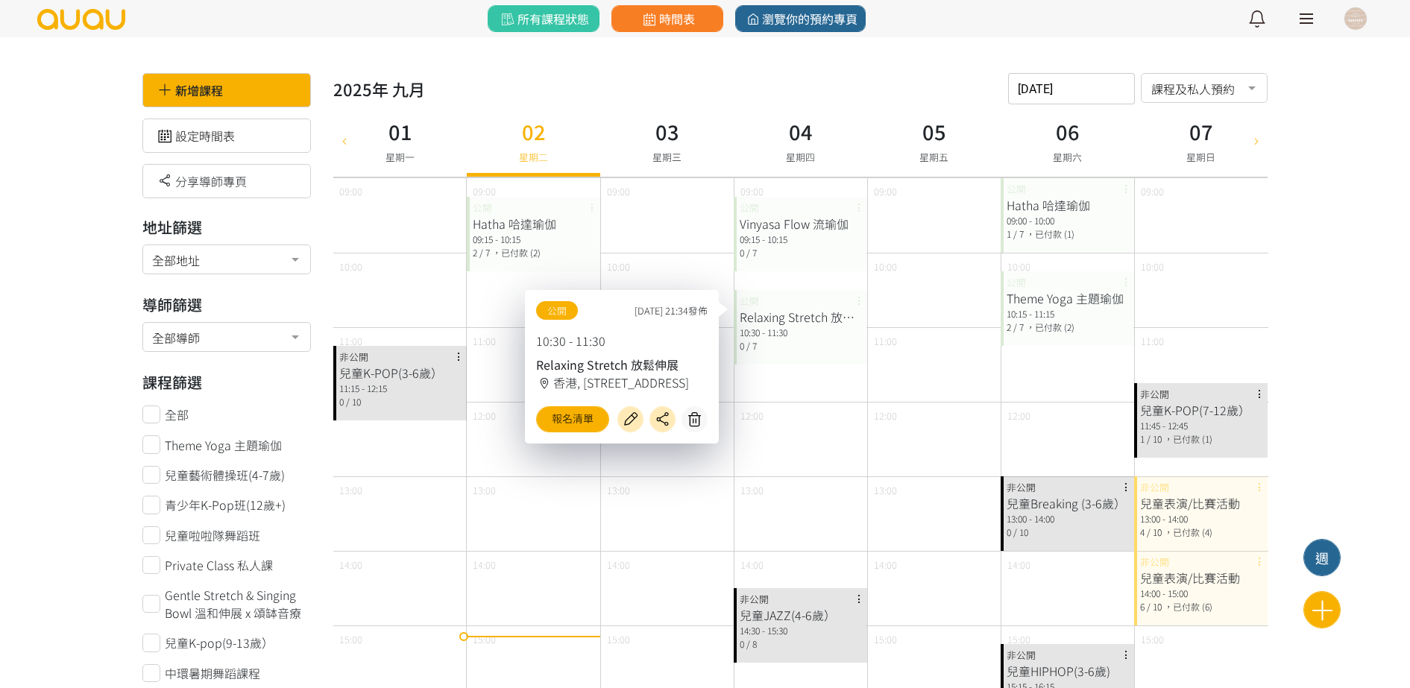
click at [795, 220] on div "Vinyasa Flow 流瑜伽" at bounding box center [801, 224] width 122 height 18
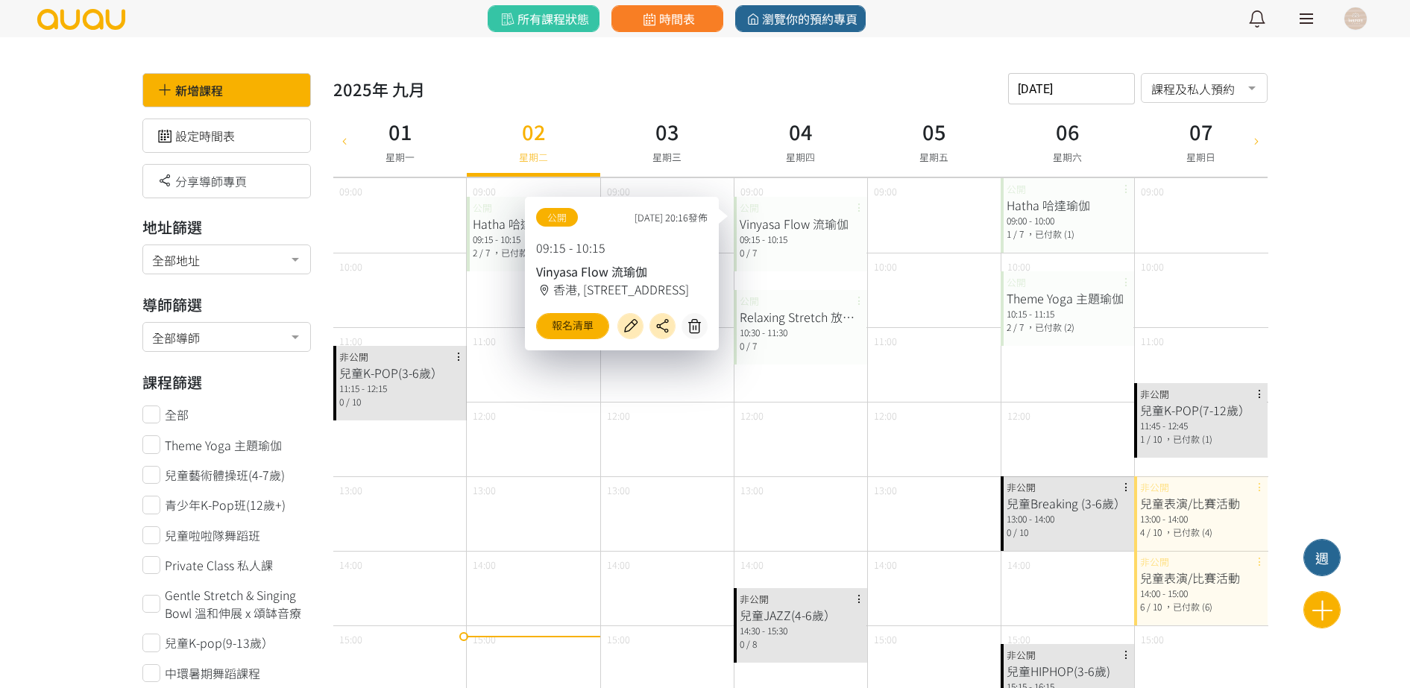
click at [822, 306] on div "Relaxing Stretch 放鬆伸展 10:30 - 11:30 0 / 7 公開" at bounding box center [800, 327] width 133 height 75
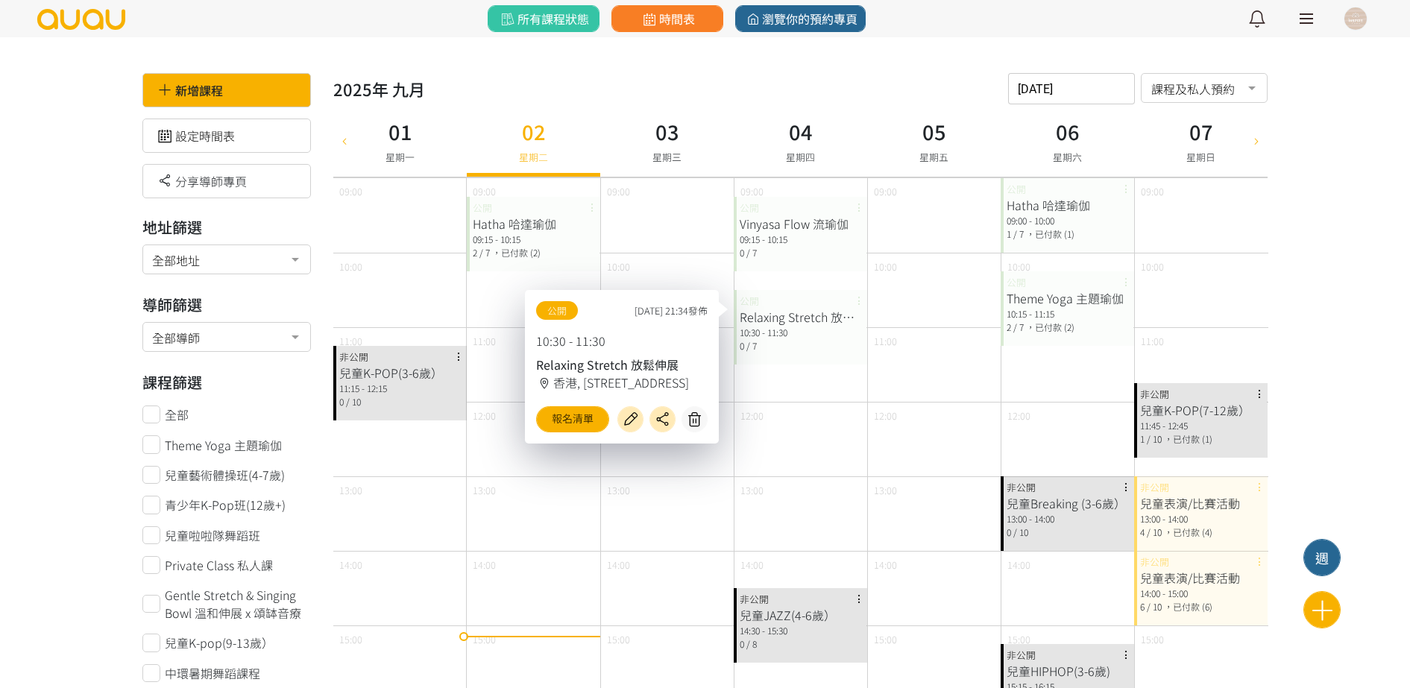
click at [826, 284] on div "10:00" at bounding box center [800, 290] width 133 height 75
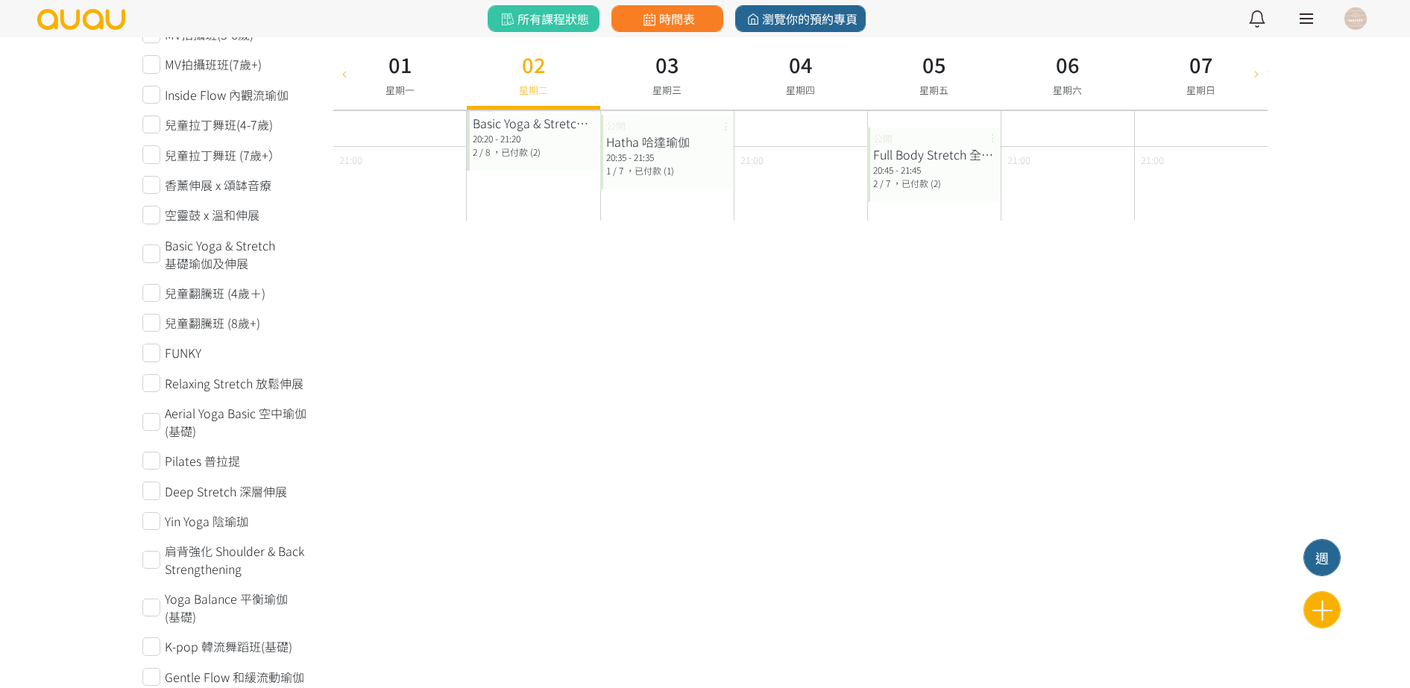
scroll to position [932, 0]
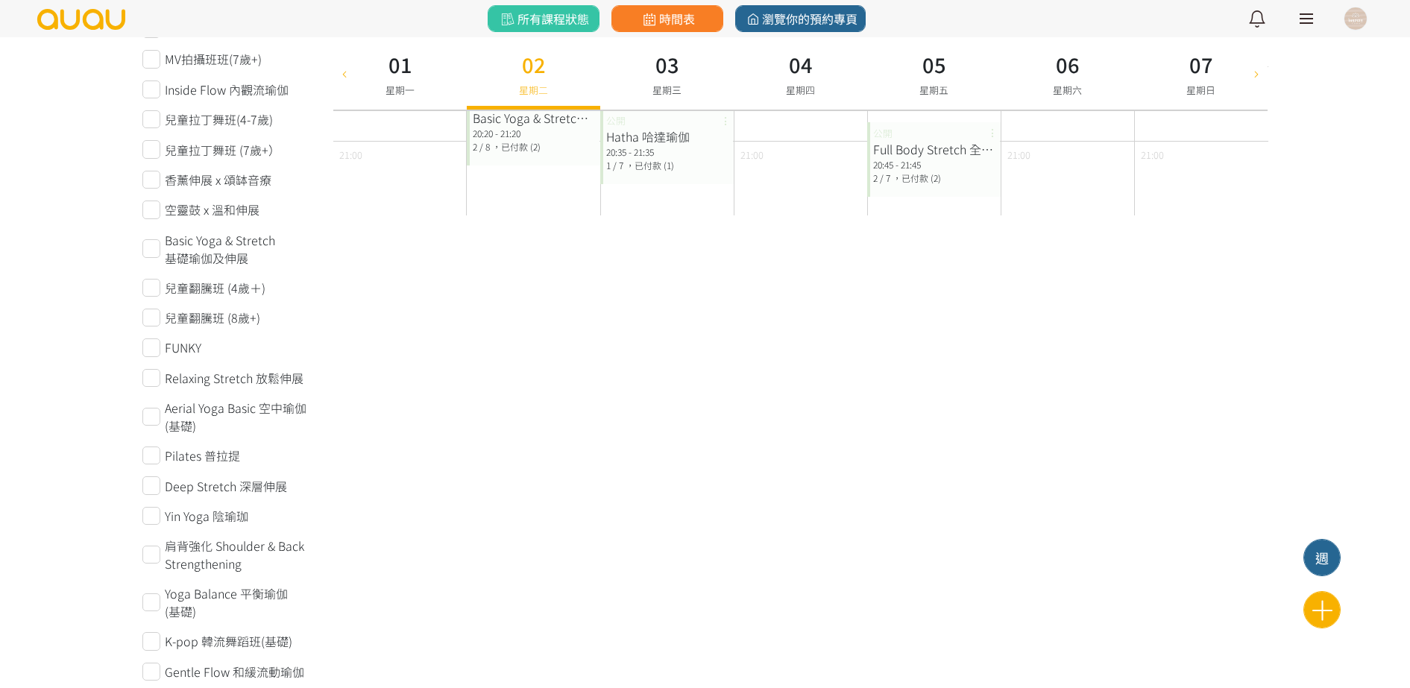
click at [1376, 18] on div "所有課程狀態 時間表 瀏覽你的預約專頁 最新通知 舞蹈 | 兒童K-POP(7-12歲） 即將開始，請按詳情點名 5分鐘前 詳情 Noel Chan 已成功預…" at bounding box center [705, 18] width 1410 height 37
click at [1370, 21] on button at bounding box center [1355, 18] width 37 height 37
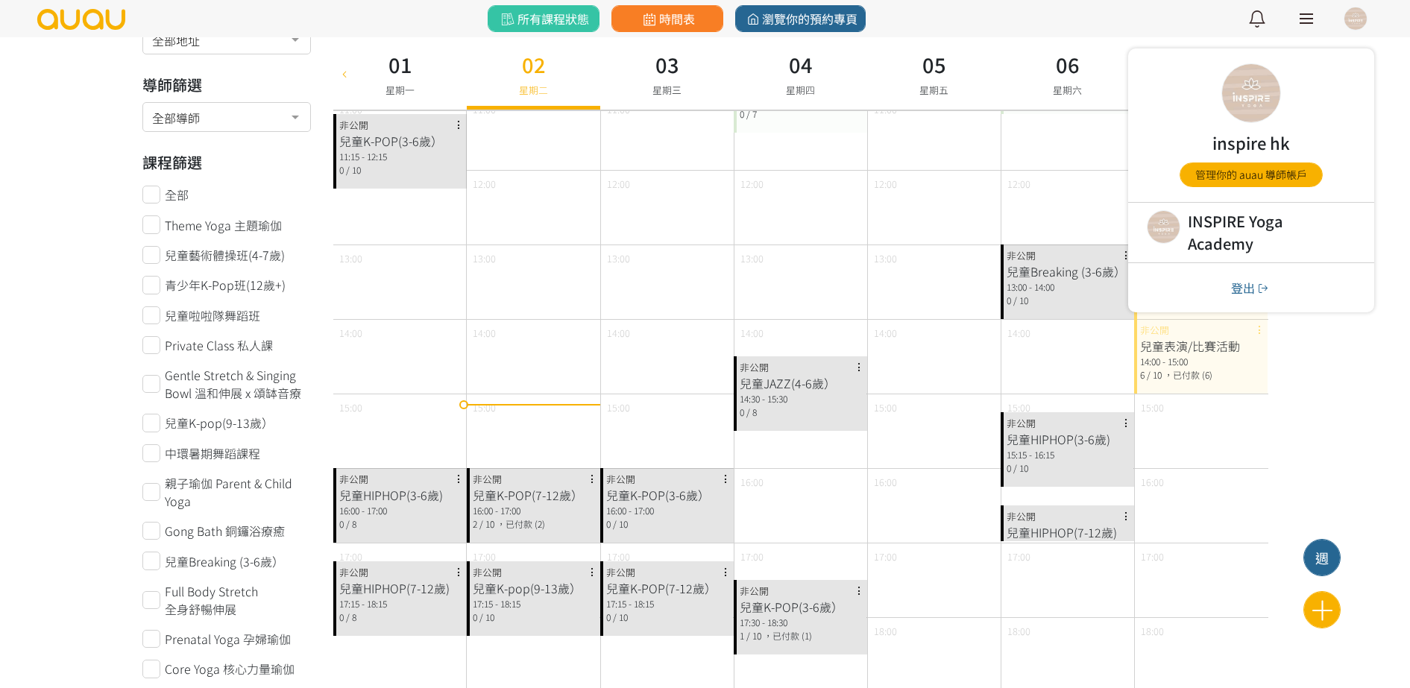
scroll to position [0, 0]
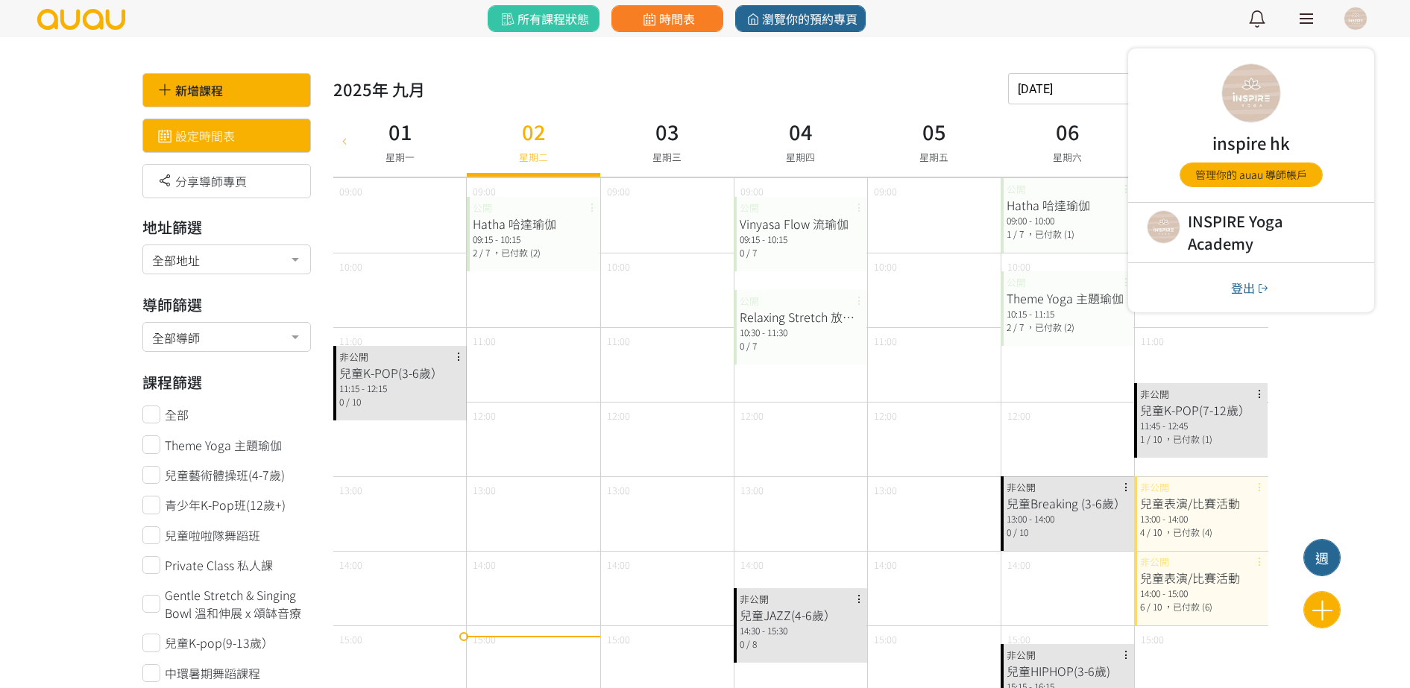
click at [271, 141] on div "設定時間表" at bounding box center [226, 136] width 169 height 34
click at [210, 123] on div "設定時間表" at bounding box center [226, 136] width 169 height 34
click at [371, 405] on div "0 / 10" at bounding box center [400, 401] width 122 height 13
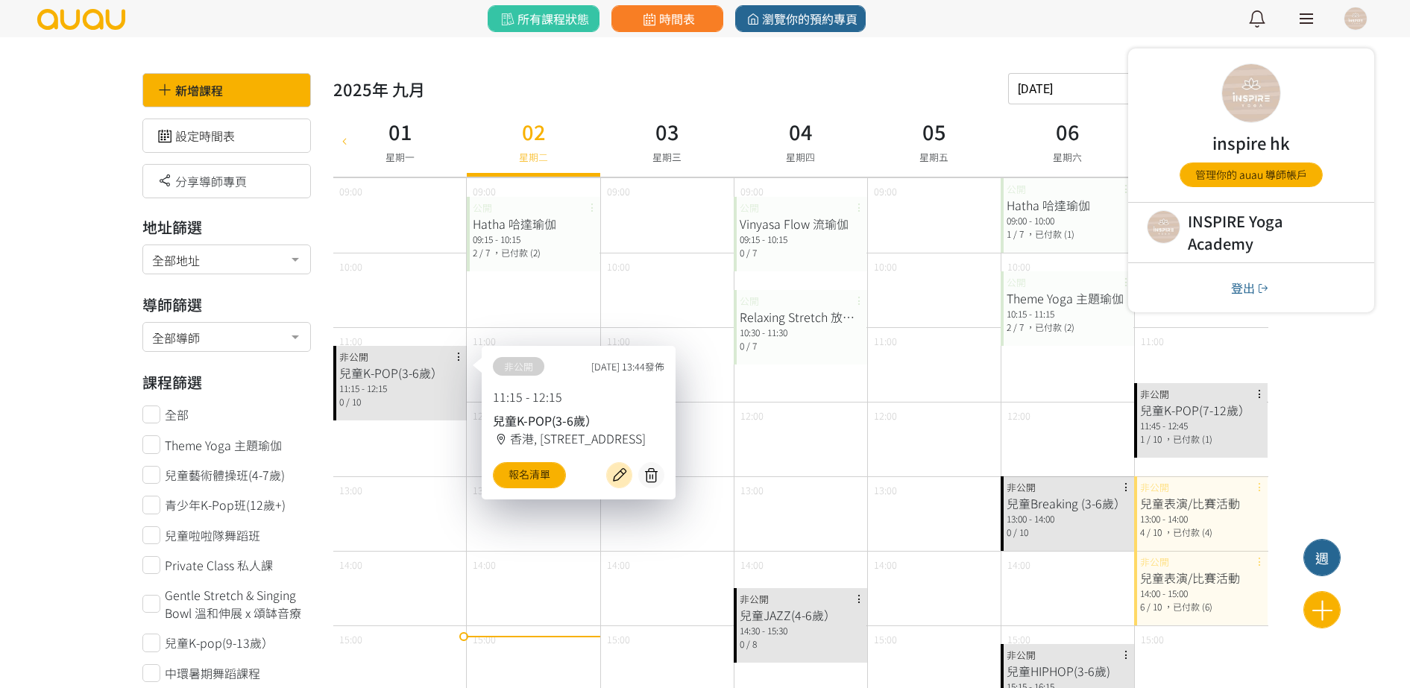
click at [449, 275] on div "10:00" at bounding box center [399, 290] width 133 height 75
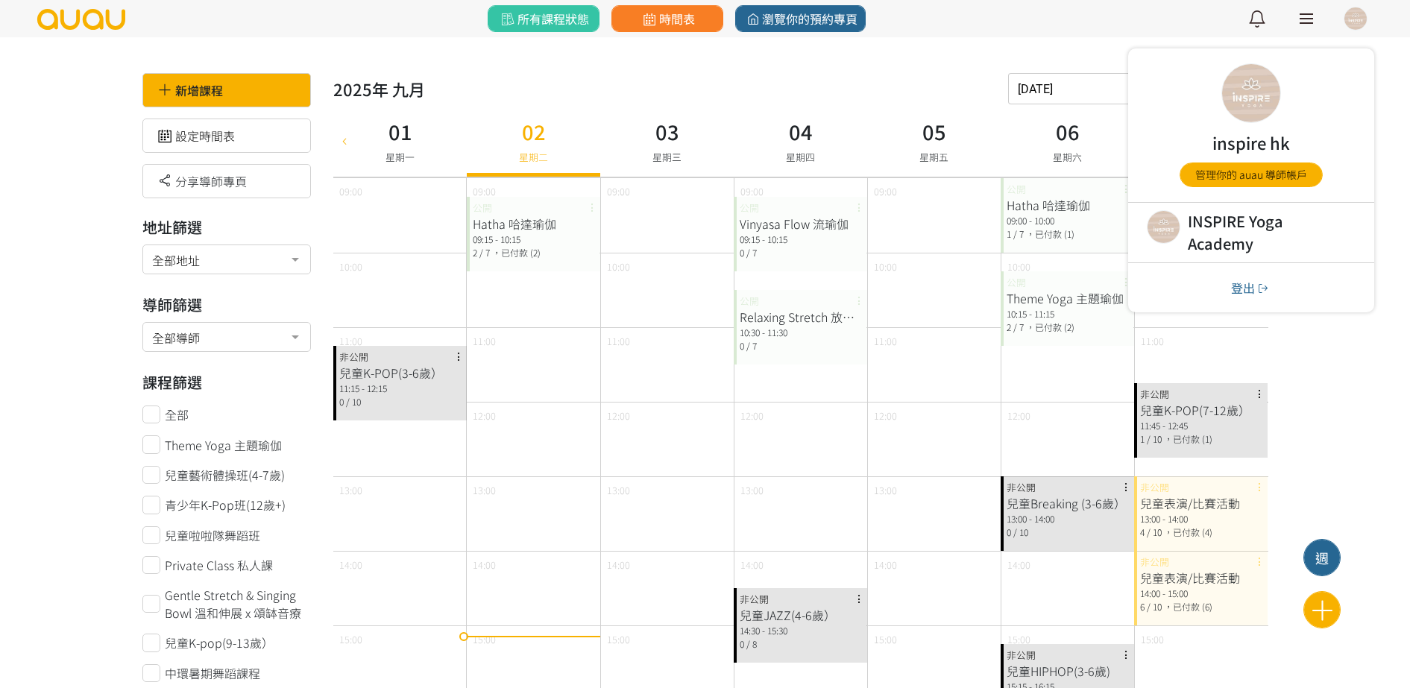
click at [895, 81] on div "2025年 九月 2025-09-01 請選擇時間表日期 September 2025 Sun Mon Tue Wed Thu Fri Sat 1 2 3 4…" at bounding box center [800, 88] width 934 height 31
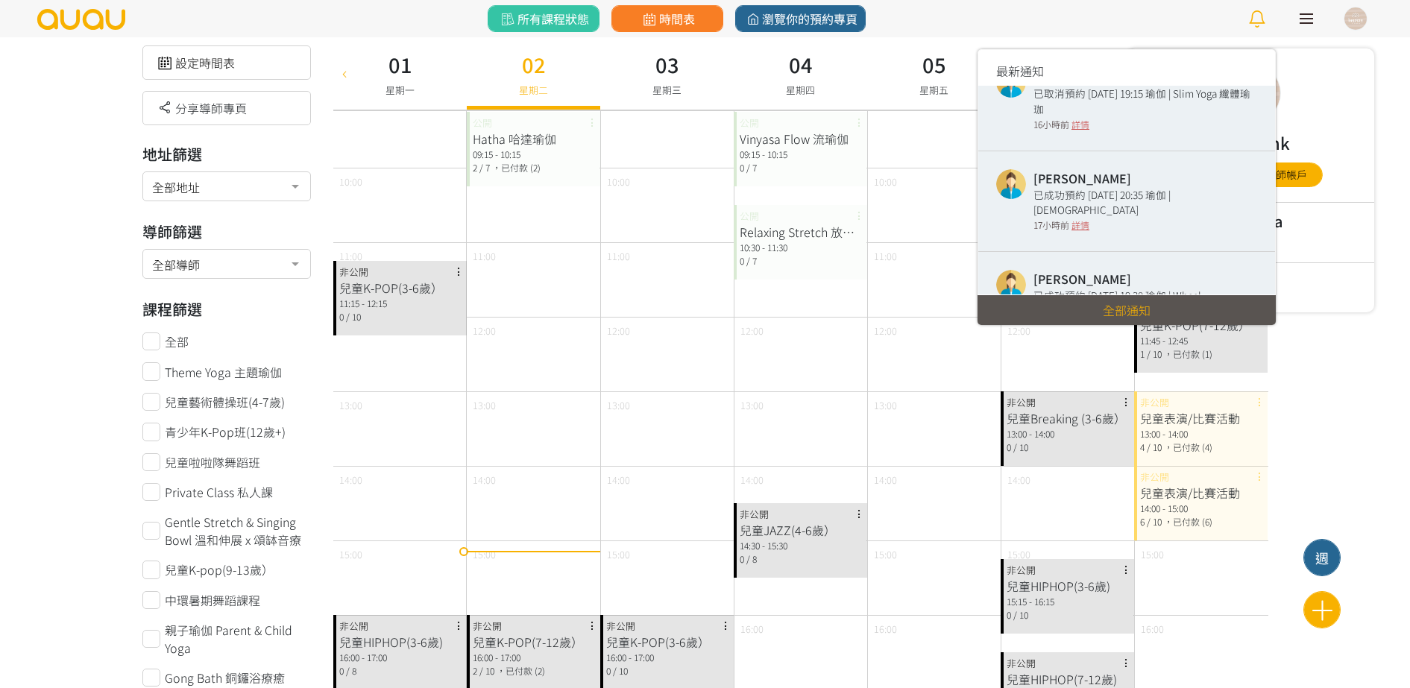
scroll to position [1741, 0]
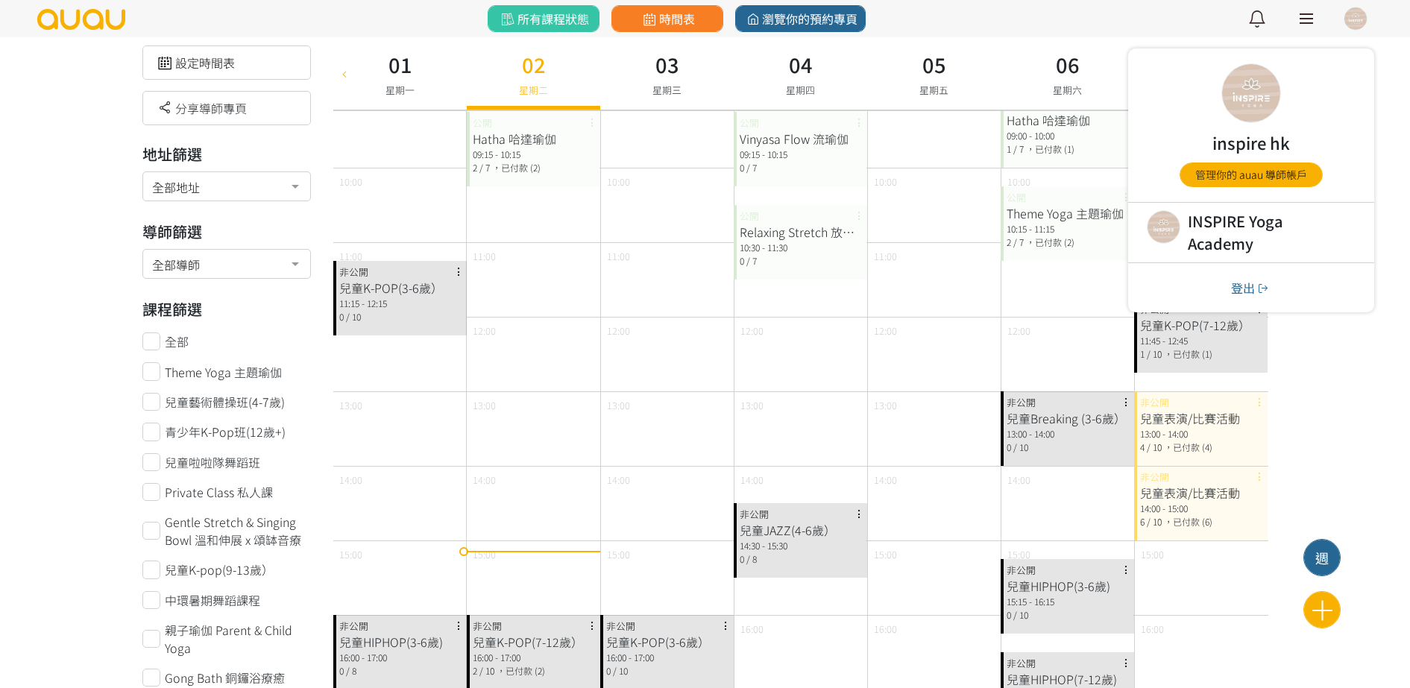
click at [1303, 19] on div at bounding box center [1306, 18] width 13 height 1
click at [1317, 13] on link at bounding box center [1306, 18] width 37 height 37
click at [1347, 7] on div at bounding box center [1356, 19] width 24 height 24
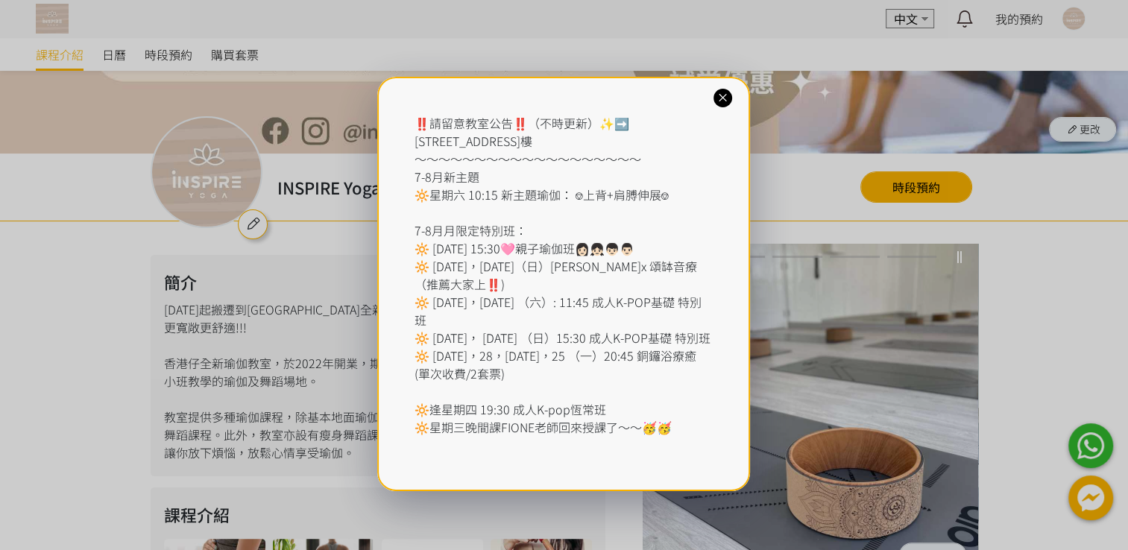
scroll to position [298, 0]
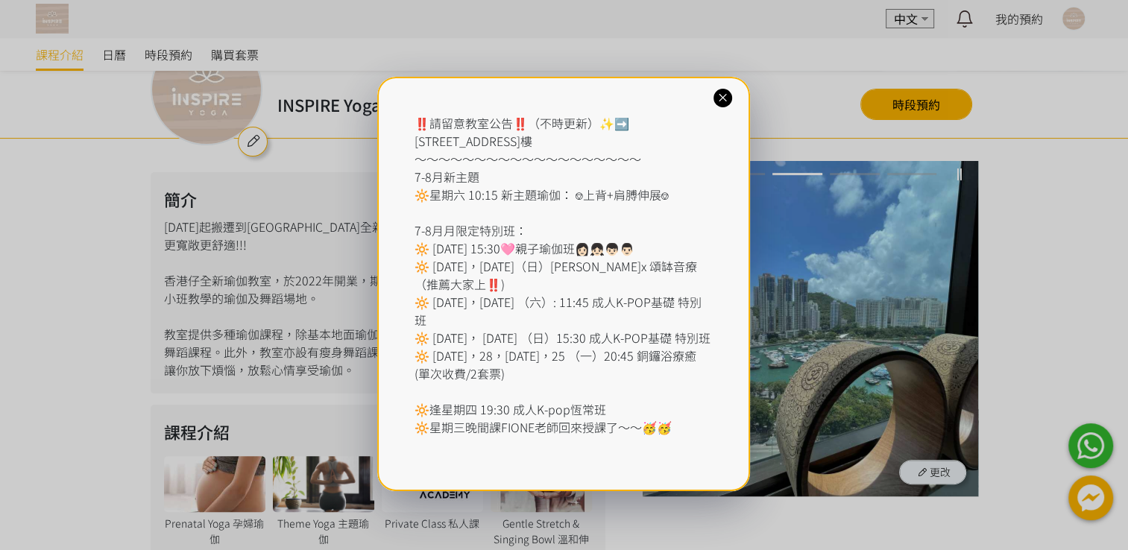
click at [725, 94] on icon at bounding box center [723, 98] width 14 height 14
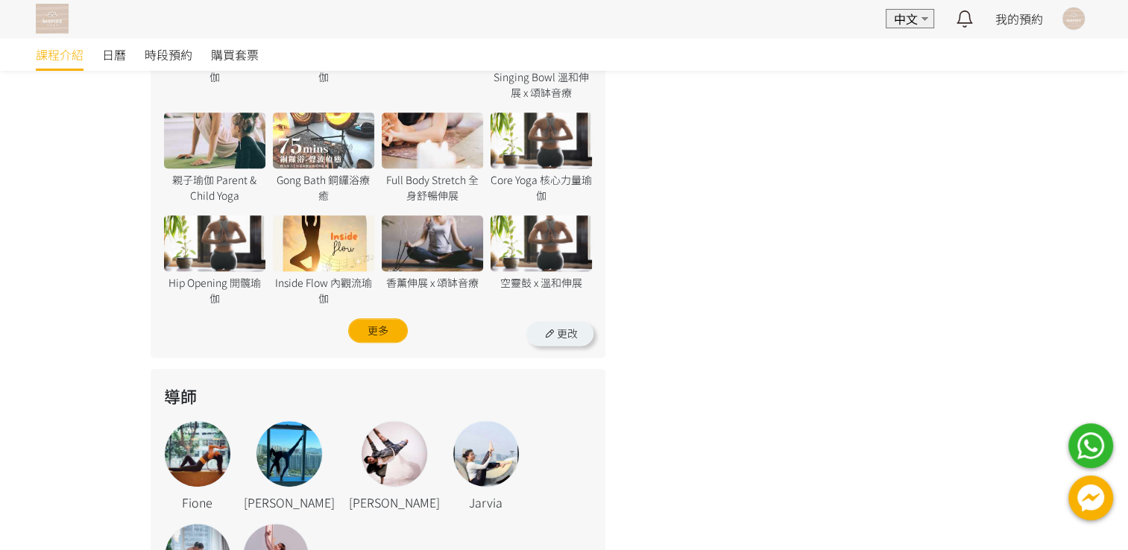
scroll to position [1044, 0]
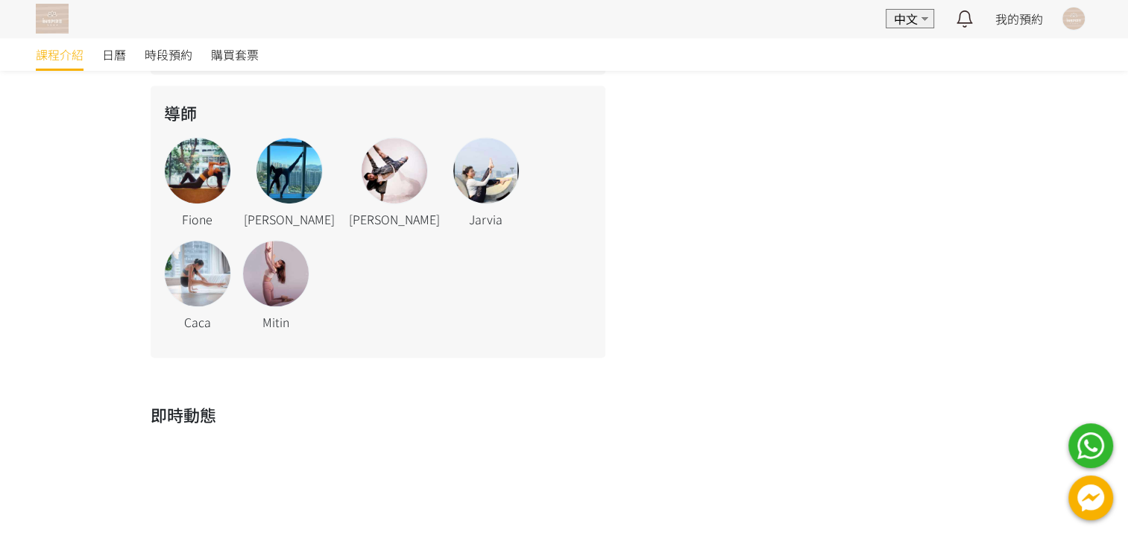
click at [230, 241] on div at bounding box center [198, 274] width 66 height 66
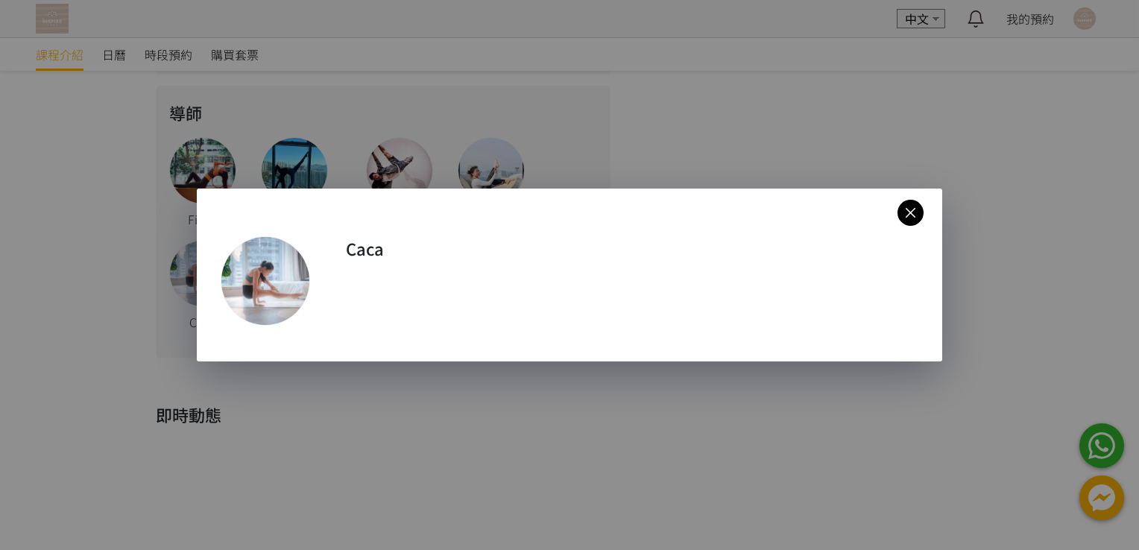
click at [276, 296] on div at bounding box center [265, 281] width 88 height 88
click at [915, 221] on icon at bounding box center [911, 213] width 26 height 19
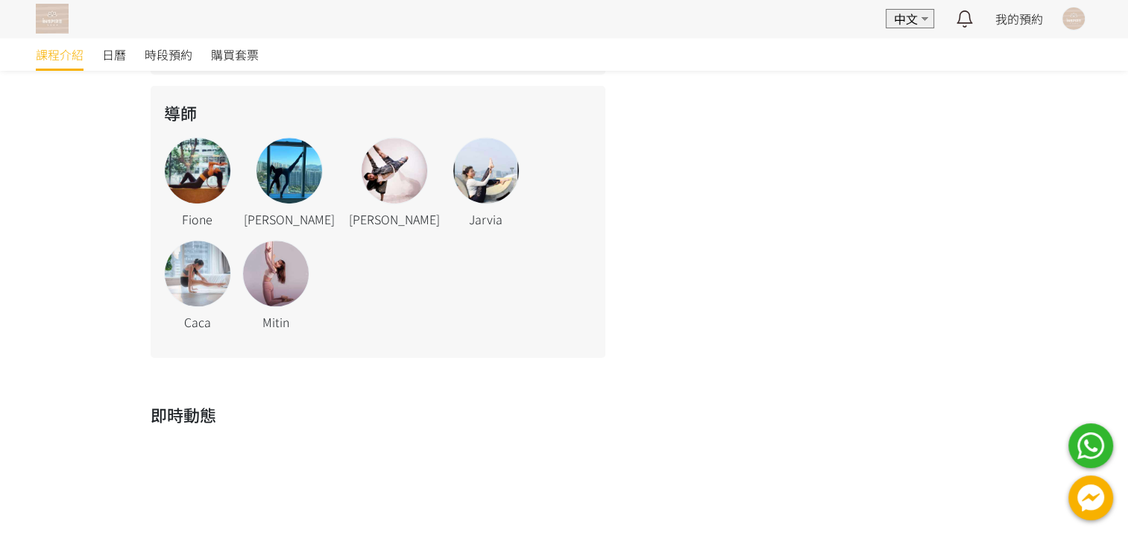
click at [453, 163] on div at bounding box center [486, 171] width 66 height 66
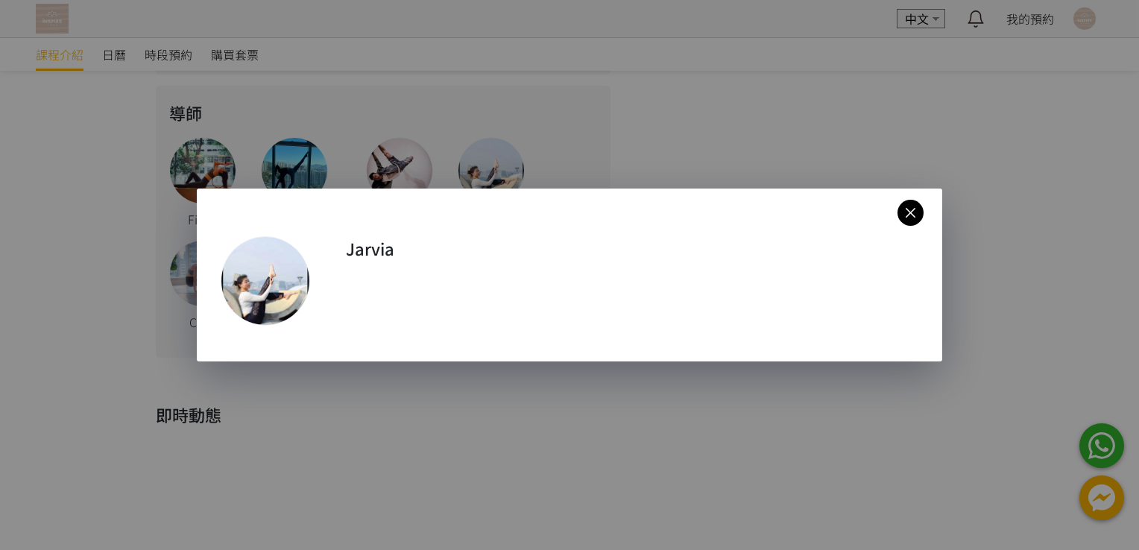
click at [919, 212] on icon at bounding box center [911, 213] width 26 height 19
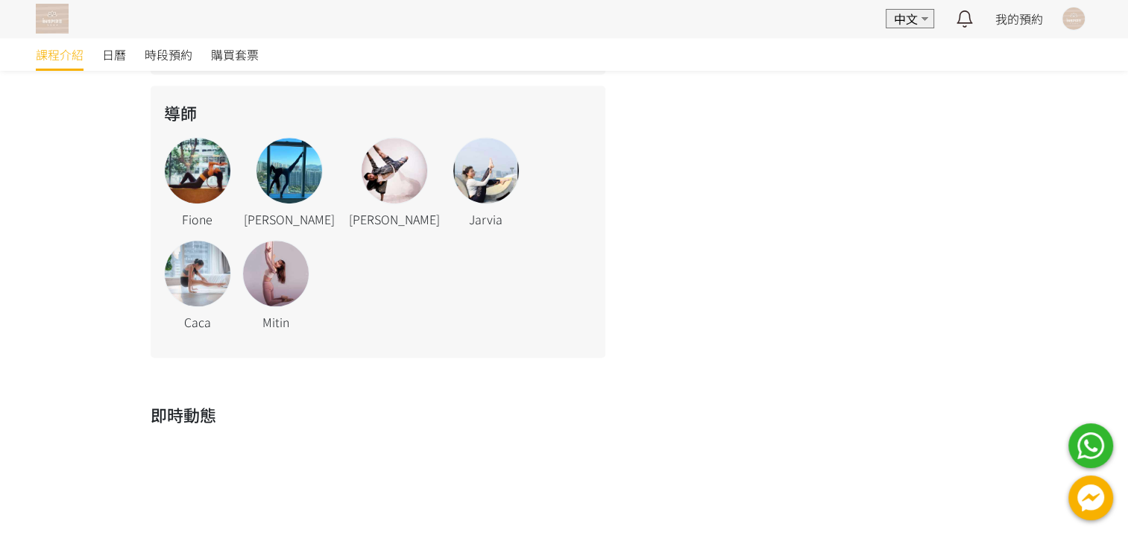
click at [243, 256] on div at bounding box center [276, 274] width 66 height 66
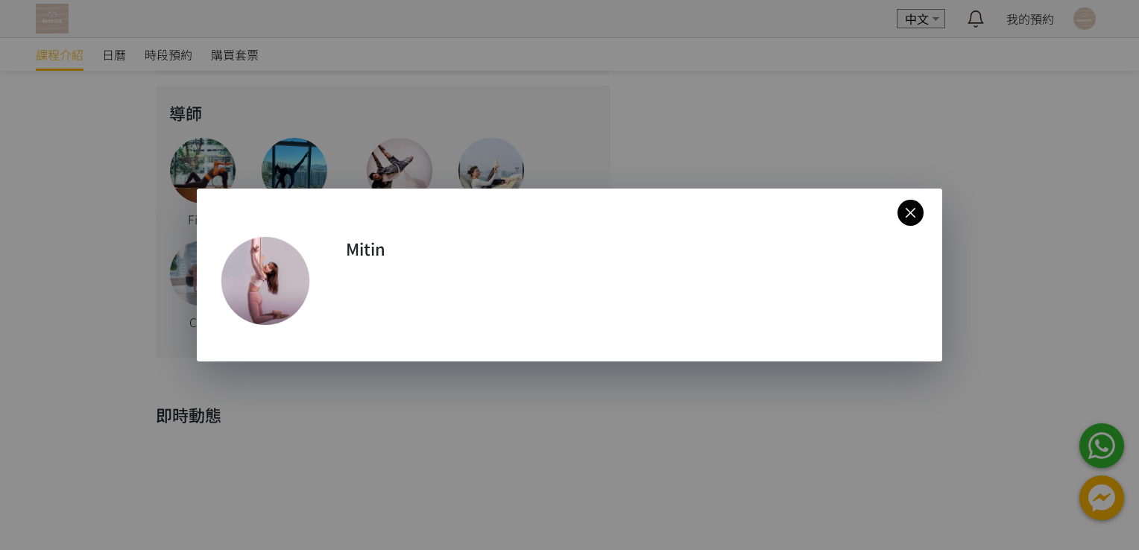
click at [898, 215] on icon at bounding box center [911, 213] width 26 height 19
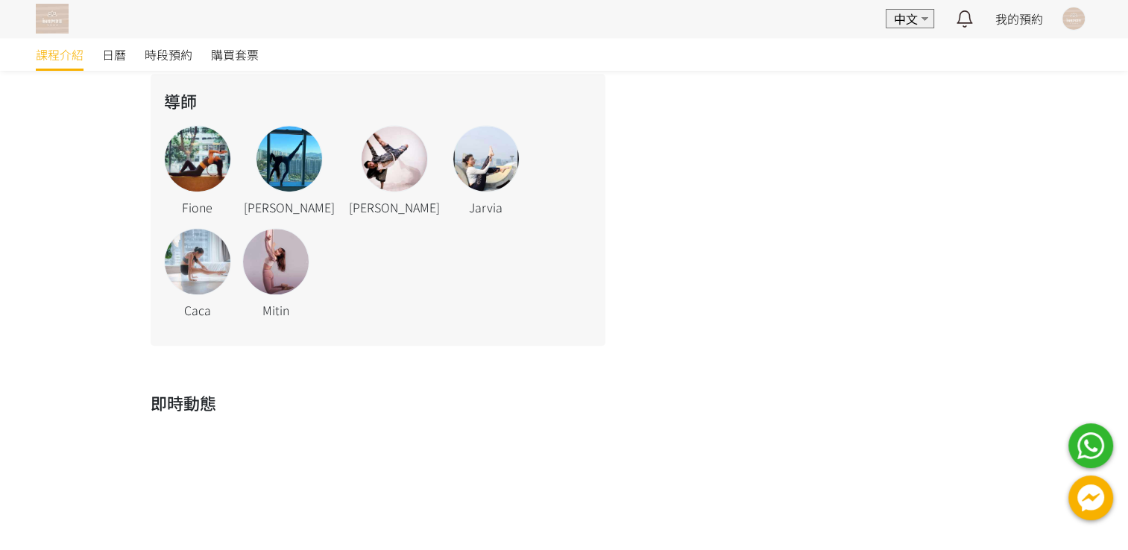
scroll to position [701, 0]
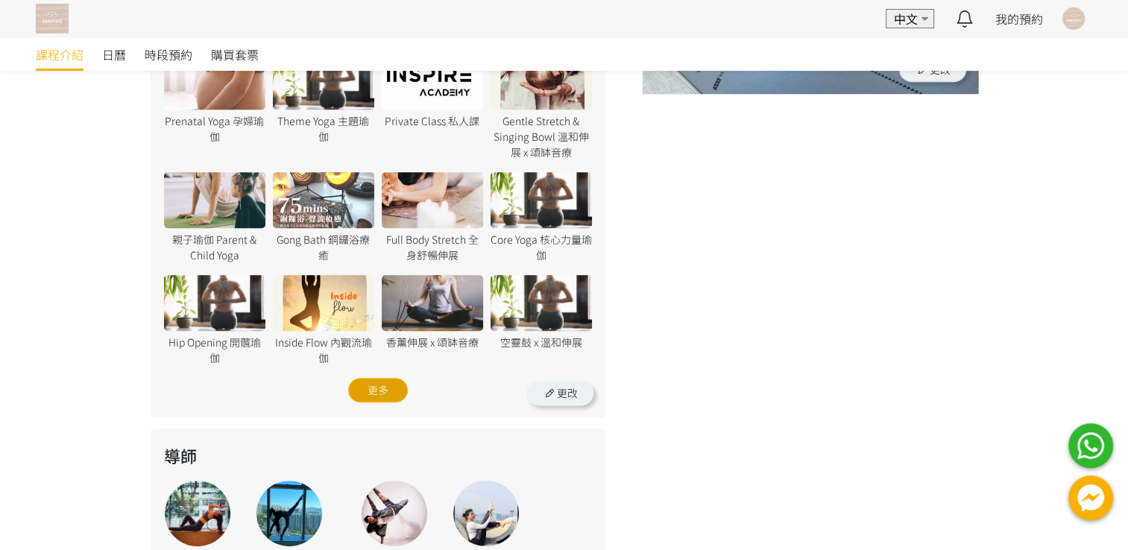
click at [372, 378] on div "更多" at bounding box center [378, 390] width 60 height 25
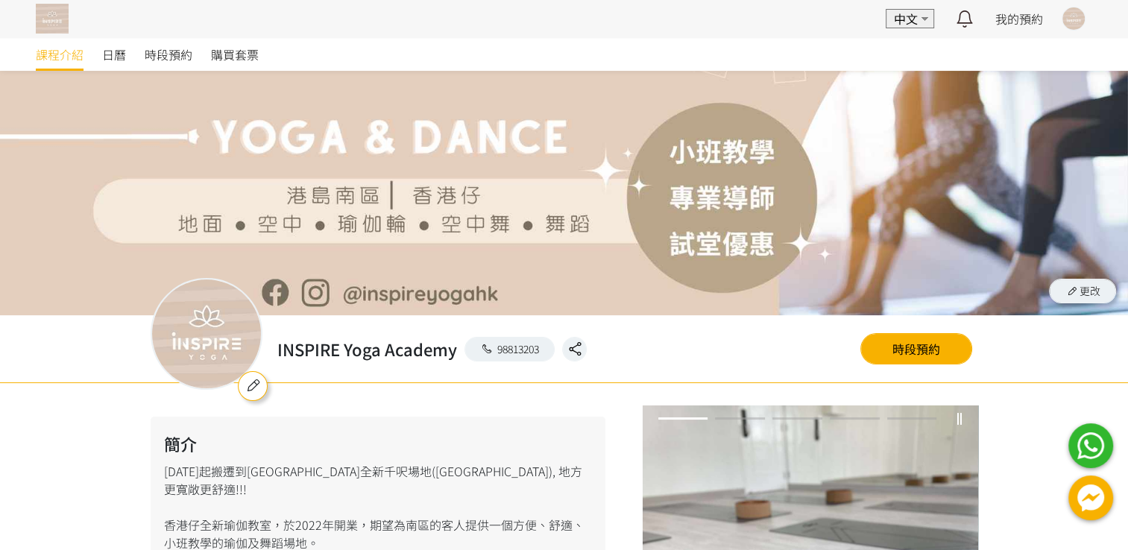
scroll to position [0, 0]
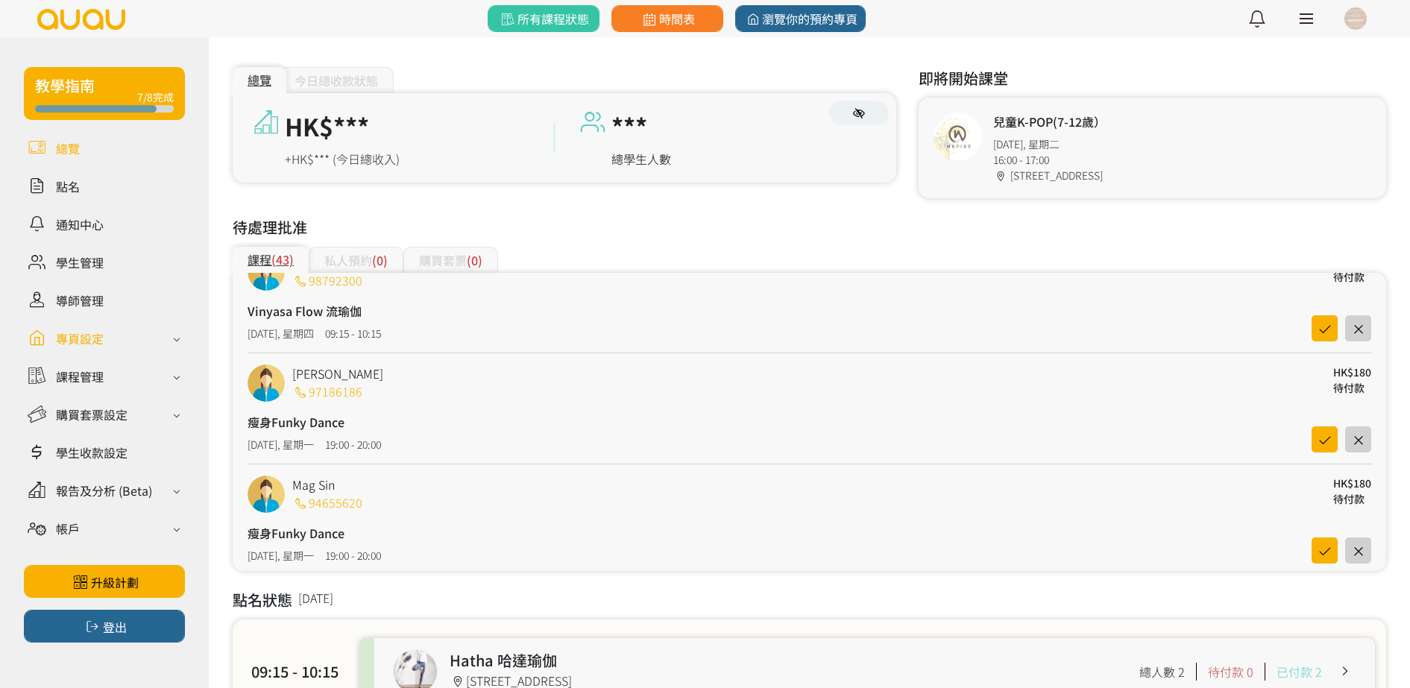
scroll to position [652, 0]
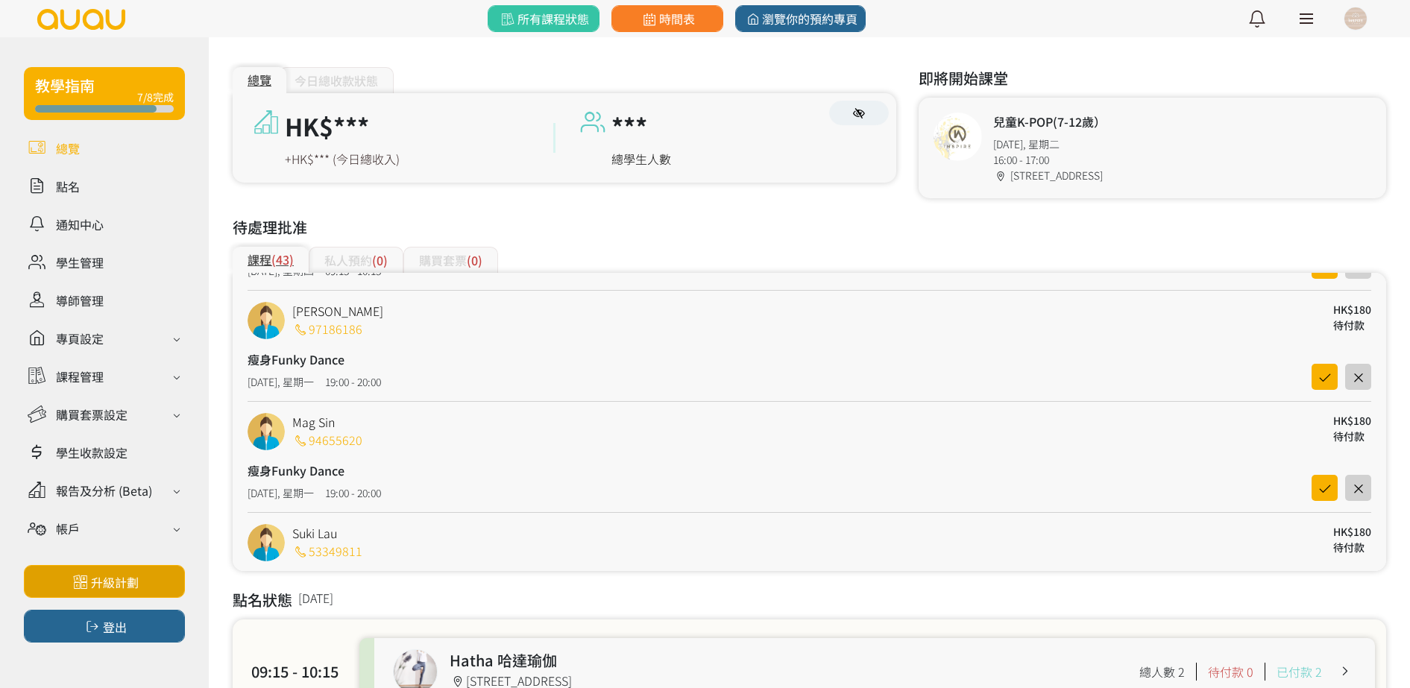
click at [141, 576] on link "升級計劃" at bounding box center [104, 581] width 161 height 33
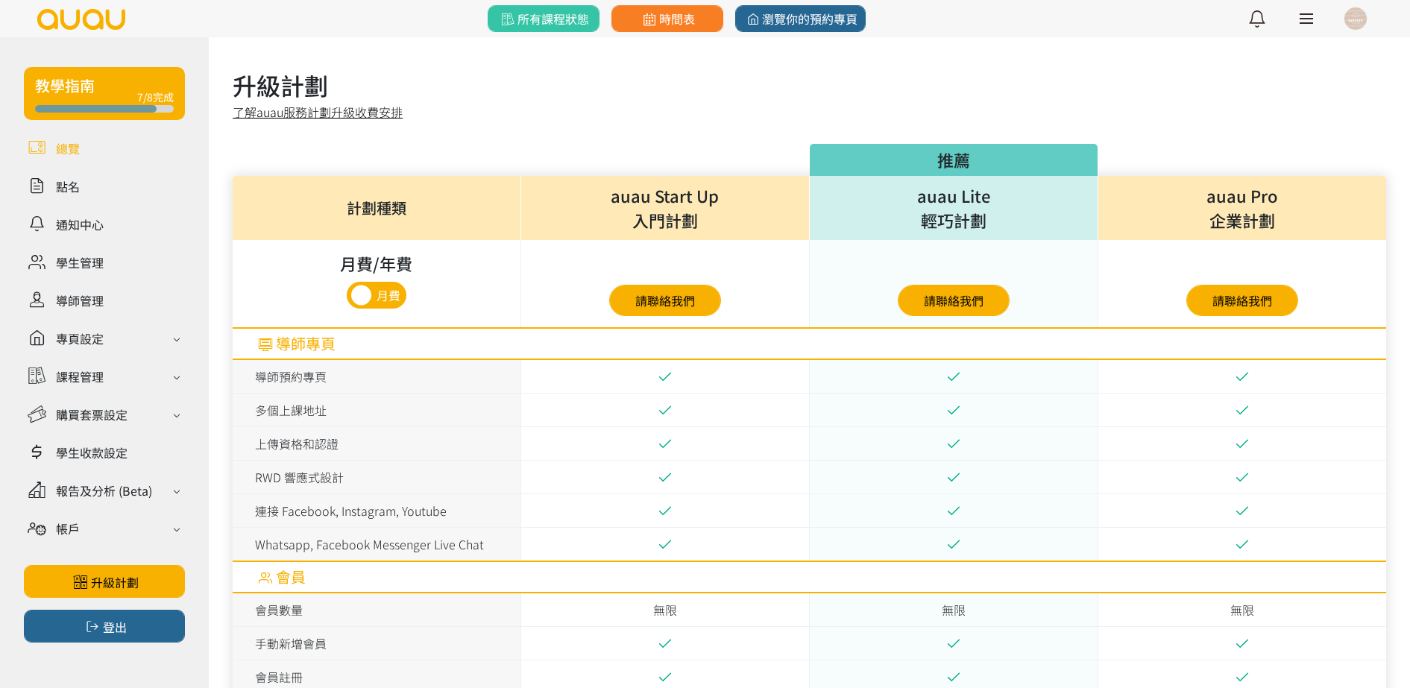
click at [121, 135] on link at bounding box center [104, 148] width 161 height 26
click at [117, 136] on link at bounding box center [104, 148] width 161 height 26
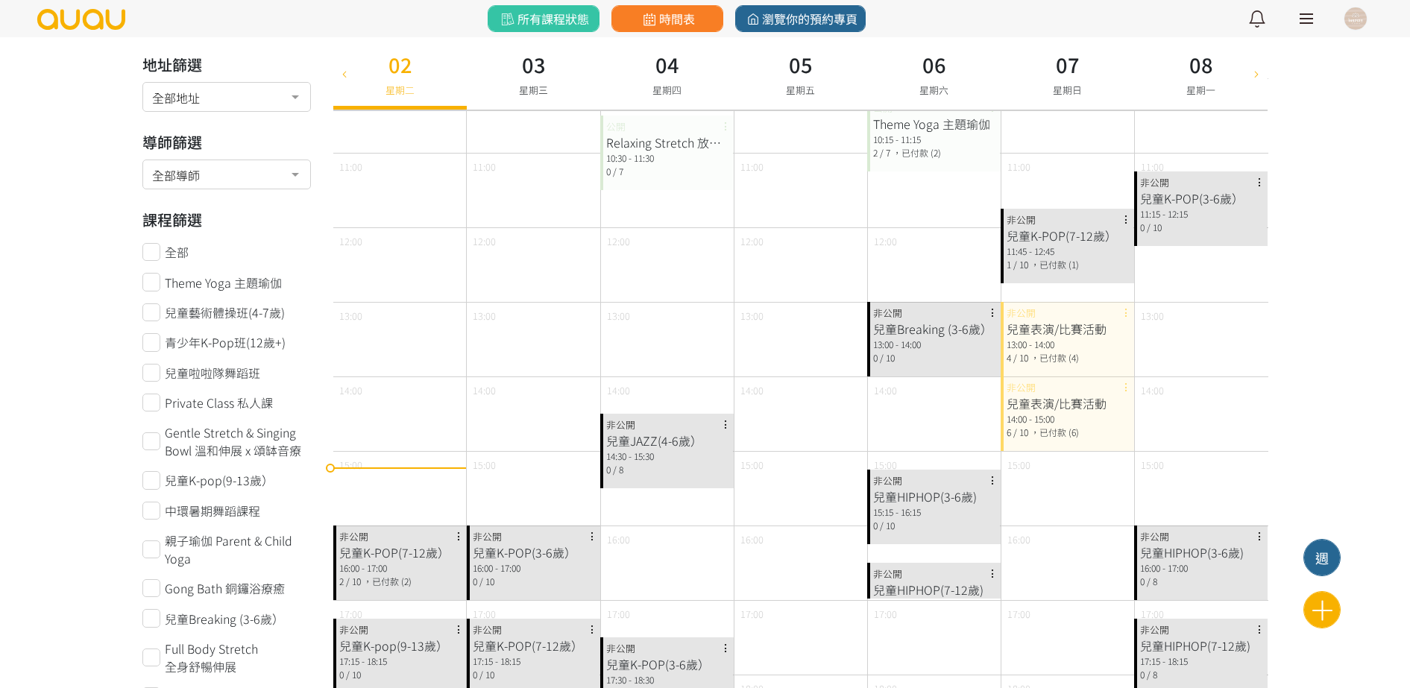
scroll to position [466, 0]
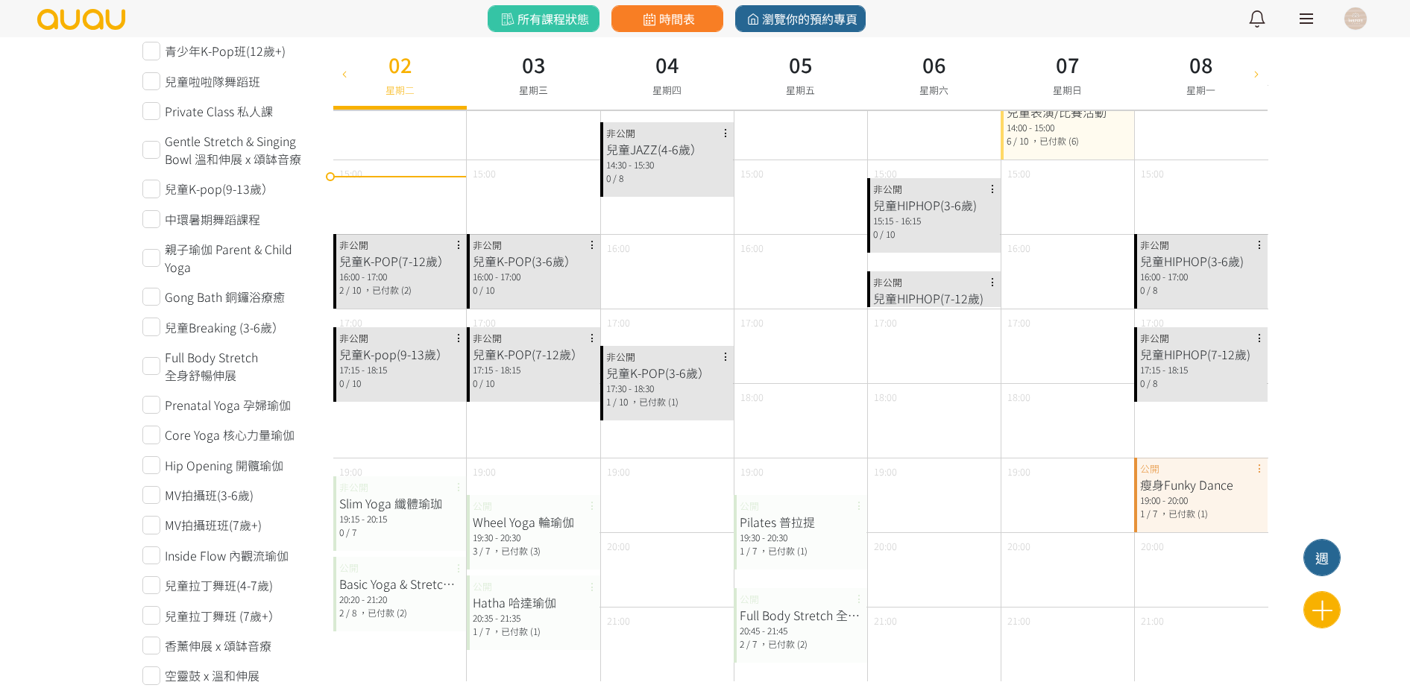
click at [413, 276] on div "16:00 - 17:00" at bounding box center [400, 276] width 122 height 13
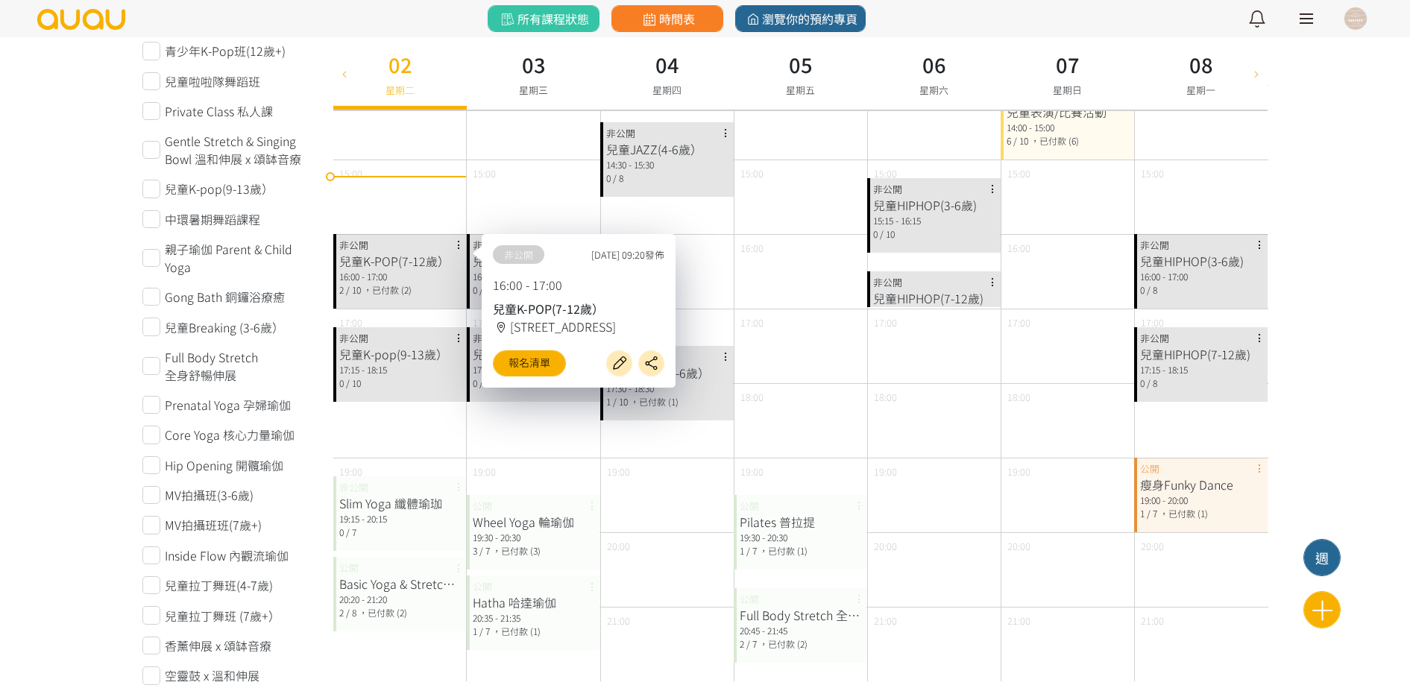
click at [412, 388] on div "0 / 10" at bounding box center [400, 383] width 122 height 13
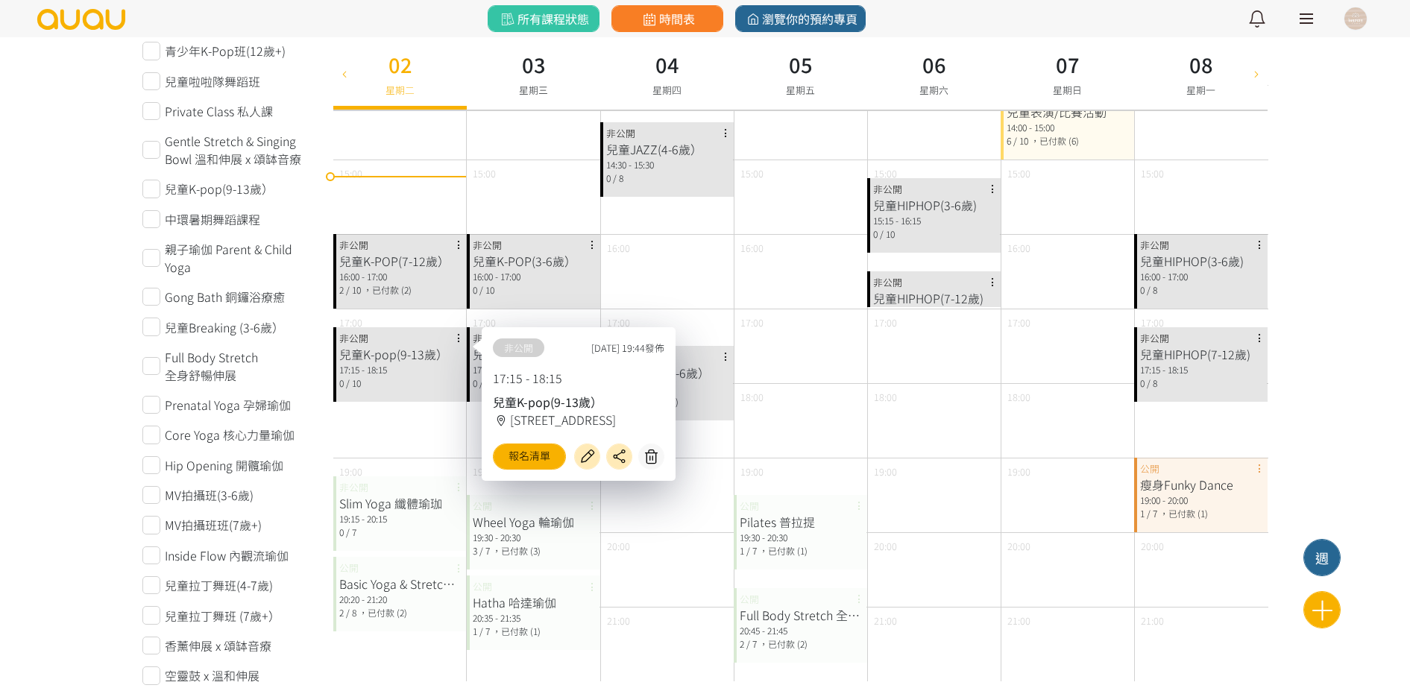
click at [377, 509] on div "Slim Yoga 纖體瑜珈" at bounding box center [400, 503] width 122 height 18
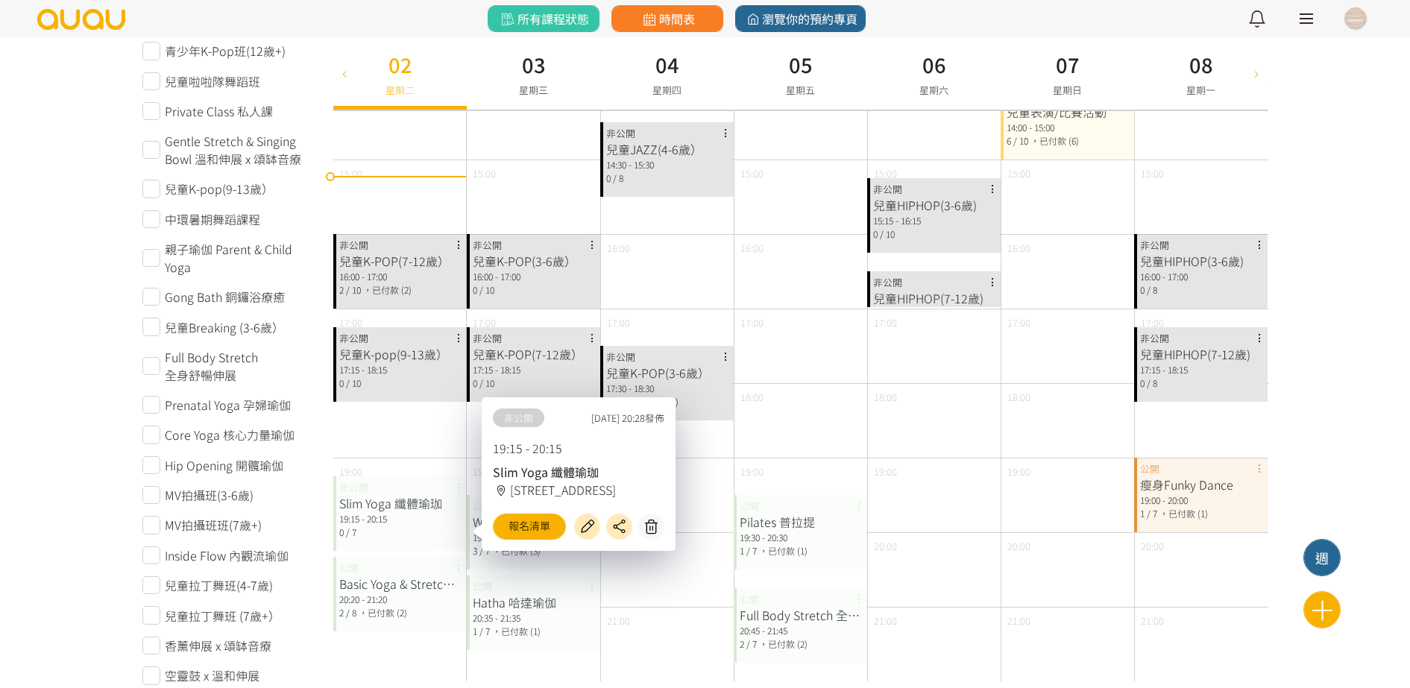
click at [421, 594] on div "20:20 - 21:20" at bounding box center [400, 599] width 122 height 13
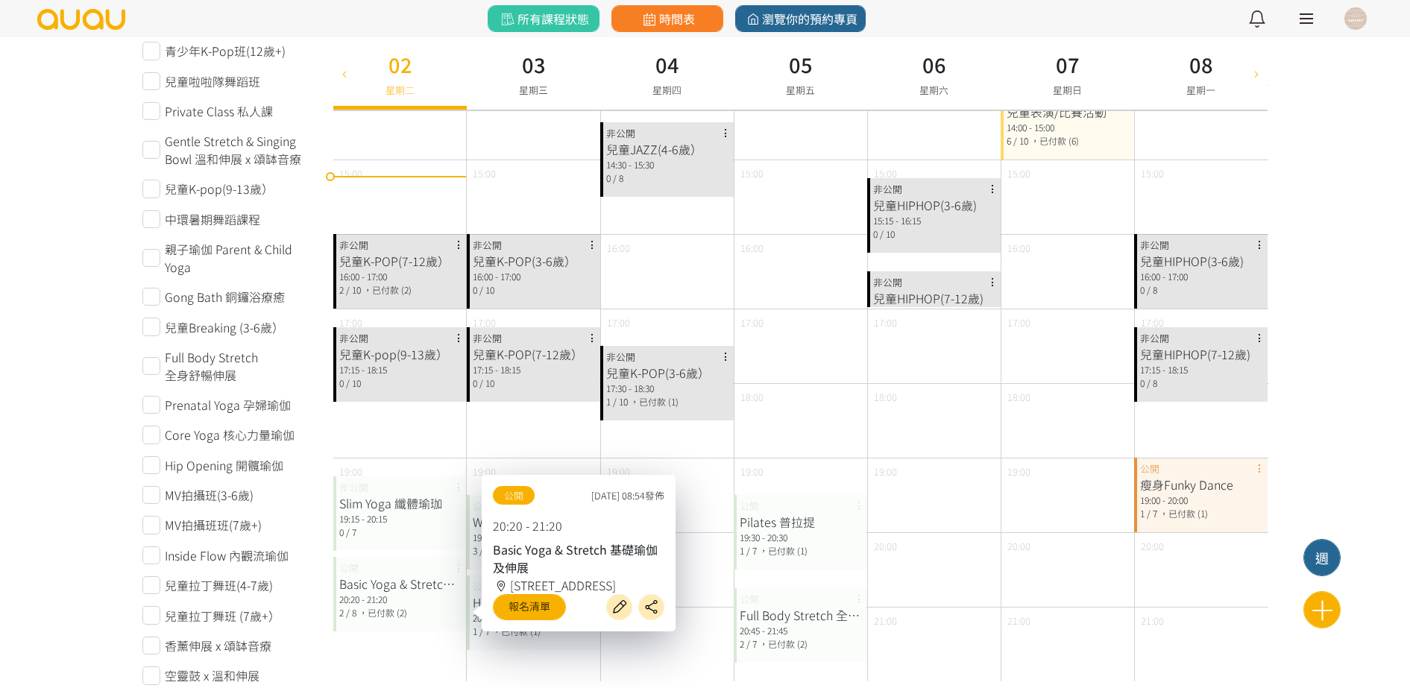
click at [374, 521] on div "19:15 - 20:15" at bounding box center [400, 518] width 122 height 13
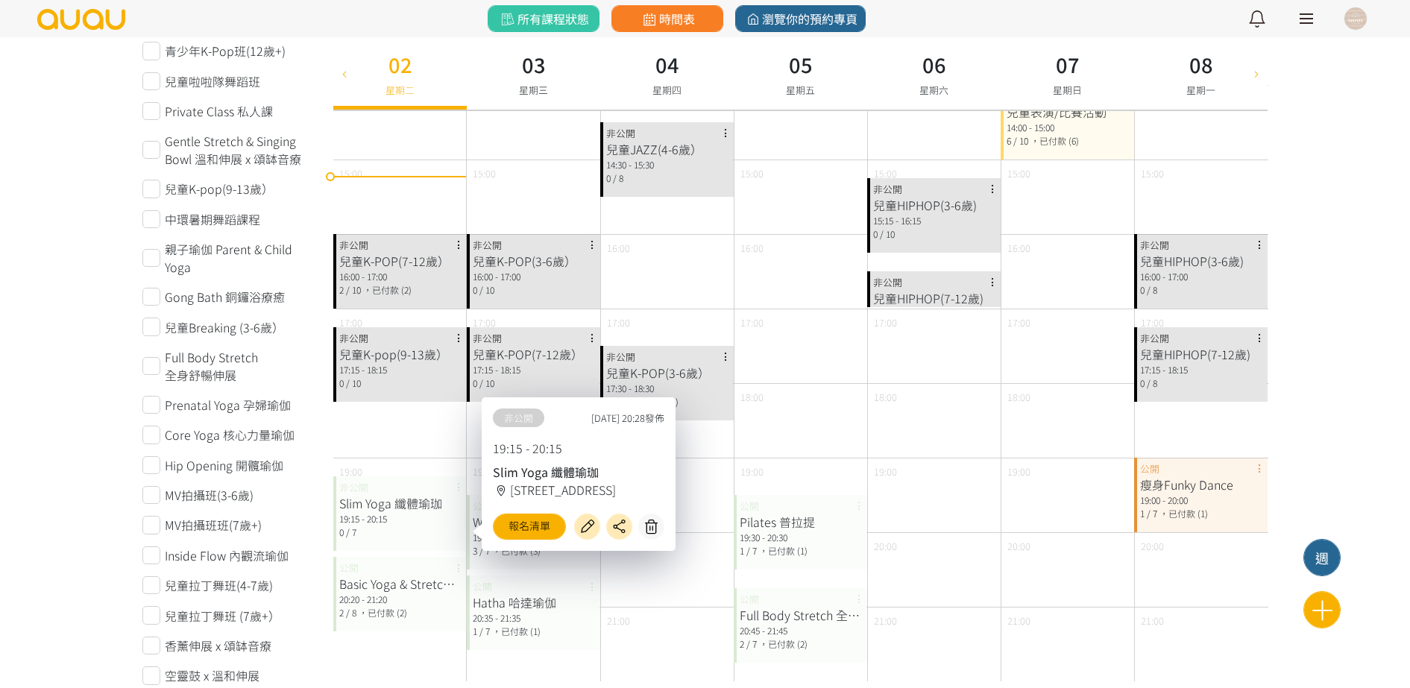
click at [403, 297] on div "兒童K-POP(7-12歲） 16:00 - 17:00 2 / 10 ，已付款 (2) 非公開" at bounding box center [399, 271] width 133 height 75
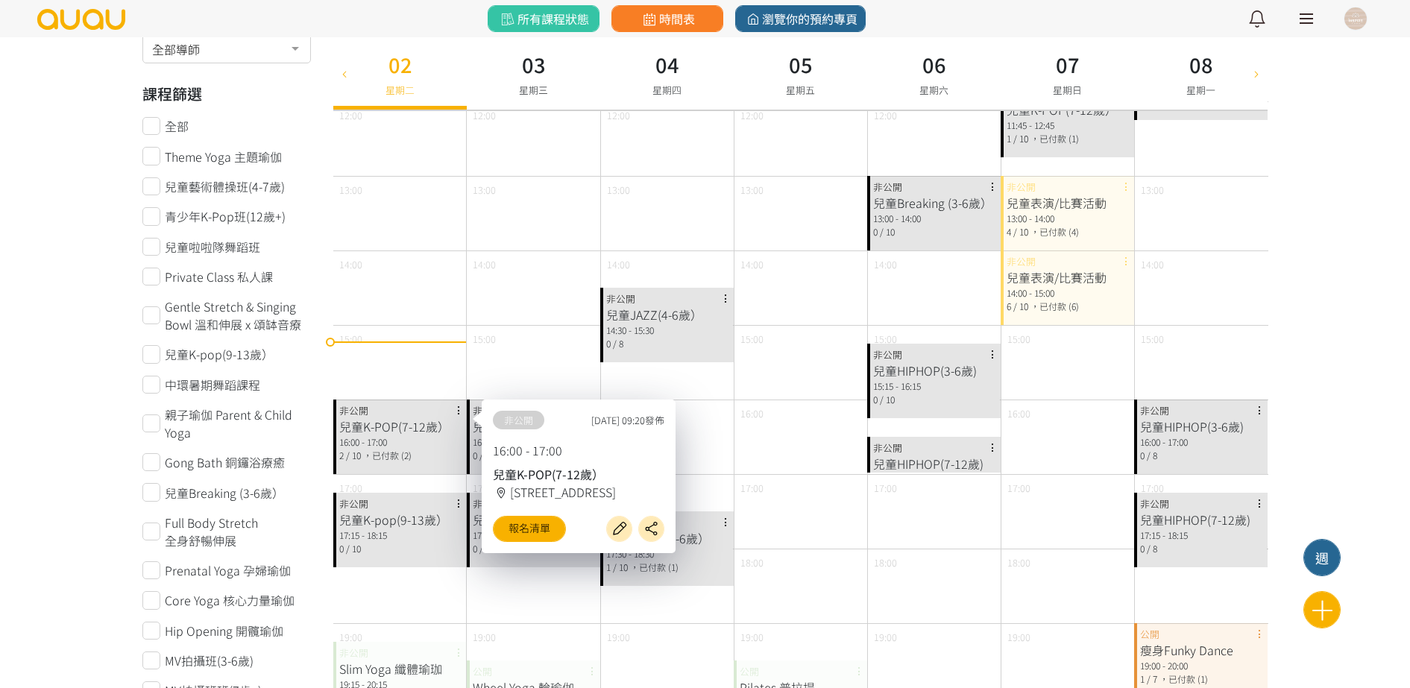
scroll to position [0, 0]
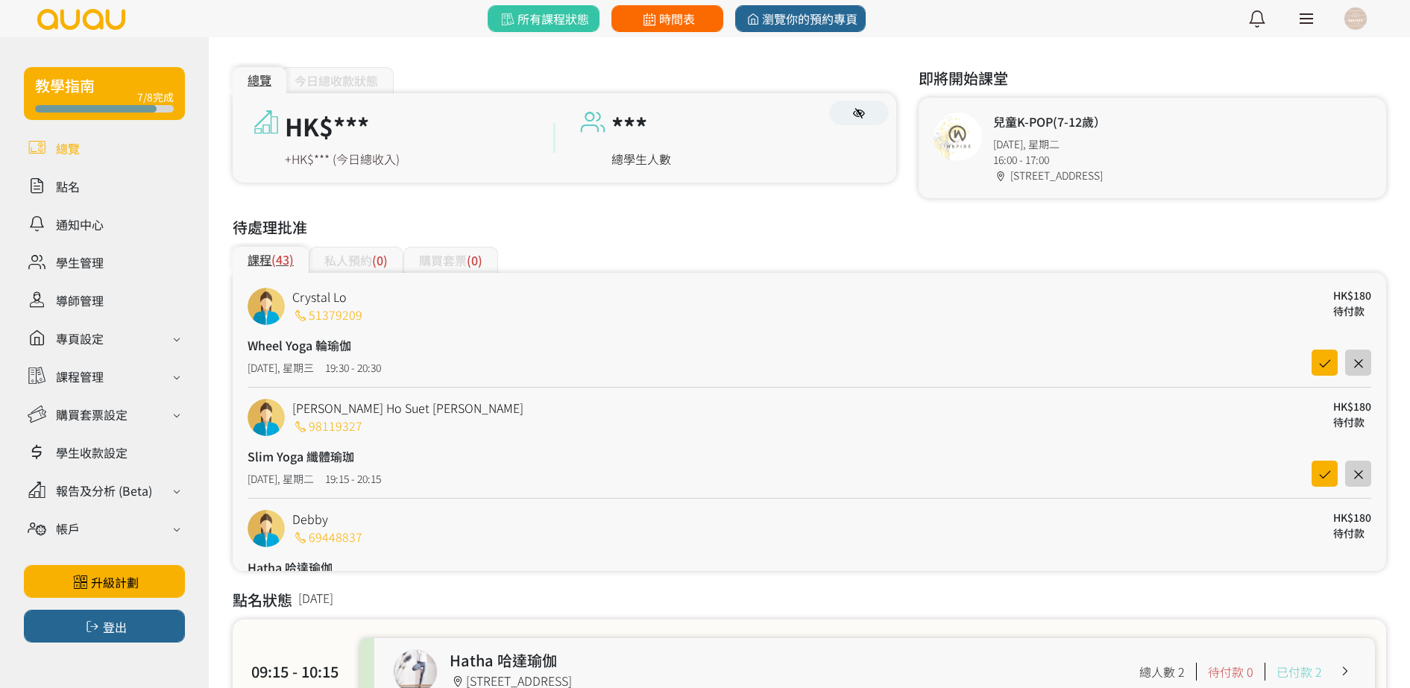
click at [670, 8] on link "時間表" at bounding box center [667, 18] width 112 height 27
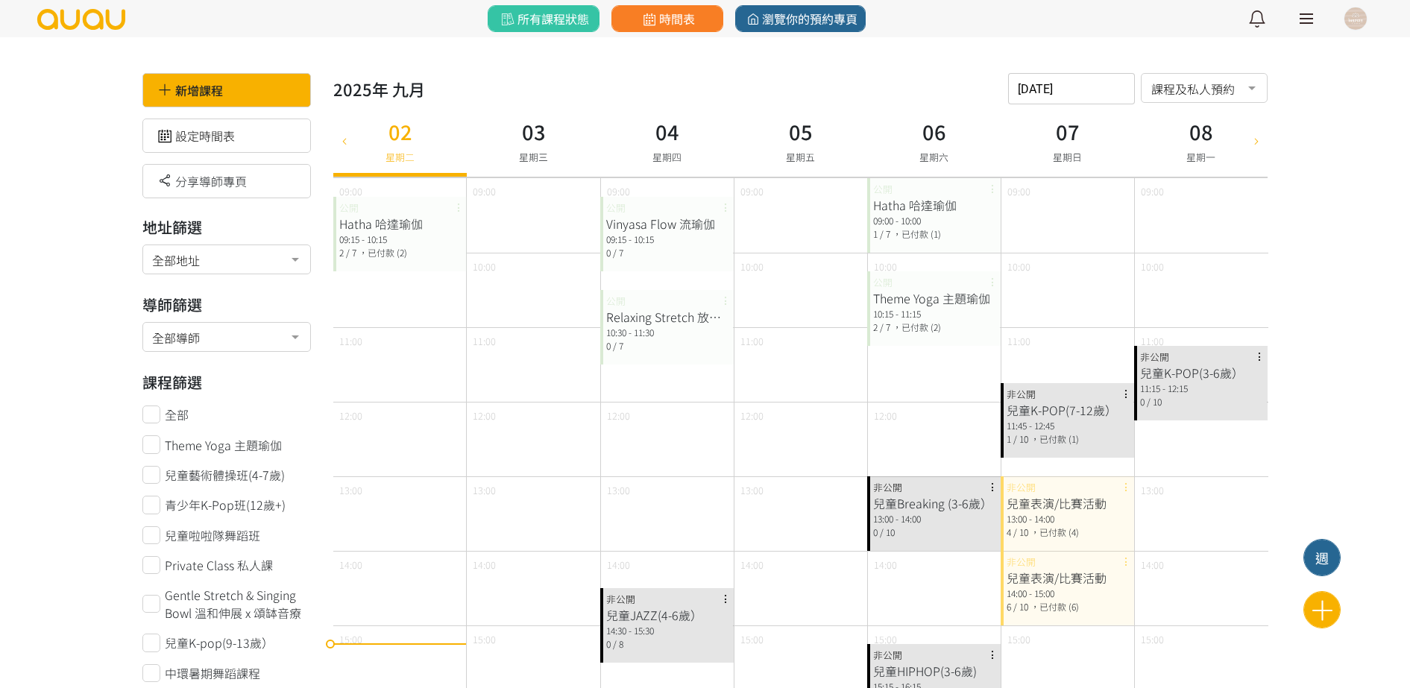
click at [924, 187] on div "[PERSON_NAME] 09:00 - 10:00 [DATE] ，已付款 (1) 公開" at bounding box center [933, 215] width 133 height 75
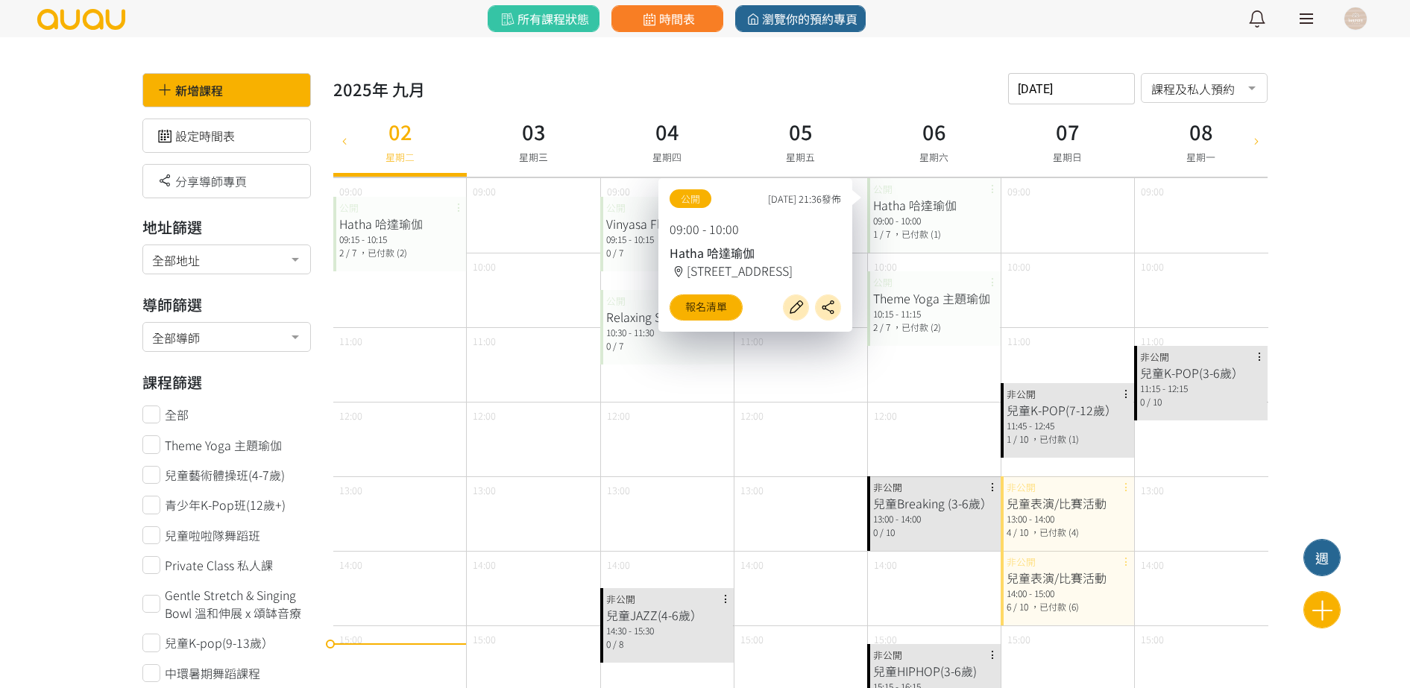
click at [907, 327] on span "，已付款 (2)" at bounding box center [917, 327] width 48 height 13
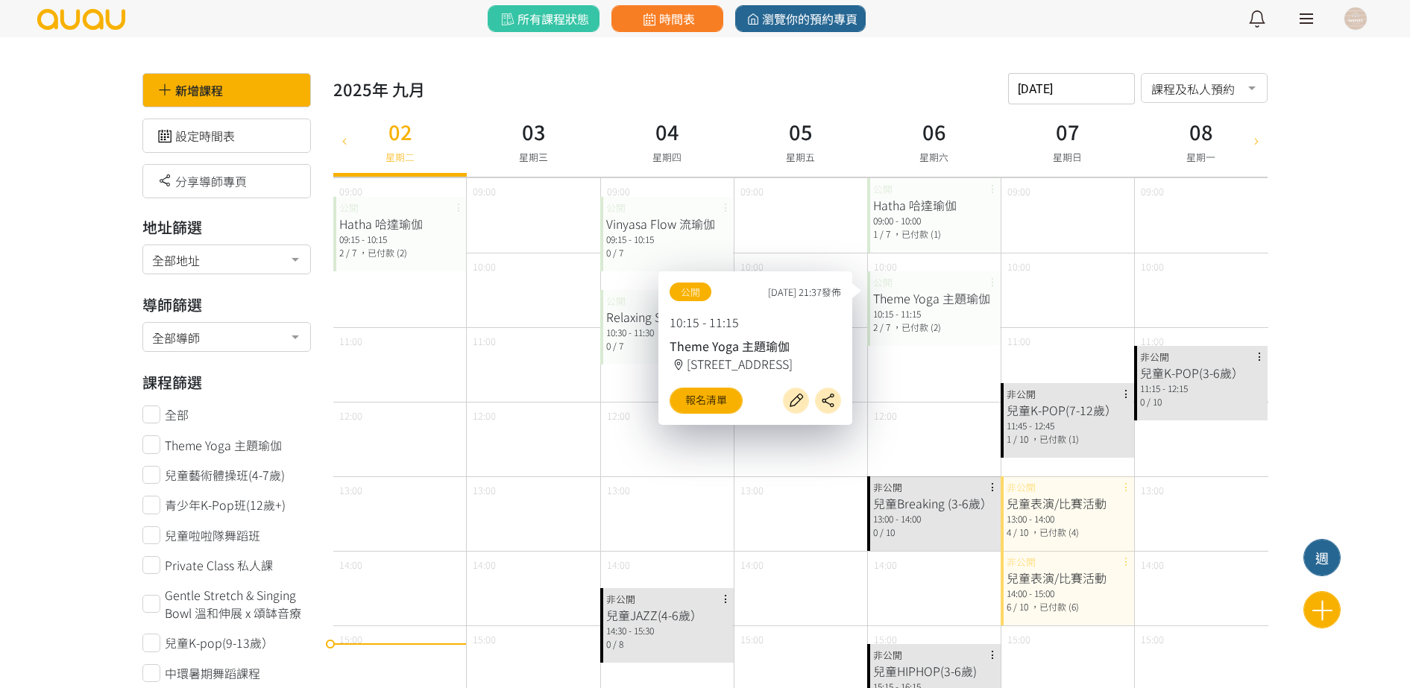
click at [932, 481] on div "兒童Breaking (3-6歲） 13:00 - 14:00 0 / 10 非公開" at bounding box center [933, 513] width 133 height 75
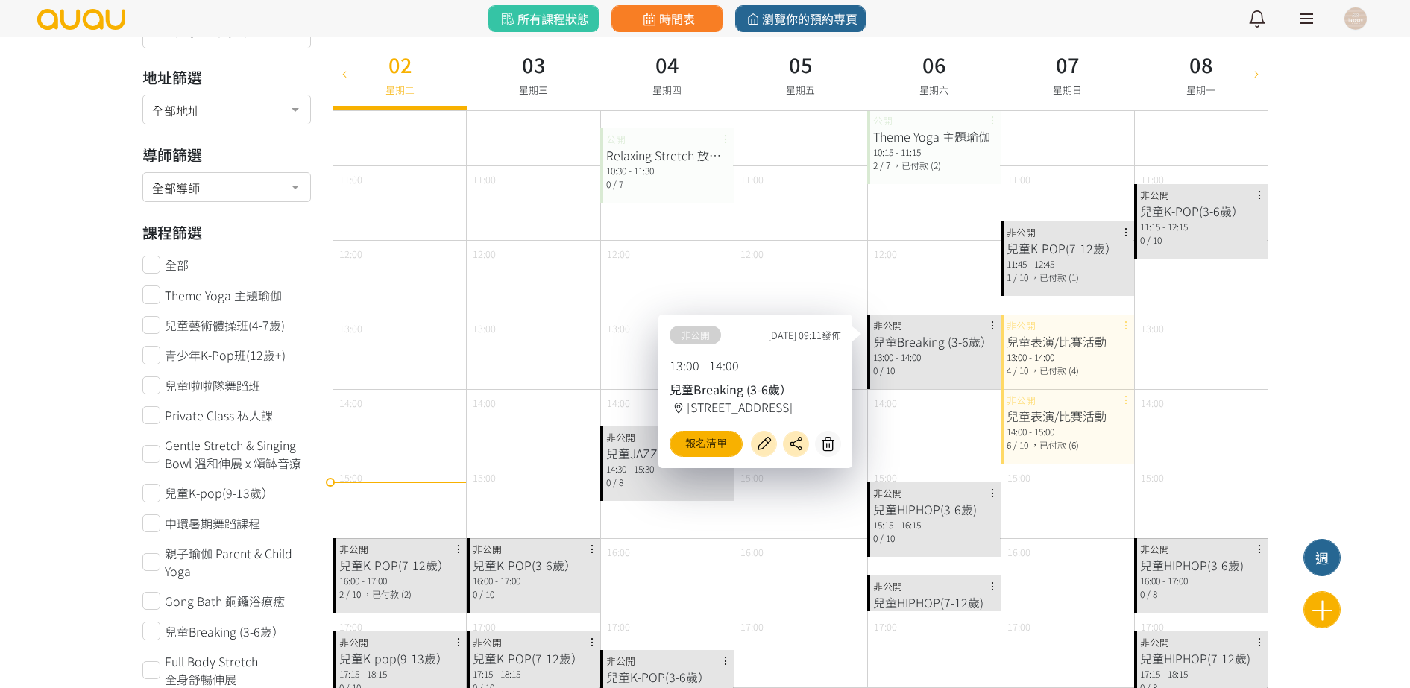
scroll to position [280, 0]
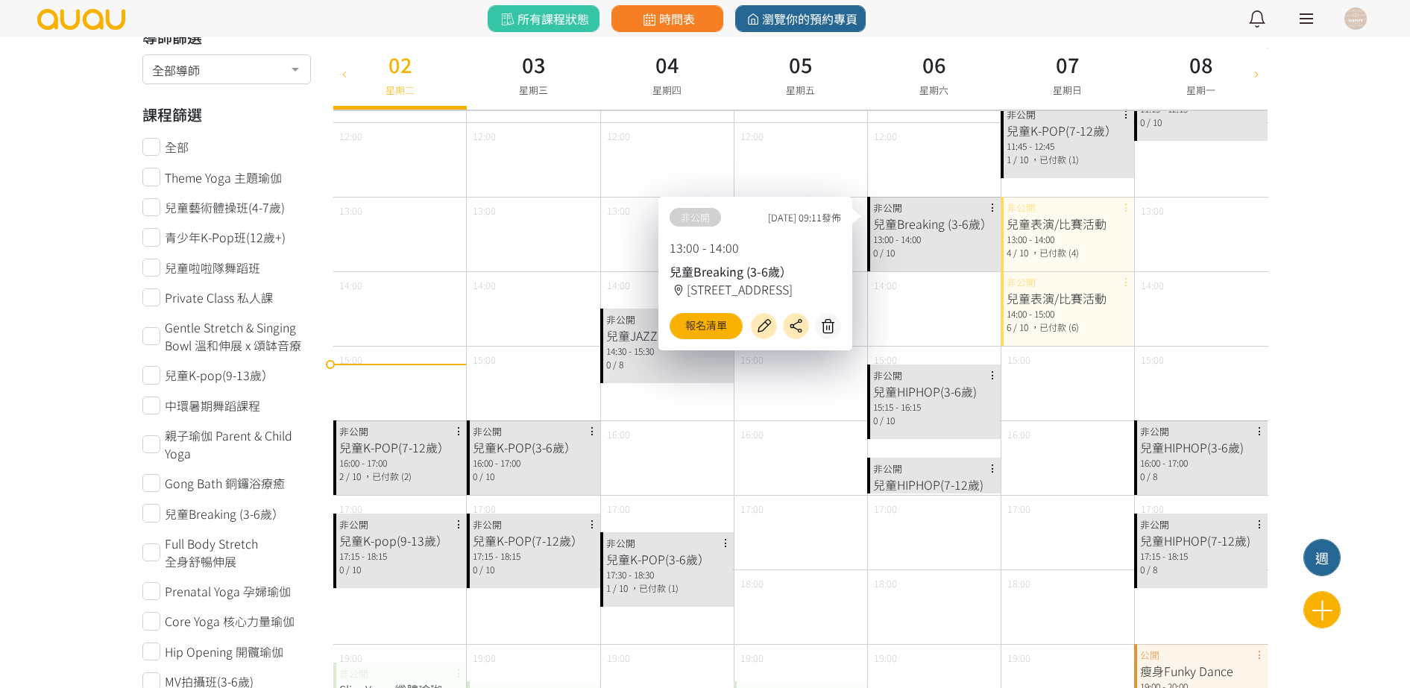
drag, startPoint x: 966, startPoint y: 394, endPoint x: 966, endPoint y: 412, distance: 17.9
click at [966, 394] on div "兒童HIPHOP(3-6歲)" at bounding box center [934, 392] width 122 height 18
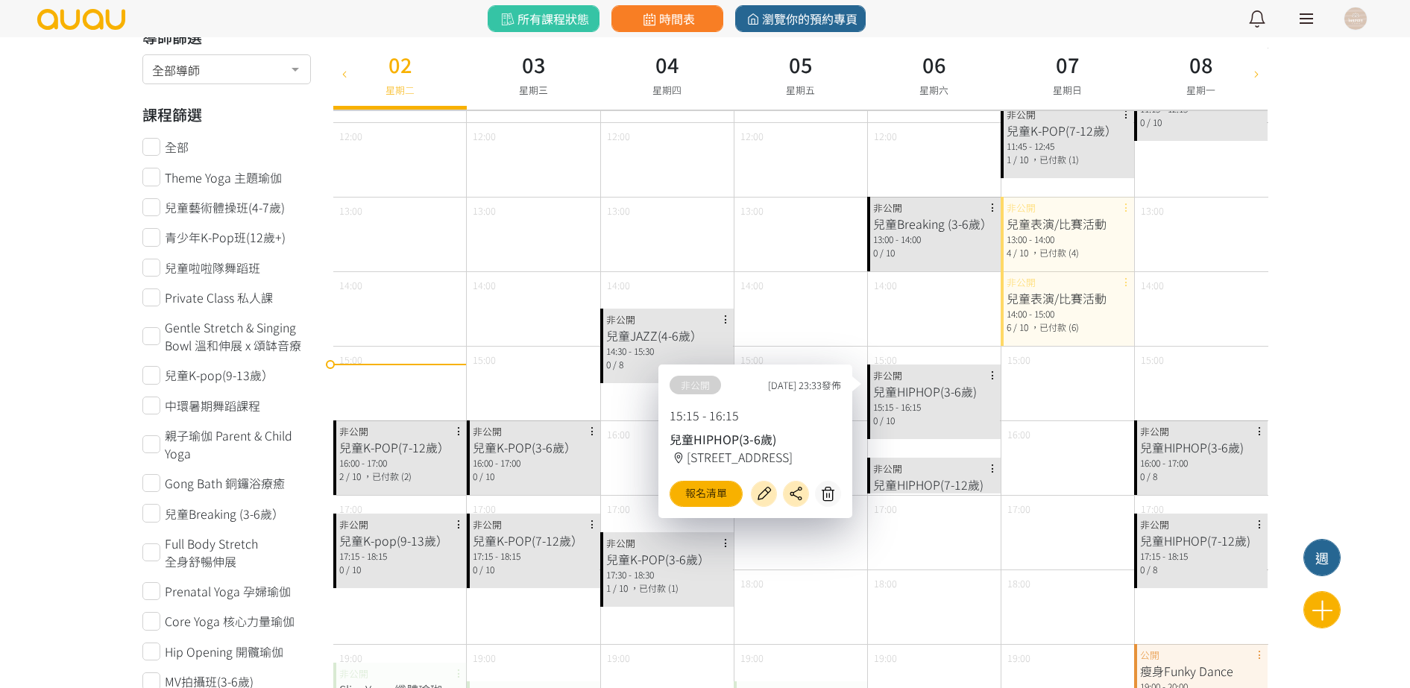
click at [953, 471] on div "兒童HIPHOP(7-12歲) 16:30 - 16:30 0 / 10 非公開" at bounding box center [933, 476] width 133 height 36
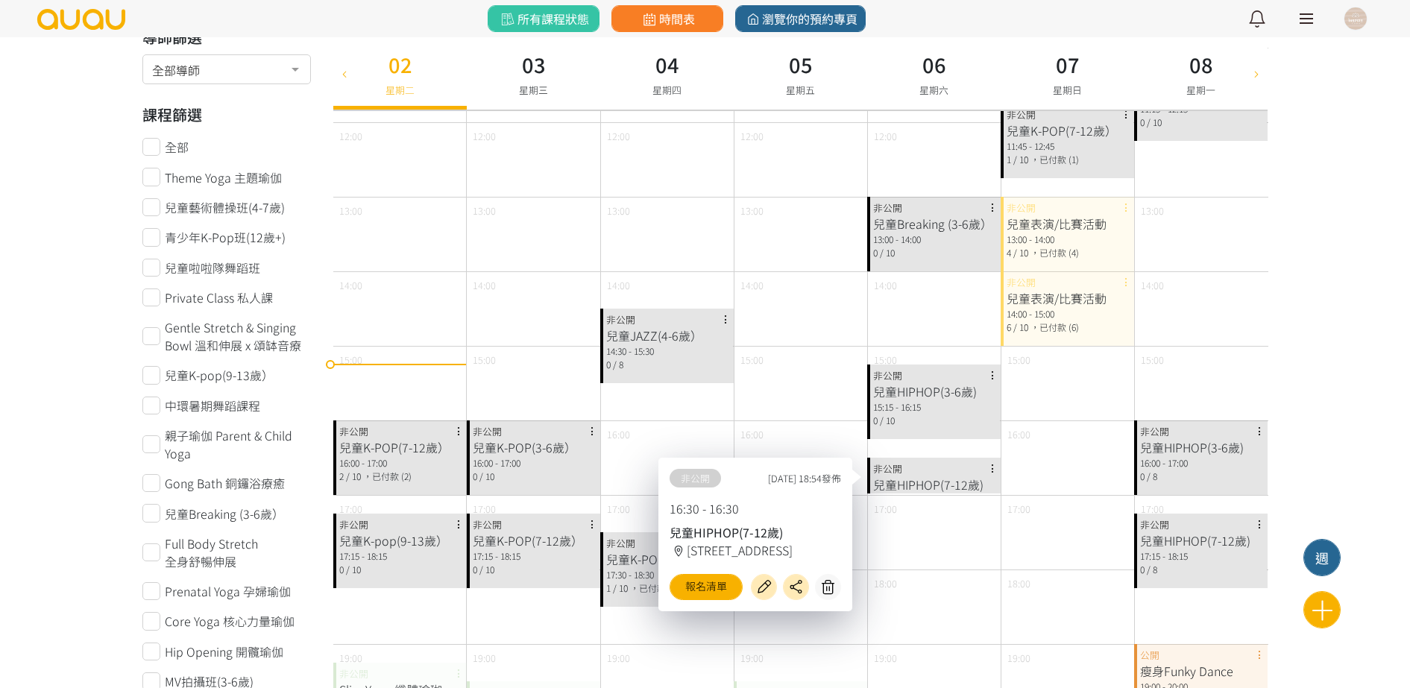
click at [699, 321] on div "兒童JAZZ(4-6歲） 14:30 - 15:30 0 / 8 非公開" at bounding box center [666, 346] width 133 height 75
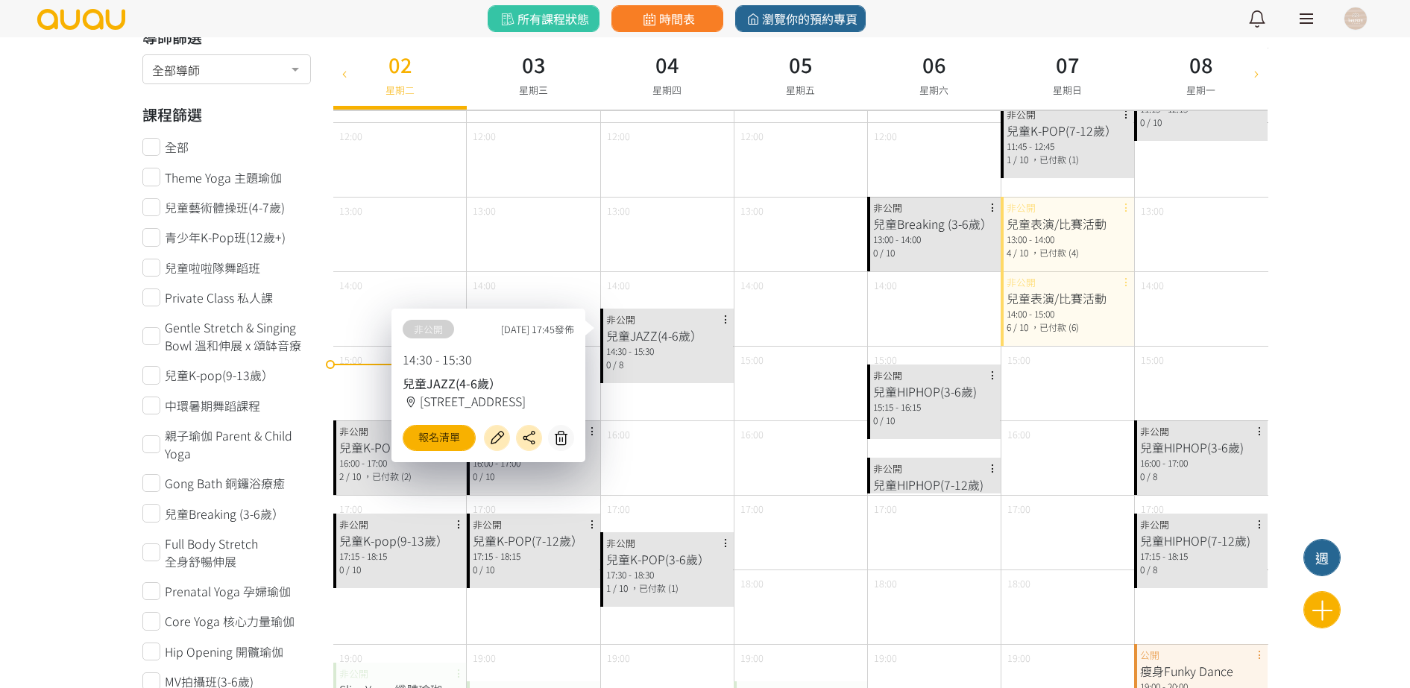
click at [709, 544] on div "兒童K-POP(3-6歲） 17:30 - 18:30 1 / 10 ，已付款 (1) 非公開" at bounding box center [666, 569] width 133 height 75
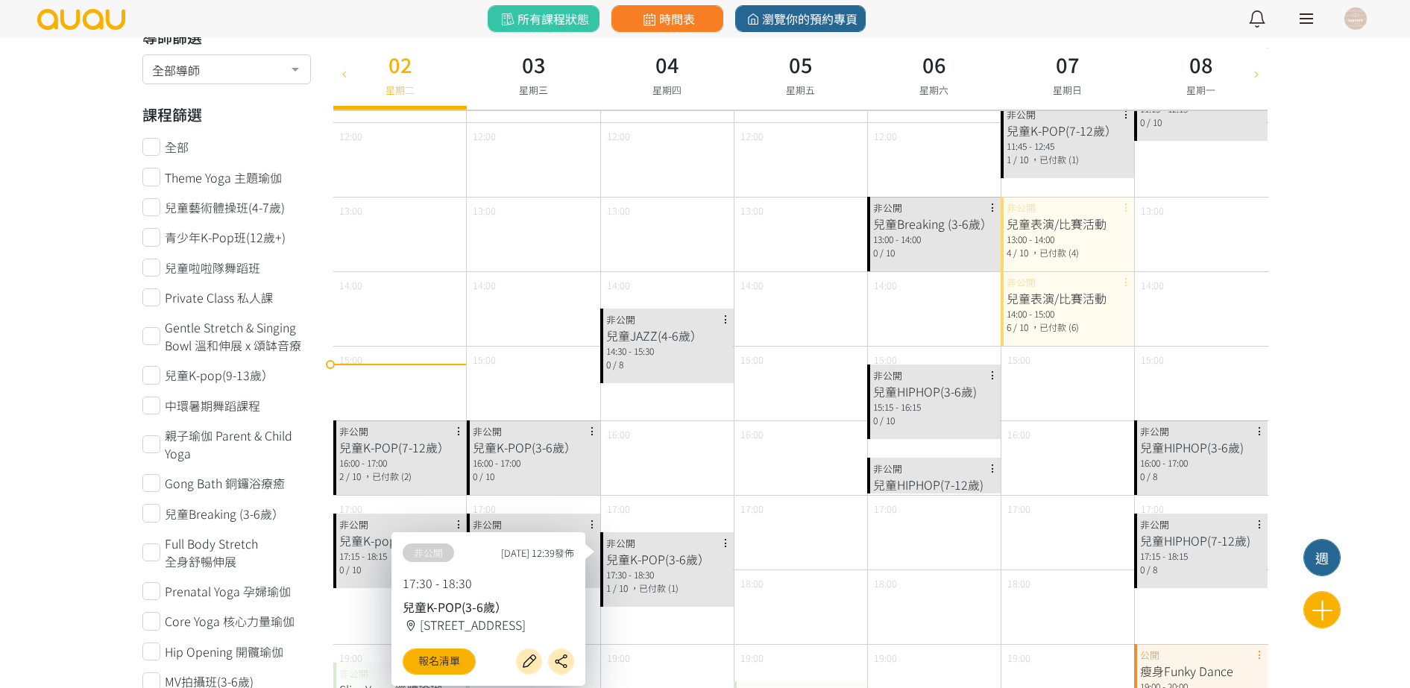
click at [541, 485] on div "兒童K-POP(3-6歲） 16:00 - 17:00 0 / 10 非公開" at bounding box center [533, 458] width 133 height 75
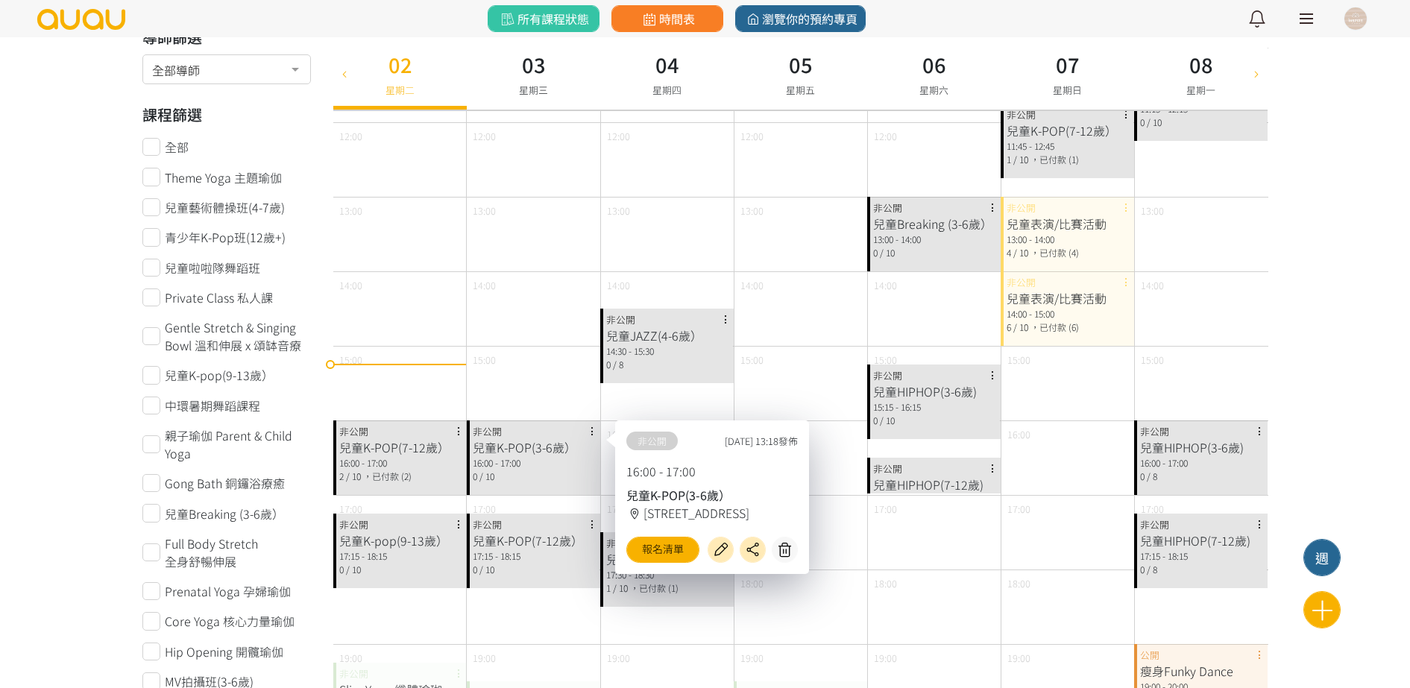
click at [413, 482] on div "2 / 10 ，已付款 (2)" at bounding box center [400, 476] width 122 height 13
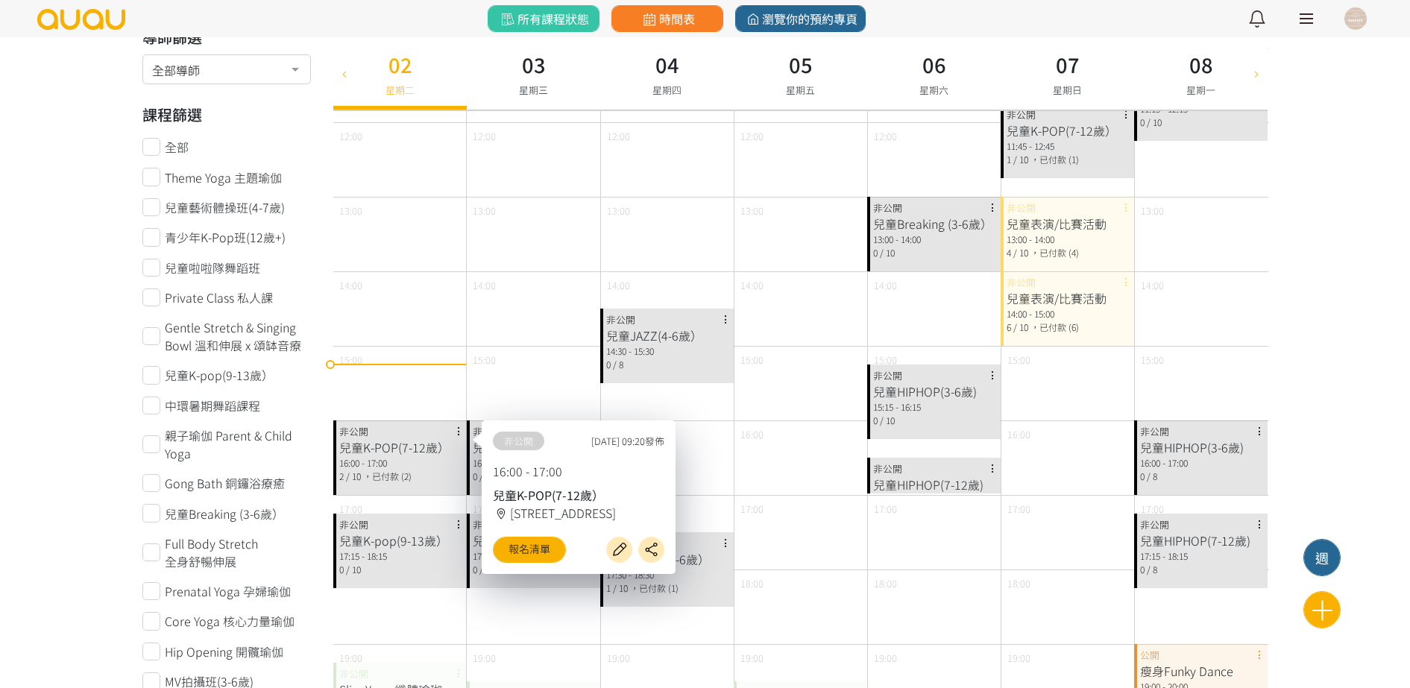
click at [390, 544] on div "兒童K-pop(9-13歲）" at bounding box center [400, 541] width 122 height 18
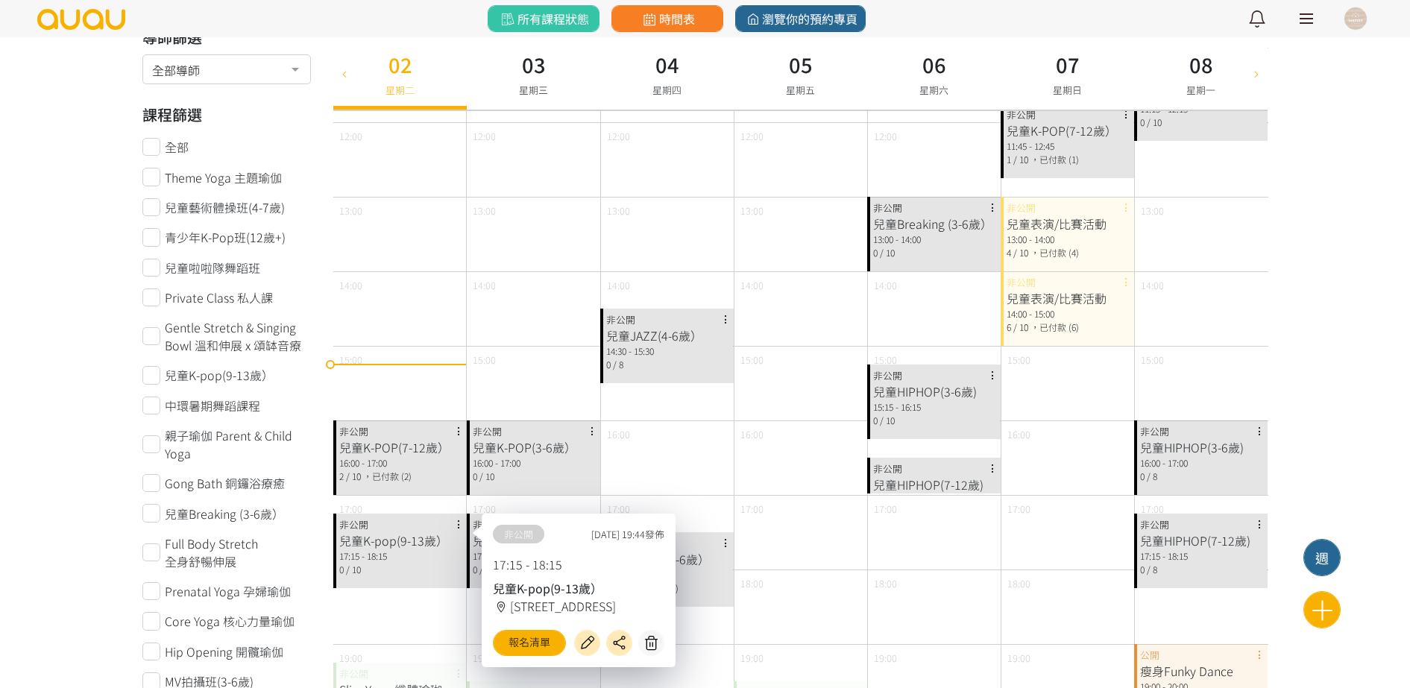
click at [960, 251] on div "0 / 10" at bounding box center [934, 252] width 122 height 13
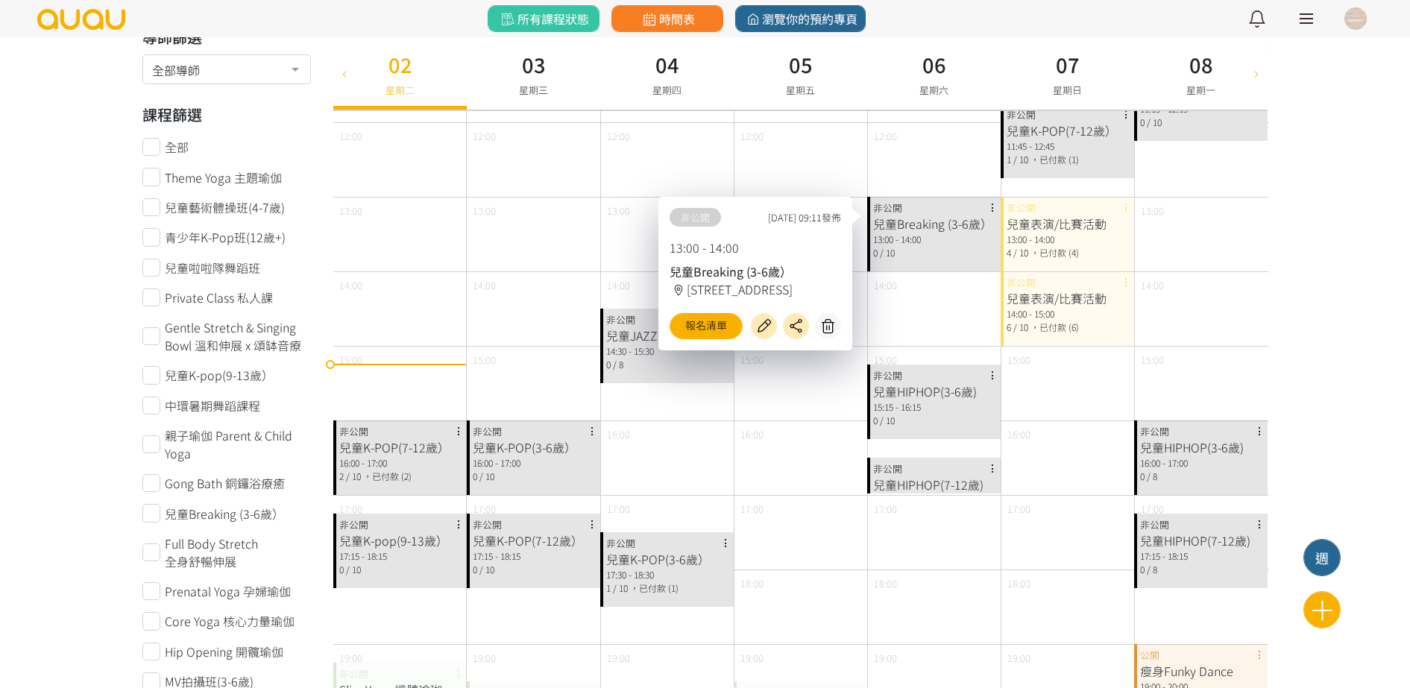
click at [1320, 22] on link at bounding box center [1306, 18] width 37 height 37
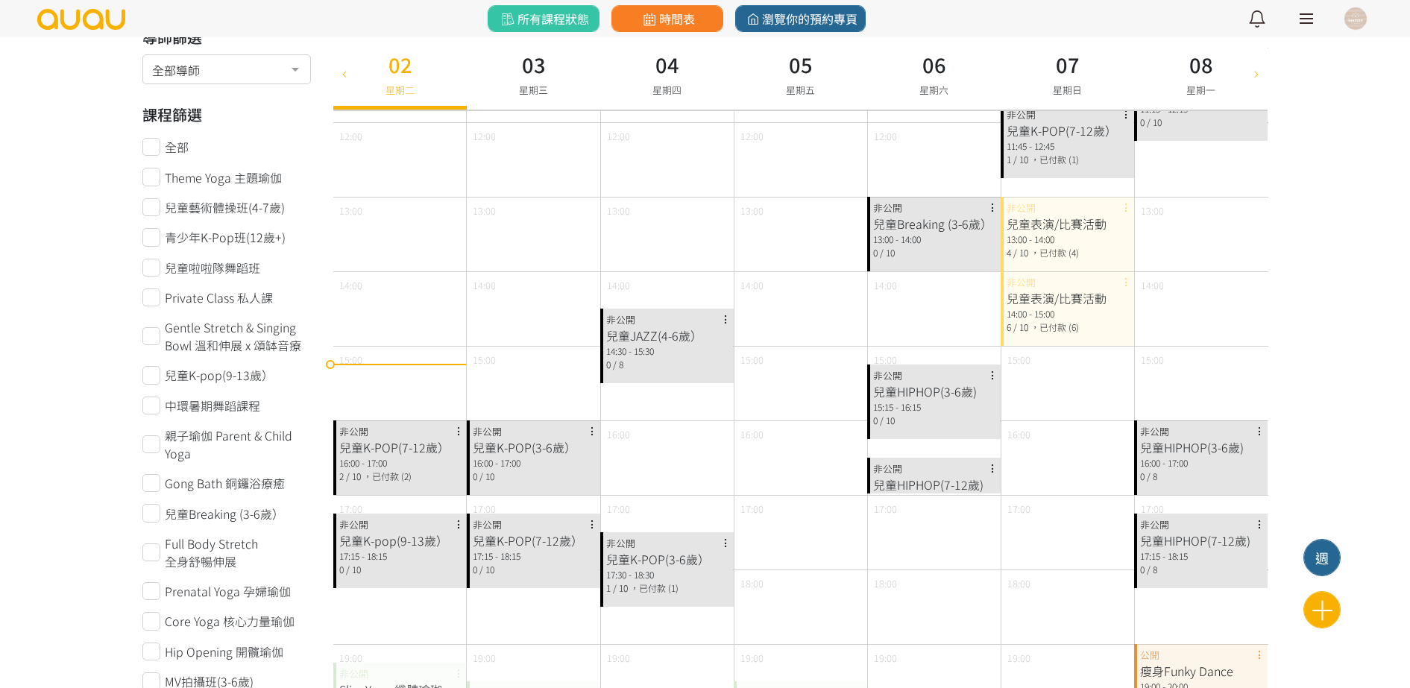
click at [1310, 18] on div at bounding box center [1306, 18] width 13 height 1
click at [1317, 13] on link at bounding box center [1306, 18] width 37 height 37
click at [1347, 25] on div at bounding box center [1355, 18] width 22 height 22
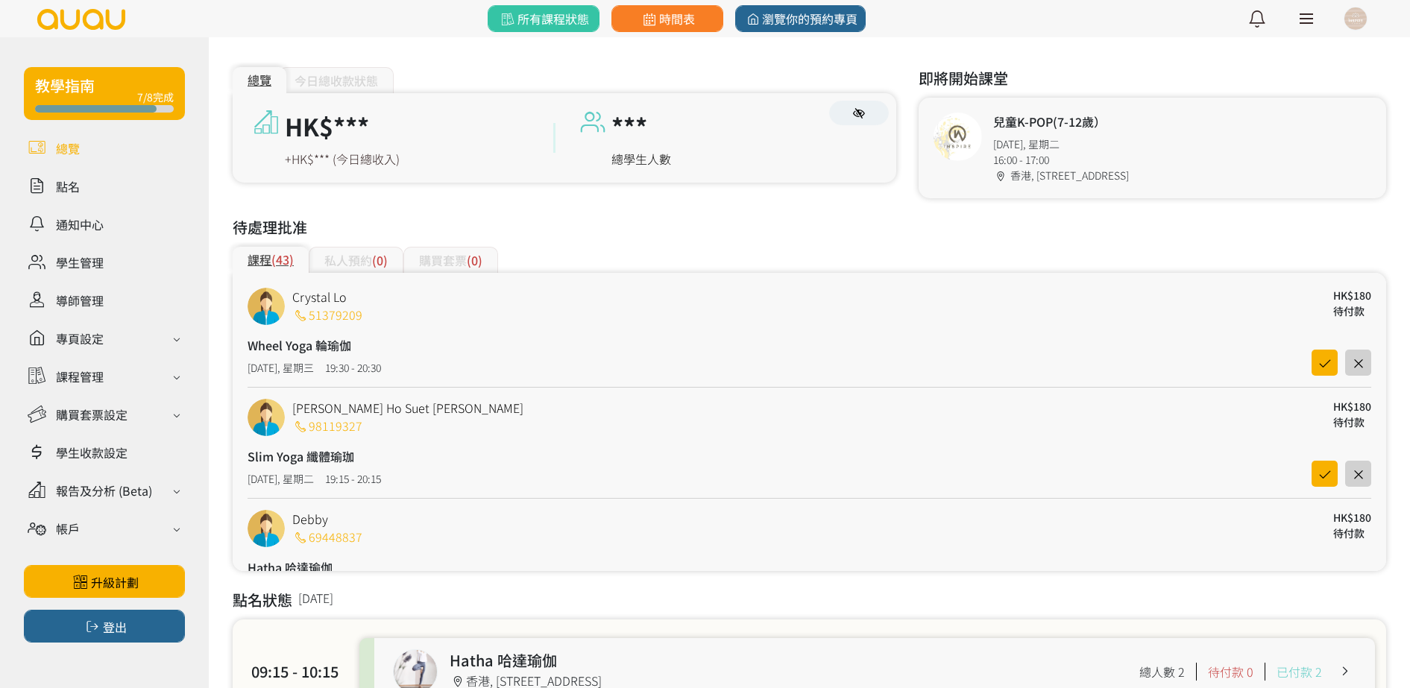
click at [1340, 19] on button at bounding box center [1355, 18] width 37 height 37
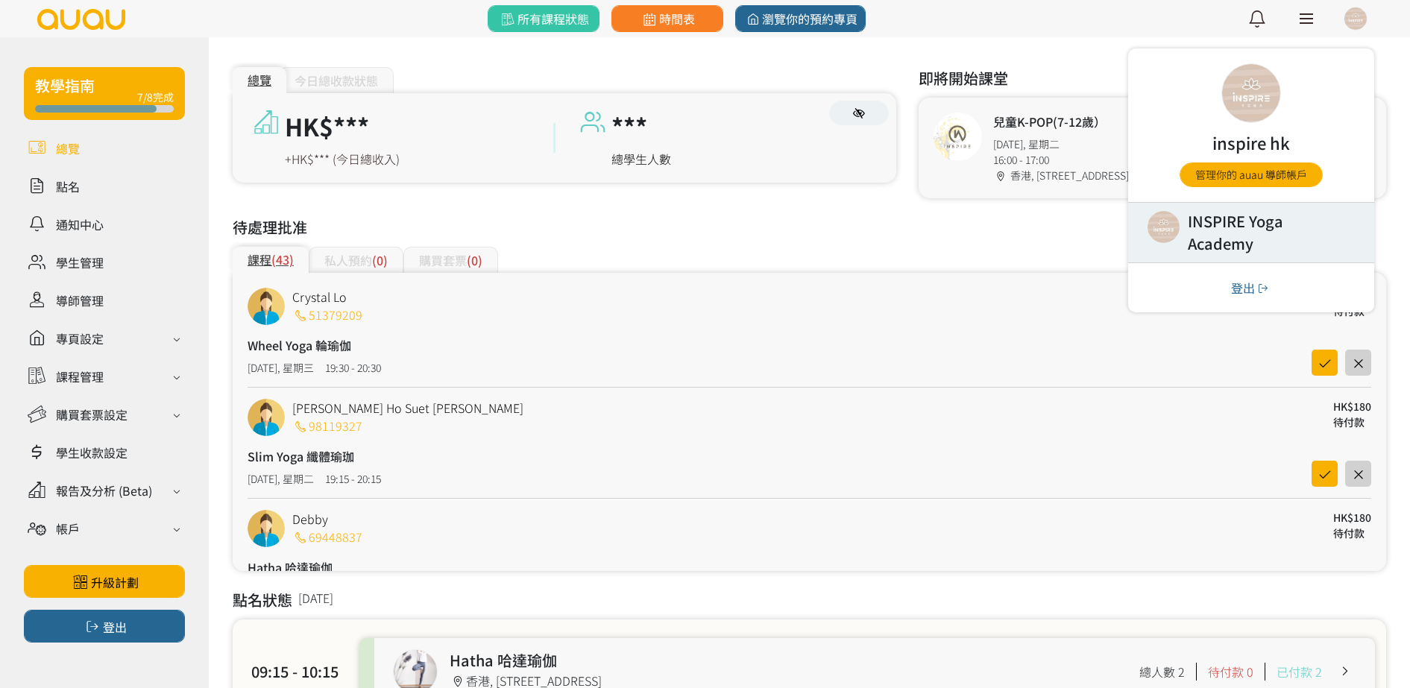
click at [1251, 223] on link at bounding box center [1251, 233] width 246 height 60
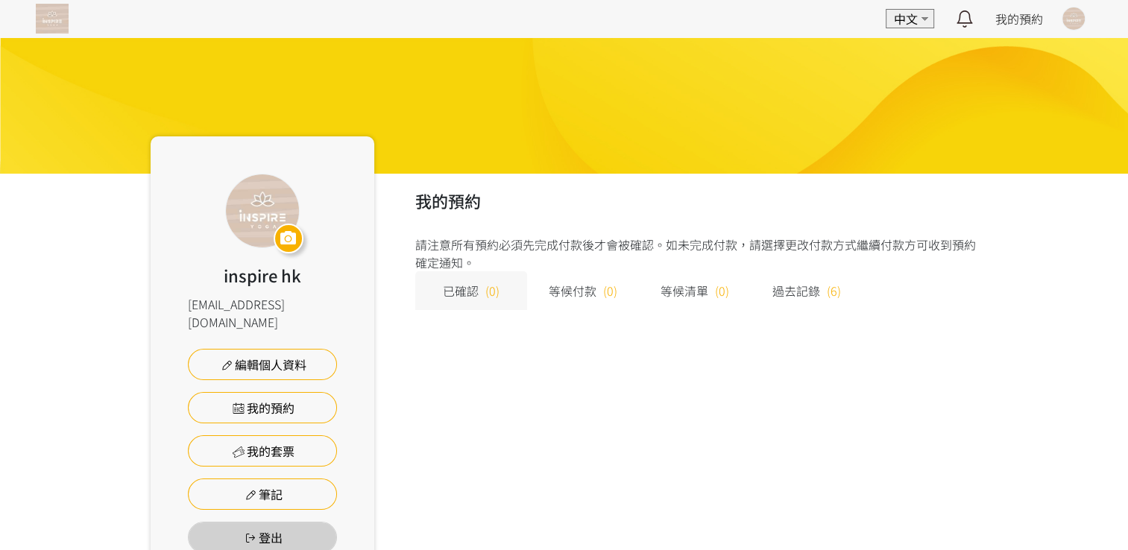
click at [1091, 13] on button at bounding box center [1073, 18] width 37 height 37
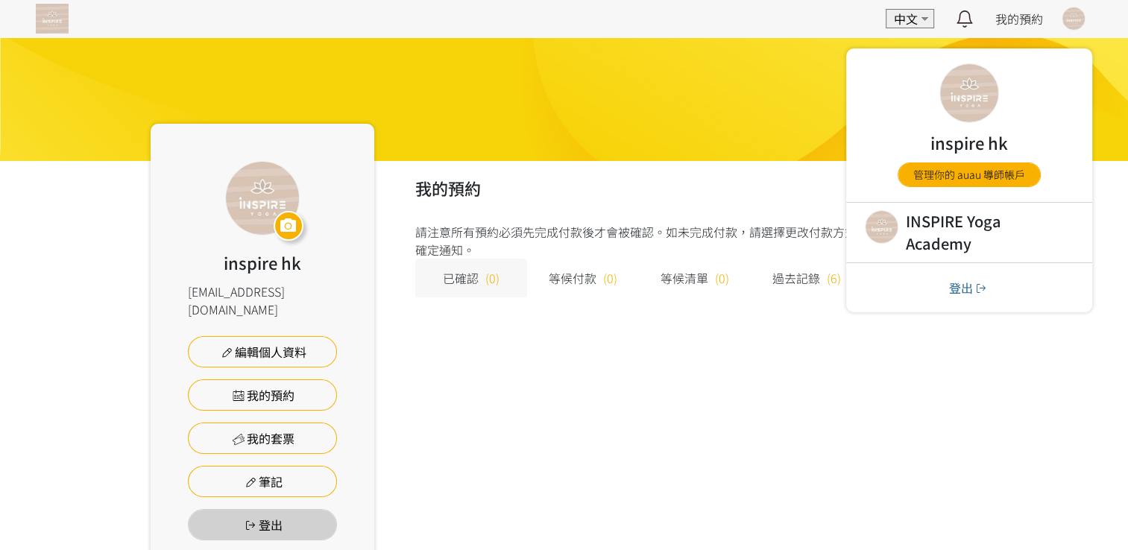
scroll to position [20, 0]
